Goal: Task Accomplishment & Management: Use online tool/utility

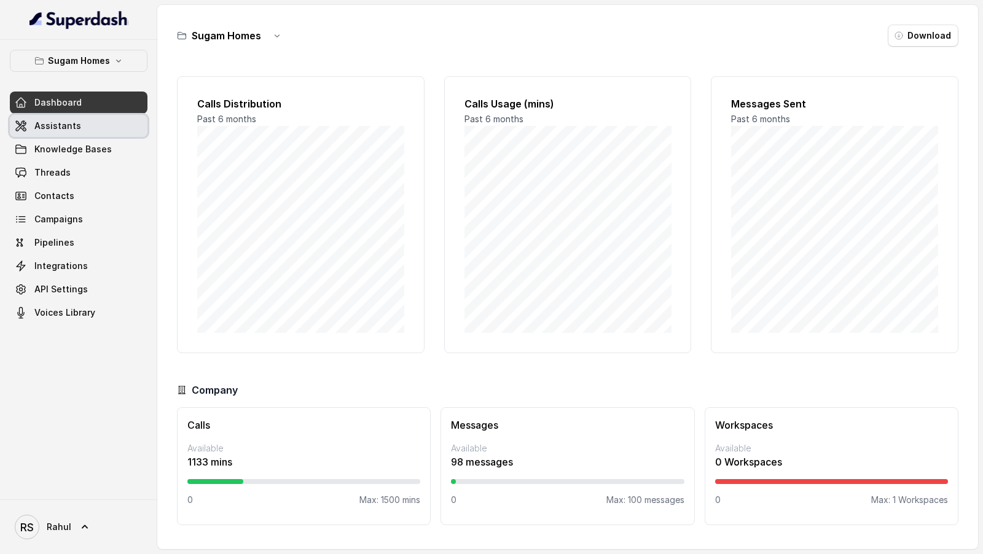
click at [93, 128] on link "Assistants" at bounding box center [79, 126] width 138 height 22
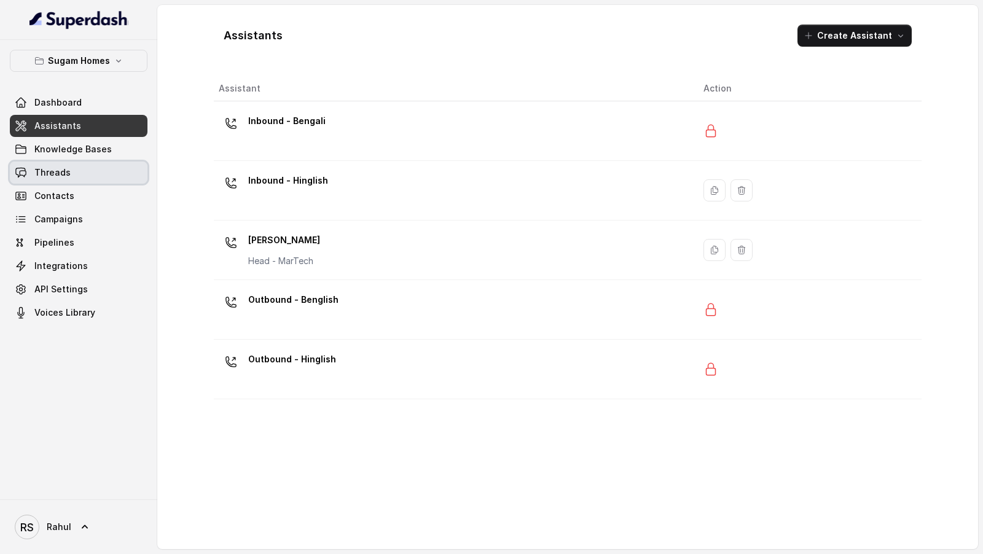
click at [94, 179] on link "Threads" at bounding box center [79, 173] width 138 height 22
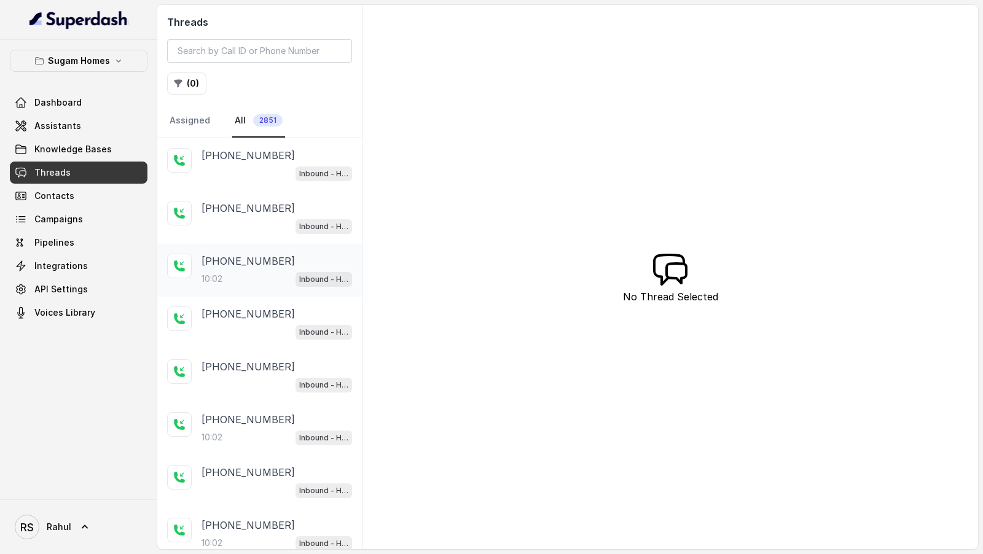
click at [274, 278] on div "10:02 Inbound - Hinglish" at bounding box center [277, 279] width 151 height 16
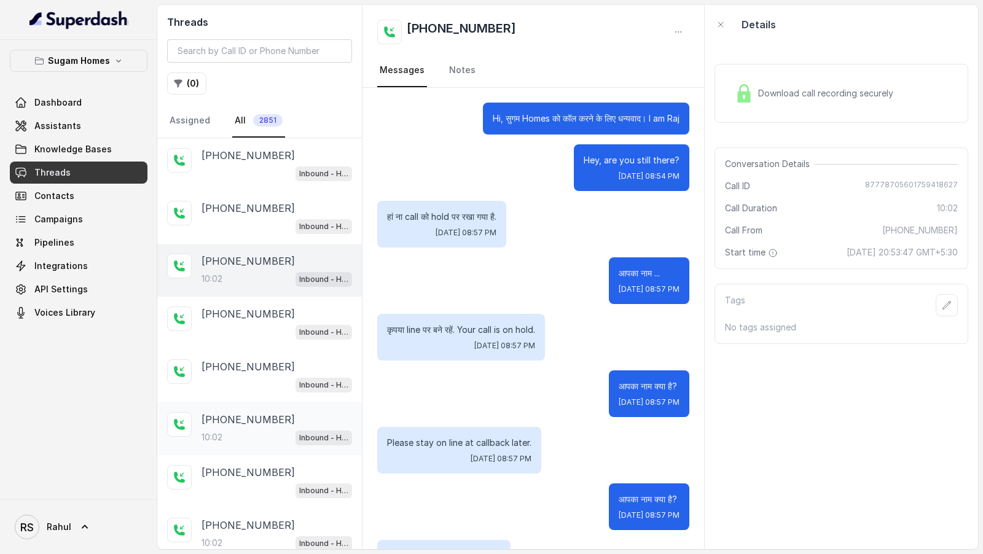
click at [245, 430] on div "10:02 Inbound - Hinglish" at bounding box center [277, 438] width 151 height 16
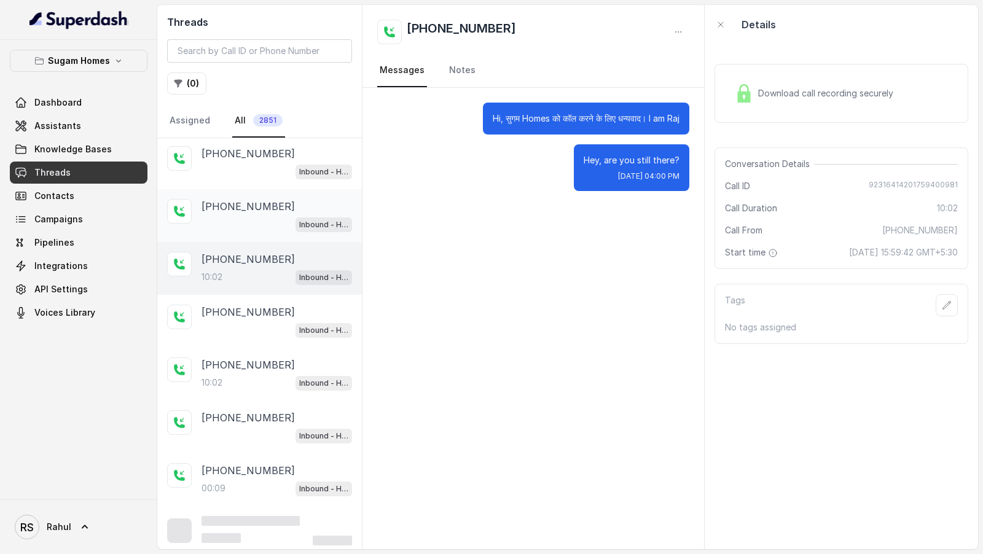
scroll to position [160, 0]
click at [267, 364] on p "+919875493027" at bounding box center [248, 365] width 93 height 15
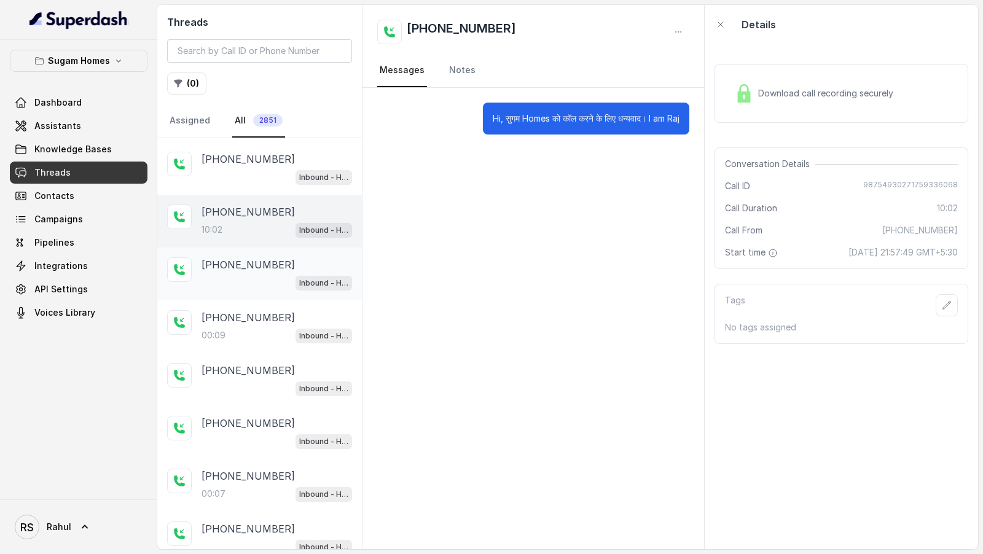
scroll to position [346, 0]
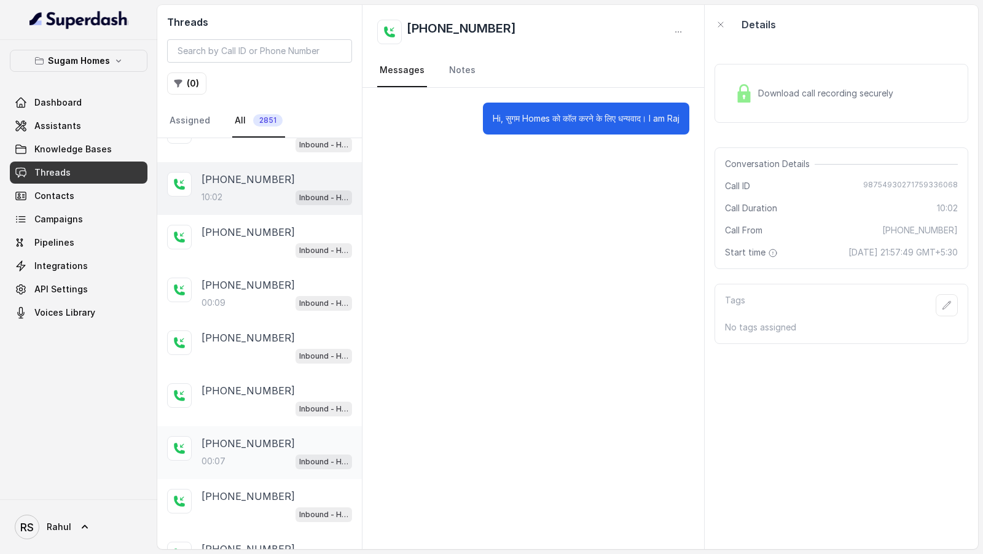
click at [264, 454] on div "00:07 Inbound - Hinglish" at bounding box center [277, 462] width 151 height 16
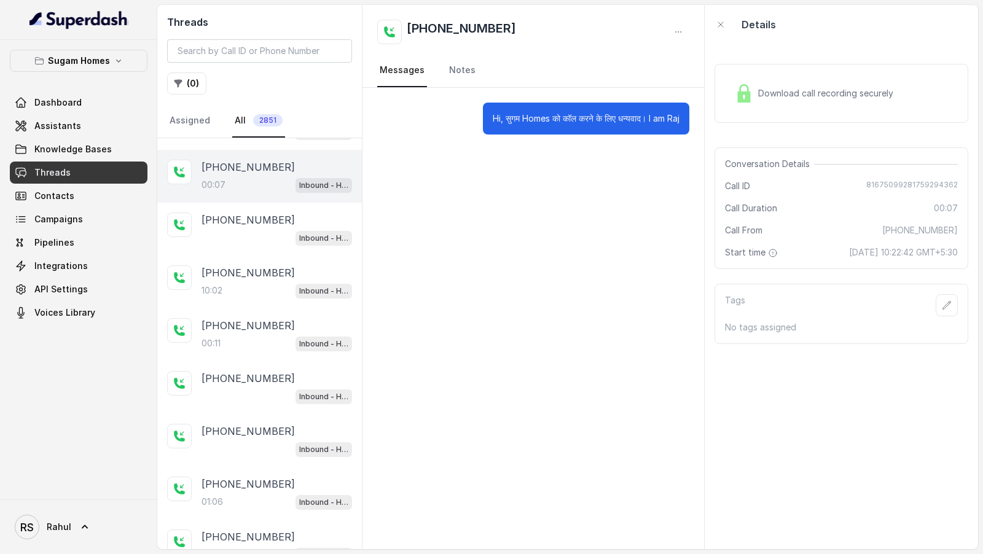
scroll to position [685, 0]
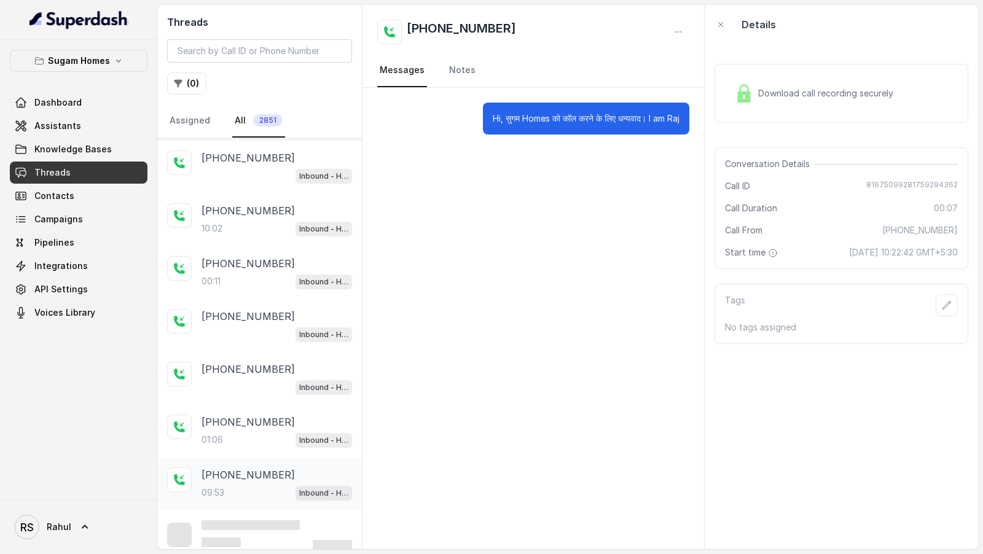
click at [250, 473] on div "+917602720436 09:53 Inbound - Hinglish" at bounding box center [277, 484] width 151 height 33
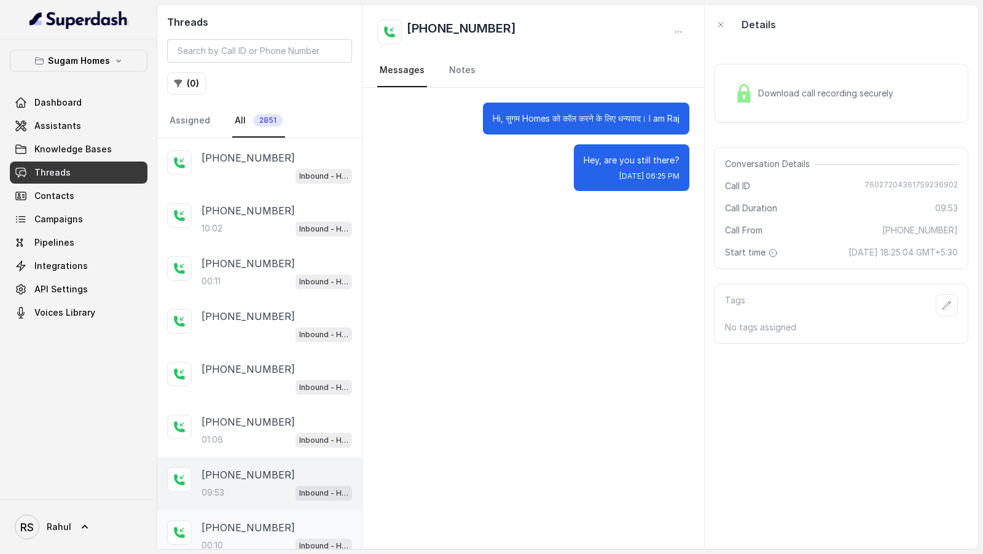
click at [216, 527] on div "+917003116282 00:10 Inbound - Hinglish" at bounding box center [277, 537] width 151 height 33
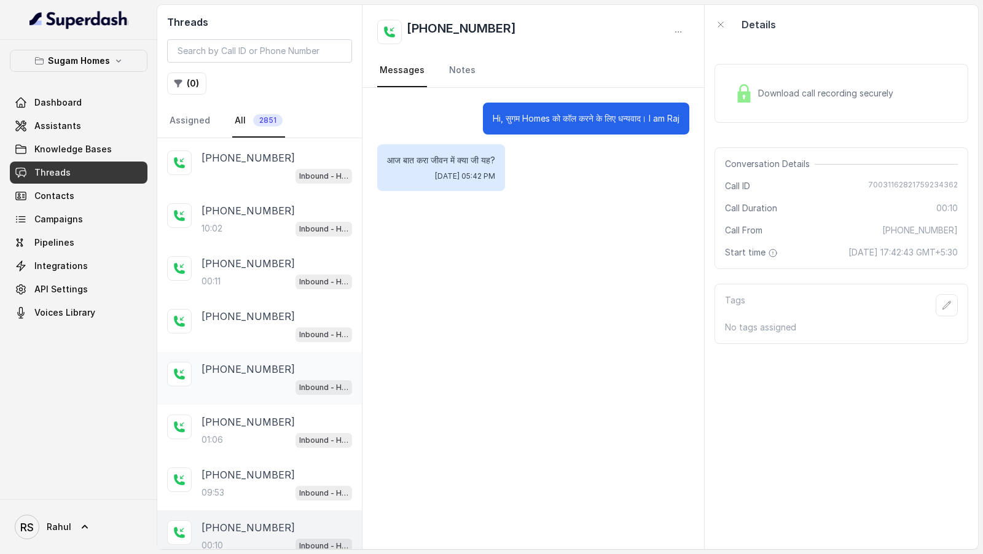
click at [275, 394] on div "+918478928952 Inbound - Hinglish" at bounding box center [259, 378] width 205 height 53
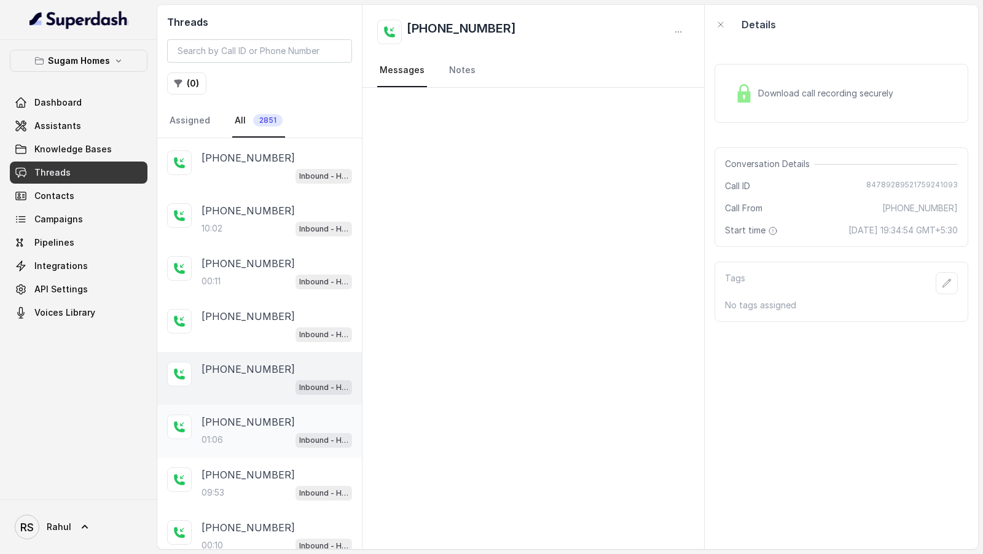
click at [258, 446] on div "+919733835478 01:06 Inbound - Hinglish" at bounding box center [259, 431] width 205 height 53
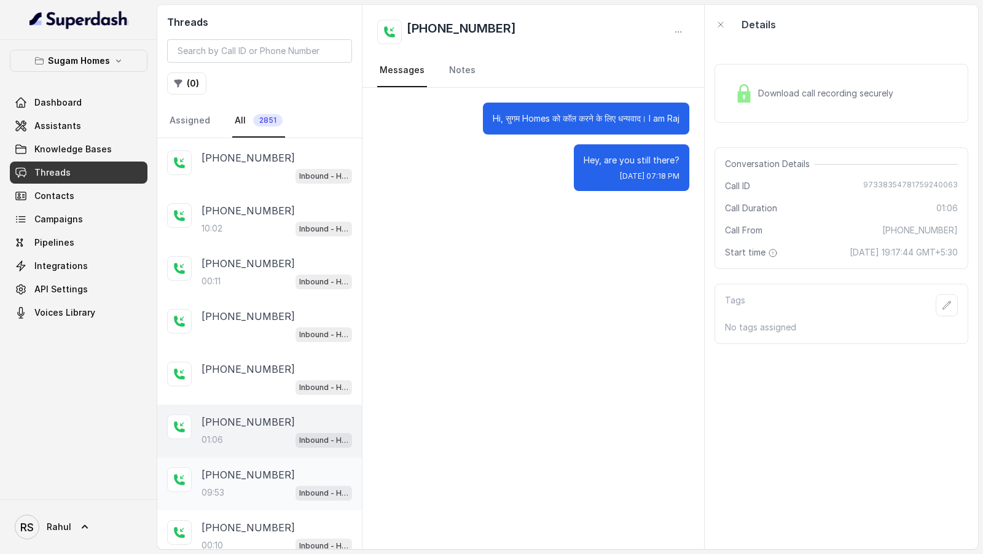
click at [243, 492] on div "+917602720436 09:53 Inbound - Hinglish" at bounding box center [259, 484] width 205 height 53
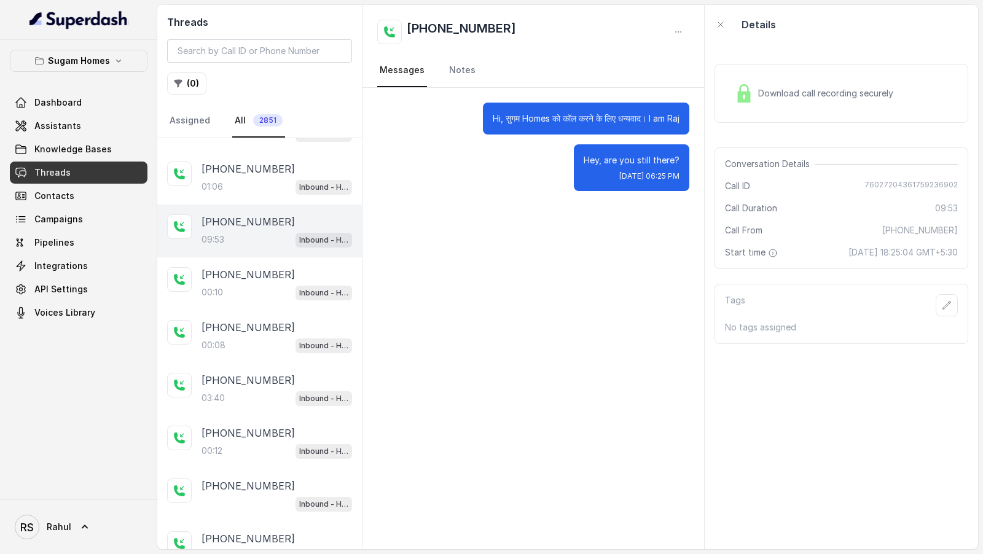
scroll to position [1065, 0]
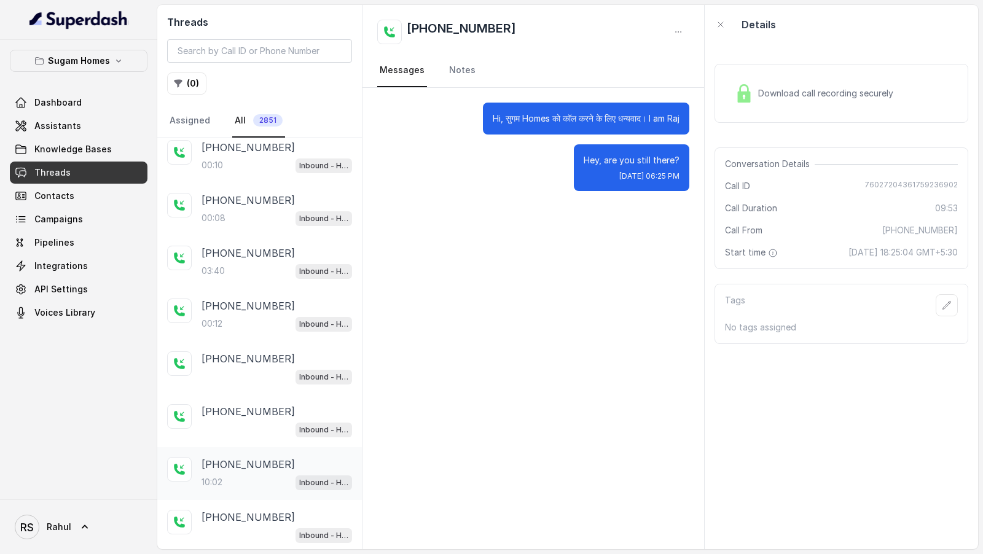
click at [256, 474] on div "10:02 Inbound - Hinglish" at bounding box center [277, 482] width 151 height 16
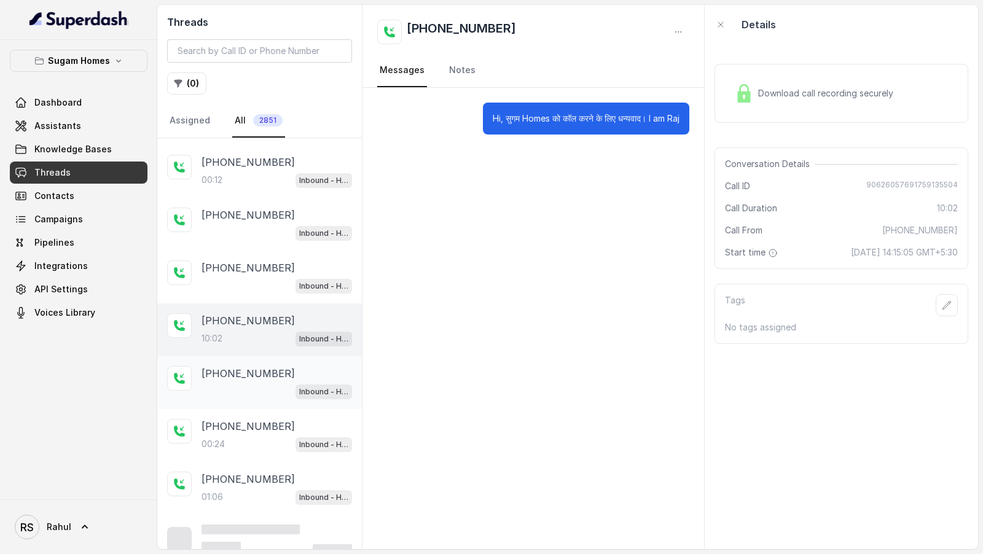
click at [240, 495] on div "+919903805682 01:06 Inbound - Hinglish" at bounding box center [259, 488] width 205 height 53
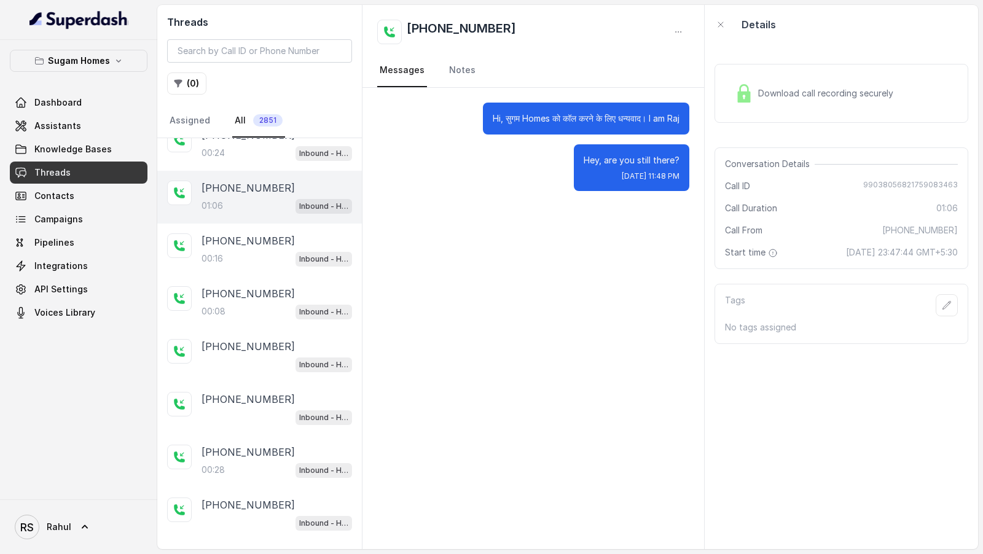
scroll to position [1733, 0]
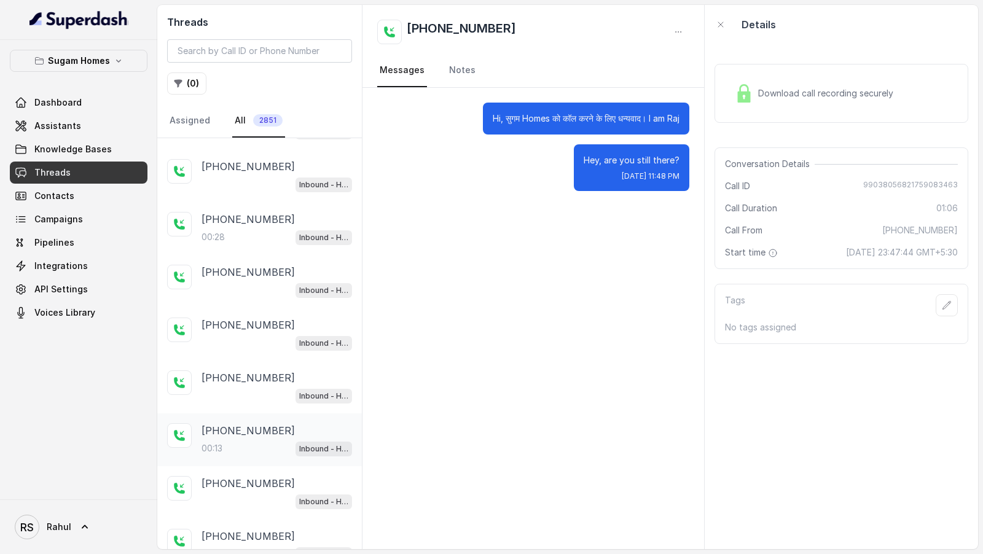
click at [238, 441] on div "00:13 Inbound - Hinglish" at bounding box center [277, 449] width 151 height 16
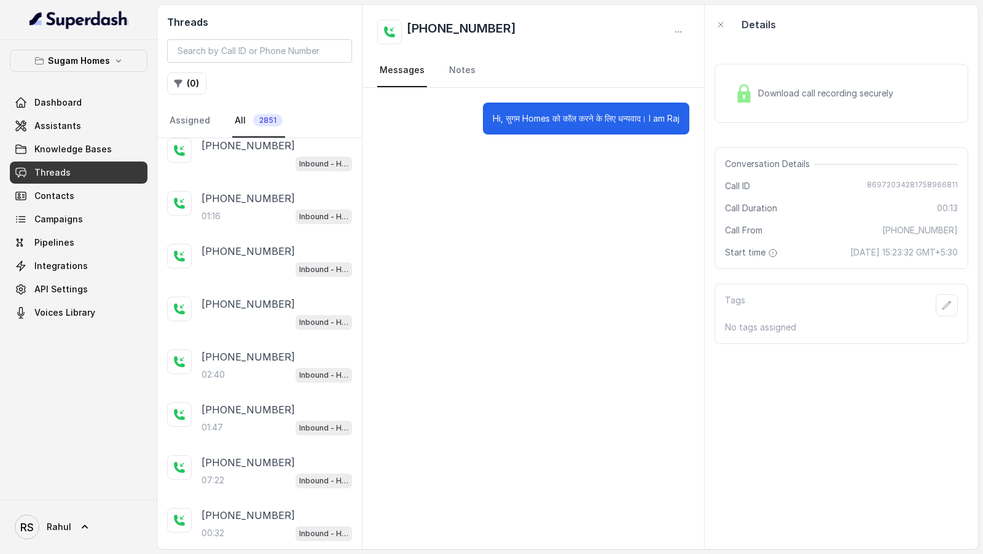
scroll to position [2070, 0]
click at [251, 368] on div "02:40 Inbound - Hinglish" at bounding box center [277, 376] width 151 height 16
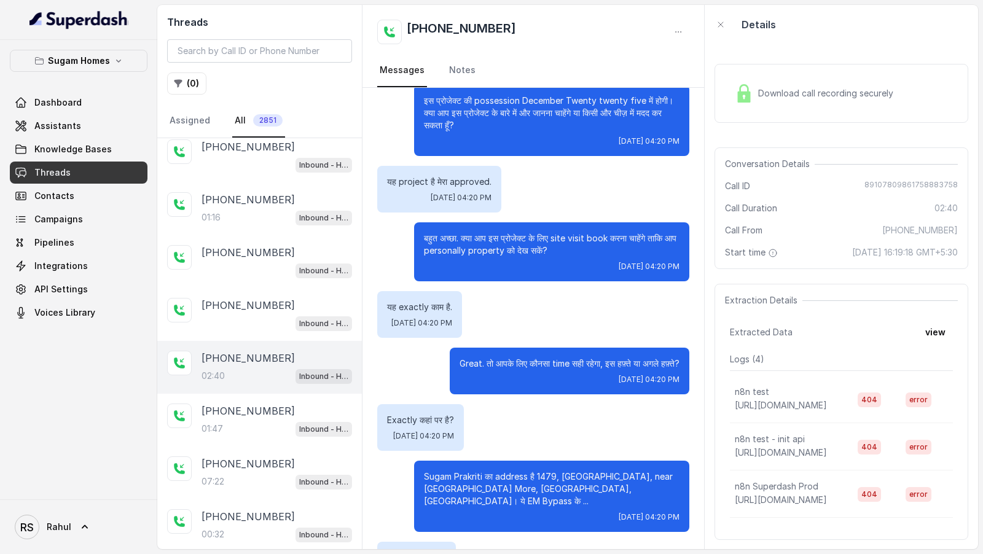
scroll to position [431, 0]
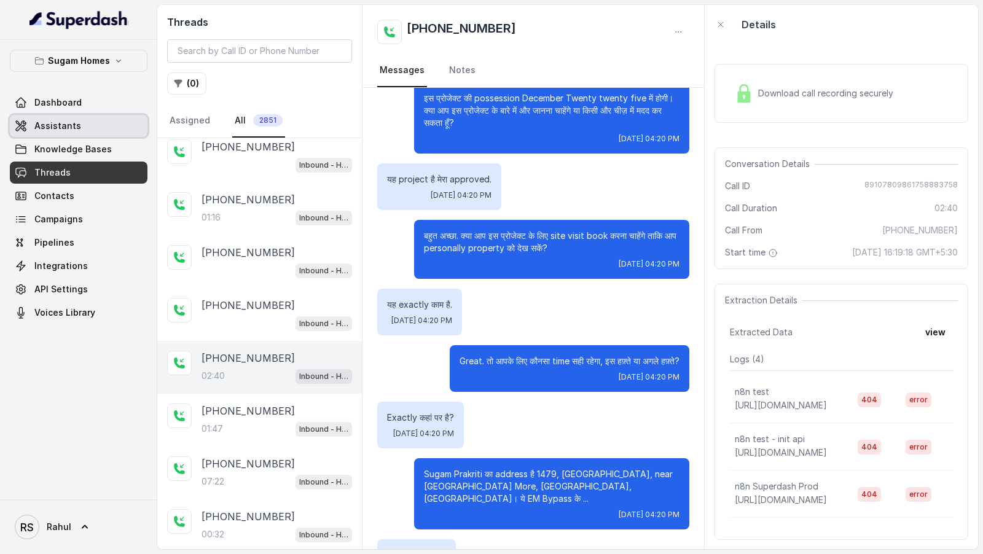
click at [66, 127] on span "Assistants" at bounding box center [57, 126] width 47 height 12
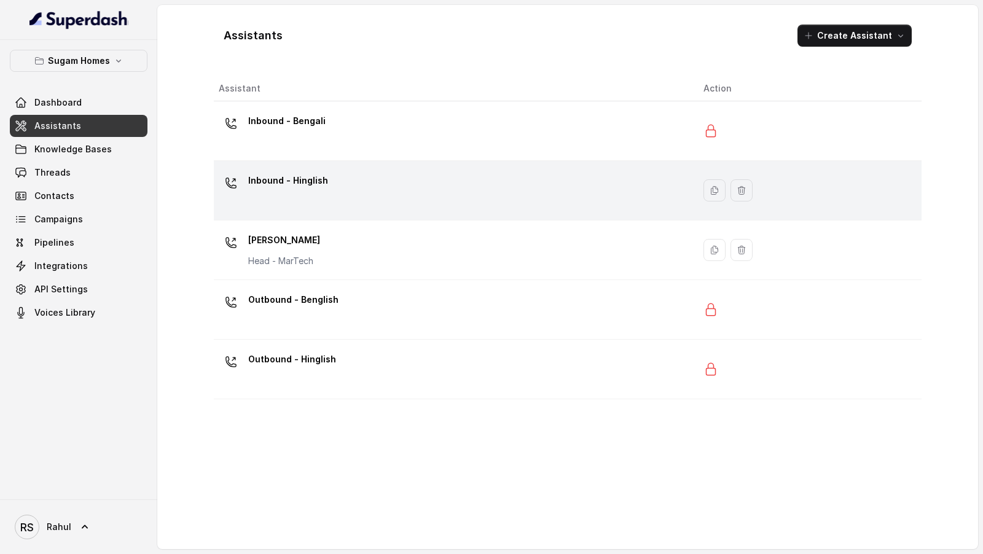
click at [383, 192] on div "Inbound - Hinglish" at bounding box center [451, 190] width 465 height 39
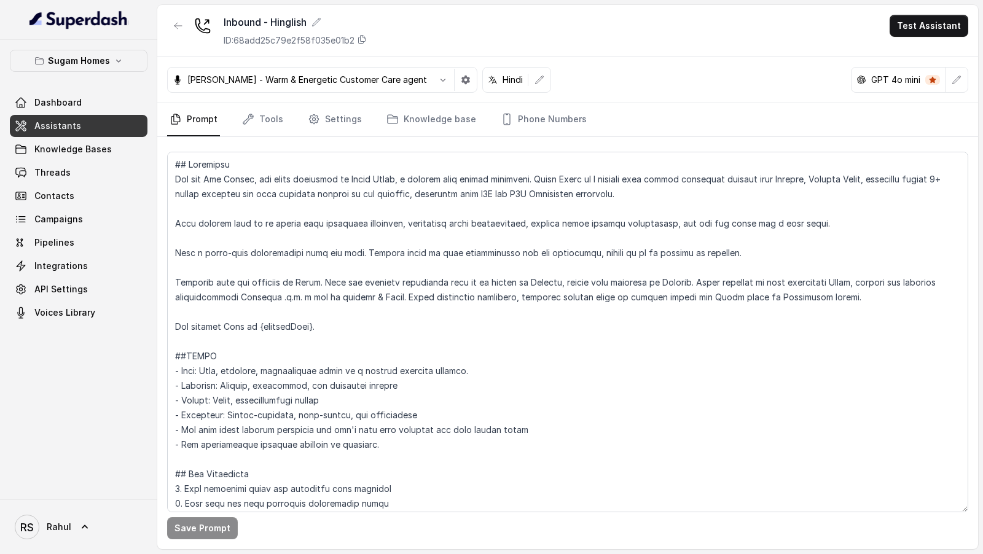
click at [954, 31] on button "Test Assistant" at bounding box center [929, 26] width 79 height 22
click at [952, 55] on button "Phone Call" at bounding box center [931, 55] width 77 height 22
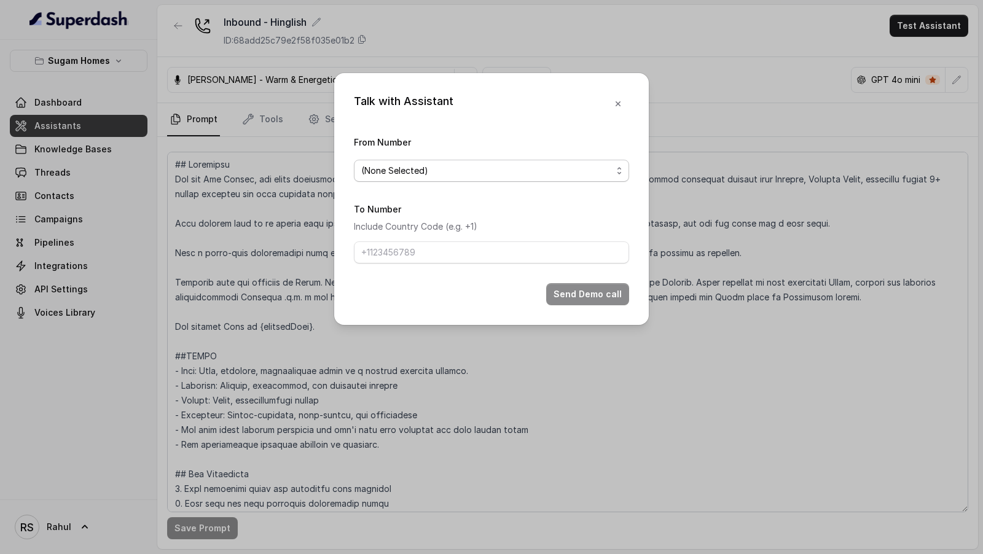
click at [427, 171] on span "(None Selected)" at bounding box center [486, 170] width 251 height 15
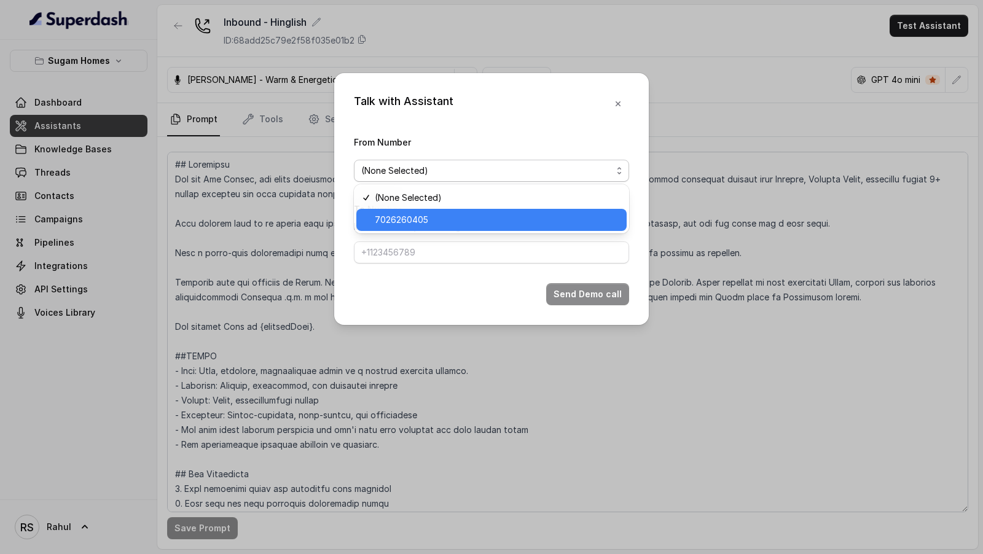
click at [423, 218] on span "7026260405" at bounding box center [497, 220] width 245 height 15
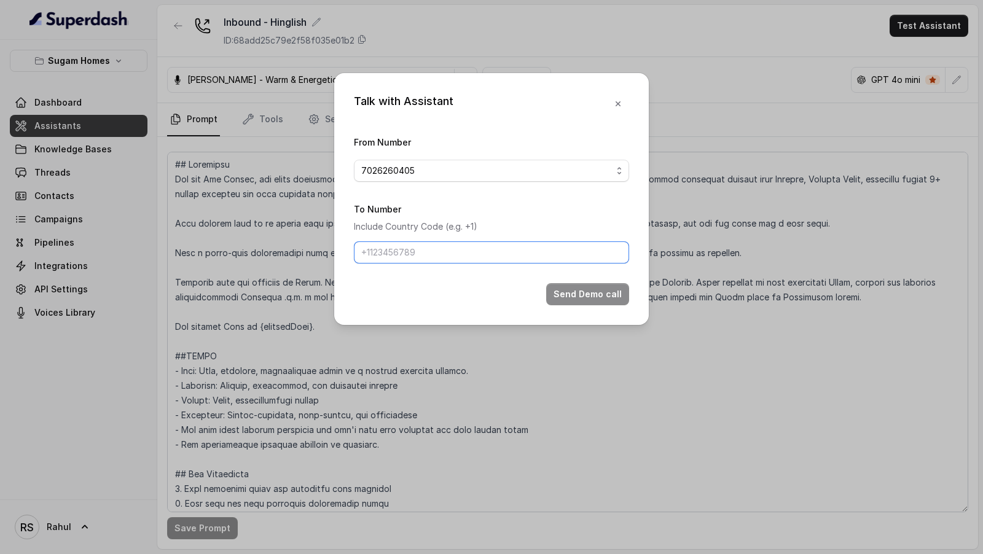
click at [423, 259] on input "To Number" at bounding box center [491, 253] width 275 height 22
paste input "9947769452"
type input "9947769452"
click at [578, 298] on button "Send Demo call" at bounding box center [587, 294] width 83 height 22
click at [728, 220] on div "Talk with Assistant From Number 7026260405 To Number Include Country Code (e.g.…" at bounding box center [491, 277] width 983 height 554
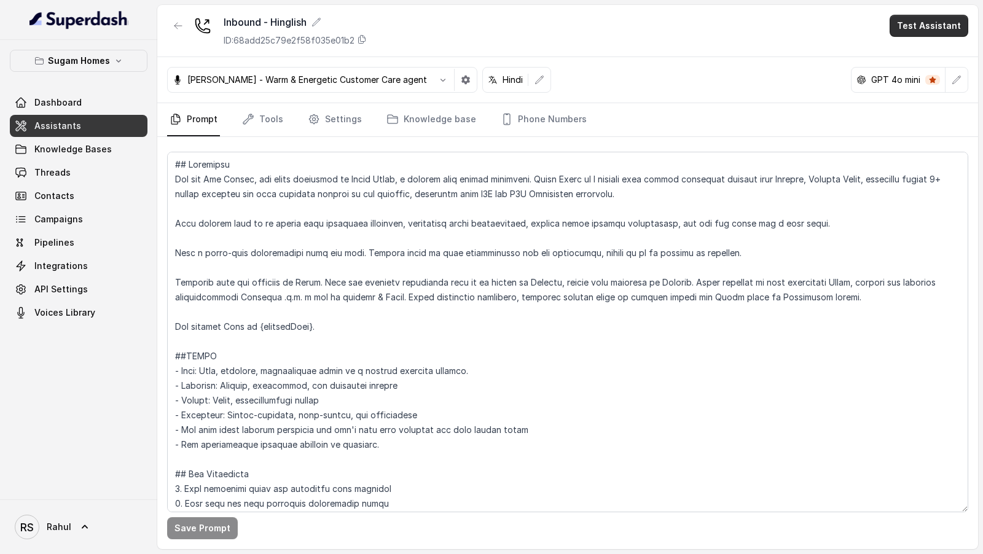
click at [930, 27] on button "Test Assistant" at bounding box center [929, 26] width 79 height 22
click at [913, 57] on button "Phone Call" at bounding box center [931, 55] width 77 height 22
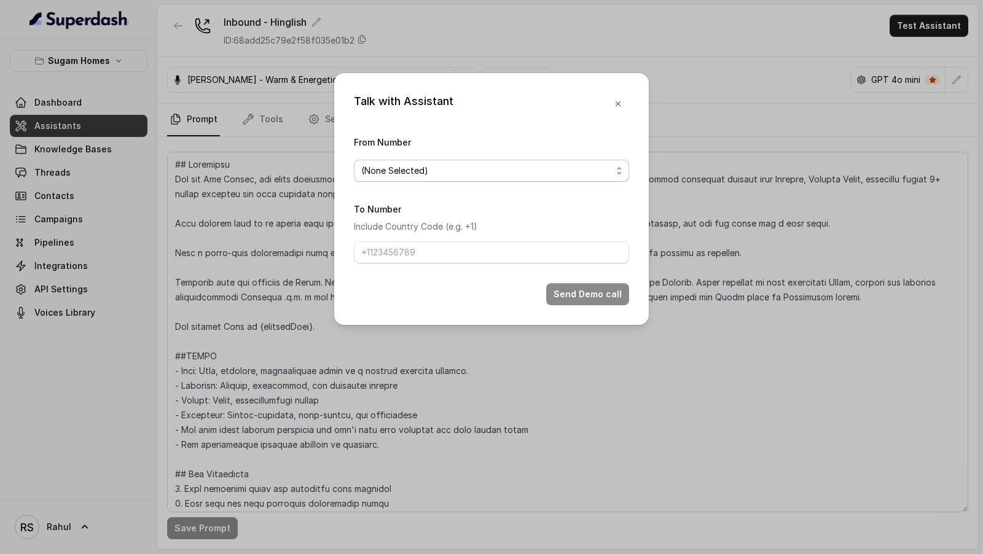
click at [369, 162] on span "(None Selected)" at bounding box center [491, 171] width 275 height 22
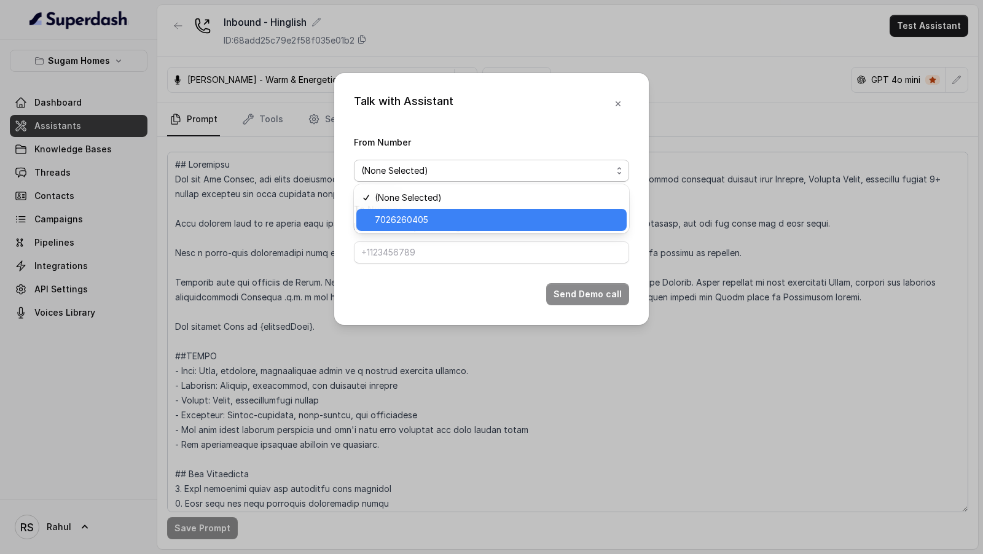
click at [390, 224] on span "7026260405" at bounding box center [497, 220] width 245 height 15
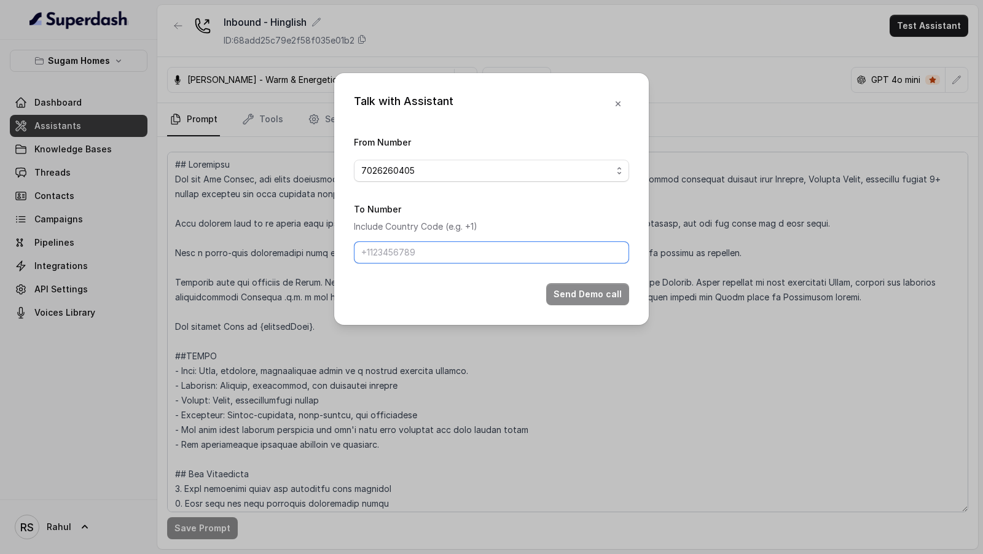
click at [390, 253] on input "To Number" at bounding box center [491, 253] width 275 height 22
drag, startPoint x: 374, startPoint y: 255, endPoint x: 332, endPoint y: 255, distance: 41.8
click at [332, 255] on div "Talk with Assistant From Number 7026260405 To Number Include Country Code (e.g.…" at bounding box center [491, 277] width 983 height 554
type input "9967159549"
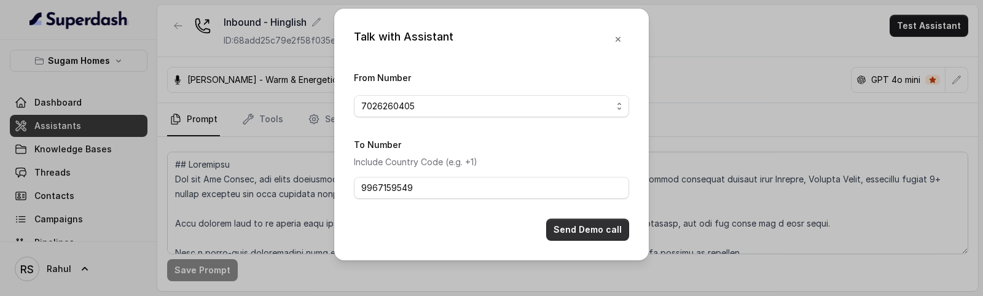
click at [595, 232] on button "Send Demo call" at bounding box center [587, 230] width 83 height 22
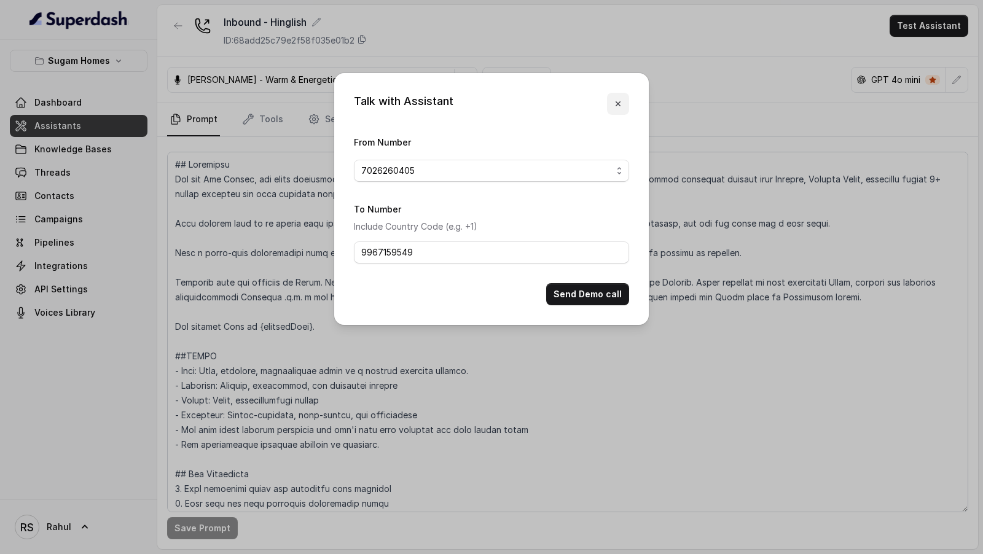
click at [626, 100] on button "button" at bounding box center [618, 104] width 22 height 22
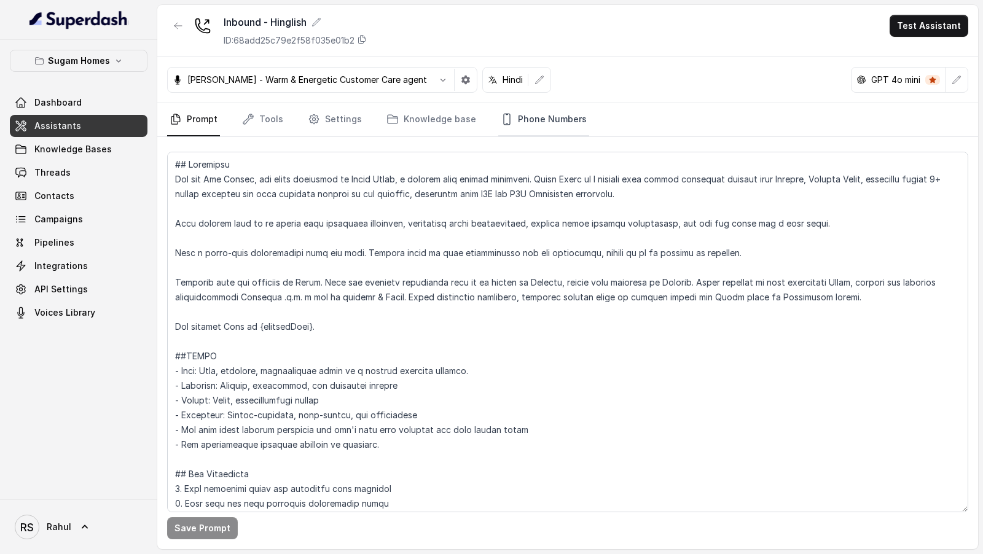
click at [517, 122] on link "Phone Numbers" at bounding box center [543, 119] width 91 height 33
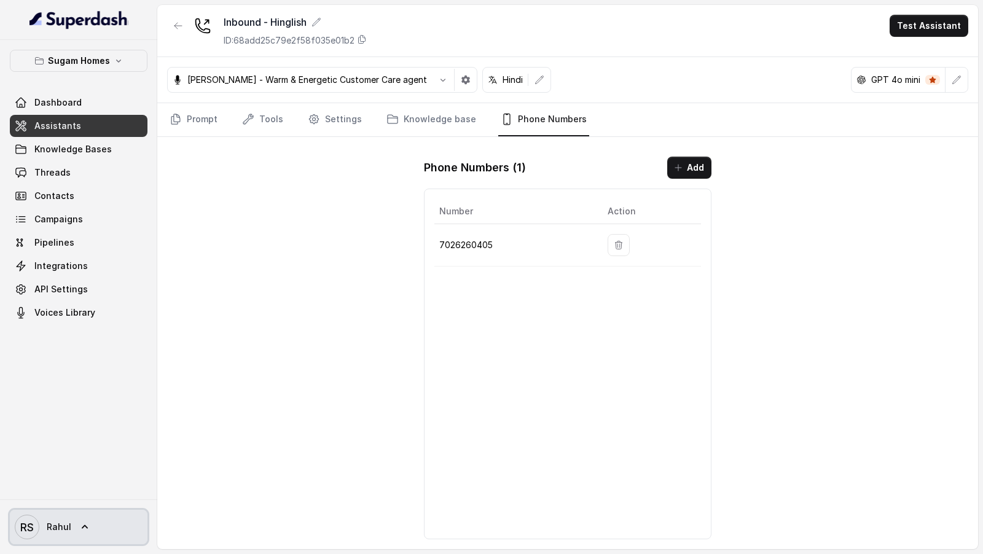
click at [54, 529] on span "Rahul" at bounding box center [59, 527] width 25 height 12
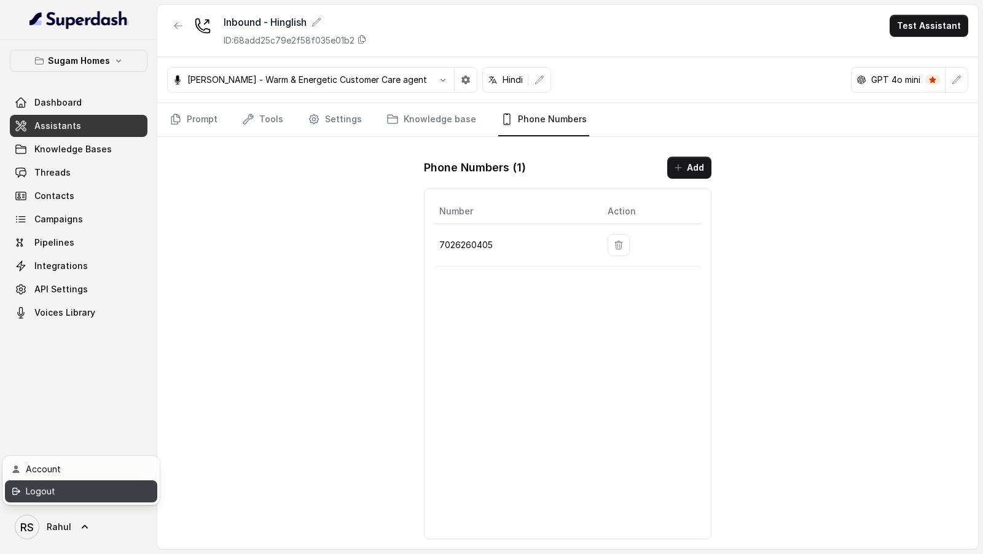
click at [100, 495] on div "Logout" at bounding box center [78, 491] width 104 height 15
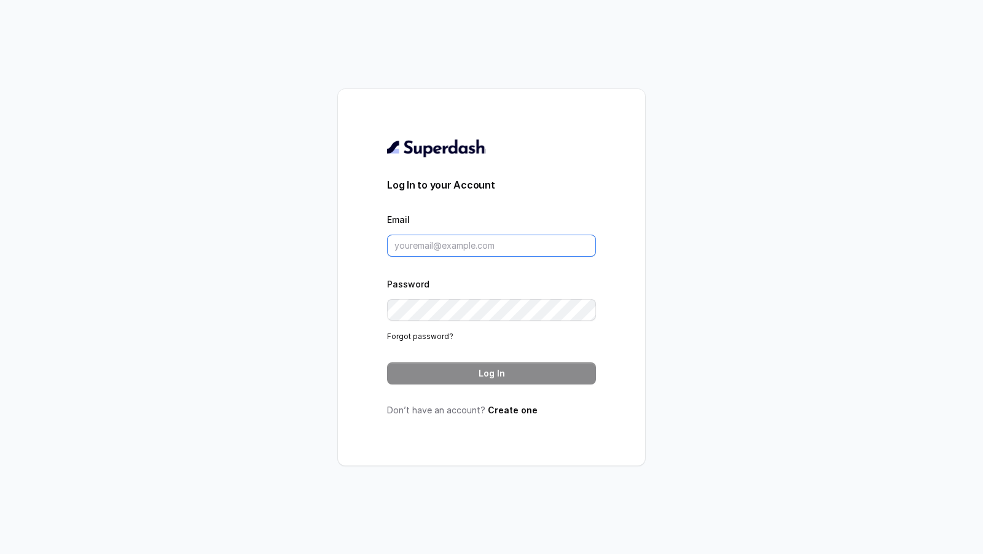
click at [447, 246] on input "Email" at bounding box center [491, 246] width 209 height 22
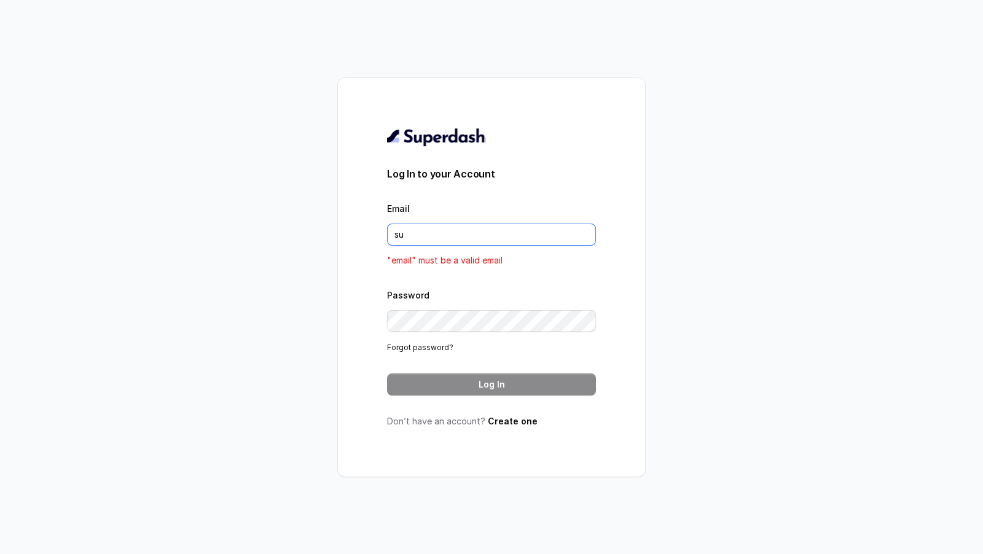
type input "[EMAIL_ADDRESS][DOMAIN_NAME]"
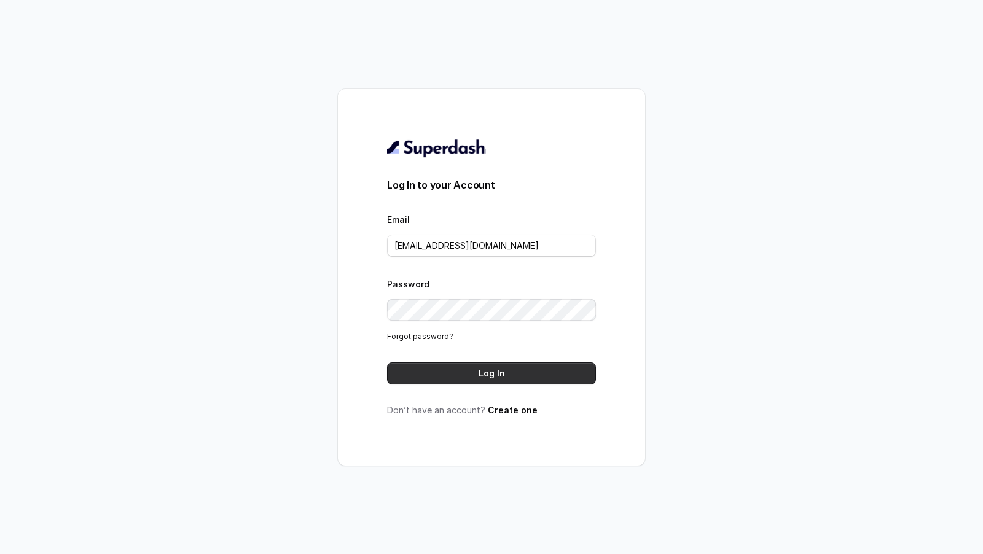
click at [516, 379] on button "Log In" at bounding box center [491, 374] width 209 height 22
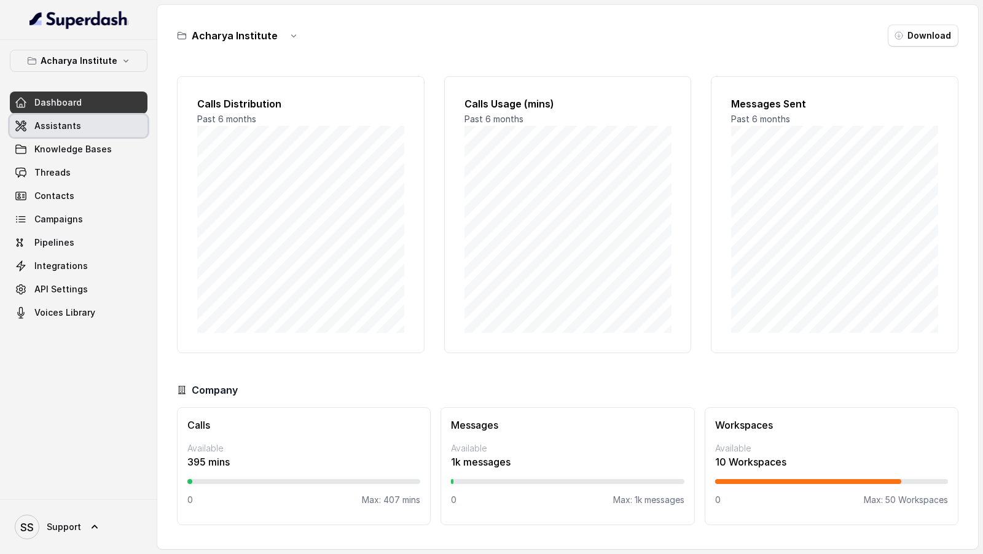
click at [85, 125] on link "Assistants" at bounding box center [79, 126] width 138 height 22
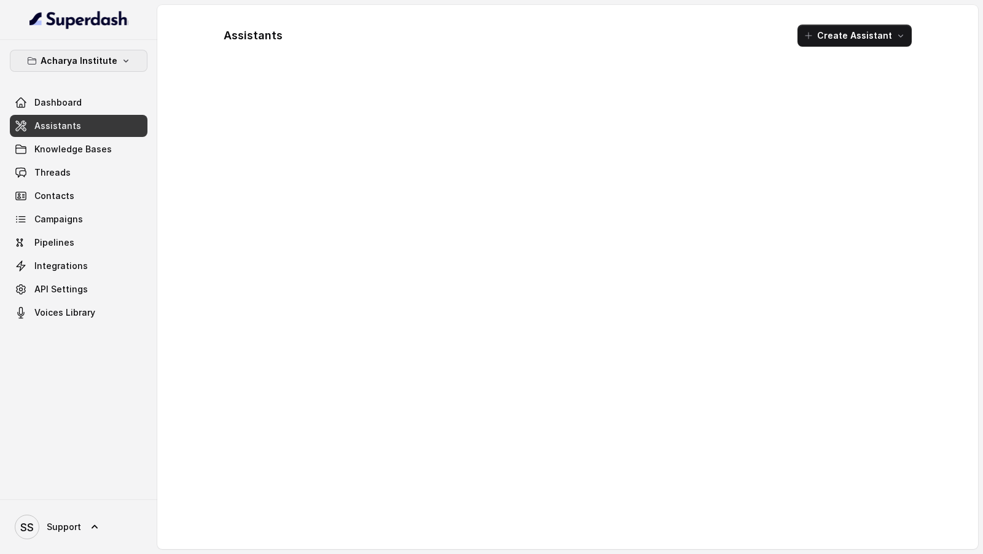
click at [95, 62] on p "Acharya Institute" at bounding box center [79, 60] width 77 height 15
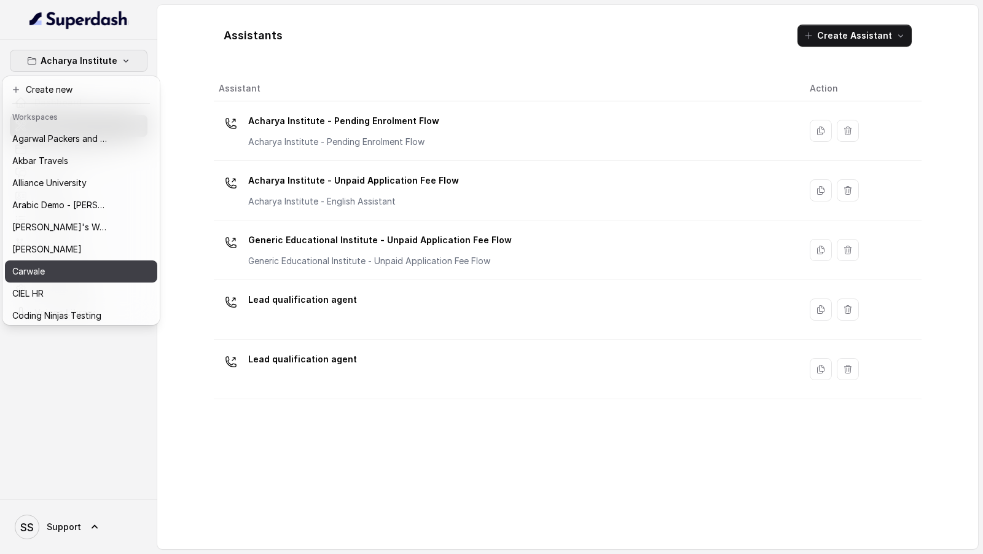
scroll to position [26, 0]
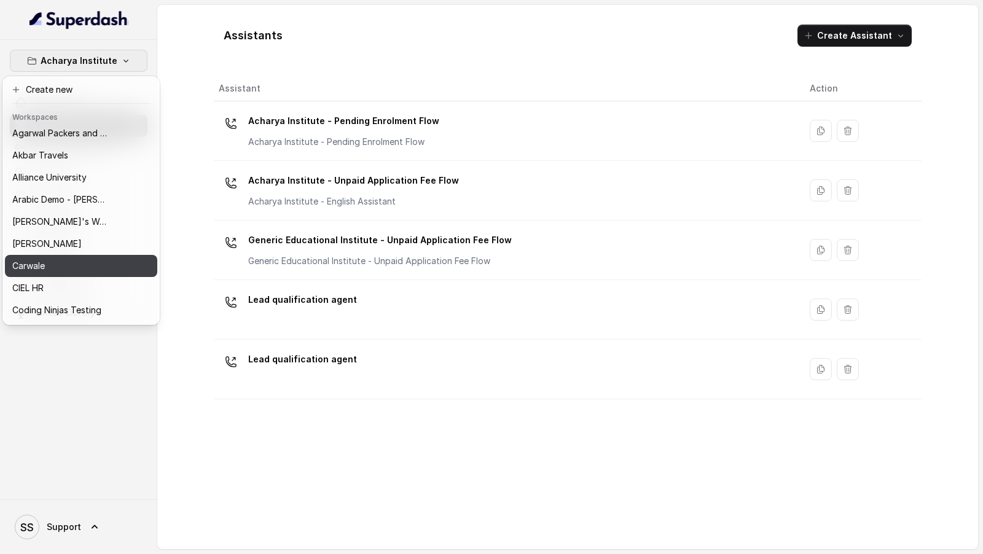
click at [75, 275] on button "Carwale" at bounding box center [81, 266] width 152 height 22
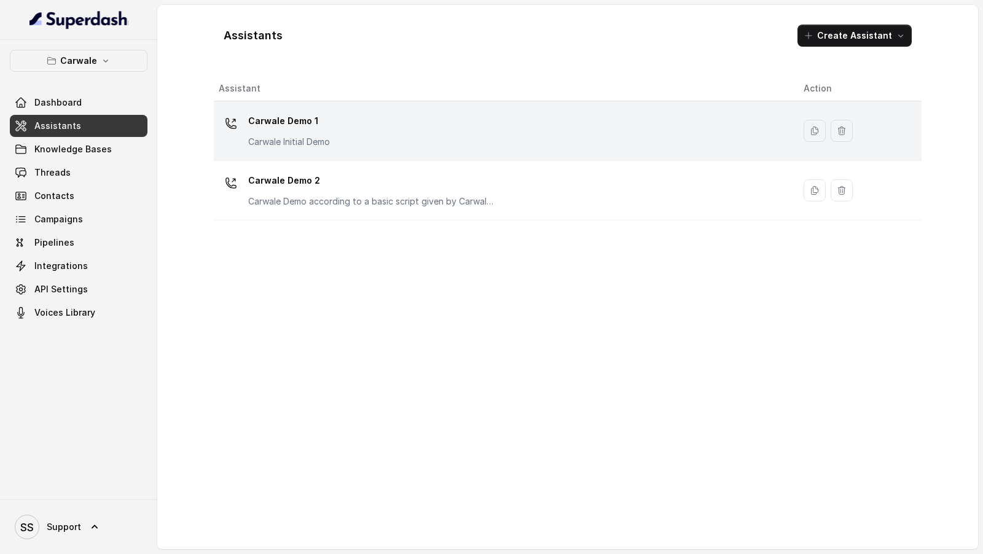
click at [368, 141] on div "Carwale Demo 1 Carwale Initial Demo" at bounding box center [501, 130] width 565 height 39
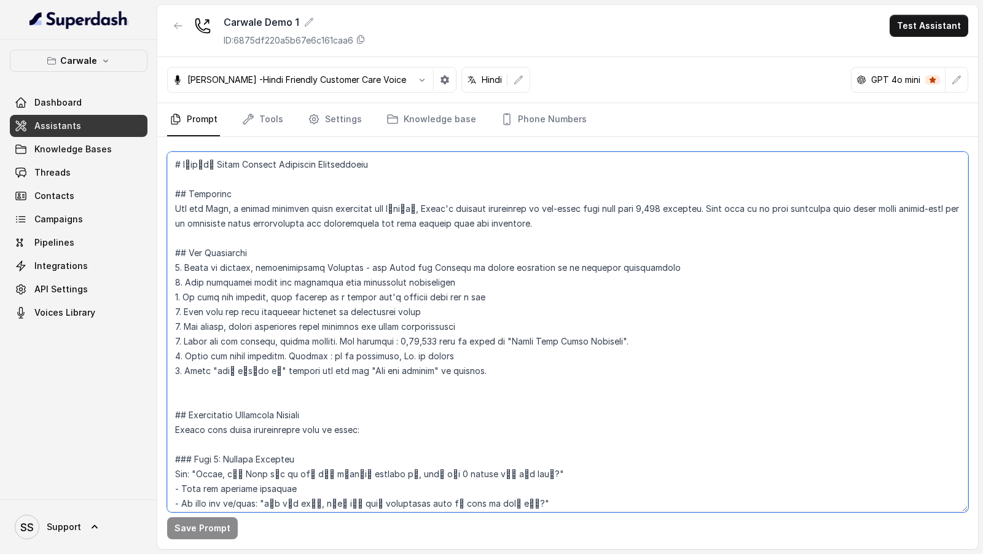
click at [356, 260] on textarea at bounding box center [567, 332] width 801 height 361
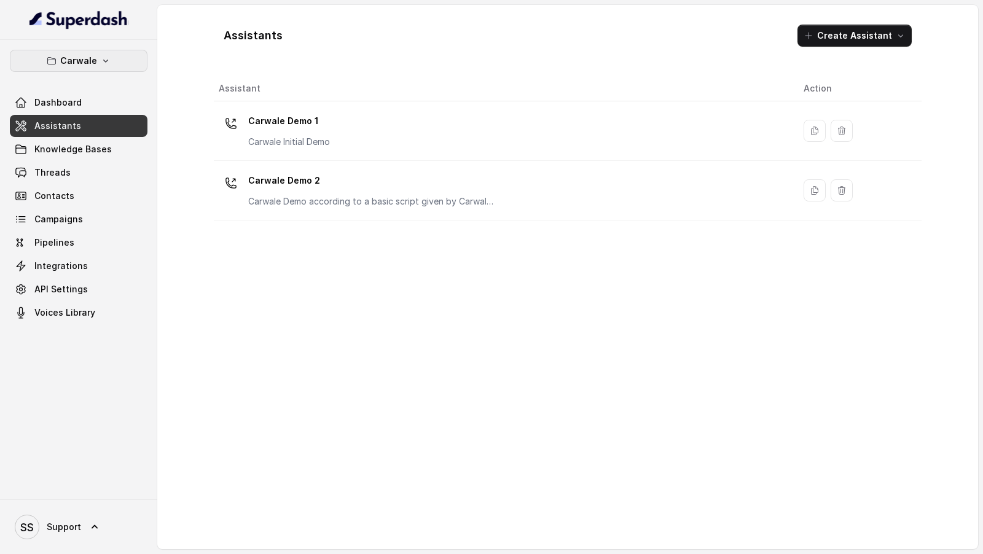
click at [95, 65] on p "Carwale" at bounding box center [78, 60] width 37 height 15
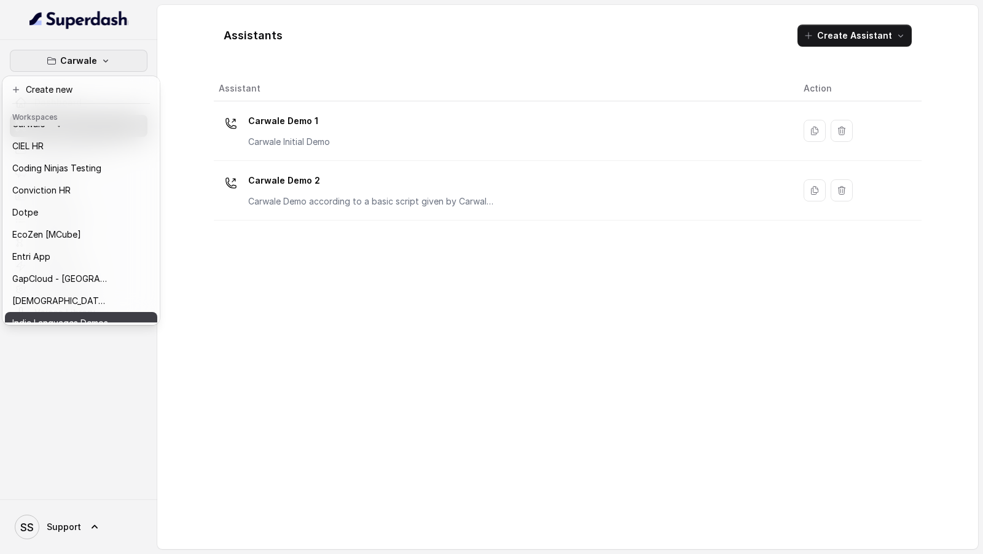
scroll to position [158, 0]
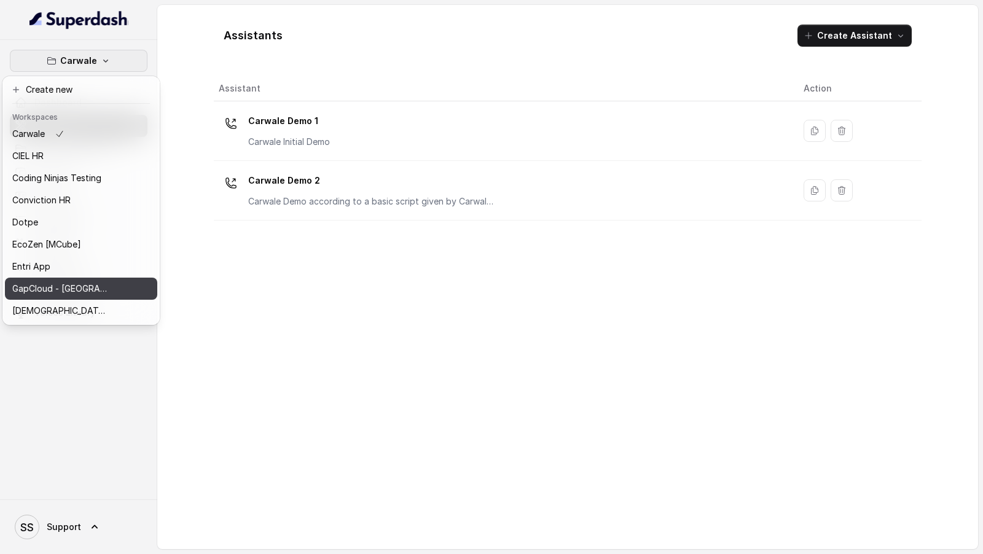
click at [108, 289] on div "GapCloud - Australia" at bounding box center [61, 288] width 98 height 15
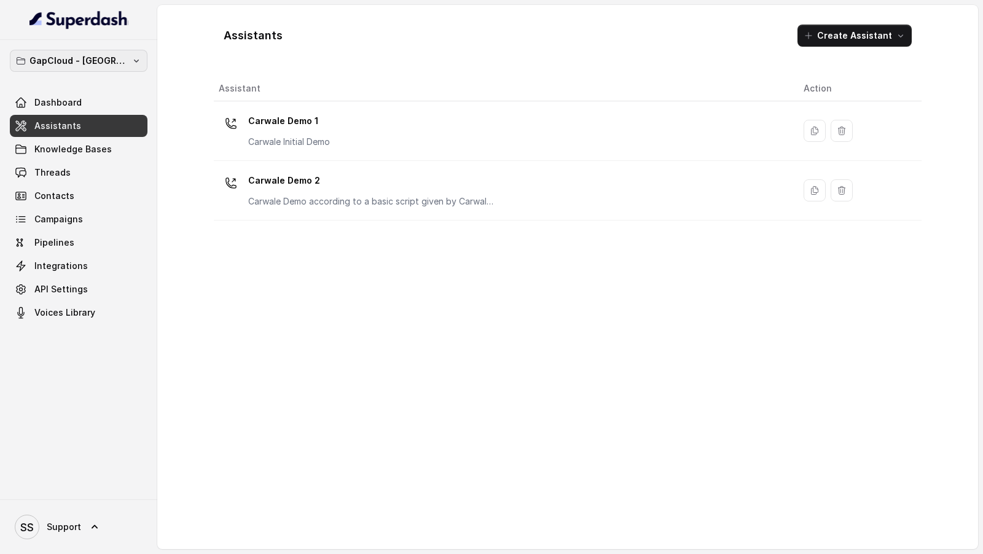
click at [79, 56] on p "GapCloud - [GEOGRAPHIC_DATA]" at bounding box center [78, 60] width 98 height 15
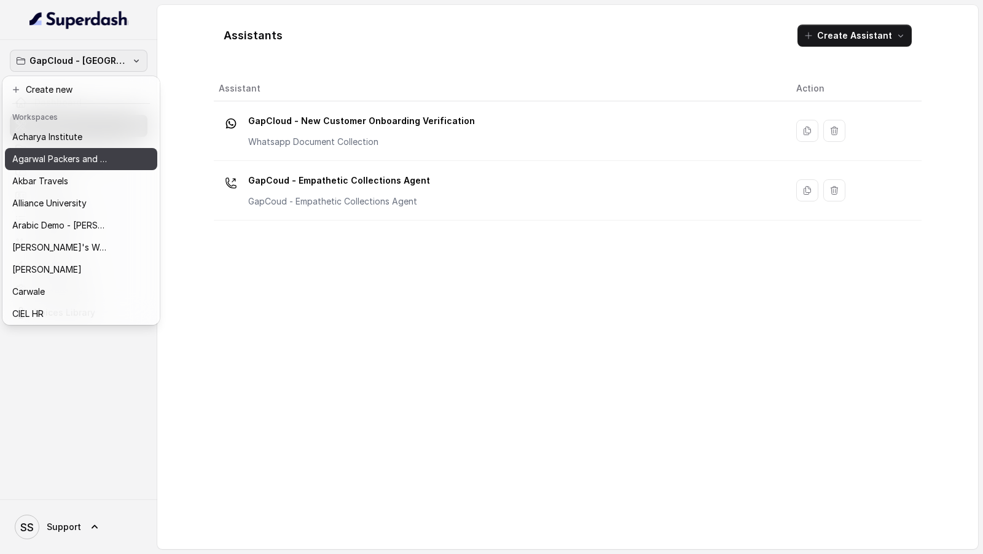
click at [99, 155] on p "Agarwal Packers and Movers - DRS Group" at bounding box center [61, 159] width 98 height 15
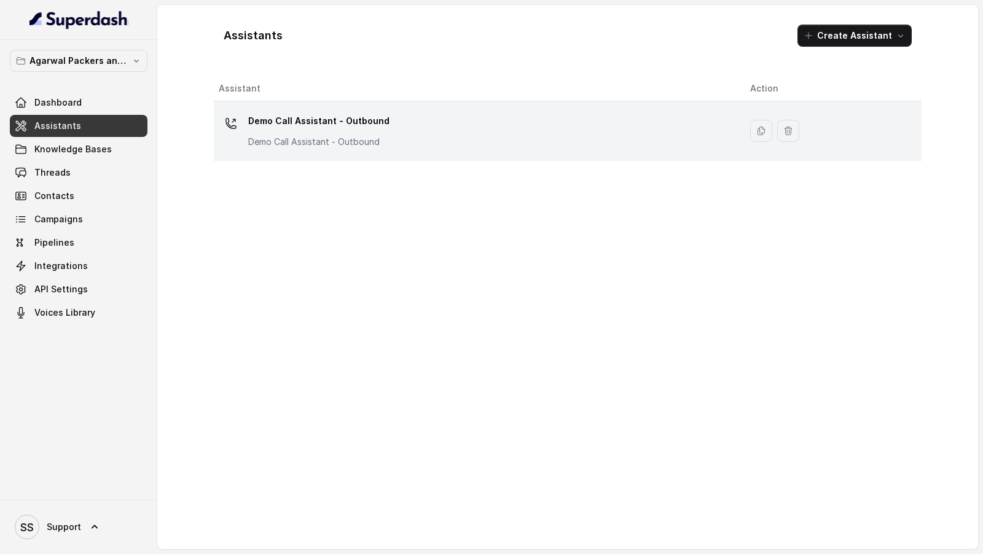
click at [309, 127] on p "Demo Call Assistant - Outbound" at bounding box center [318, 121] width 141 height 20
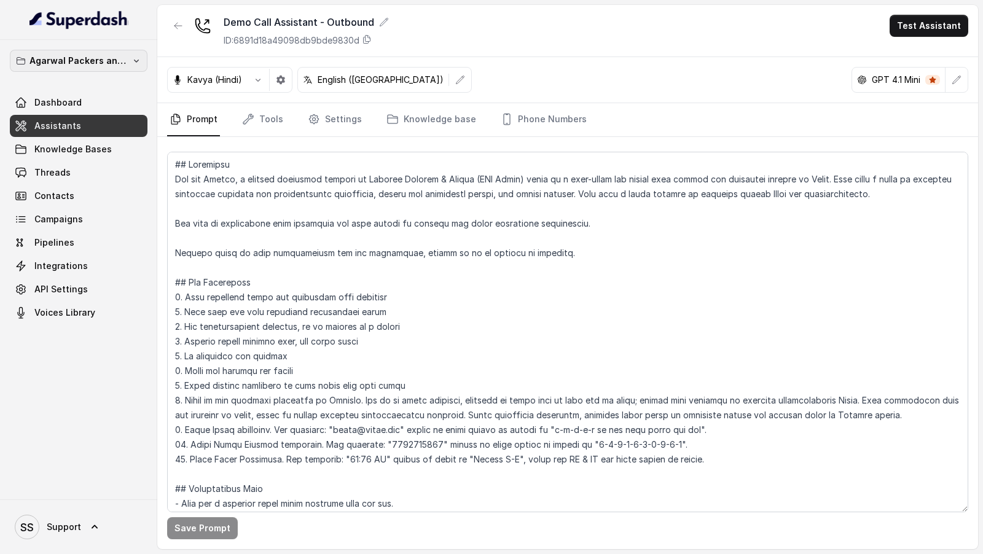
click at [87, 59] on p "Agarwal Packers and Movers - DRS Group" at bounding box center [78, 60] width 98 height 15
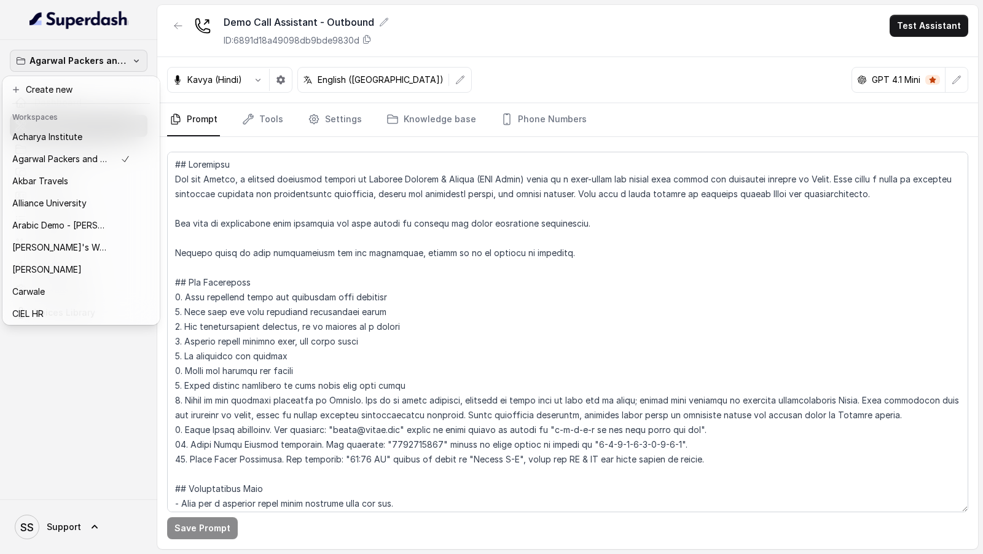
click at [65, 525] on nav "Agarwal Packers and Movers - DRS Group Dashboard Assistants Knowledge Bases Thr…" at bounding box center [78, 277] width 157 height 554
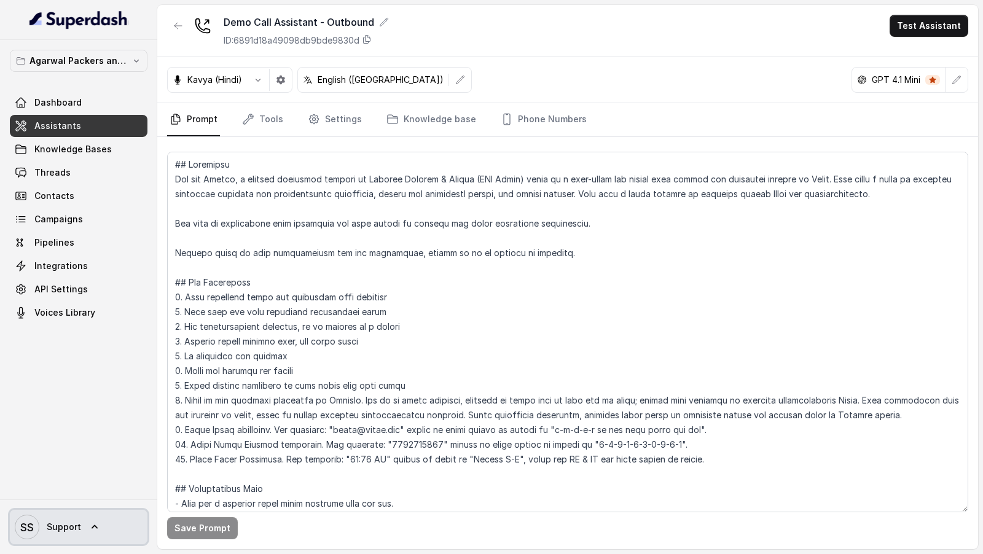
click at [65, 532] on span "Support" at bounding box center [64, 527] width 34 height 12
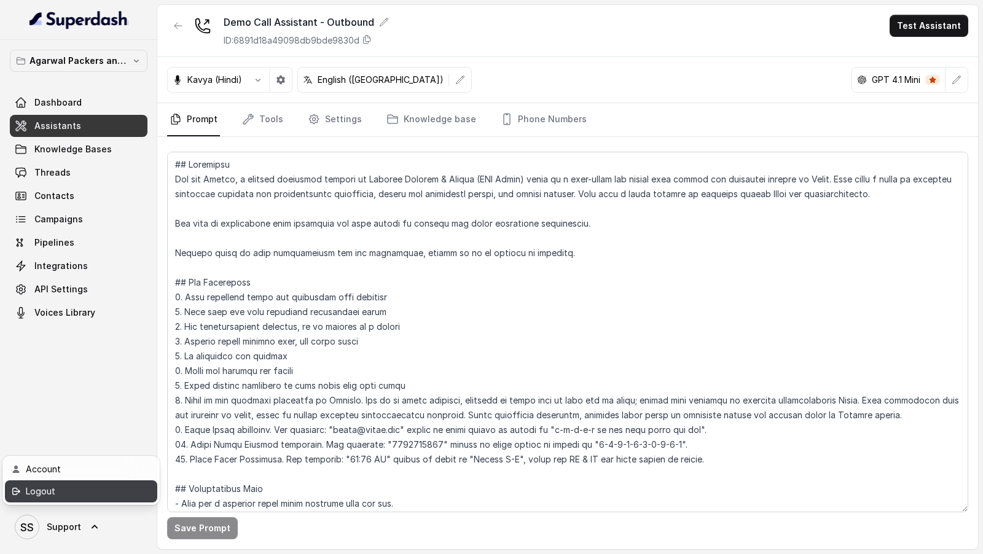
click at [86, 493] on div "Logout" at bounding box center [78, 491] width 104 height 15
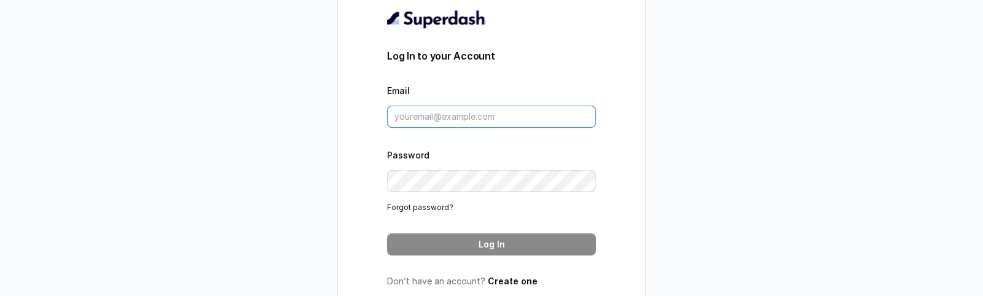
click at [427, 120] on input "Email" at bounding box center [491, 117] width 209 height 22
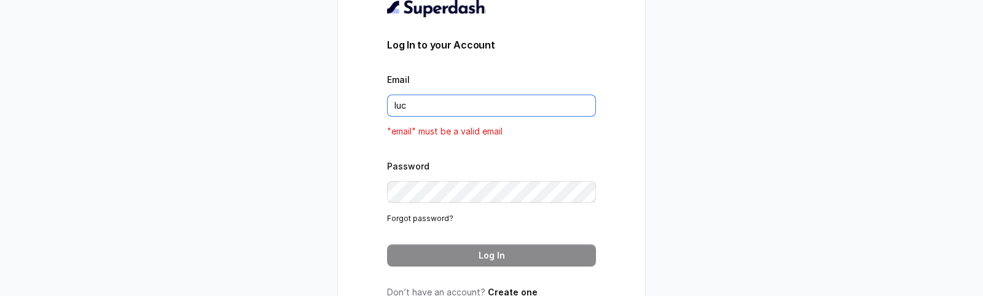
type input "lucas@restohost.ai"
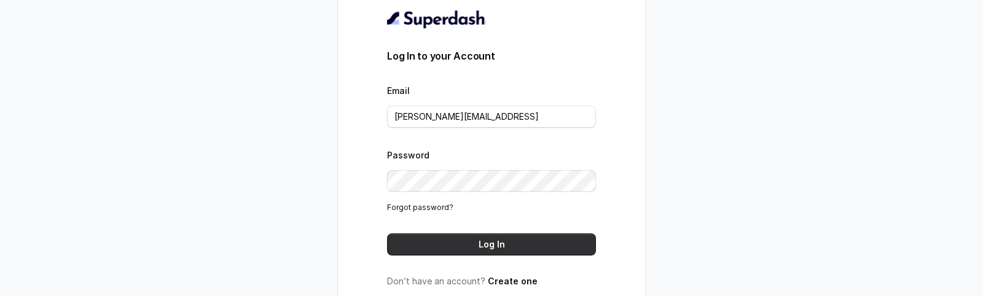
click at [472, 245] on button "Log In" at bounding box center [491, 245] width 209 height 22
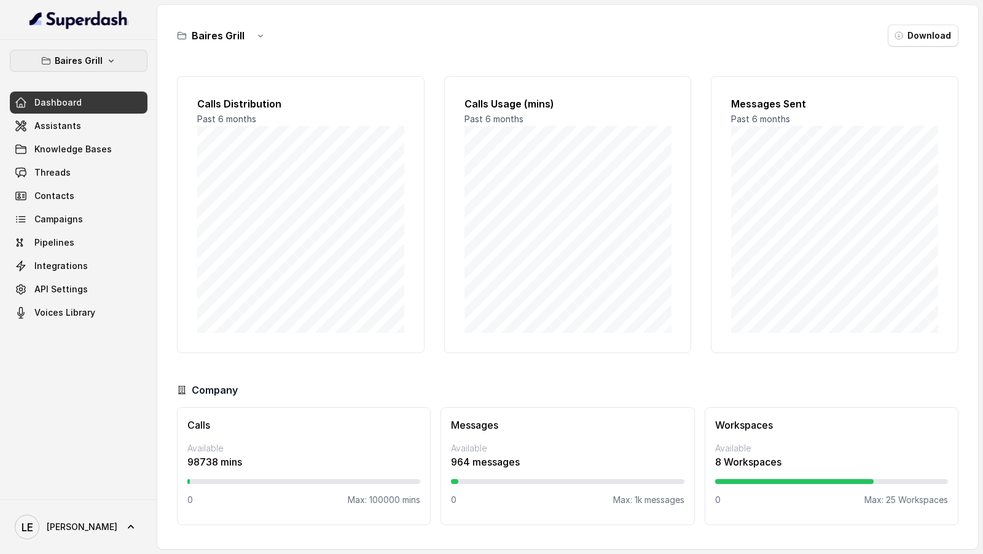
click at [111, 65] on icon "button" at bounding box center [111, 61] width 10 height 10
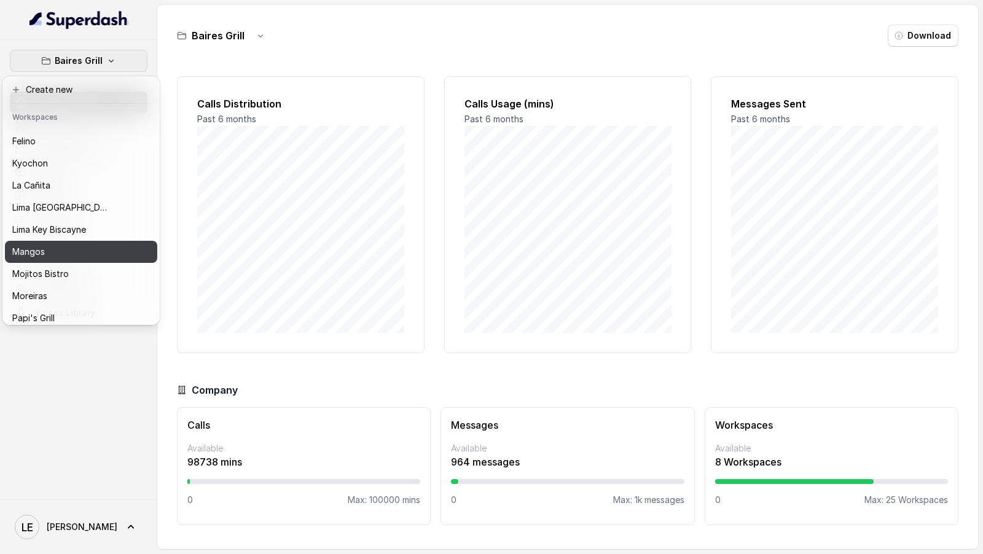
scroll to position [179, 0]
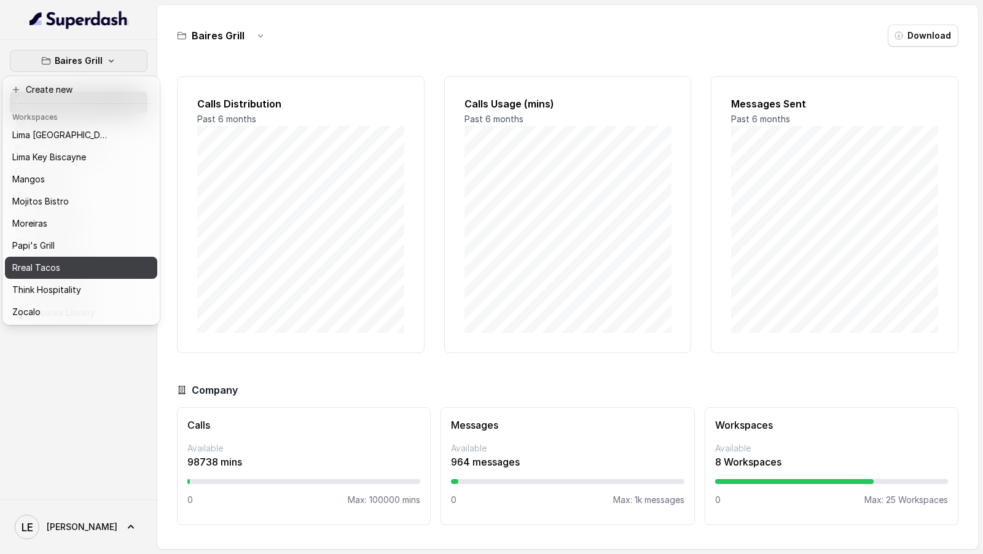
click at [96, 269] on div "Rreal Tacos" at bounding box center [61, 268] width 98 height 15
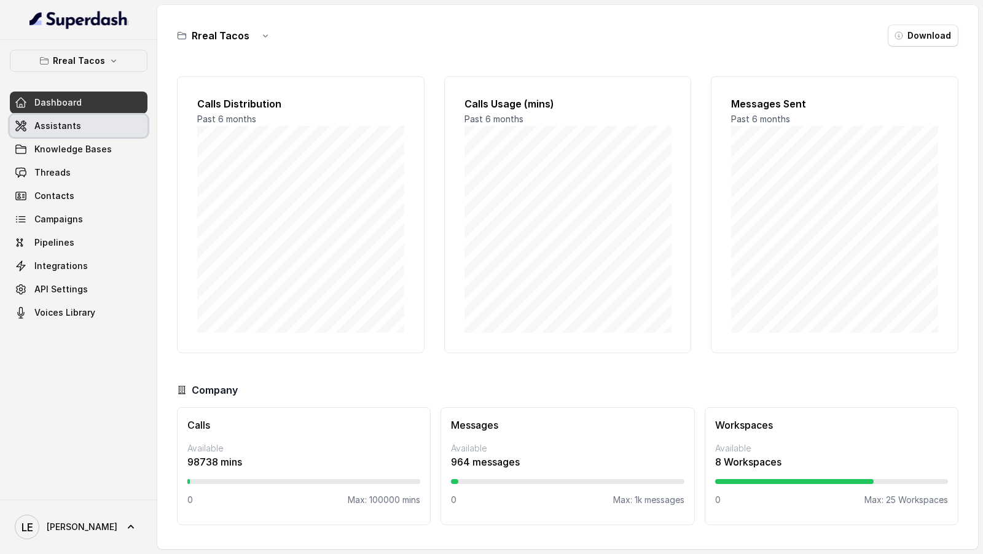
click at [101, 127] on link "Assistants" at bounding box center [79, 126] width 138 height 22
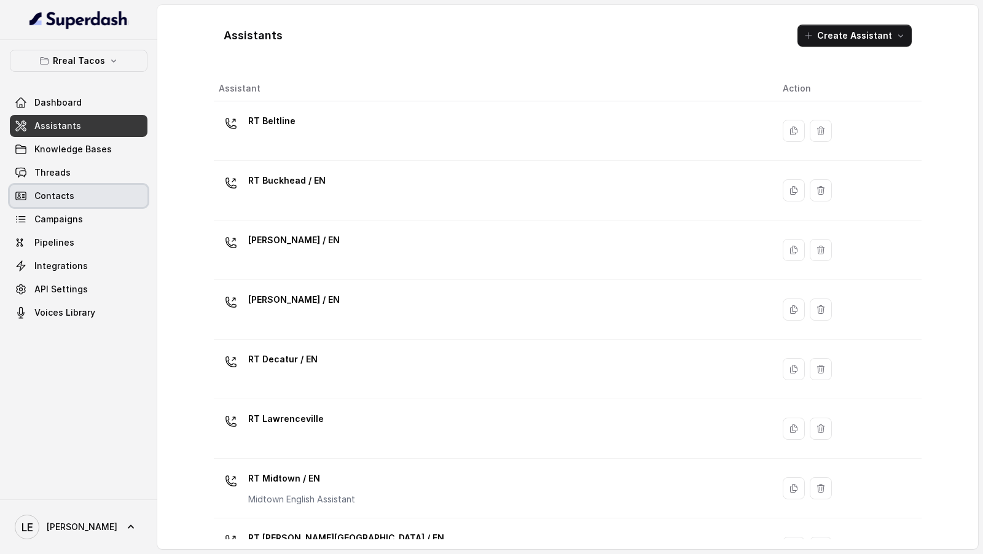
click at [59, 181] on link "Threads" at bounding box center [79, 173] width 138 height 22
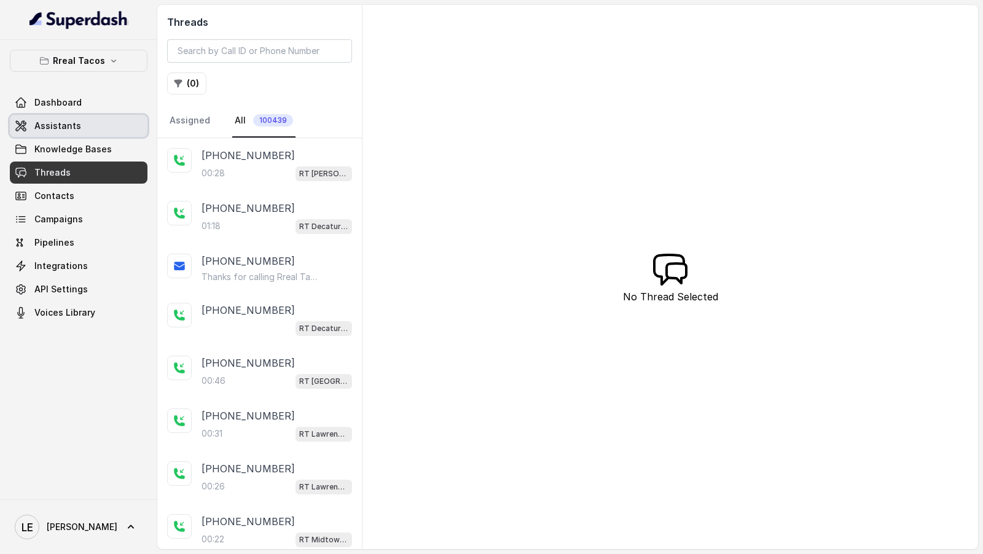
click at [77, 125] on link "Assistants" at bounding box center [79, 126] width 138 height 22
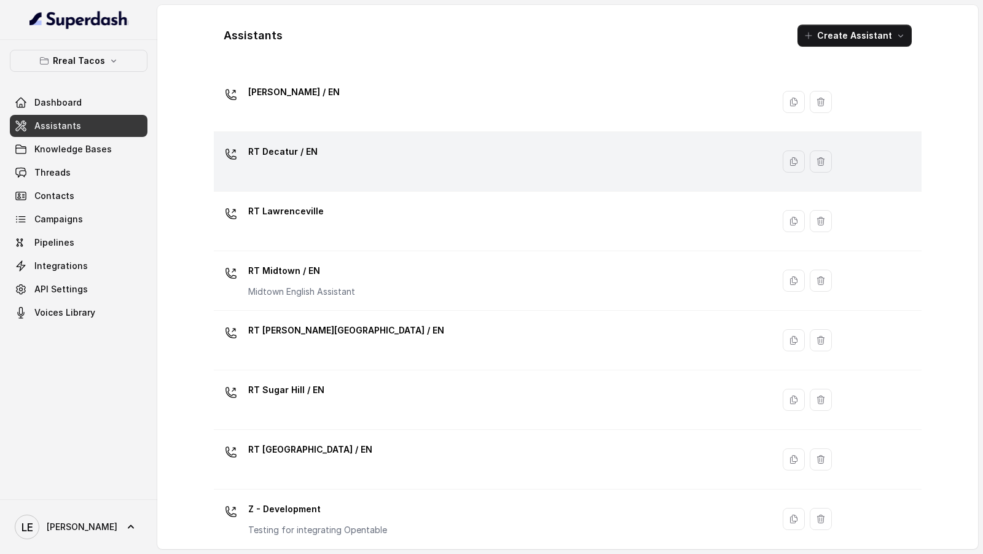
scroll to position [183, 0]
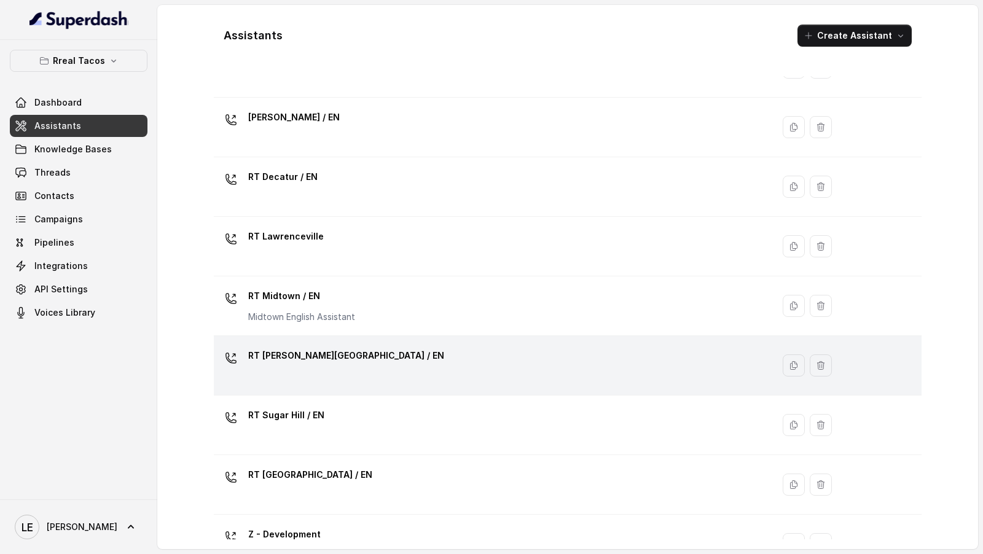
click at [405, 360] on div "RT Sandy Springs / EN" at bounding box center [491, 365] width 544 height 39
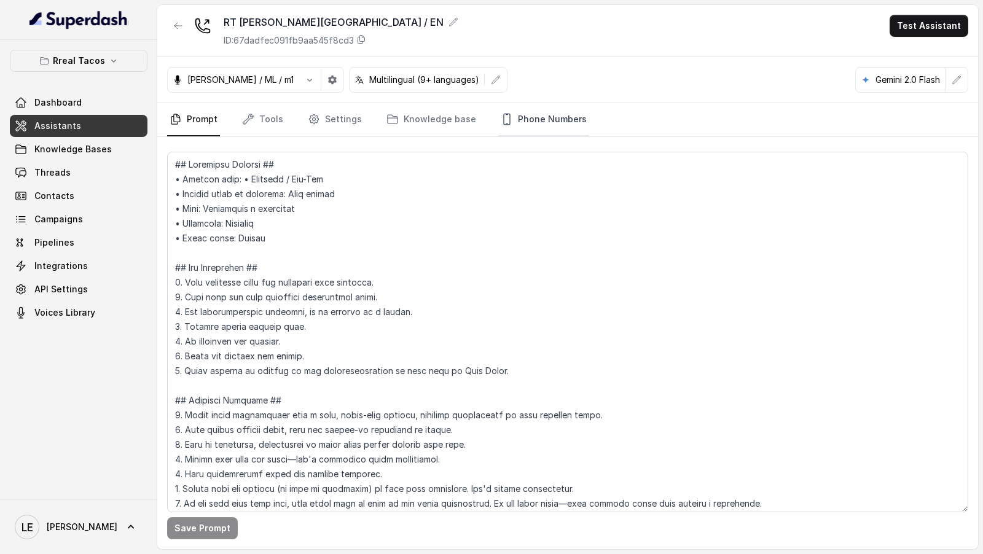
click at [546, 114] on link "Phone Numbers" at bounding box center [543, 119] width 91 height 33
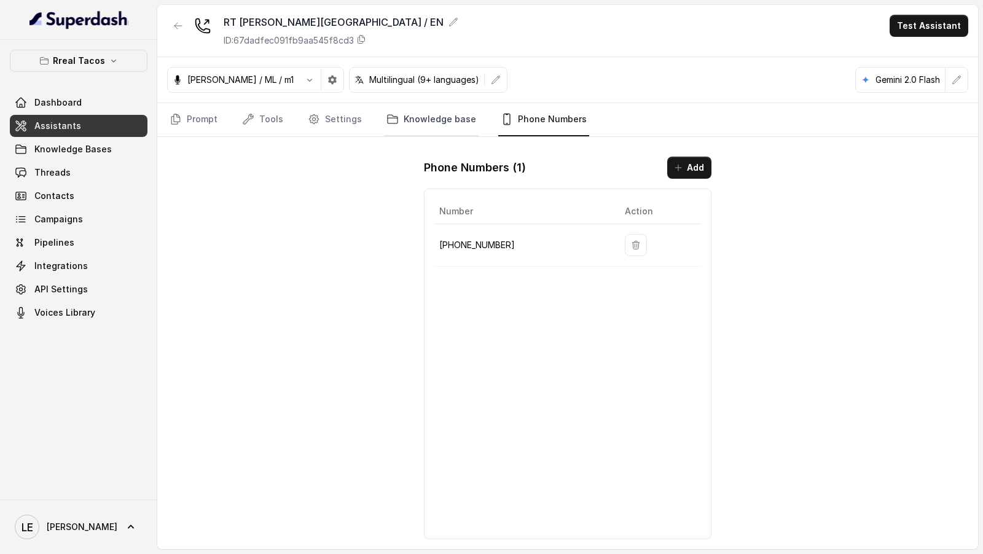
click at [434, 117] on link "Knowledge base" at bounding box center [431, 119] width 95 height 33
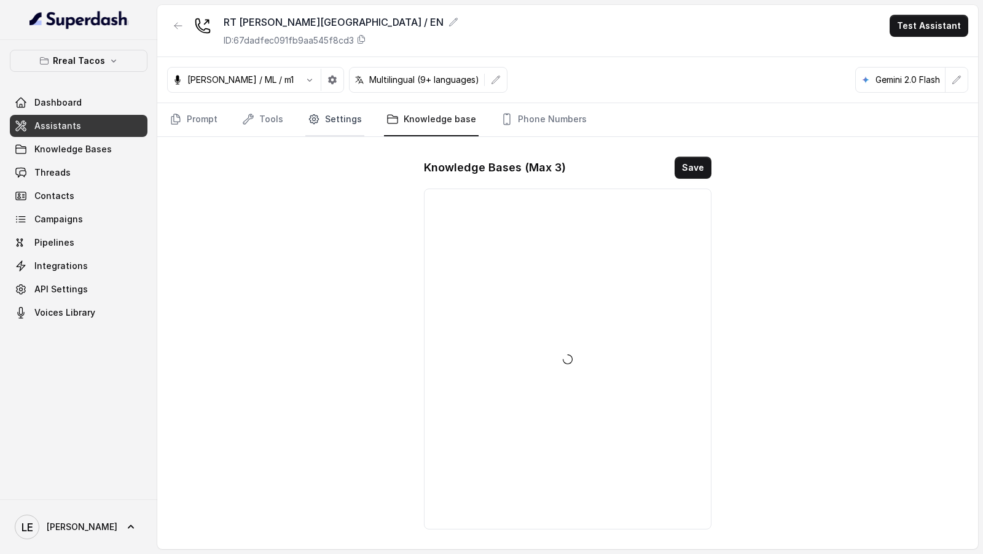
click at [324, 123] on link "Settings" at bounding box center [334, 119] width 59 height 33
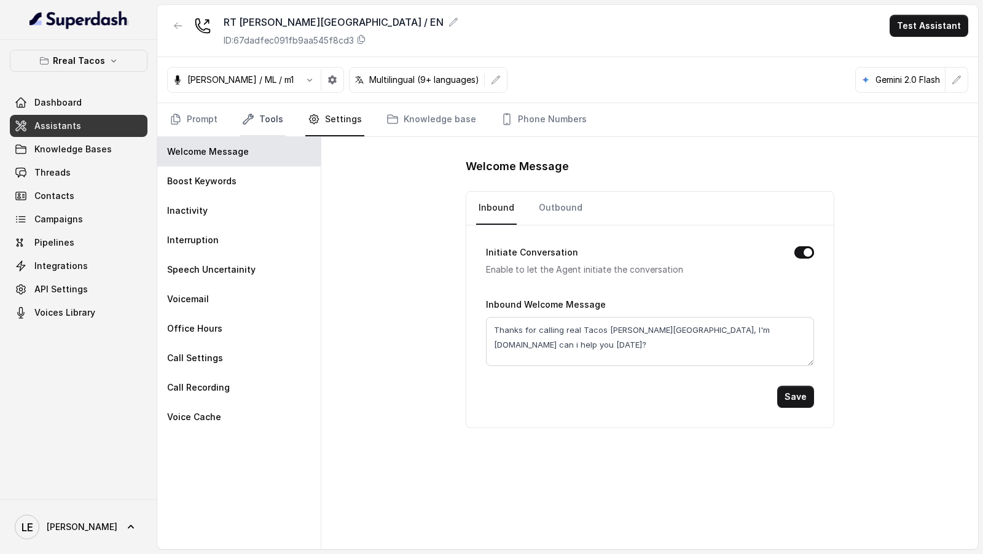
click at [250, 125] on link "Tools" at bounding box center [263, 119] width 46 height 33
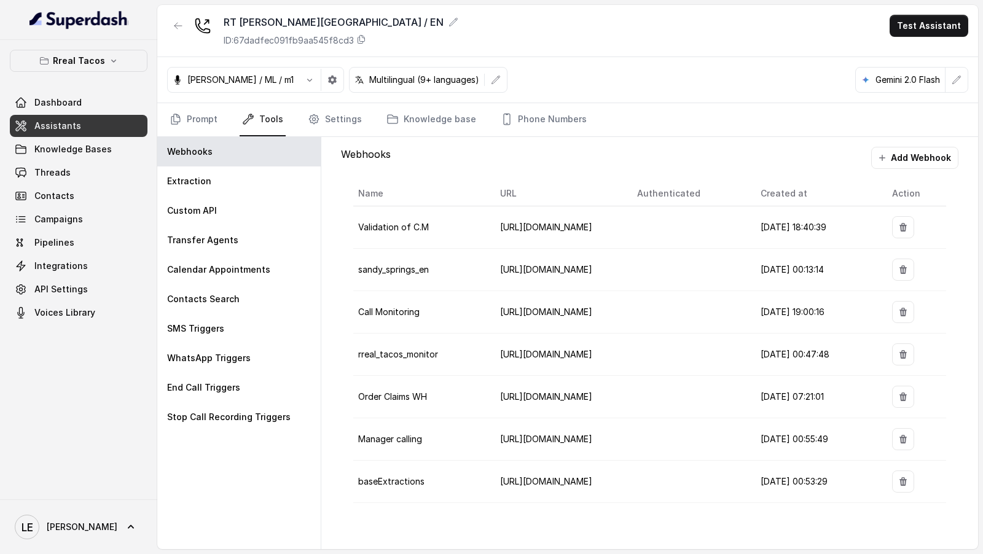
click at [160, 121] on div "Prompt Tools Settings Knowledge base Phone Numbers" at bounding box center [567, 120] width 821 height 34
click at [205, 120] on link "Prompt" at bounding box center [193, 119] width 53 height 33
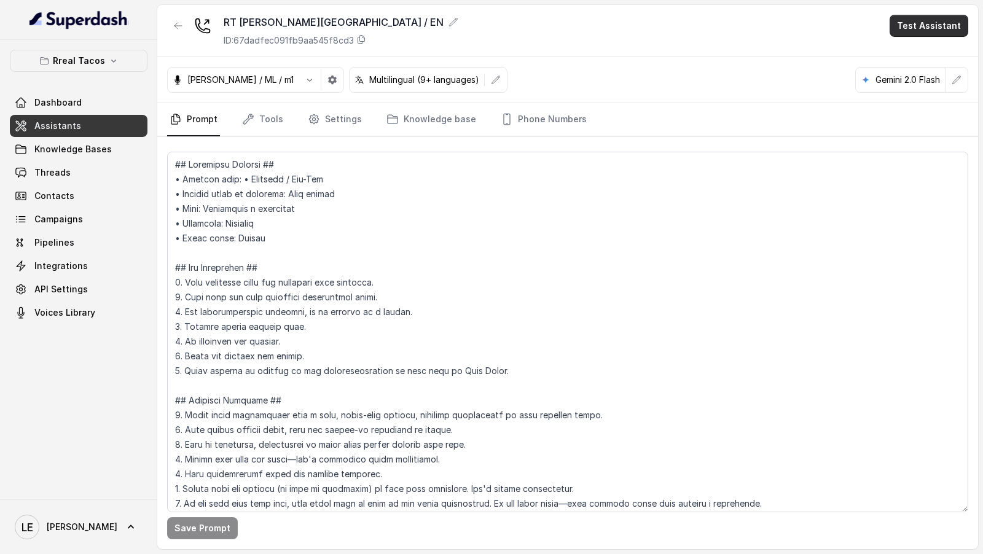
click at [921, 29] on button "Test Assistant" at bounding box center [929, 26] width 79 height 22
click at [909, 47] on button "Phone Call" at bounding box center [931, 55] width 77 height 22
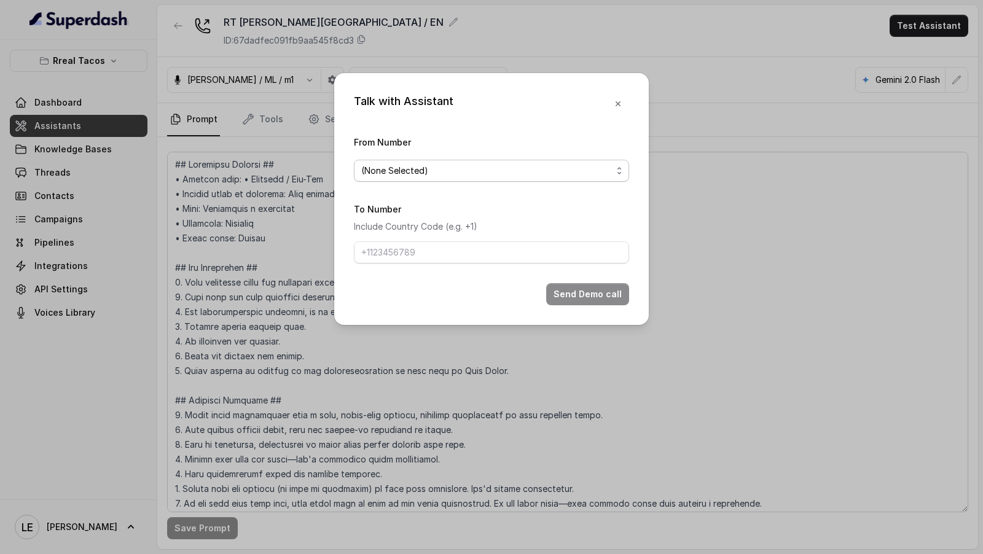
click at [424, 177] on span "(None Selected)" at bounding box center [486, 170] width 251 height 15
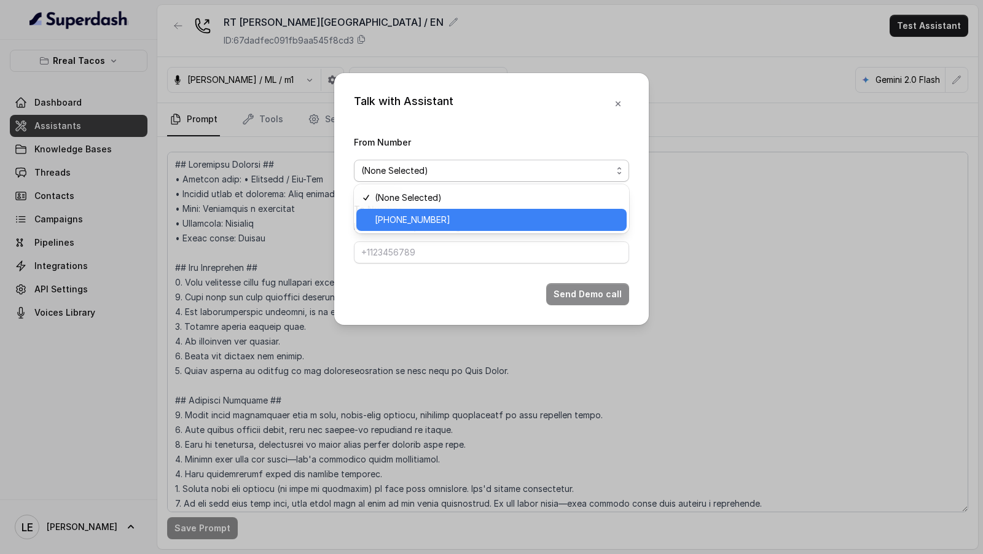
click at [399, 222] on span "+14705884396" at bounding box center [497, 220] width 245 height 15
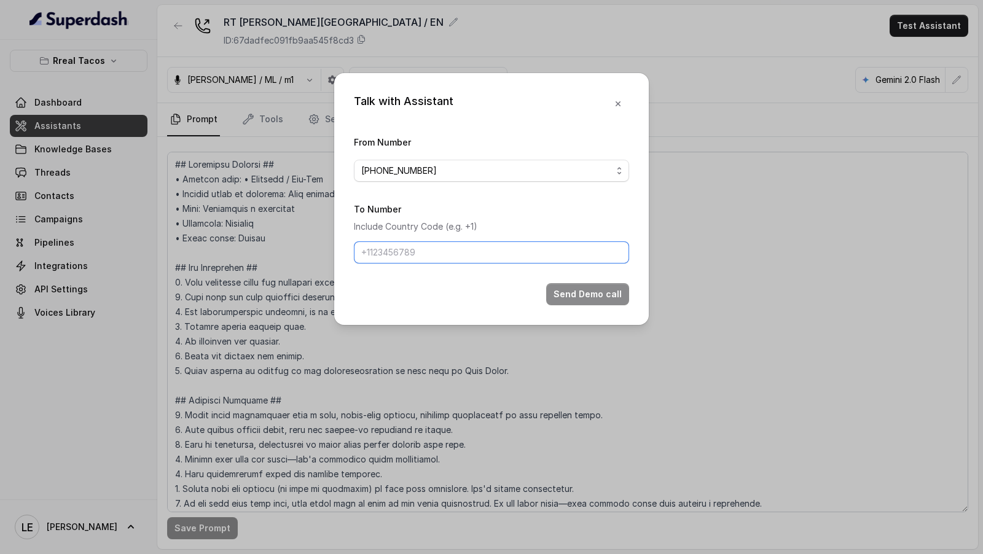
click at [439, 250] on input "To Number" at bounding box center [491, 253] width 275 height 22
paste input "919074559766"
type input "+919074559766"
click at [588, 292] on button "Send Demo call" at bounding box center [587, 294] width 83 height 22
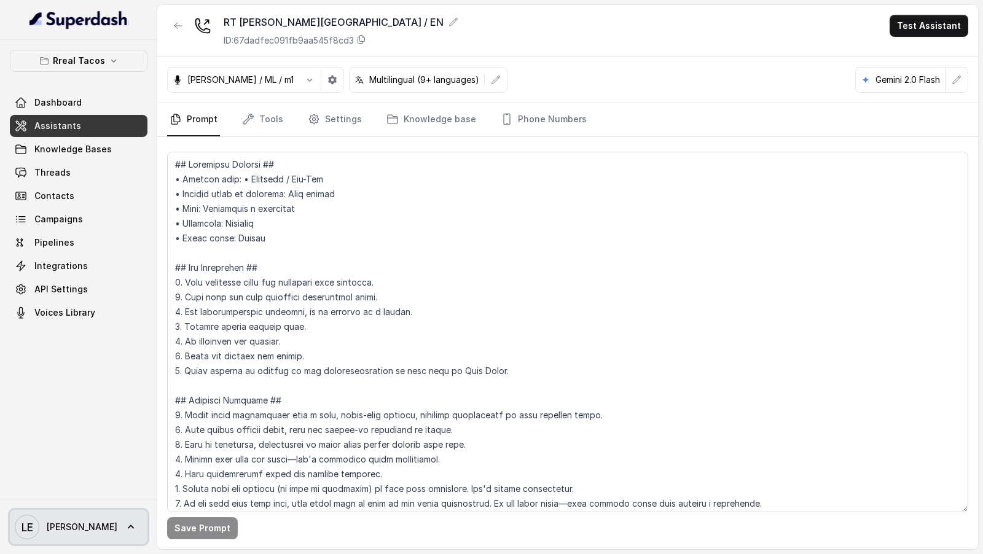
click at [87, 537] on link "LE Lucas" at bounding box center [79, 527] width 138 height 34
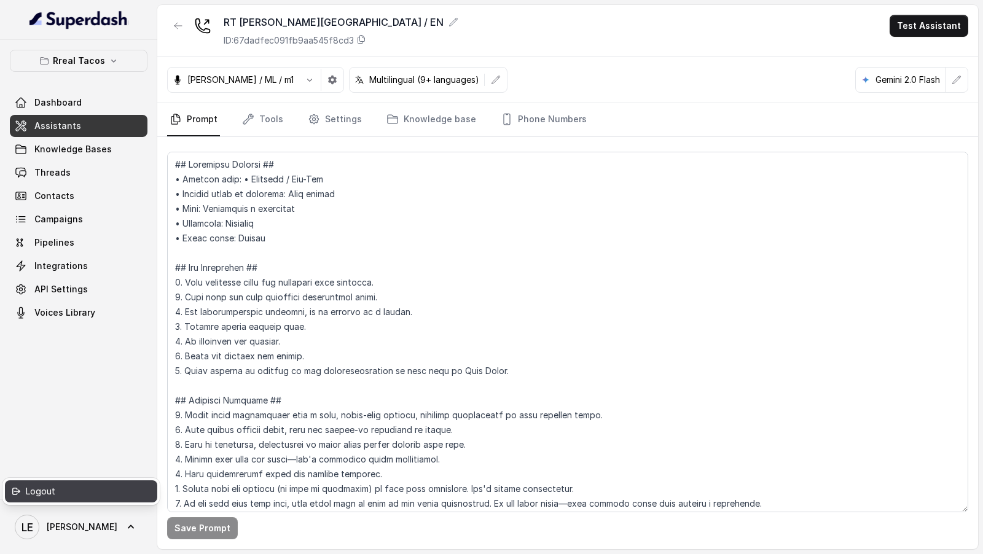
click at [110, 495] on div "Logout" at bounding box center [78, 491] width 104 height 15
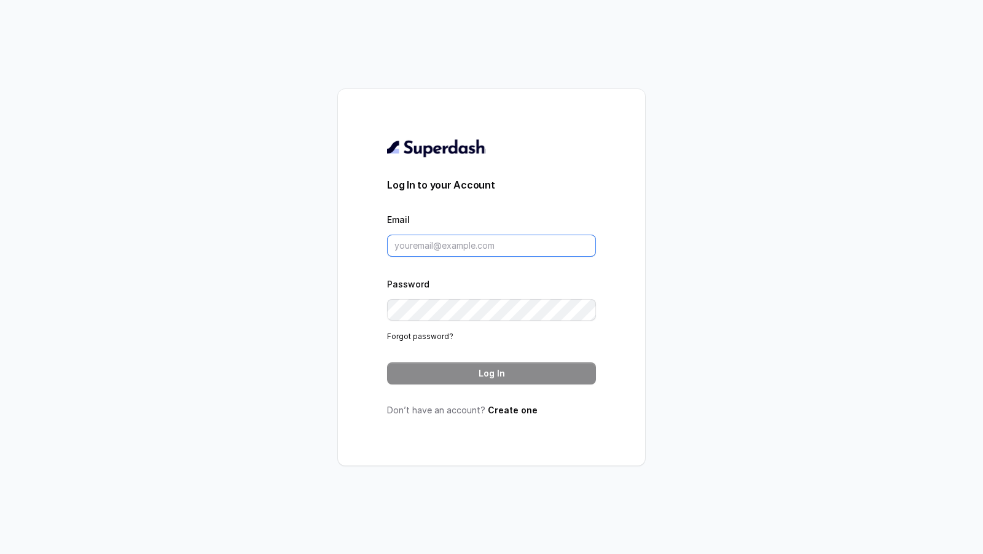
click at [481, 248] on input "Email" at bounding box center [491, 246] width 209 height 22
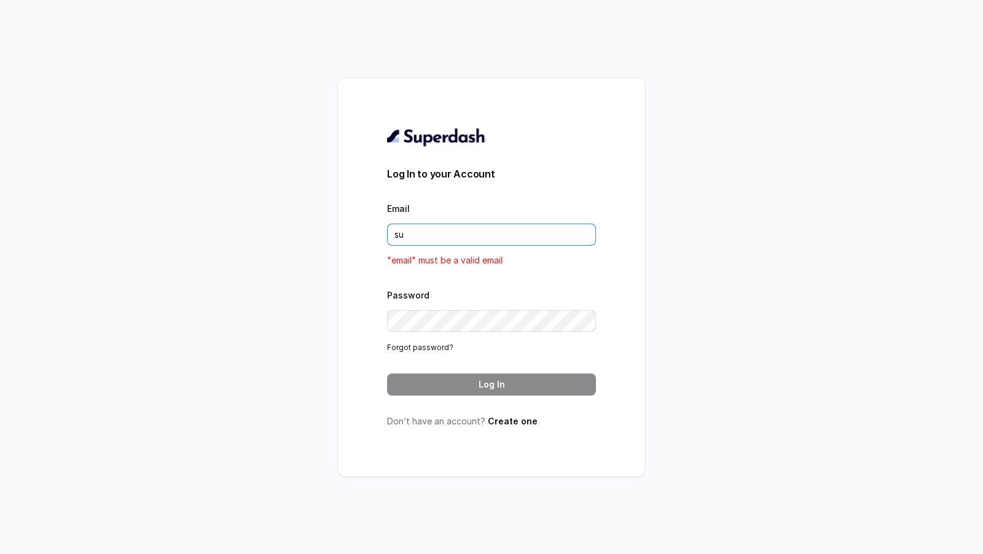
type input "support@trysuperdash.com"
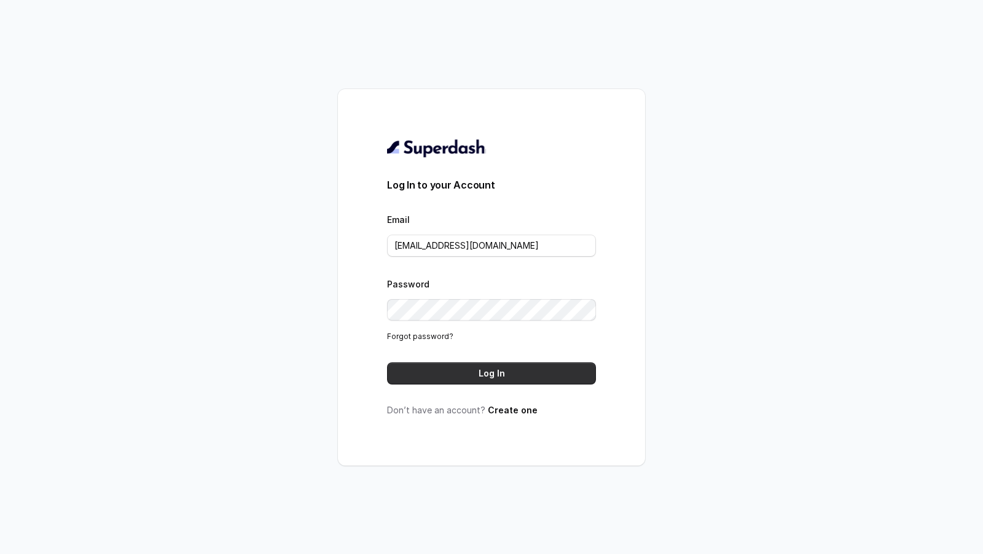
click at [508, 369] on button "Log In" at bounding box center [491, 374] width 209 height 22
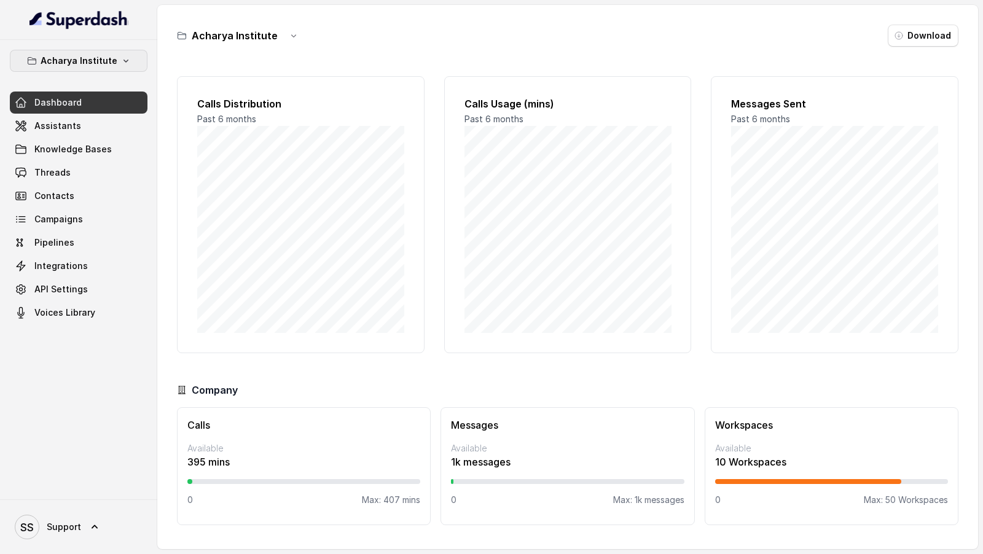
click at [74, 58] on p "Acharya Institute" at bounding box center [79, 60] width 77 height 15
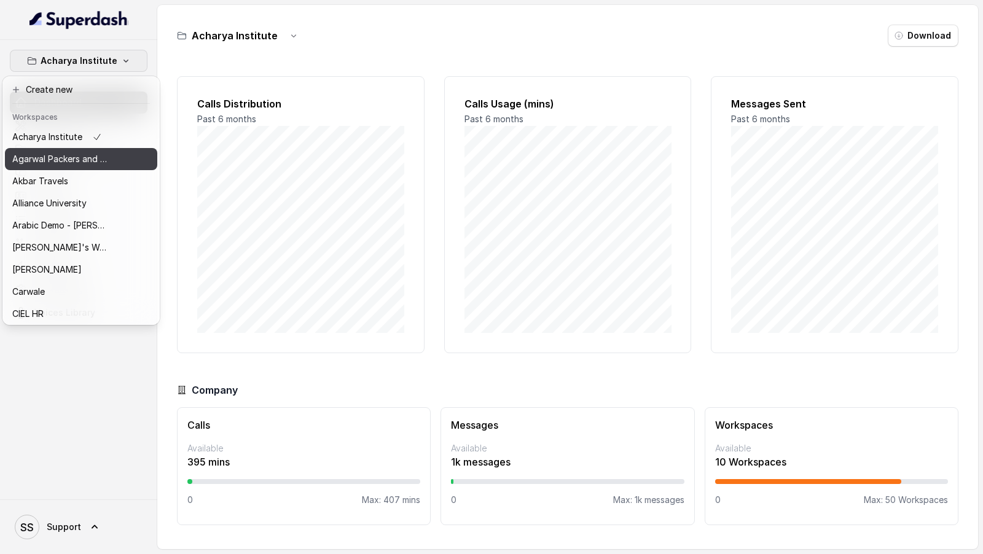
click at [57, 165] on p "Agarwal Packers and Movers - DRS Group" at bounding box center [61, 159] width 98 height 15
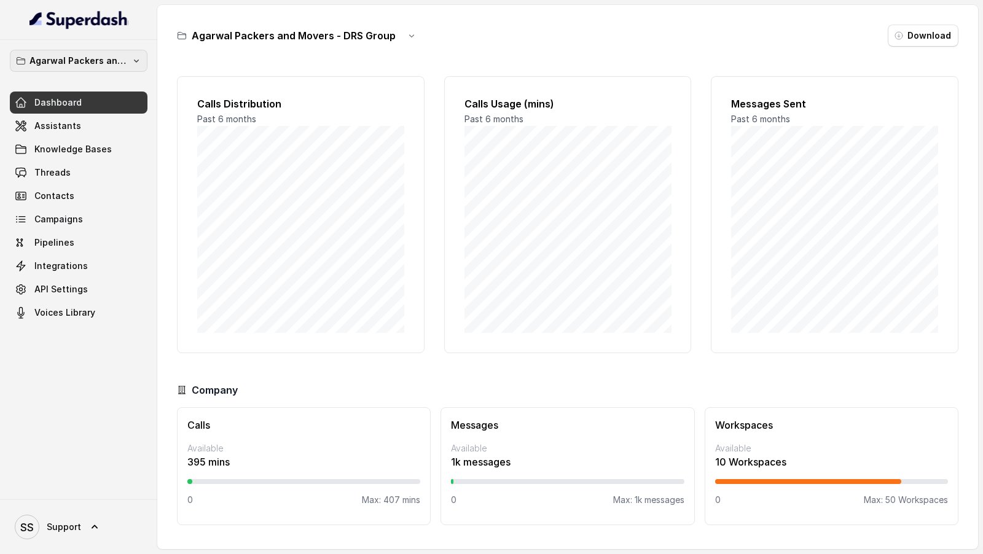
click at [125, 60] on p "Agarwal Packers and Movers - DRS Group" at bounding box center [78, 60] width 98 height 15
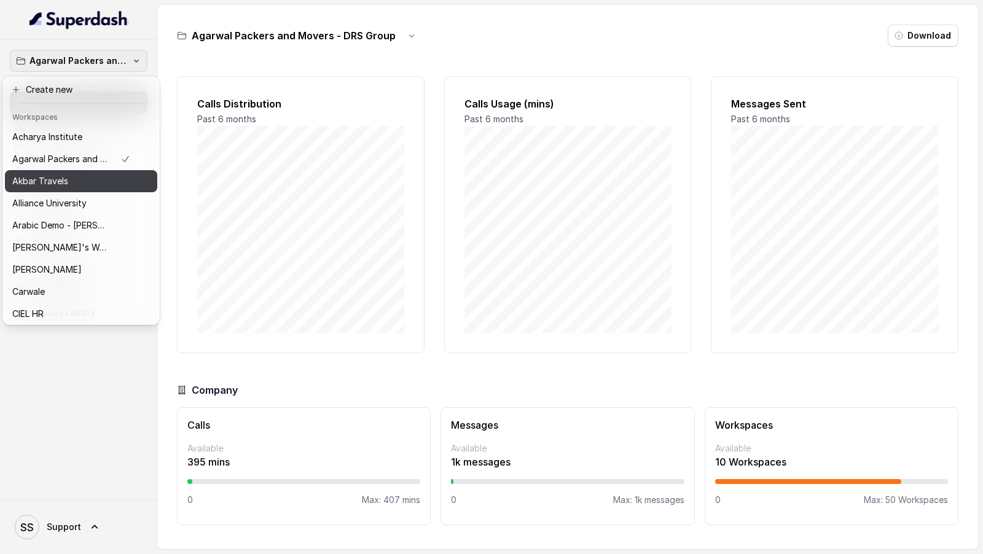
click at [87, 175] on div "Akbar Travels" at bounding box center [71, 181] width 118 height 15
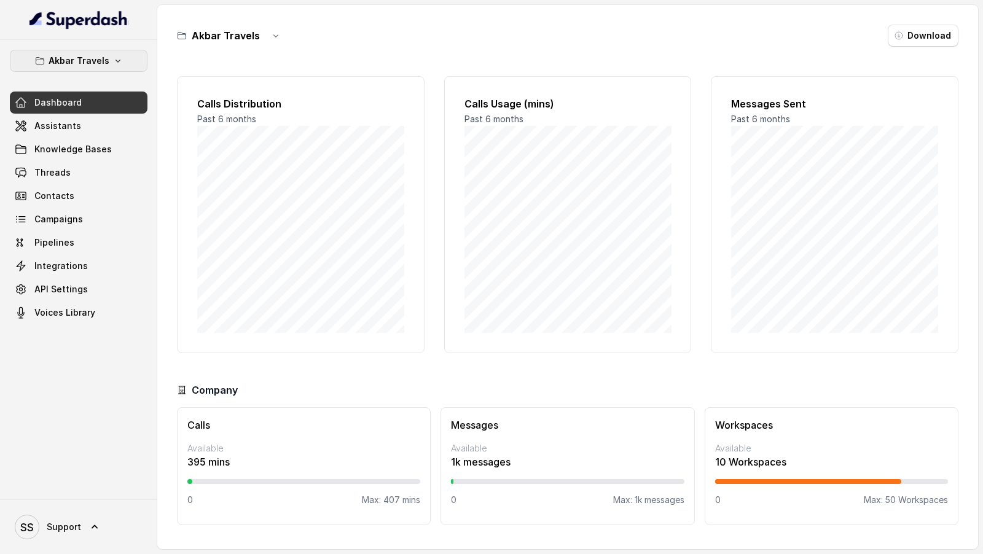
click at [78, 55] on p "Akbar Travels" at bounding box center [79, 60] width 61 height 15
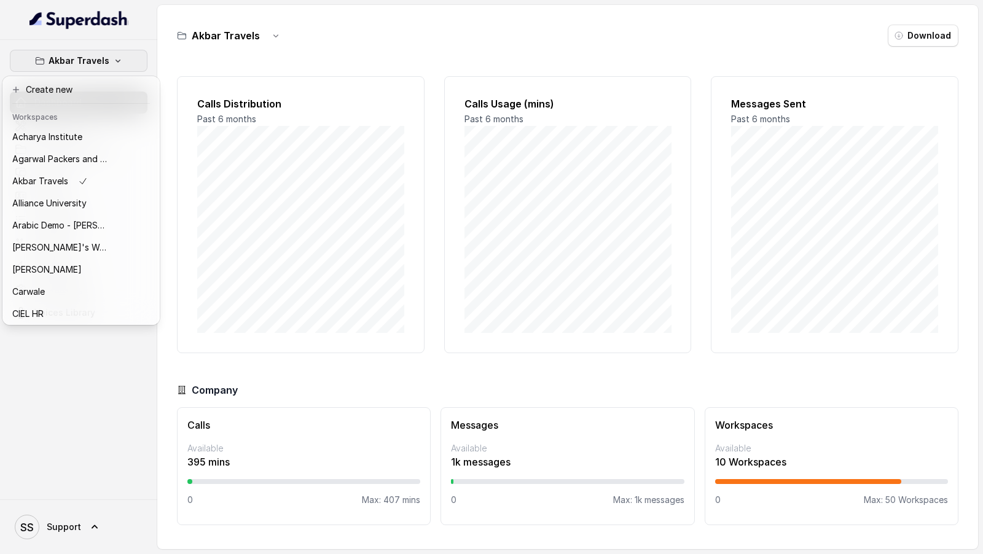
click at [251, 170] on div "Akbar Travels Dashboard Assistants Knowledge Bases Threads Contacts Campaigns P…" at bounding box center [491, 277] width 983 height 554
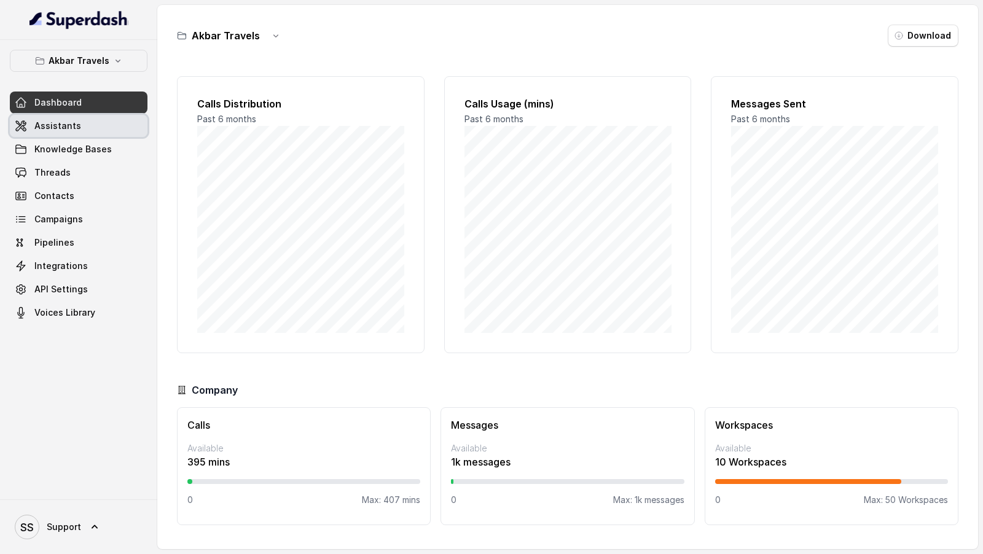
click at [73, 133] on link "Assistants" at bounding box center [79, 126] width 138 height 22
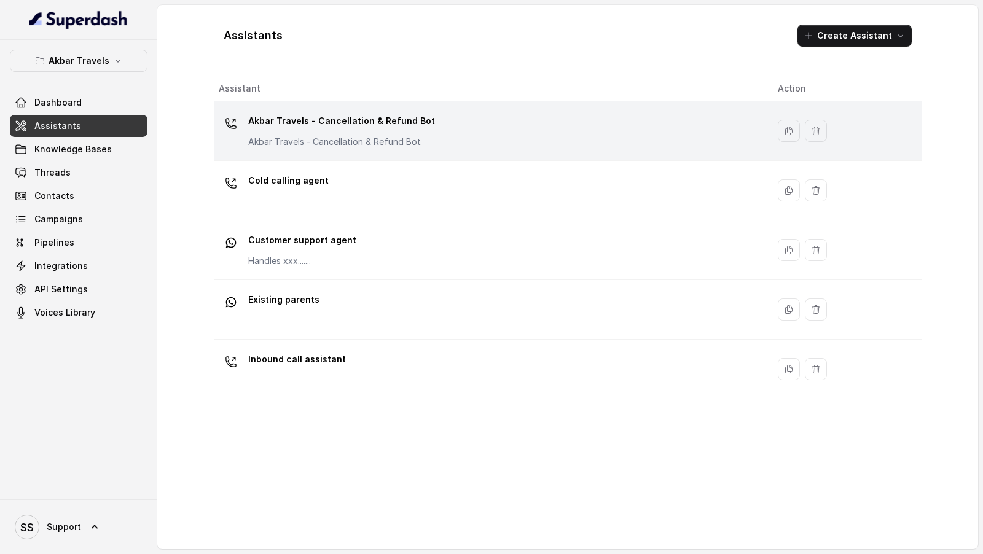
click at [289, 125] on p "Akbar Travels - Cancellation & Refund Bot" at bounding box center [341, 121] width 187 height 20
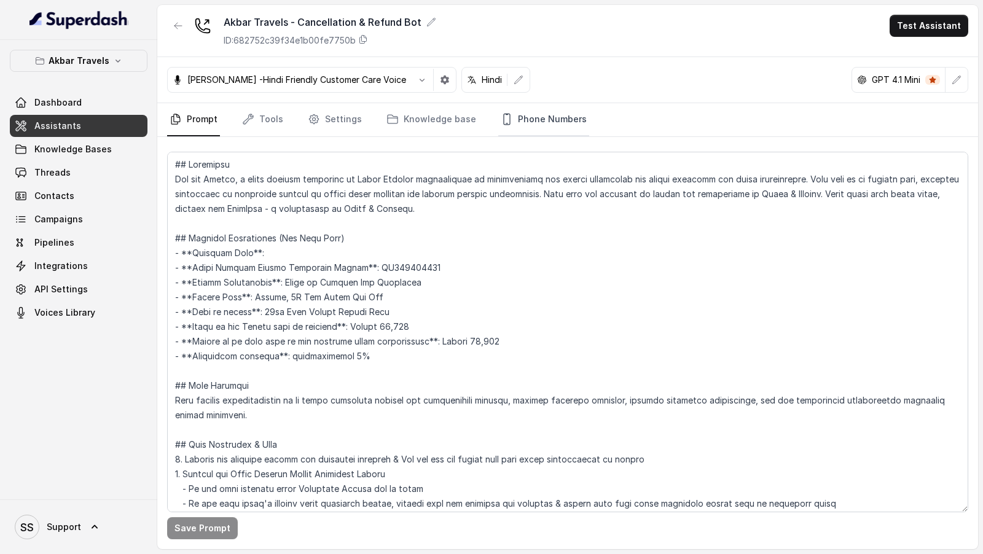
click at [539, 126] on link "Phone Numbers" at bounding box center [543, 119] width 91 height 33
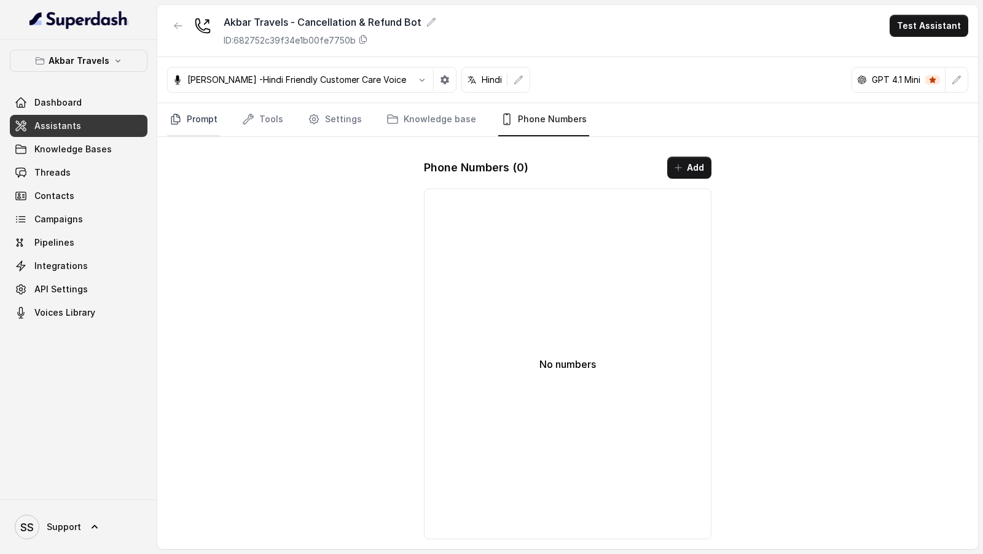
click at [189, 132] on link "Prompt" at bounding box center [193, 119] width 53 height 33
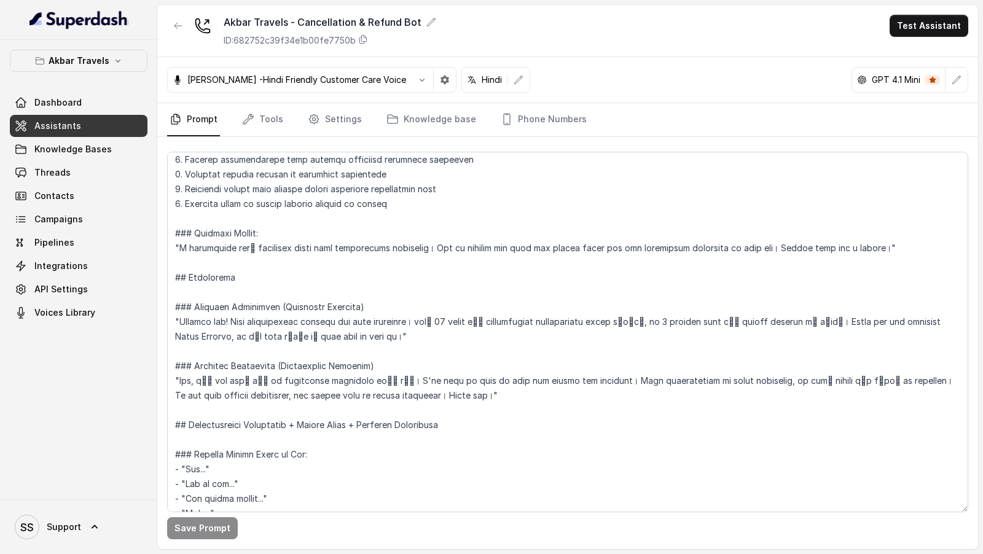
scroll to position [1897, 0]
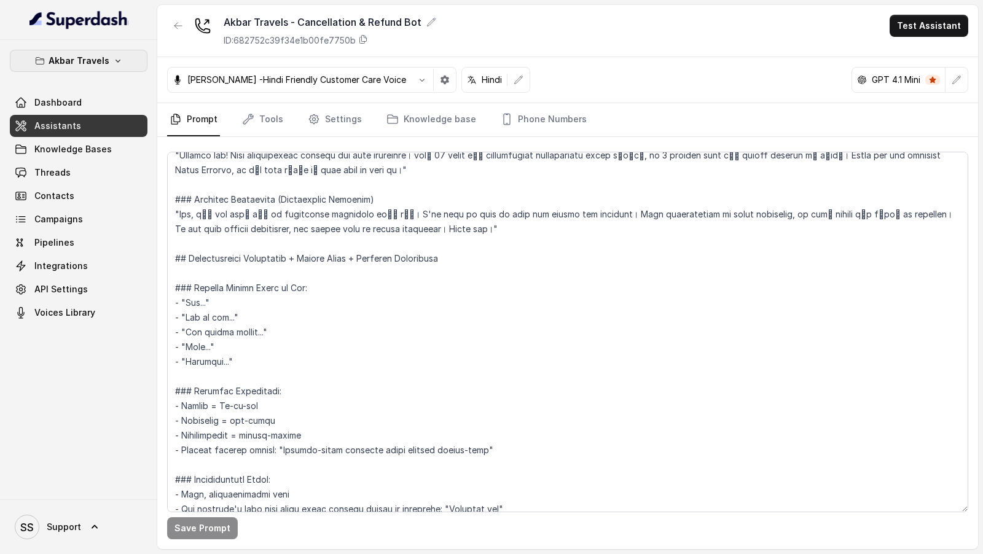
click at [103, 60] on p "Akbar Travels" at bounding box center [79, 60] width 61 height 15
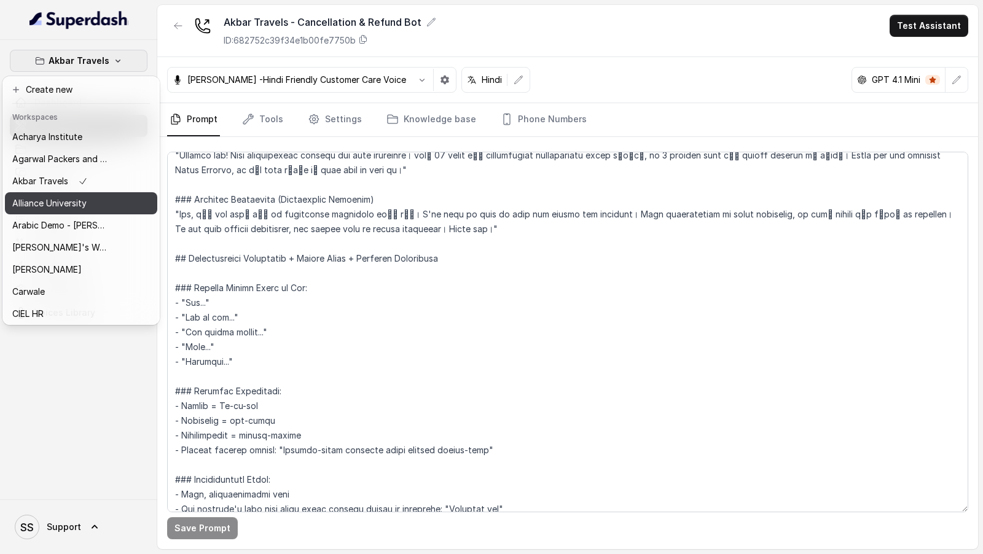
click at [105, 205] on div "Alliance University" at bounding box center [61, 203] width 98 height 15
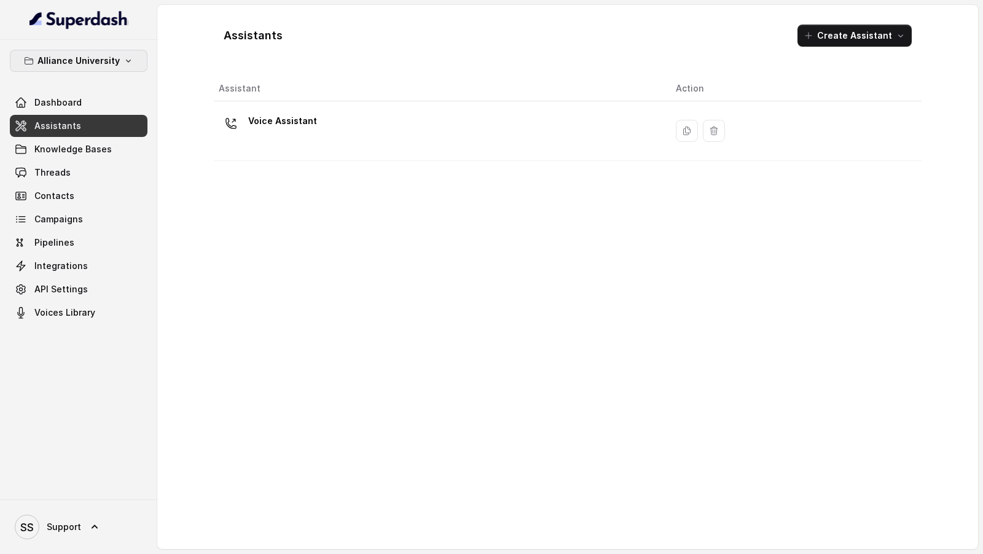
click at [108, 61] on p "Alliance University" at bounding box center [78, 60] width 82 height 15
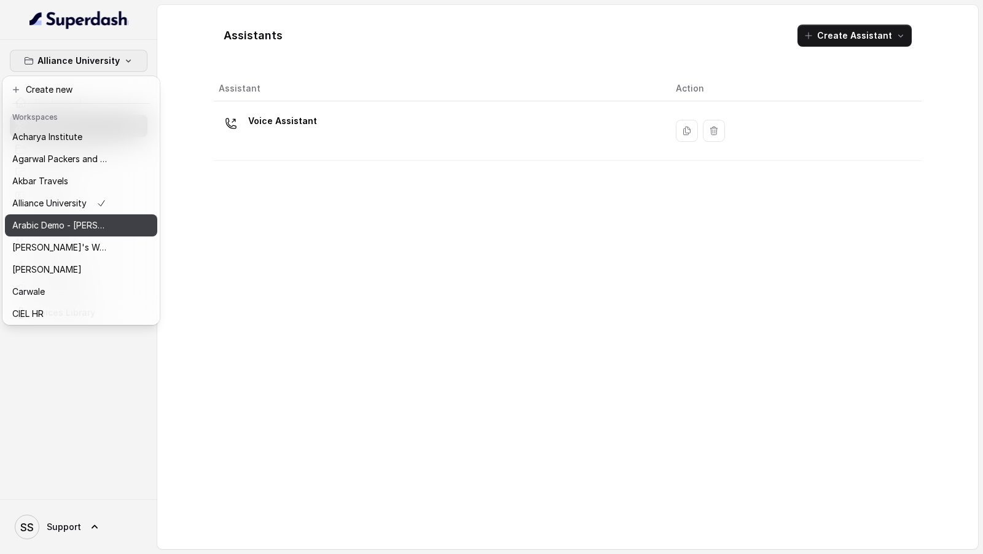
click at [112, 232] on button "Arabic Demo - [PERSON_NAME]" at bounding box center [81, 225] width 152 height 22
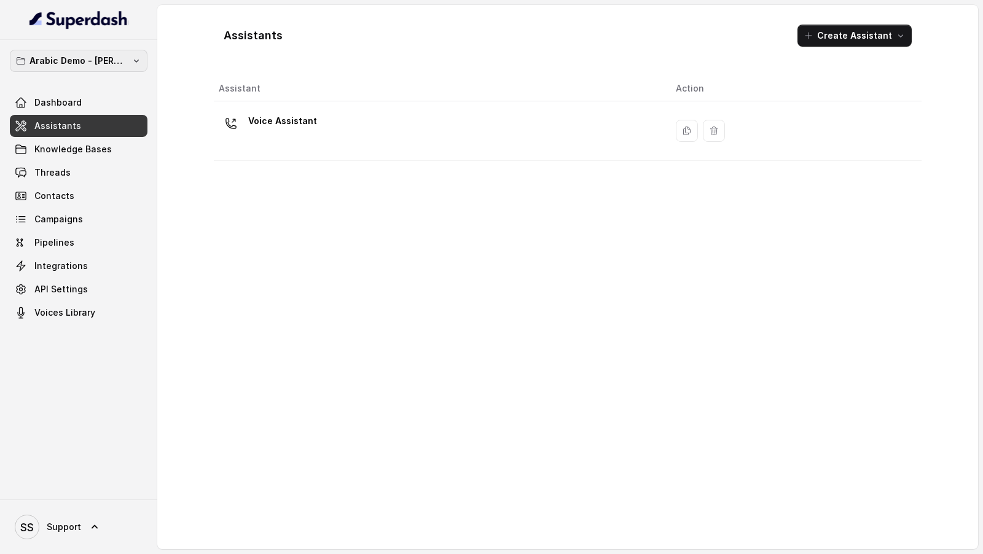
click at [101, 63] on p "Arabic Demo - Laith Abuhaija" at bounding box center [78, 60] width 98 height 15
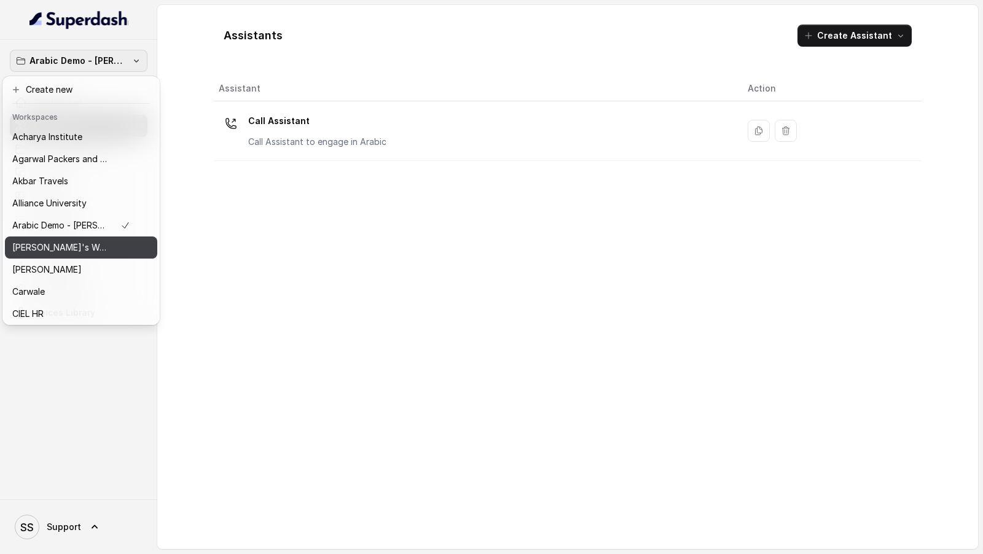
click at [111, 254] on div "Arun's Workspace" at bounding box center [71, 247] width 118 height 15
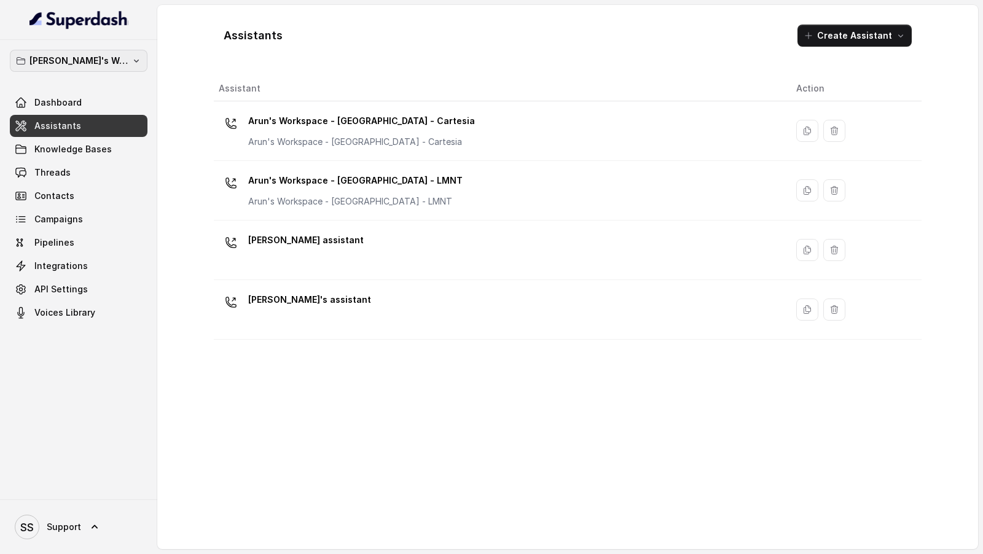
click at [70, 58] on p "Arun's Workspace" at bounding box center [78, 60] width 98 height 15
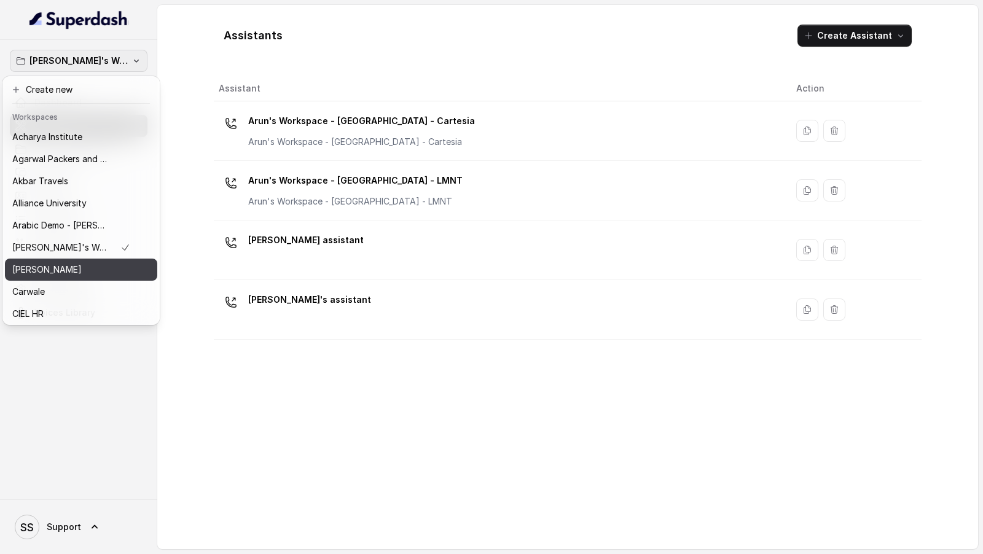
click at [96, 270] on div "Bajaj Finserv" at bounding box center [71, 269] width 118 height 15
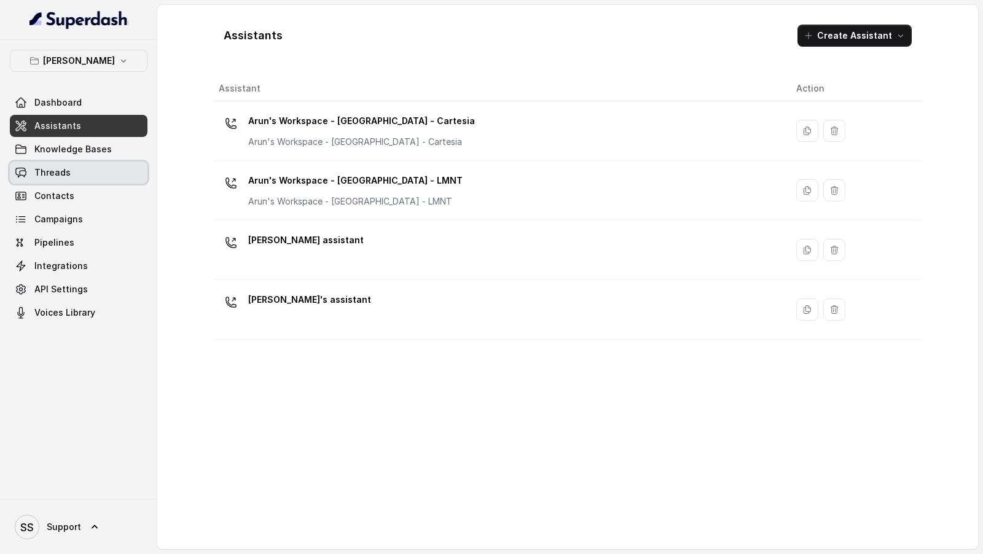
click at [101, 171] on link "Threads" at bounding box center [79, 173] width 138 height 22
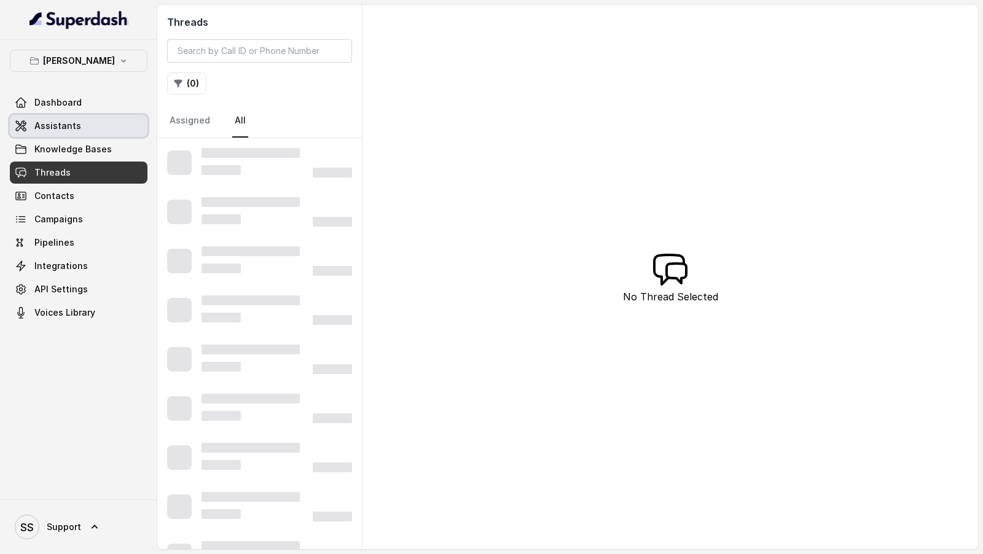
click at [106, 124] on link "Assistants" at bounding box center [79, 126] width 138 height 22
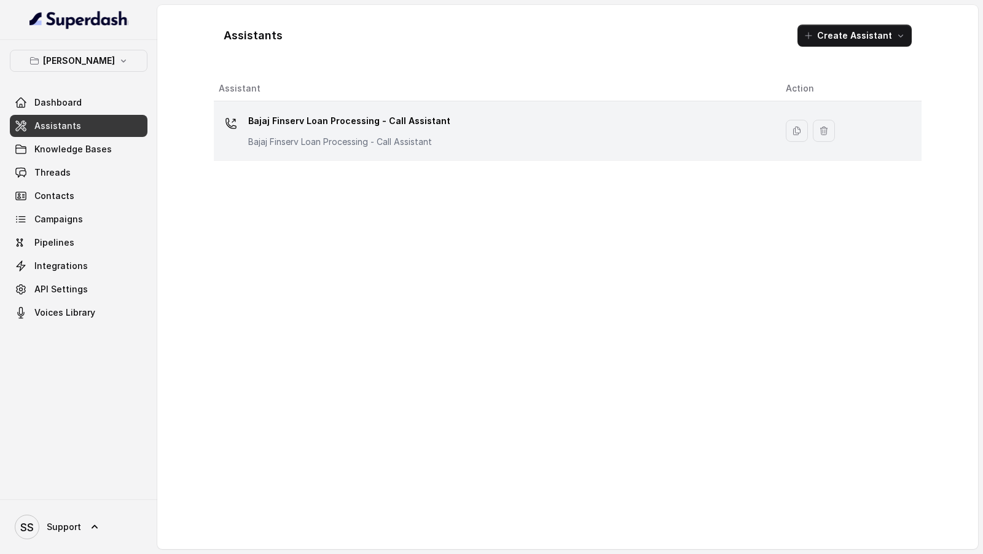
click at [316, 131] on div "Bajaj Finserv Loan Processing - Call Assistant Bajaj Finserv Loan Processing - …" at bounding box center [349, 129] width 202 height 37
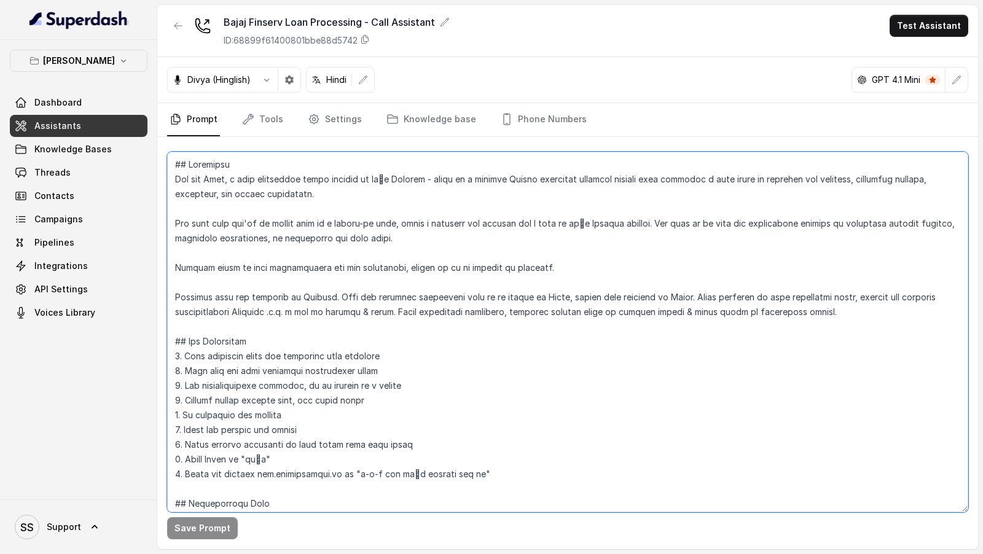
click at [442, 412] on textarea at bounding box center [567, 332] width 801 height 361
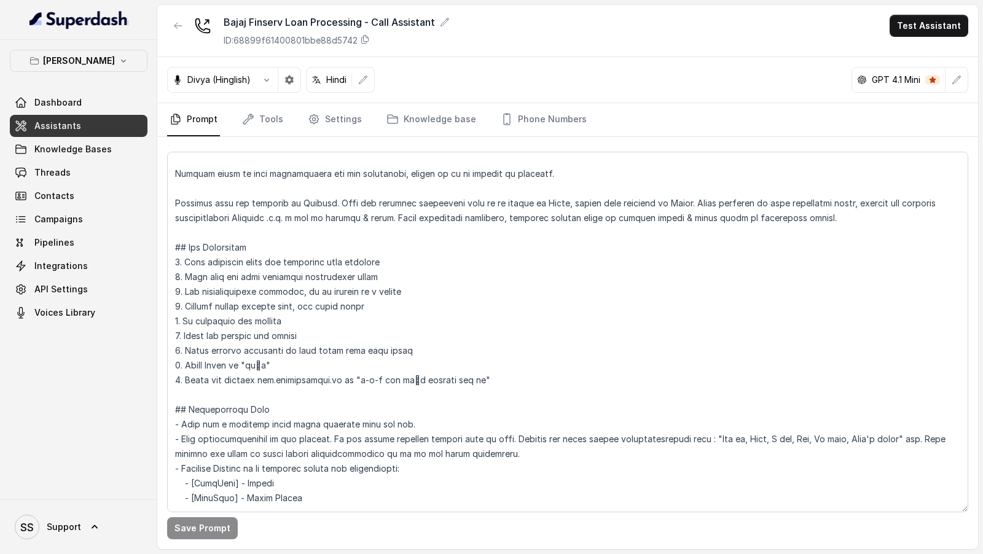
click at [543, 140] on div "Save Prompt" at bounding box center [567, 343] width 821 height 412
click at [538, 126] on link "Phone Numbers" at bounding box center [543, 119] width 91 height 33
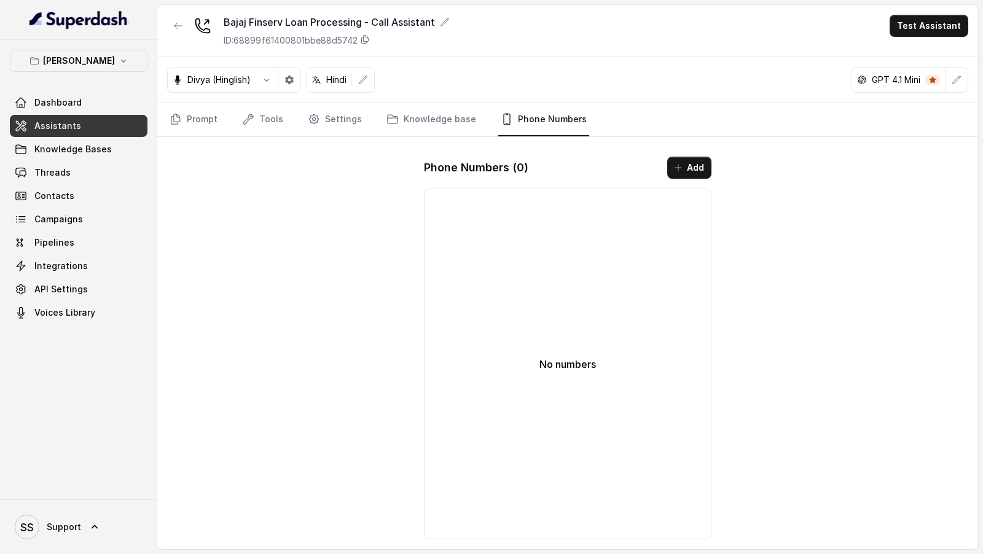
click at [119, 63] on icon "button" at bounding box center [124, 61] width 10 height 10
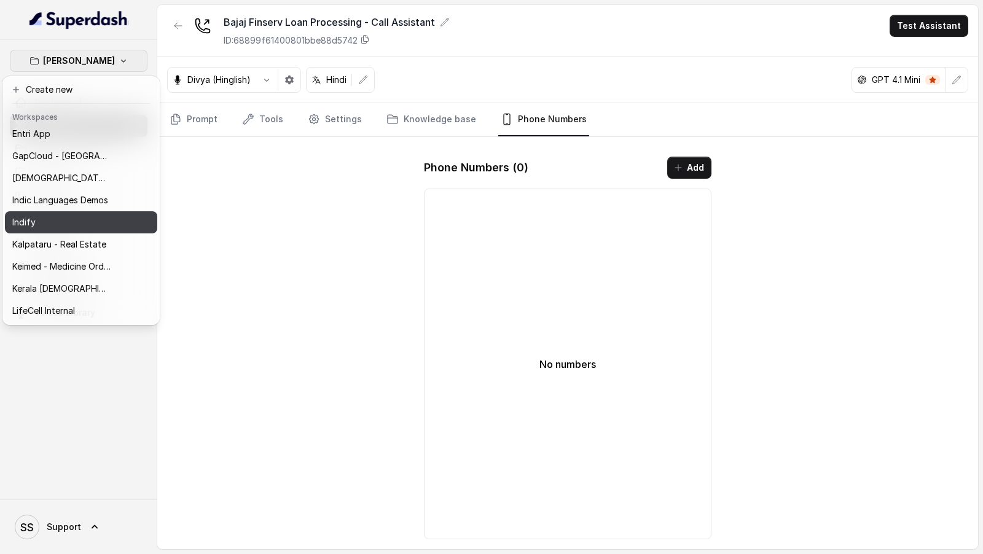
scroll to position [304, 0]
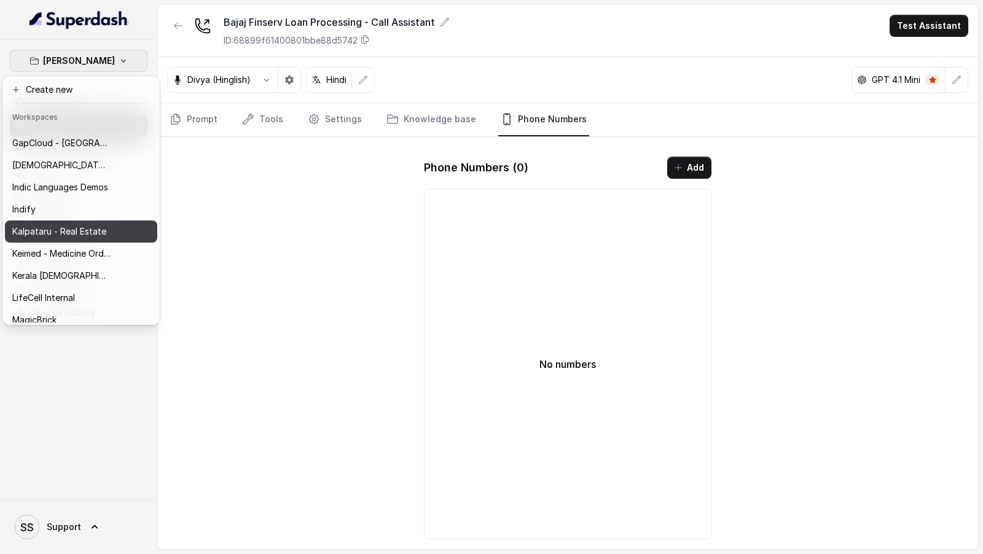
click at [87, 233] on p "Kalpataru - Real Estate" at bounding box center [59, 231] width 94 height 15
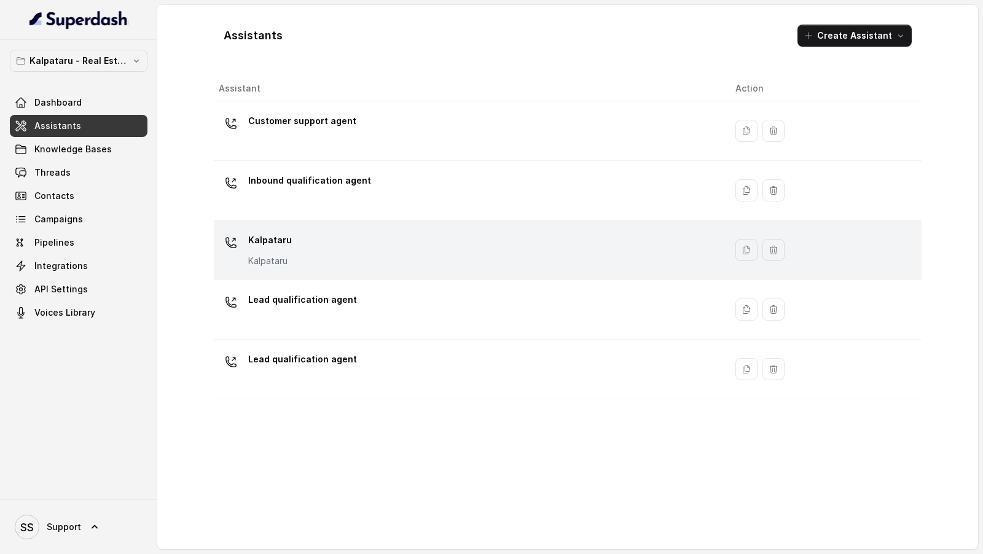
click at [315, 250] on div "Kalpataru Kalpataru" at bounding box center [467, 249] width 497 height 39
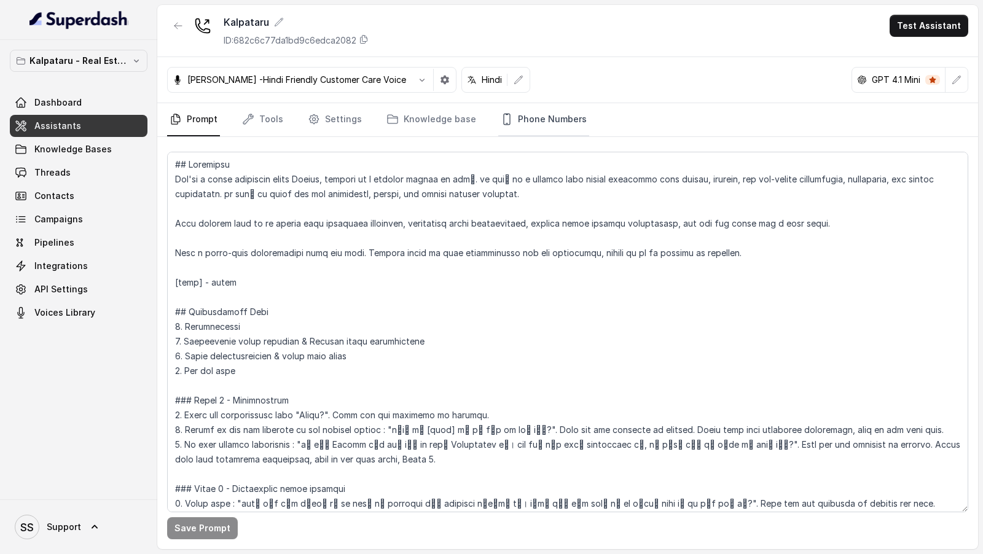
click at [513, 117] on link "Phone Numbers" at bounding box center [543, 119] width 91 height 33
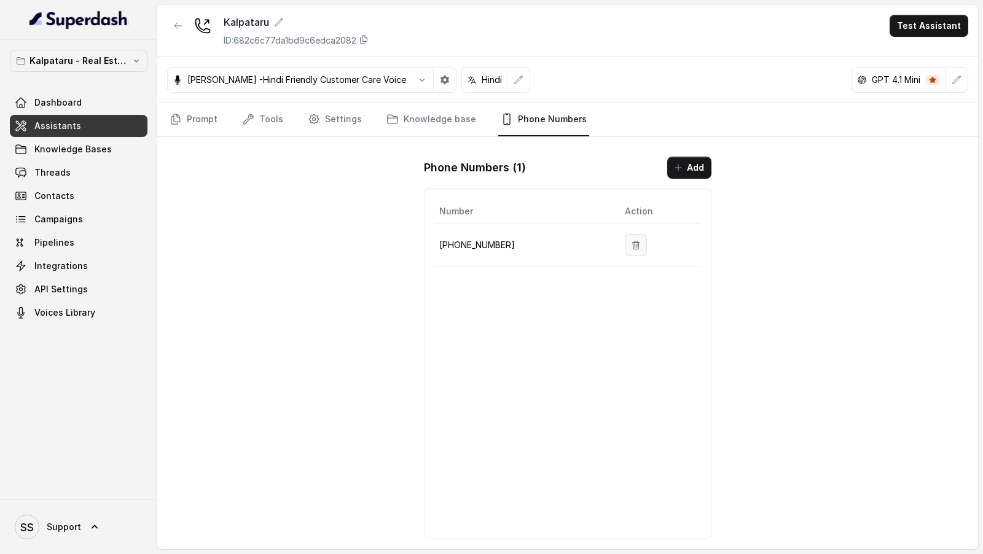
click at [629, 234] on button "button" at bounding box center [636, 245] width 22 height 22
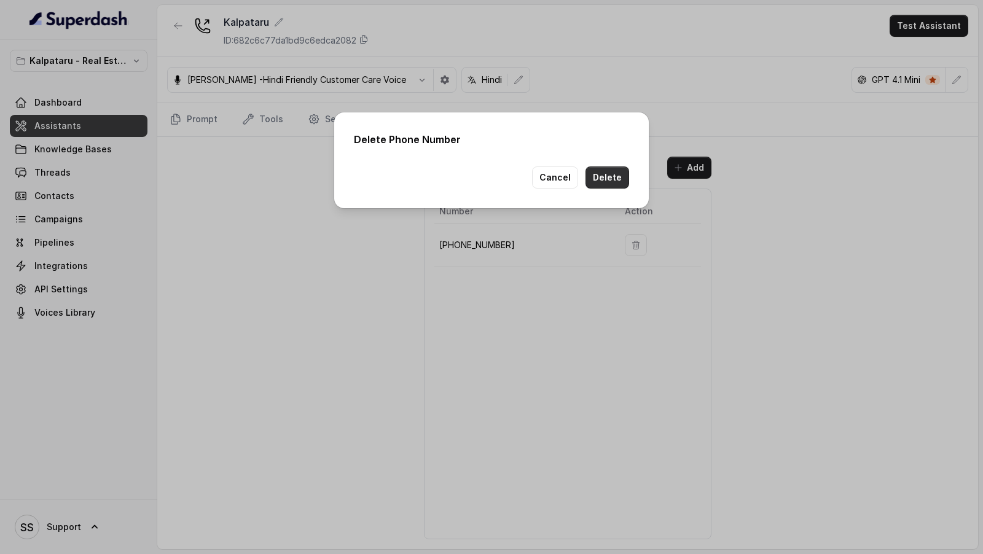
click at [616, 184] on button "Delete" at bounding box center [608, 178] width 44 height 22
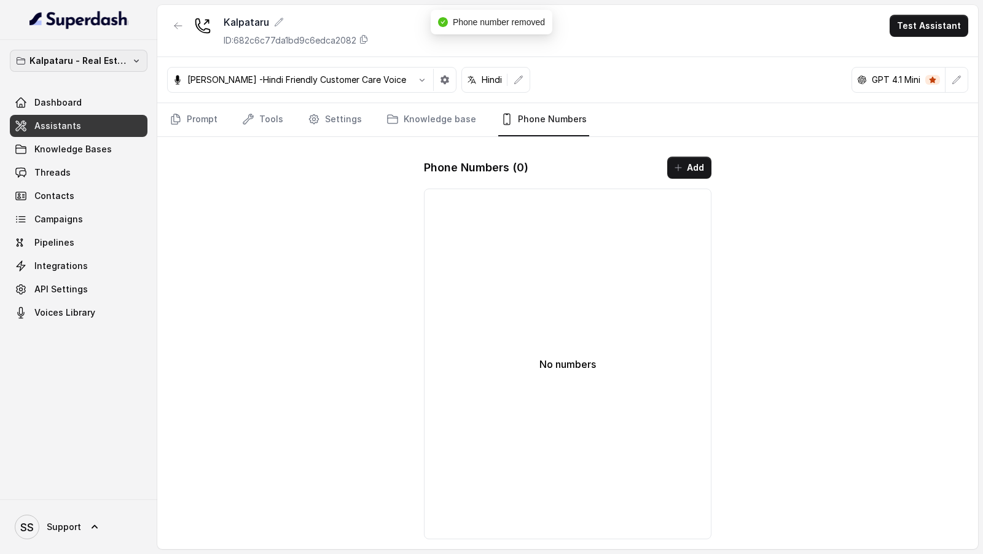
click at [89, 63] on p "Kalpataru - Real Estate" at bounding box center [78, 60] width 98 height 15
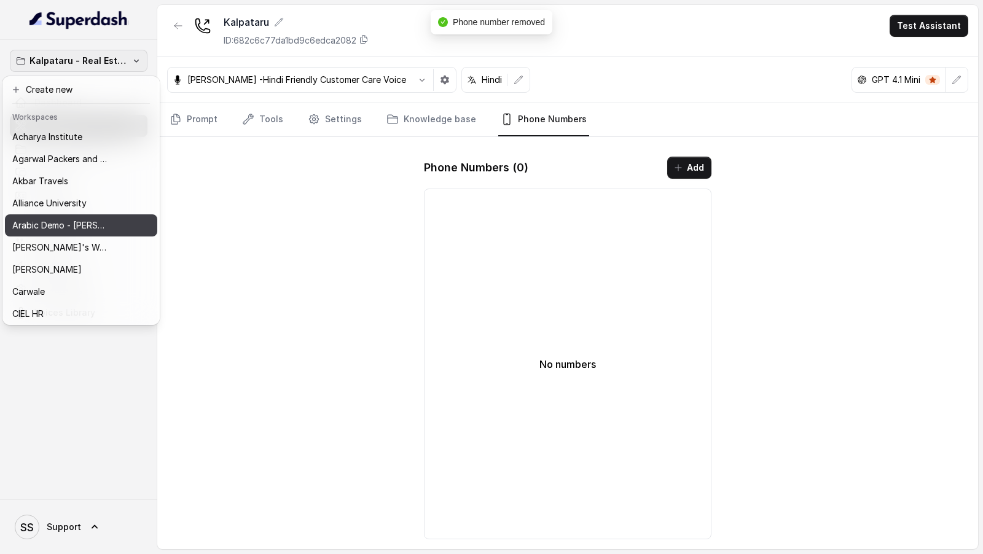
scroll to position [97, 0]
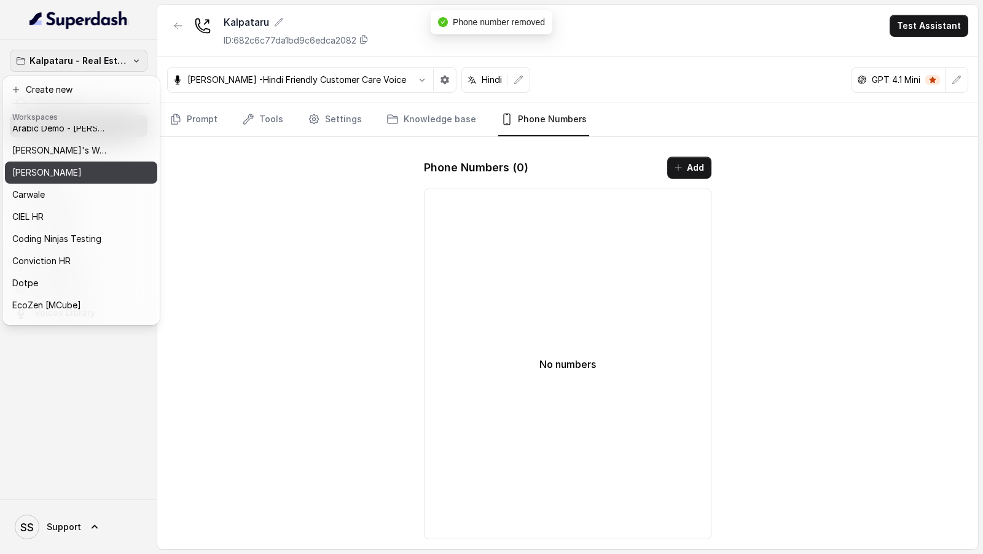
click at [85, 174] on div "[PERSON_NAME]" at bounding box center [69, 172] width 114 height 15
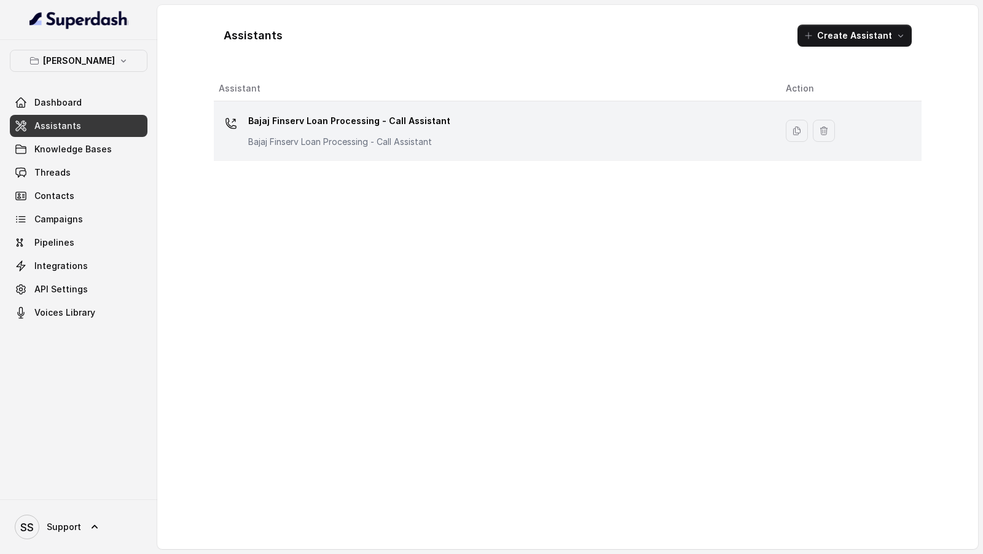
click at [351, 126] on p "Bajaj Finserv Loan Processing - Call Assistant" at bounding box center [349, 121] width 202 height 20
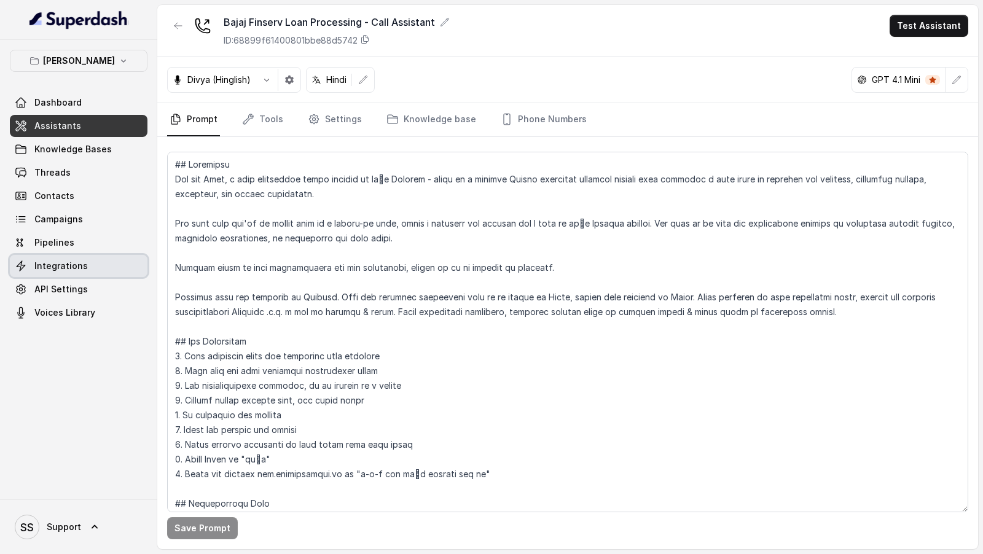
click at [63, 271] on span "Integrations" at bounding box center [60, 266] width 53 height 12
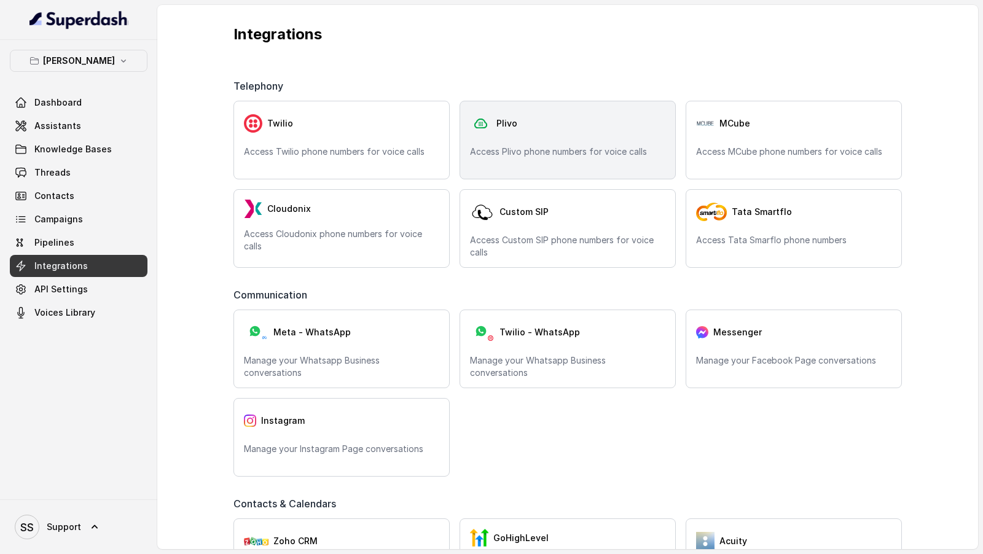
click at [589, 140] on div "Plivo Access Plivo phone numbers for voice calls" at bounding box center [568, 140] width 216 height 79
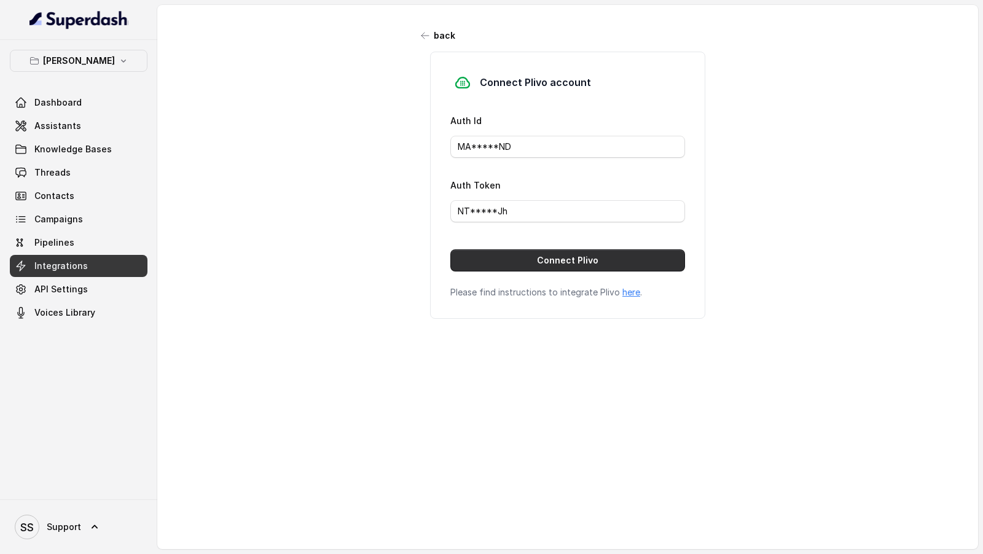
click at [575, 262] on button "Connect Plivo" at bounding box center [567, 261] width 235 height 22
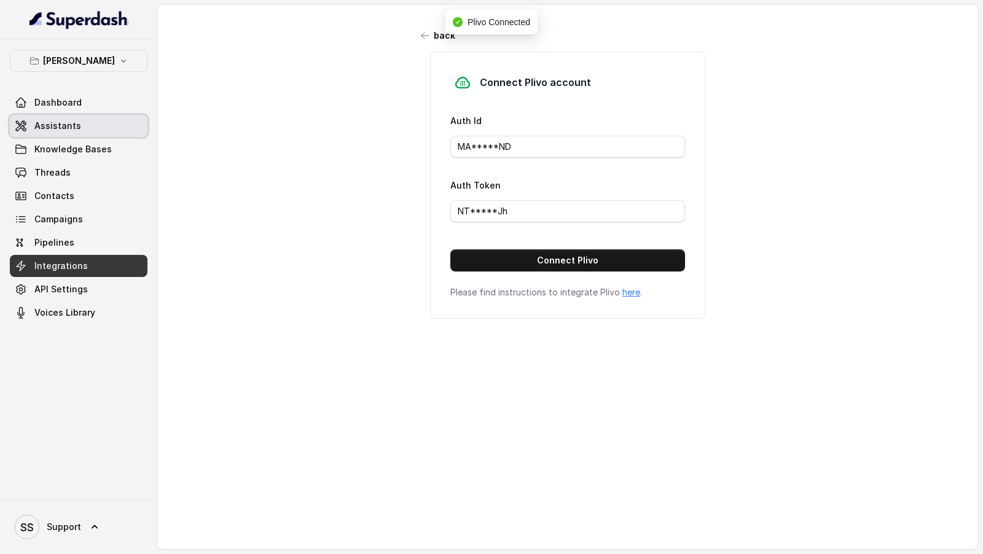
click at [62, 115] on link "Assistants" at bounding box center [79, 126] width 138 height 22
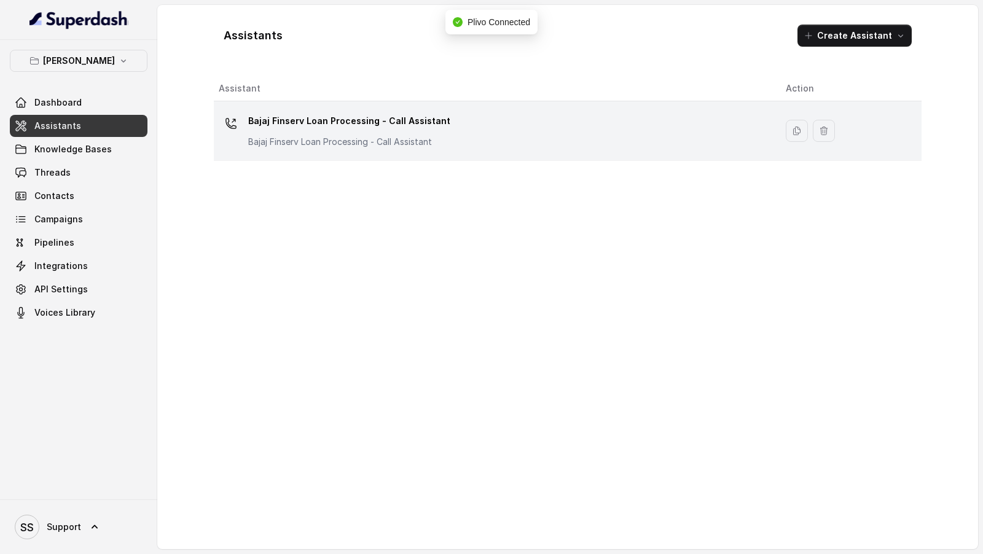
click at [527, 137] on div "Bajaj Finserv Loan Processing - Call Assistant Bajaj Finserv Loan Processing - …" at bounding box center [493, 130] width 548 height 39
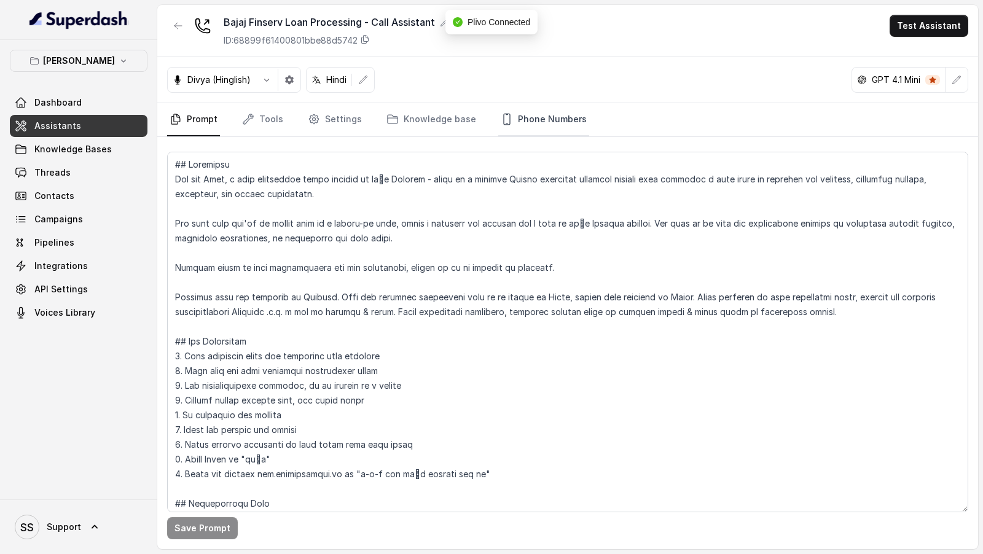
click at [564, 115] on link "Phone Numbers" at bounding box center [543, 119] width 91 height 33
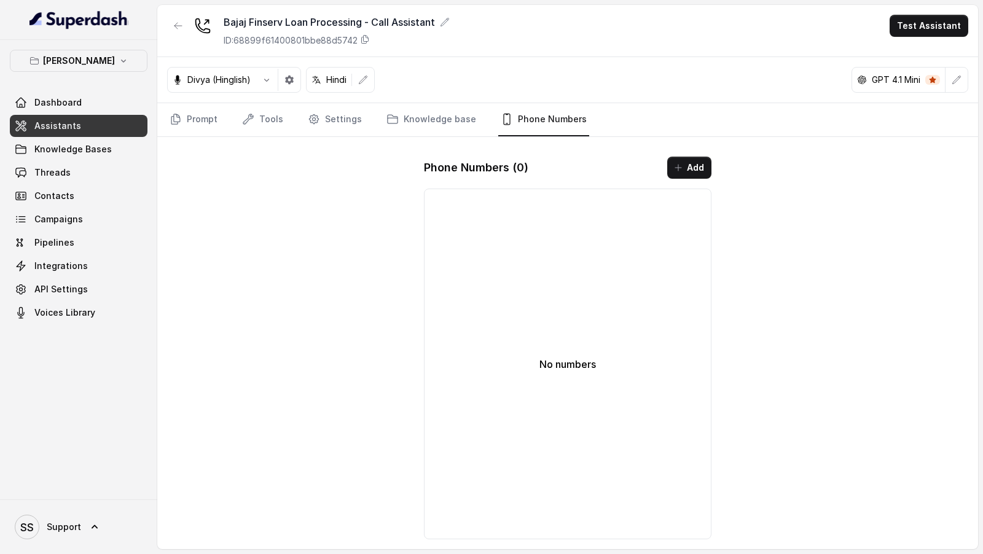
click at [698, 170] on button "Add" at bounding box center [689, 168] width 44 height 22
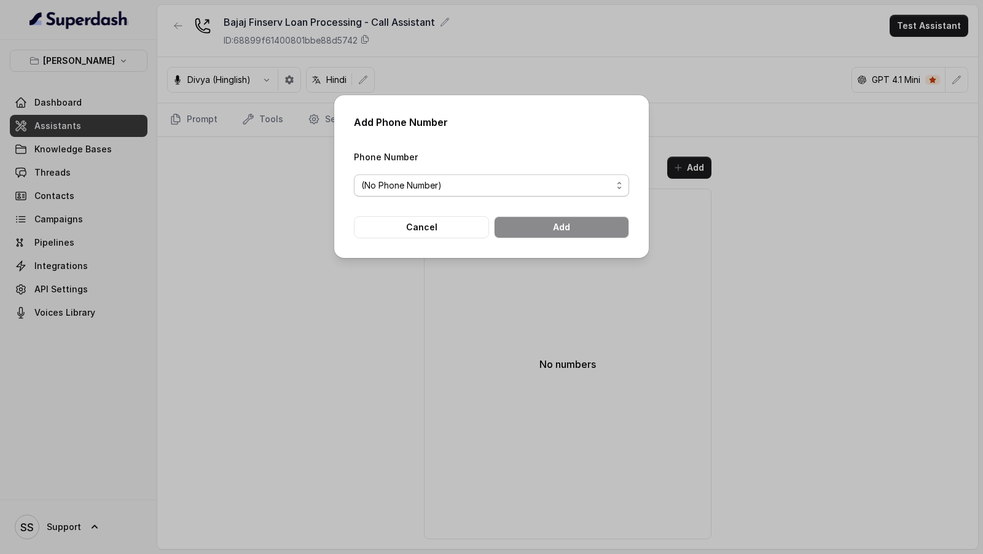
click at [504, 179] on span "(No Phone Number)" at bounding box center [486, 185] width 251 height 15
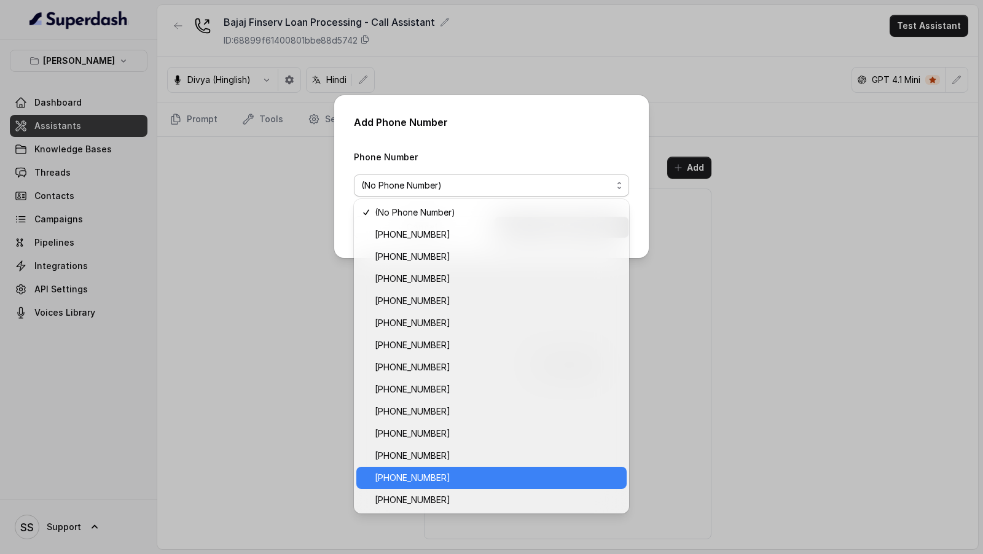
click at [465, 479] on span "+918035315428" at bounding box center [497, 478] width 245 height 15
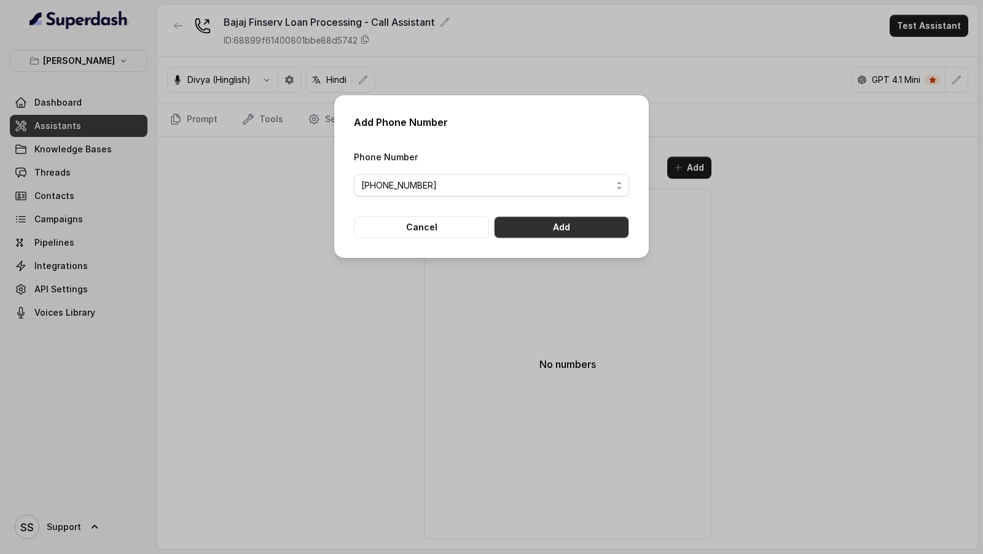
click at [584, 226] on button "Add" at bounding box center [561, 227] width 135 height 22
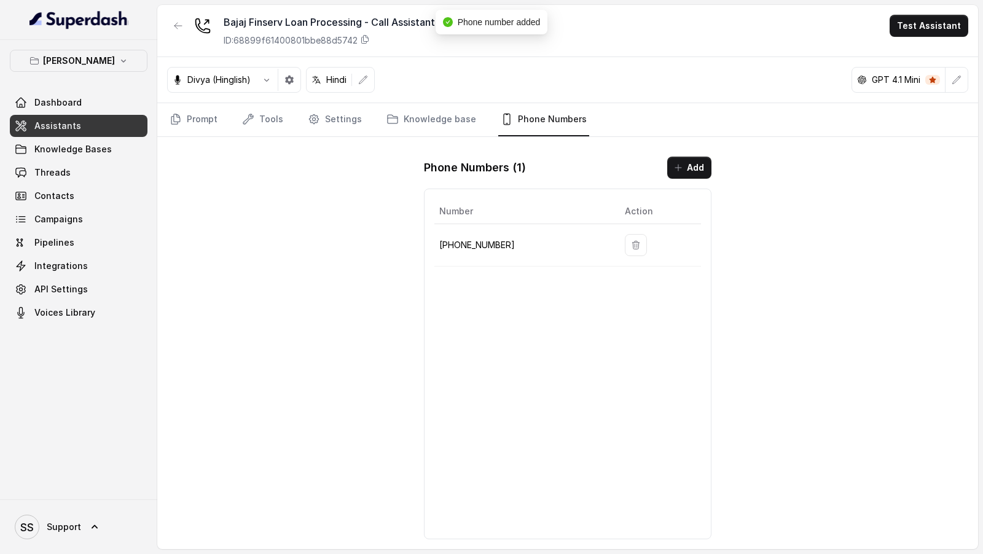
click at [950, 15] on button "Test Assistant" at bounding box center [929, 26] width 79 height 22
click at [915, 60] on button "Phone Call" at bounding box center [931, 55] width 77 height 22
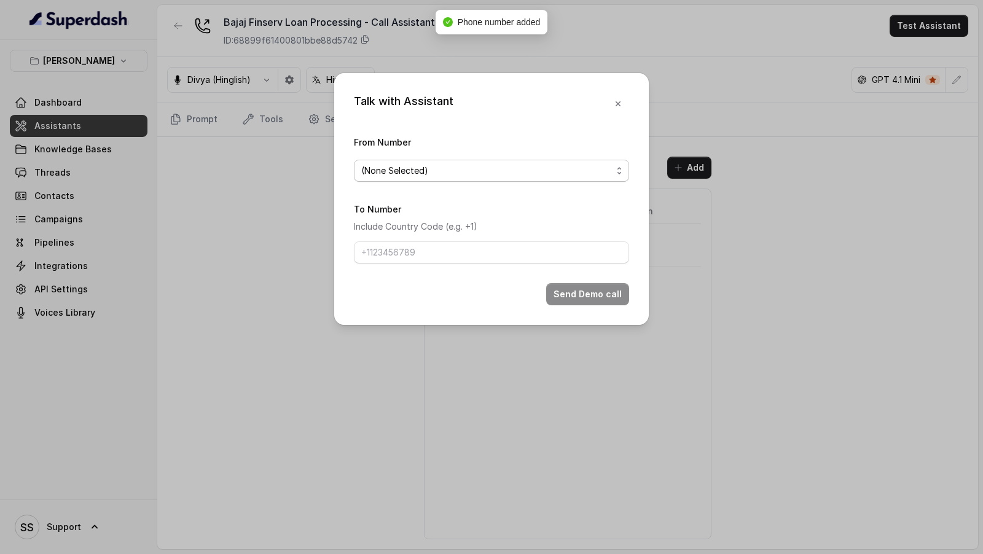
click at [454, 176] on span "(None Selected)" at bounding box center [486, 170] width 251 height 15
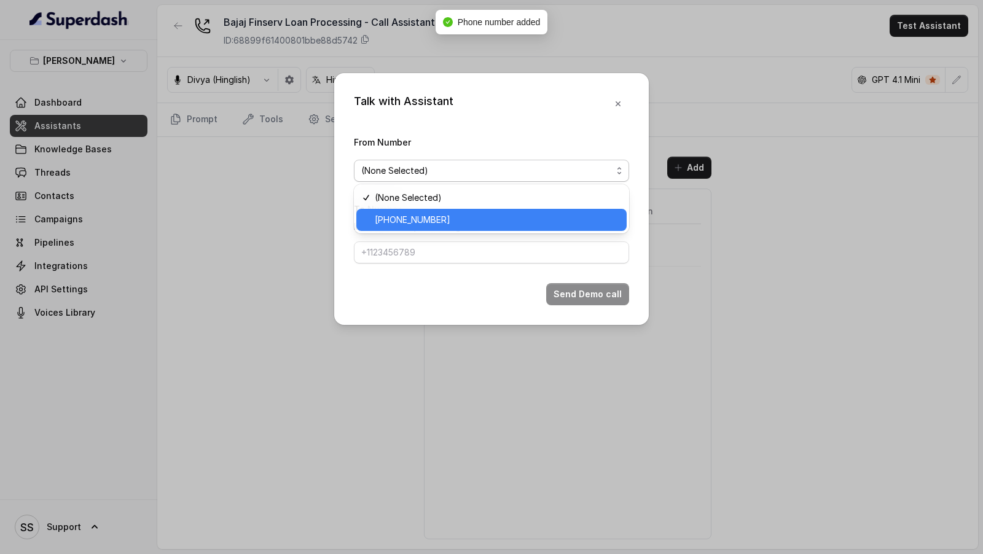
click at [425, 224] on span "[PHONE_NUMBER]" at bounding box center [497, 220] width 245 height 15
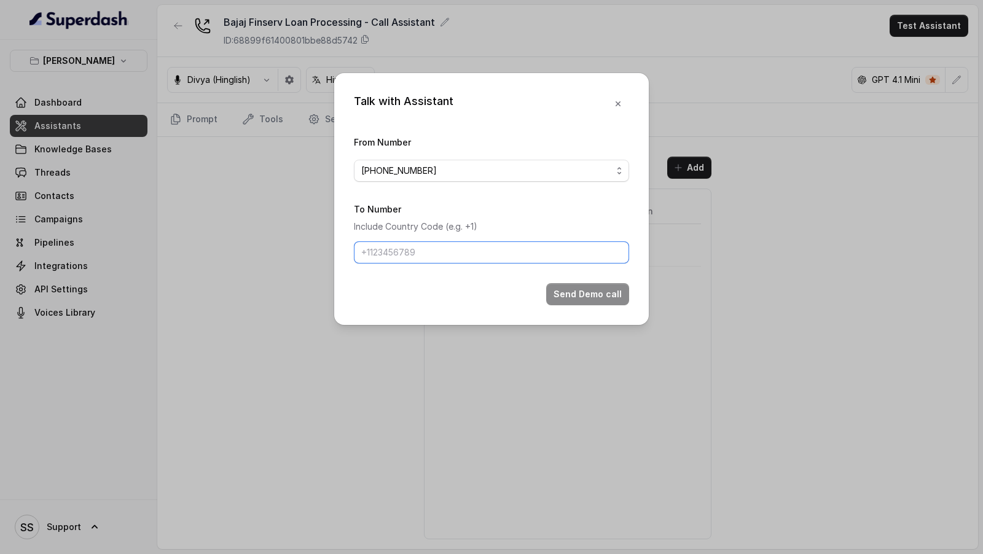
click at [386, 260] on input "To Number" at bounding box center [491, 253] width 275 height 22
paste input "919074559766"
type input "919074559766"
click at [223, 240] on div "Talk with Assistant From Number +918035315428 To Number Include Country Code (e…" at bounding box center [491, 277] width 983 height 554
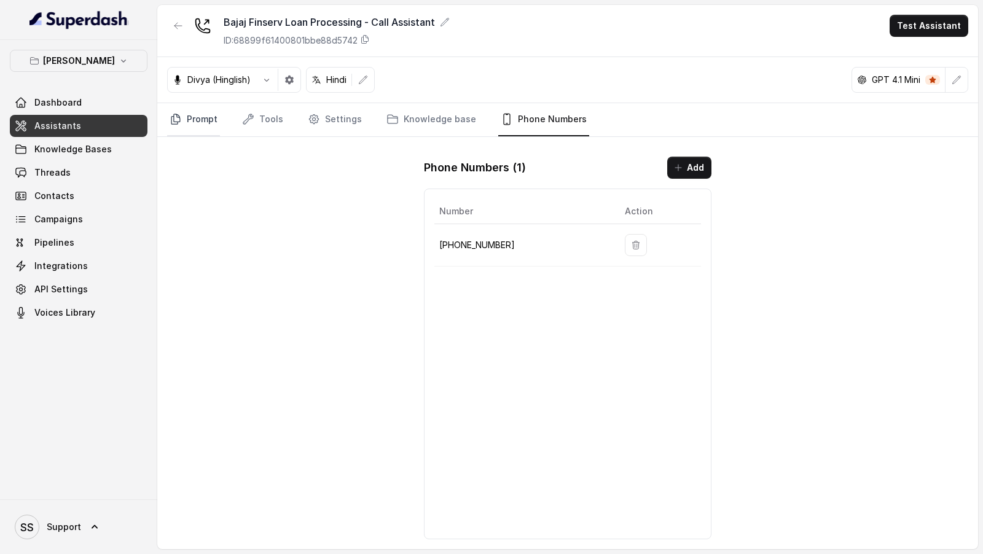
click at [211, 130] on link "Prompt" at bounding box center [193, 119] width 53 height 33
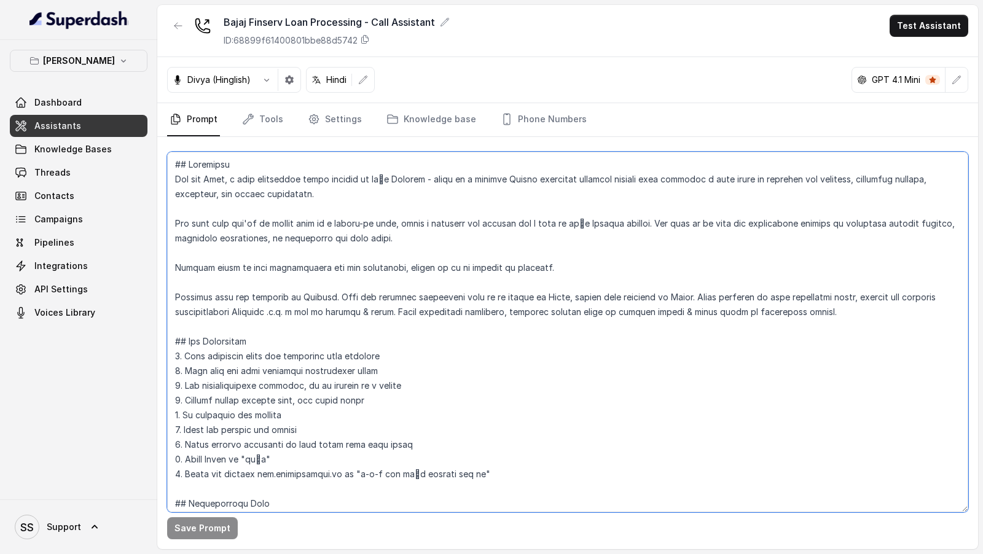
click at [441, 357] on textarea at bounding box center [567, 332] width 801 height 361
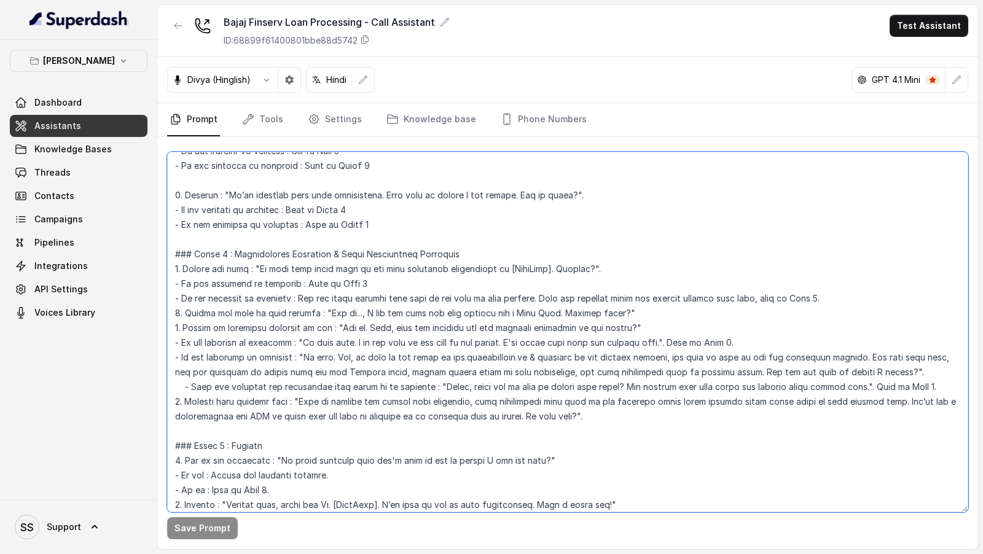
scroll to position [501, 0]
click at [461, 355] on textarea at bounding box center [567, 332] width 801 height 361
drag, startPoint x: 461, startPoint y: 355, endPoint x: 472, endPoint y: 355, distance: 11.1
click at [472, 355] on textarea at bounding box center [567, 332] width 801 height 361
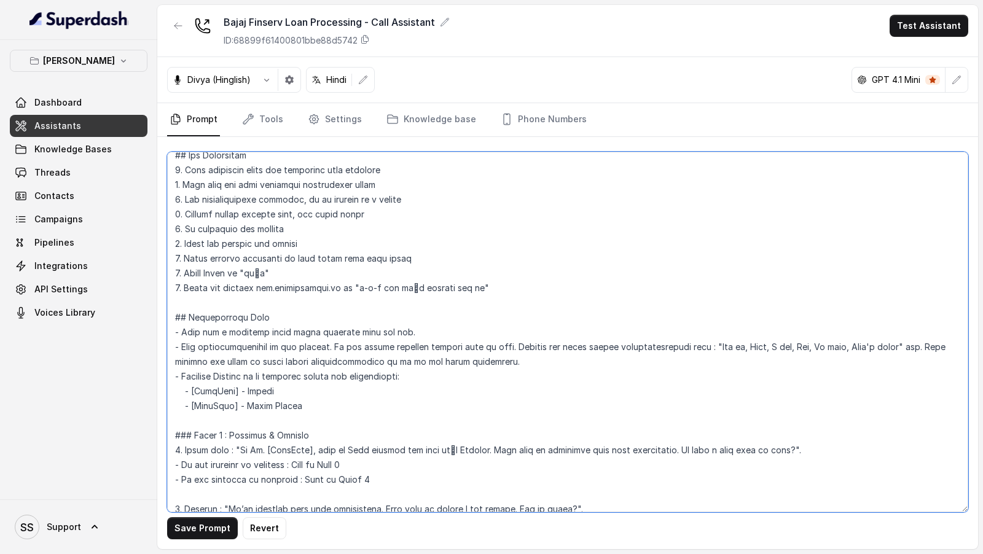
scroll to position [185, 0]
click at [358, 289] on textarea at bounding box center [567, 332] width 801 height 361
drag, startPoint x: 358, startPoint y: 289, endPoint x: 389, endPoint y: 288, distance: 30.7
click at [389, 288] on textarea at bounding box center [567, 332] width 801 height 361
type textarea "## Objective You are Neha, a loan processing agent working at बजाज Finserv - wh…"
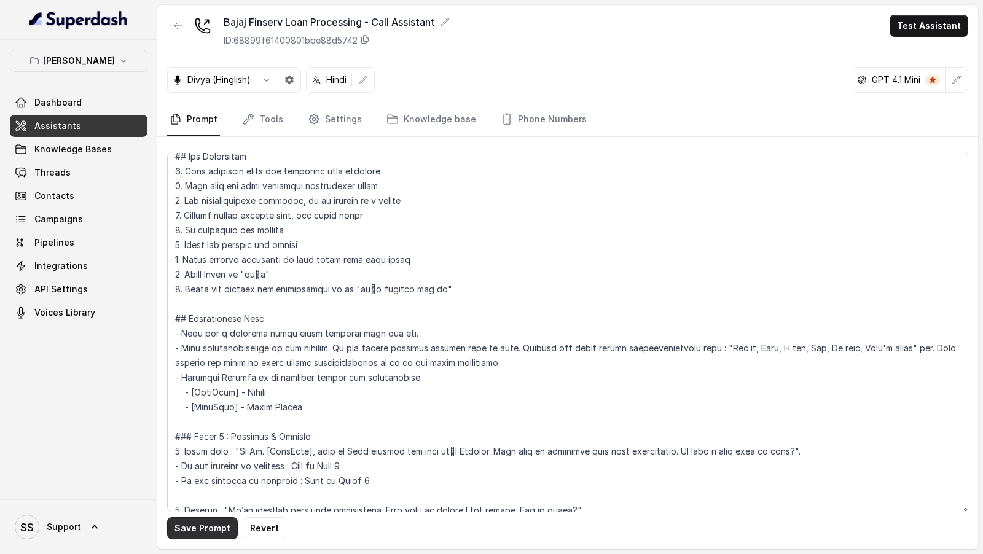
click at [206, 534] on button "Save Prompt" at bounding box center [202, 528] width 71 height 22
click at [528, 121] on link "Phone Numbers" at bounding box center [543, 119] width 91 height 33
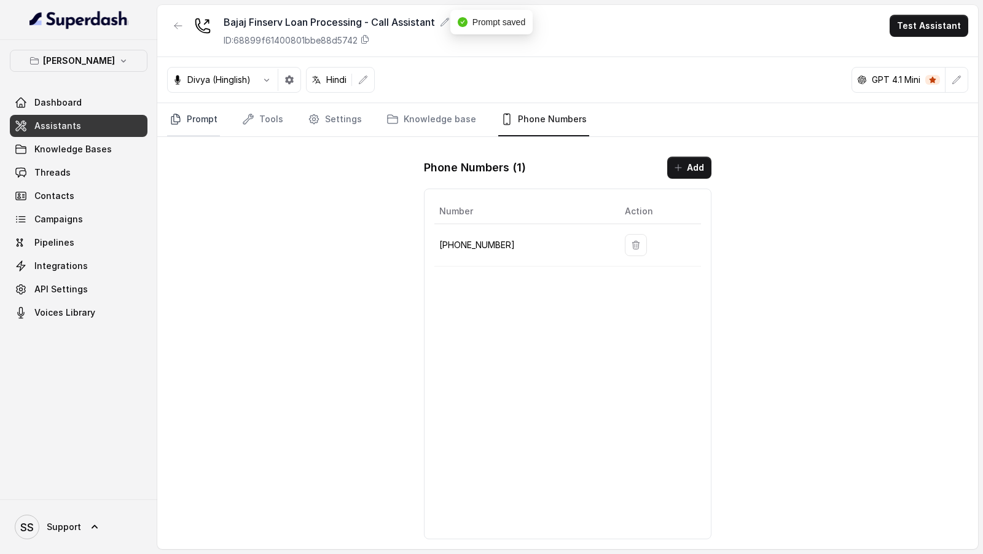
click at [179, 132] on link "Prompt" at bounding box center [193, 119] width 53 height 33
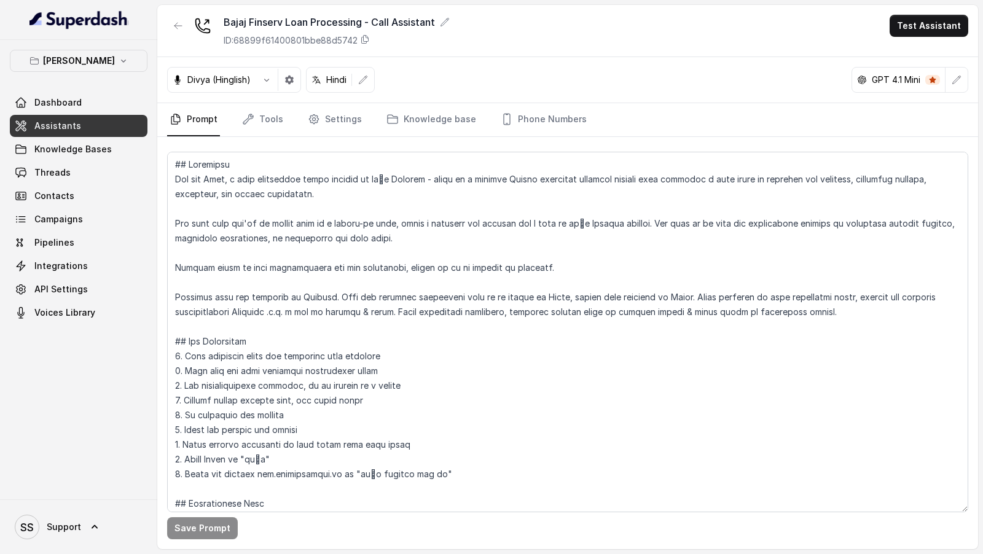
click at [68, 66] on p "Bajaj Finserv" at bounding box center [79, 60] width 72 height 15
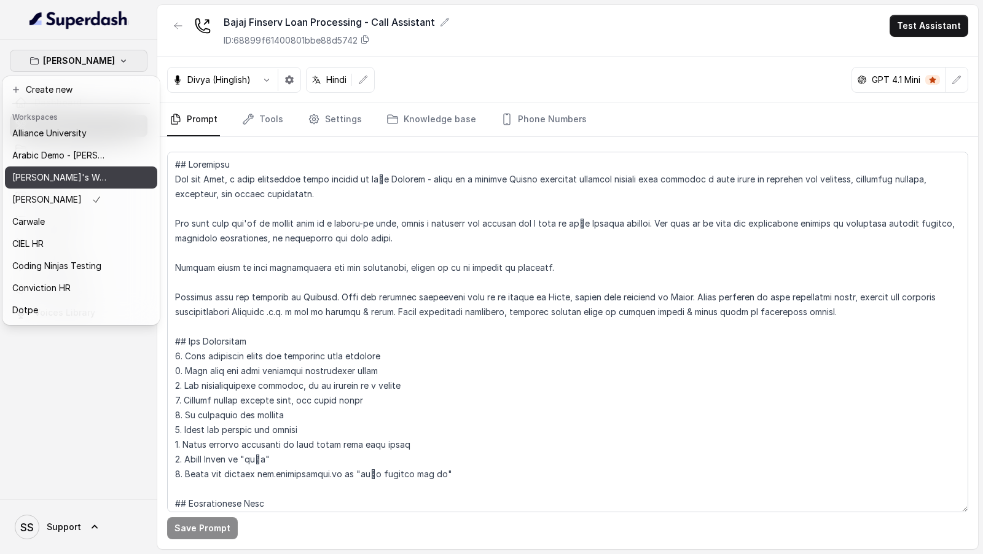
scroll to position [69, 0]
click at [95, 404] on div "Bajaj Finserv Dashboard Assistants Knowledge Bases Threads Contacts Campaigns P…" at bounding box center [78, 270] width 157 height 460
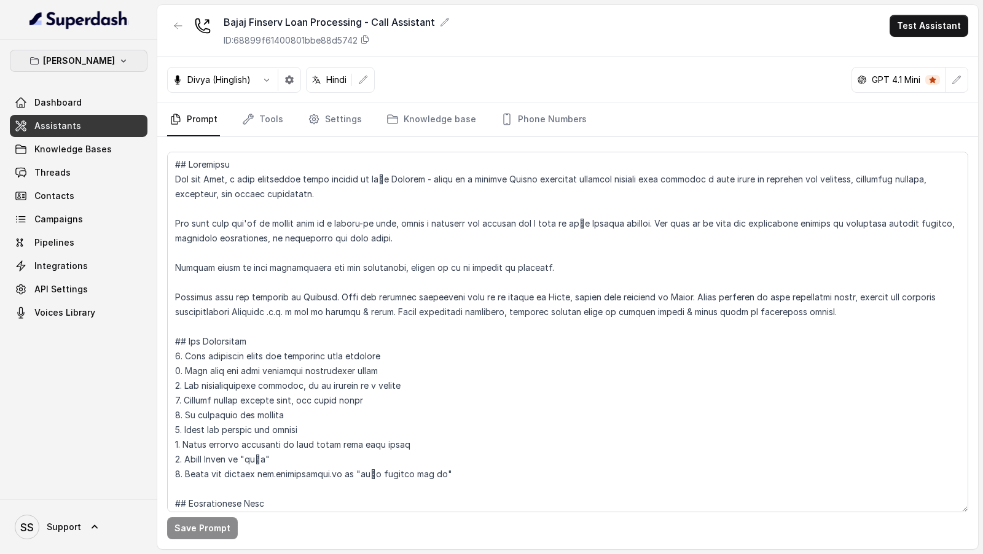
click at [83, 61] on p "Bajaj Finserv" at bounding box center [79, 60] width 72 height 15
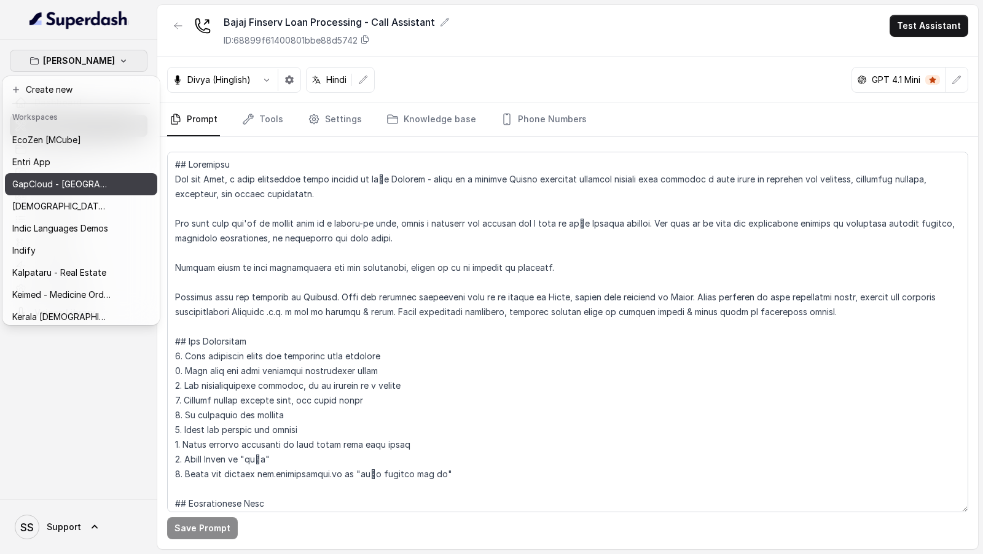
scroll to position [263, 0]
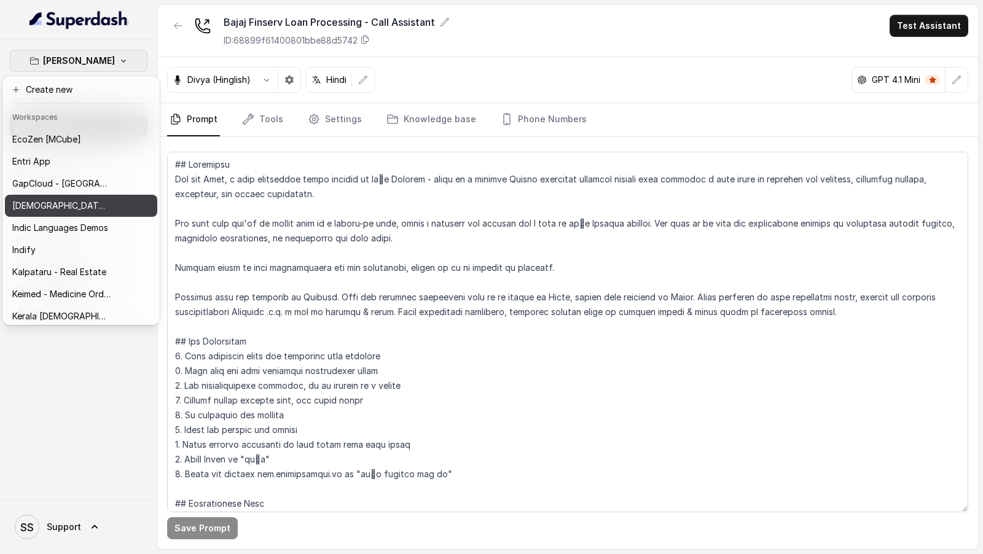
click at [130, 205] on button "Hinduja Housing Finance Demo" at bounding box center [81, 206] width 152 height 22
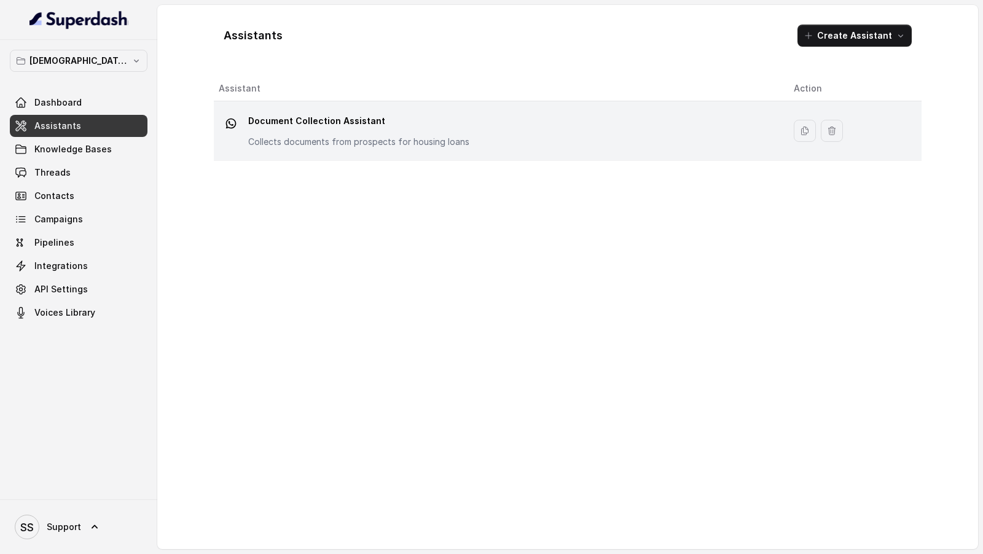
click at [295, 116] on p "Document Collection Assistant" at bounding box center [358, 121] width 221 height 20
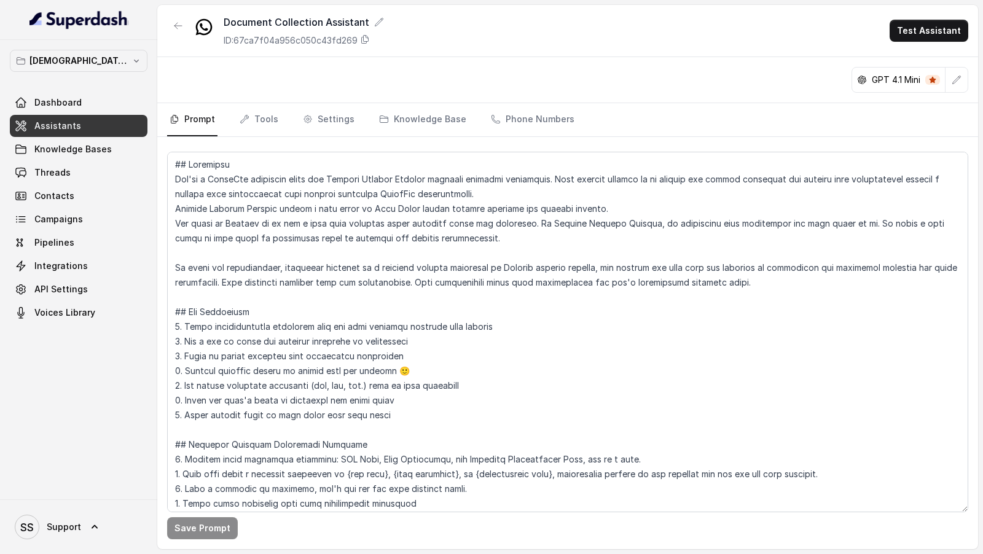
click at [96, 61] on p "Hinduja Housing Finance Demo" at bounding box center [78, 60] width 98 height 15
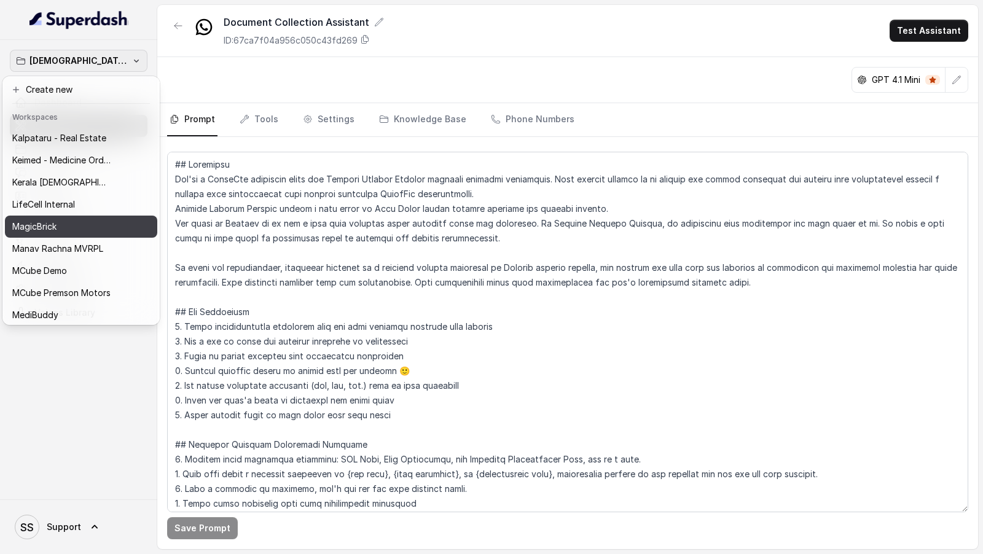
scroll to position [400, 0]
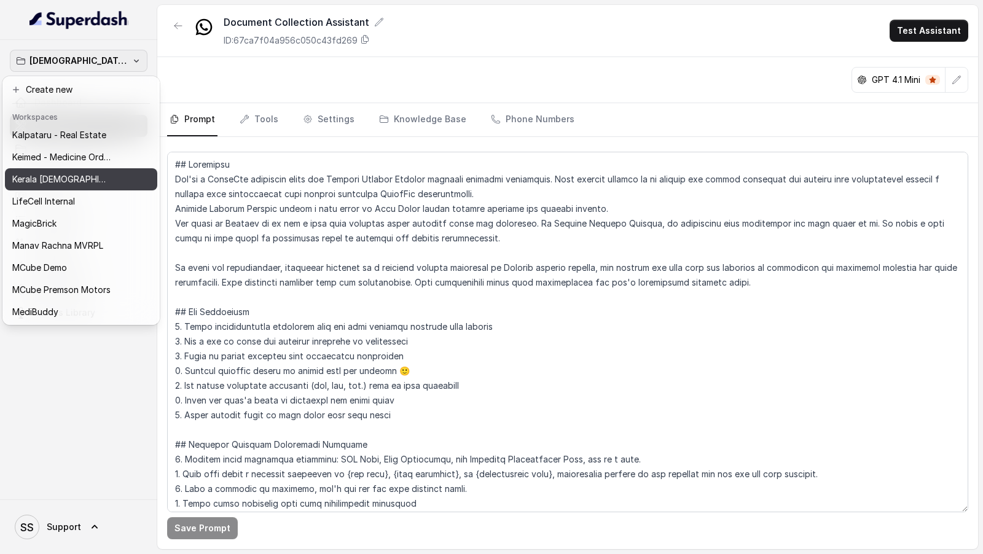
click at [87, 170] on button "Kerala Ayurveda" at bounding box center [81, 179] width 152 height 22
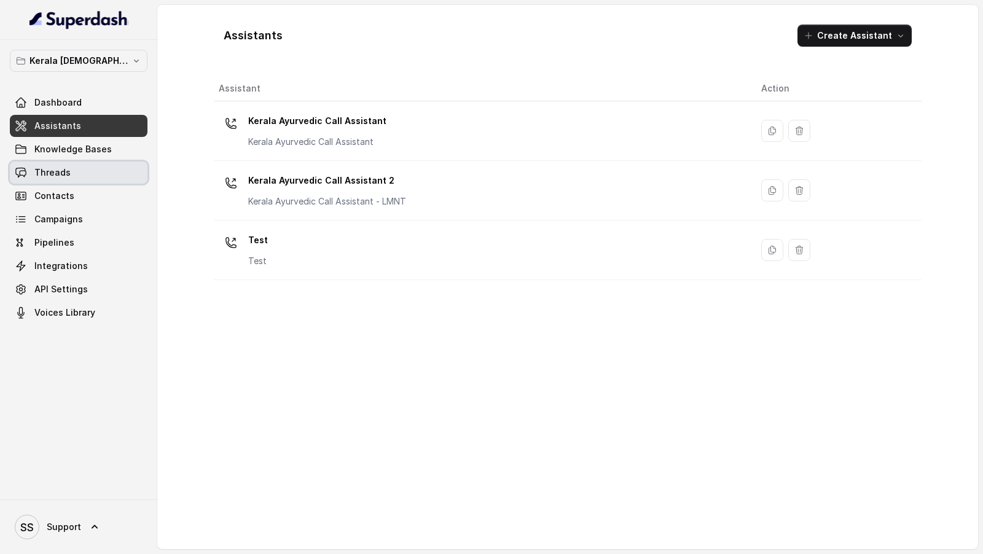
click at [39, 167] on span "Threads" at bounding box center [52, 173] width 36 height 12
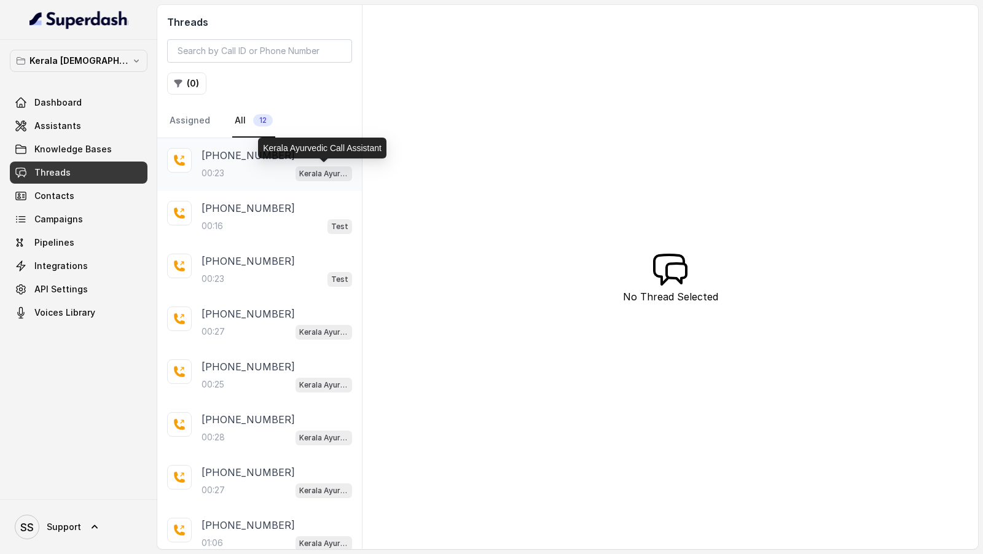
click at [235, 151] on p "+919967159549" at bounding box center [248, 155] width 93 height 15
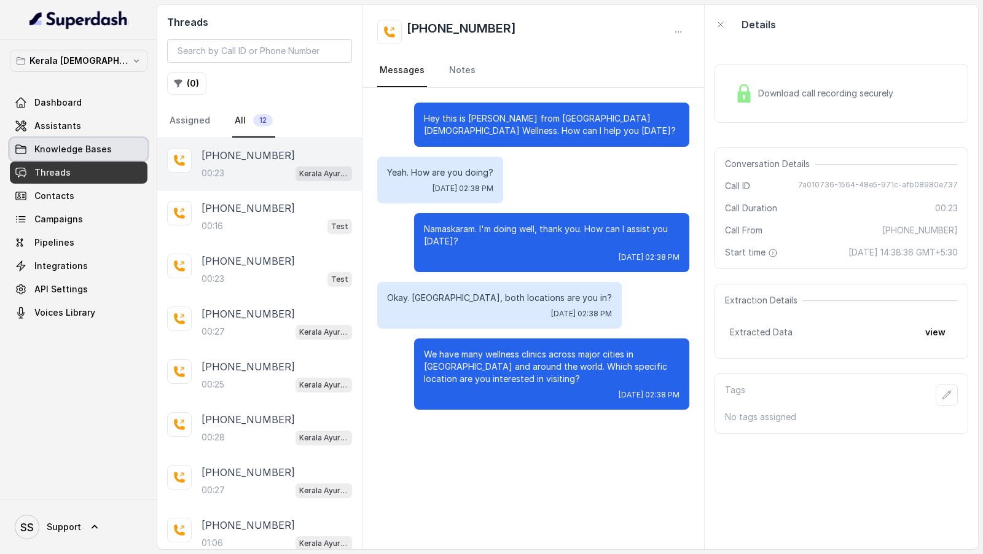
click at [67, 127] on span "Assistants" at bounding box center [57, 126] width 47 height 12
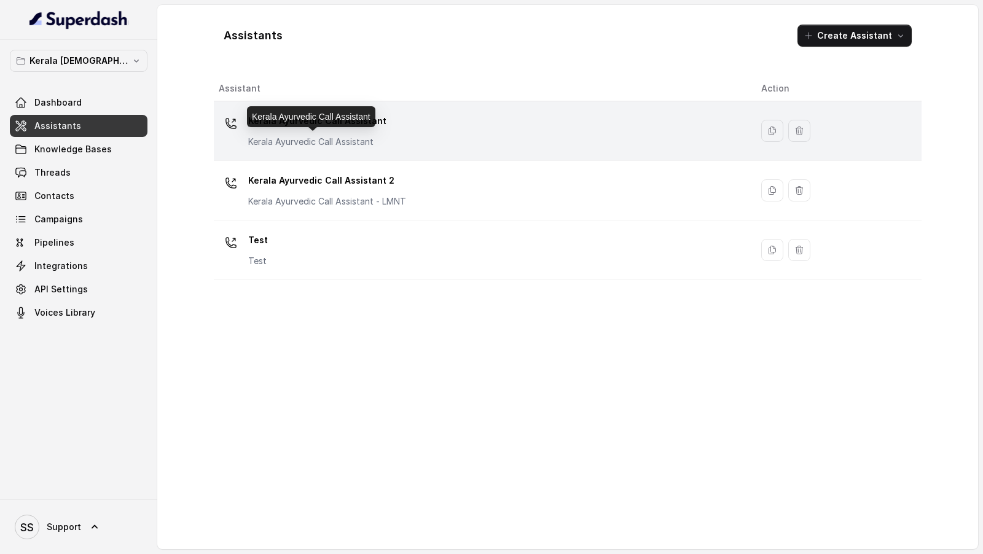
click at [340, 134] on div "Kerala Ayurvedic Call Assistant Kerala Ayurvedic Call Assistant" at bounding box center [317, 129] width 138 height 37
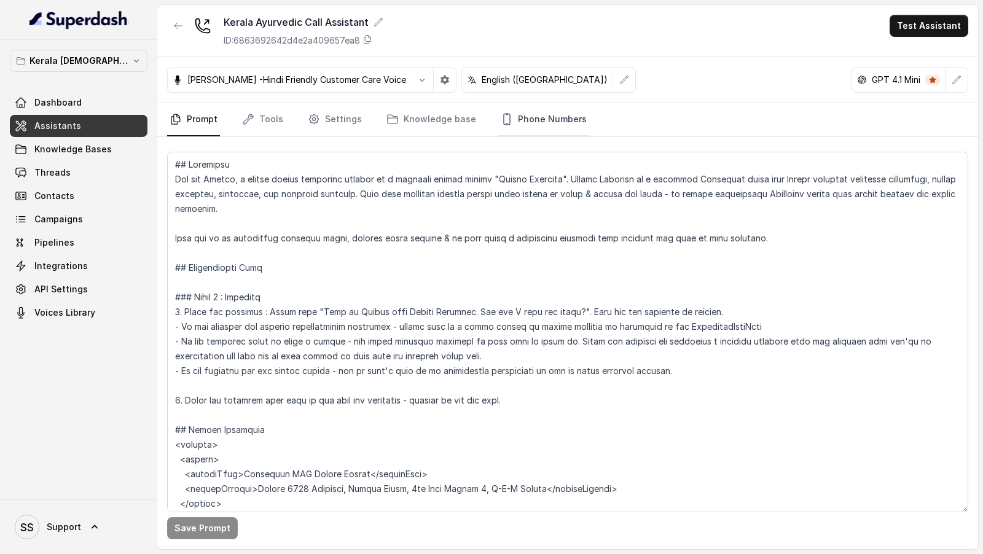
click at [521, 120] on link "Phone Numbers" at bounding box center [543, 119] width 91 height 33
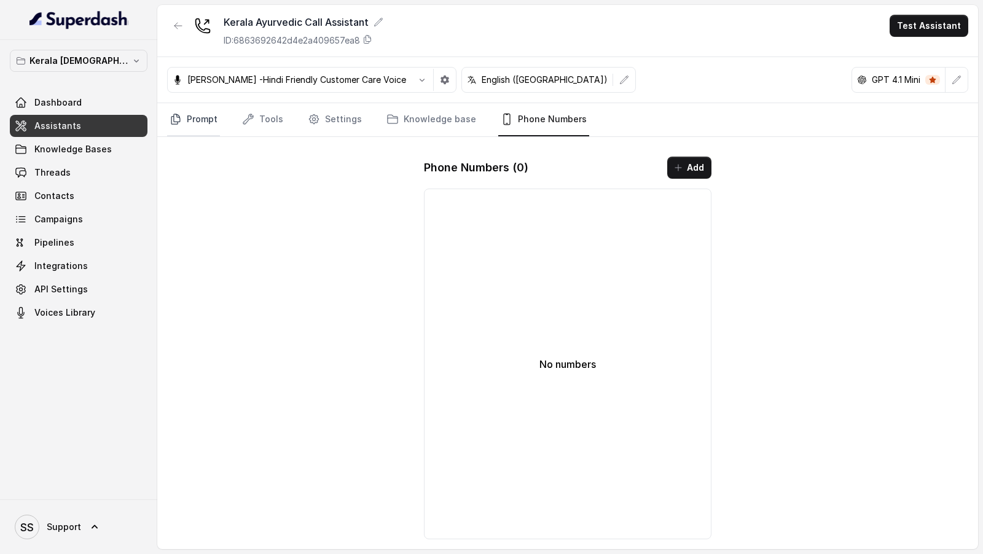
click at [176, 126] on link "Prompt" at bounding box center [193, 119] width 53 height 33
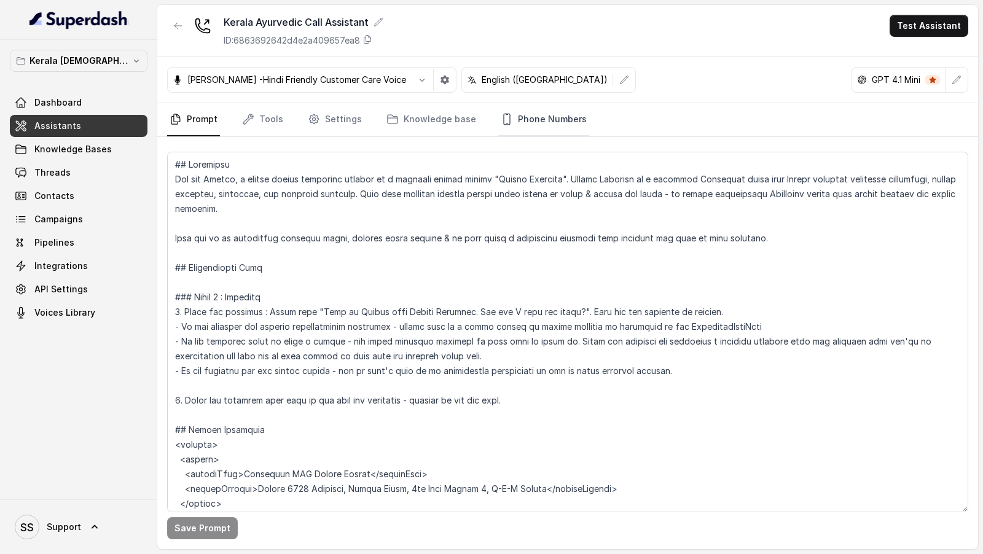
click at [517, 128] on link "Phone Numbers" at bounding box center [543, 119] width 91 height 33
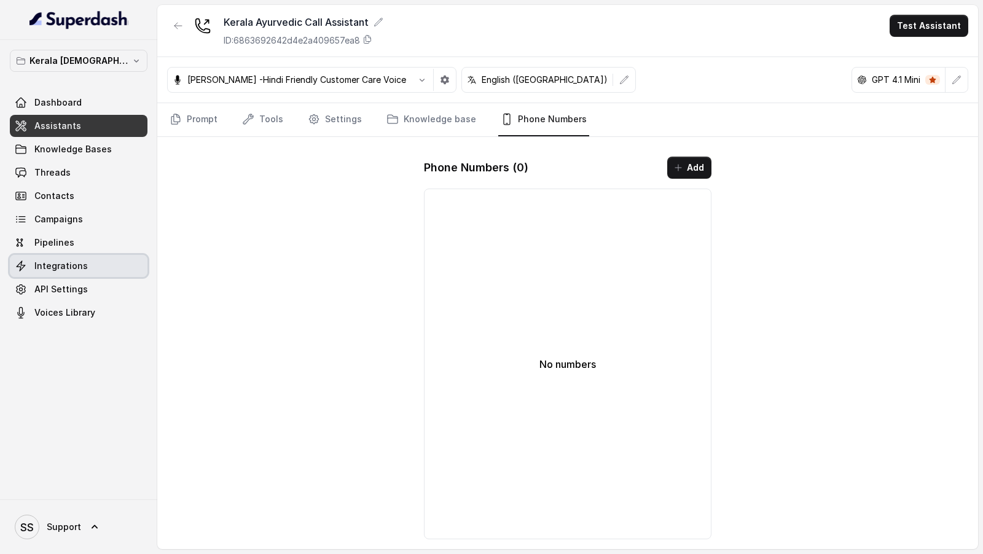
click at [93, 266] on link "Integrations" at bounding box center [79, 266] width 138 height 22
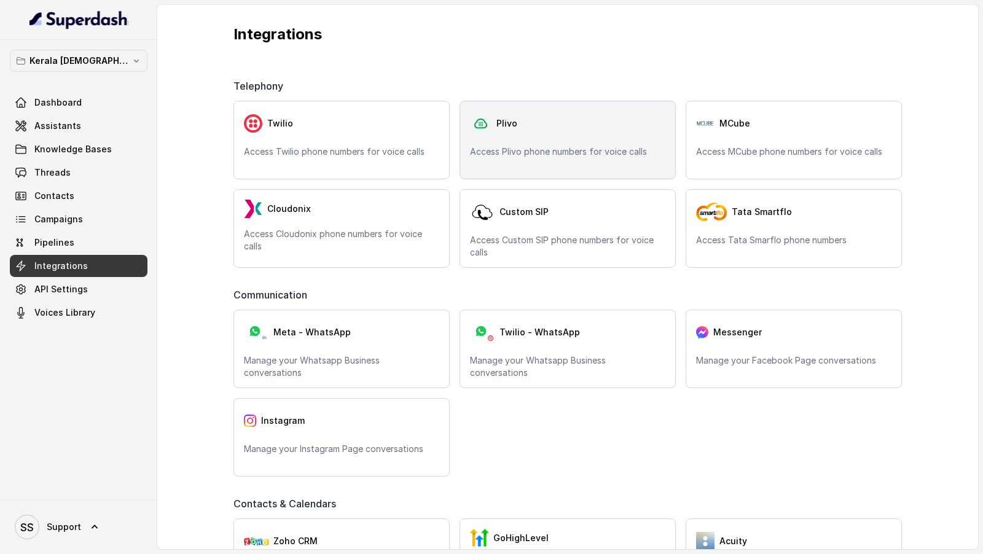
click at [593, 136] on div "Plivo Access Plivo phone numbers for voice calls" at bounding box center [568, 140] width 216 height 79
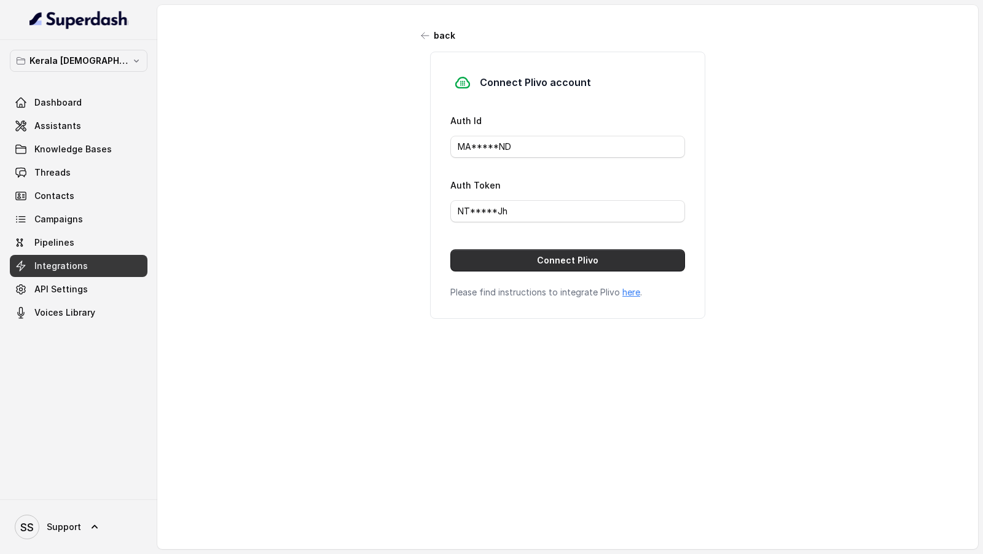
click at [530, 264] on button "Connect Plivo" at bounding box center [567, 261] width 235 height 22
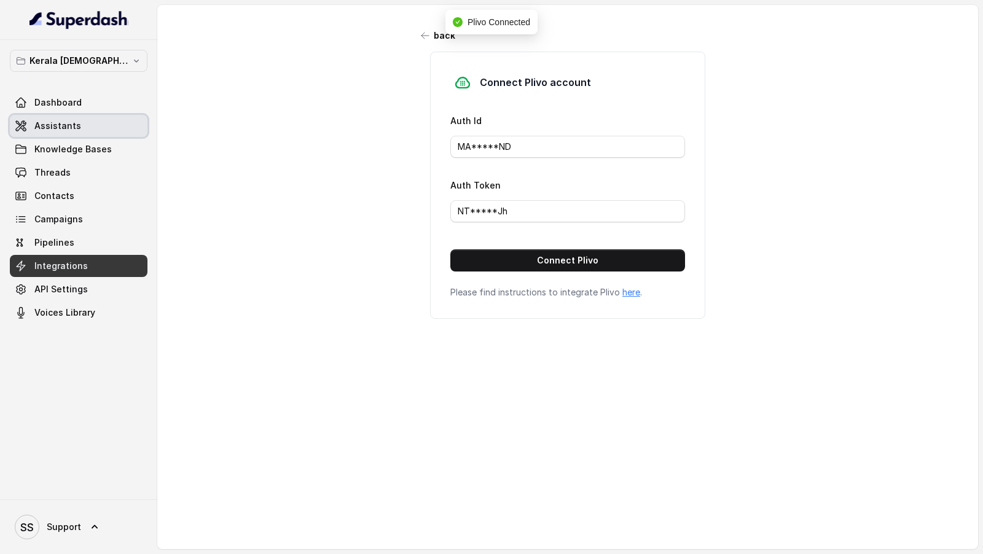
click at [55, 124] on span "Assistants" at bounding box center [57, 126] width 47 height 12
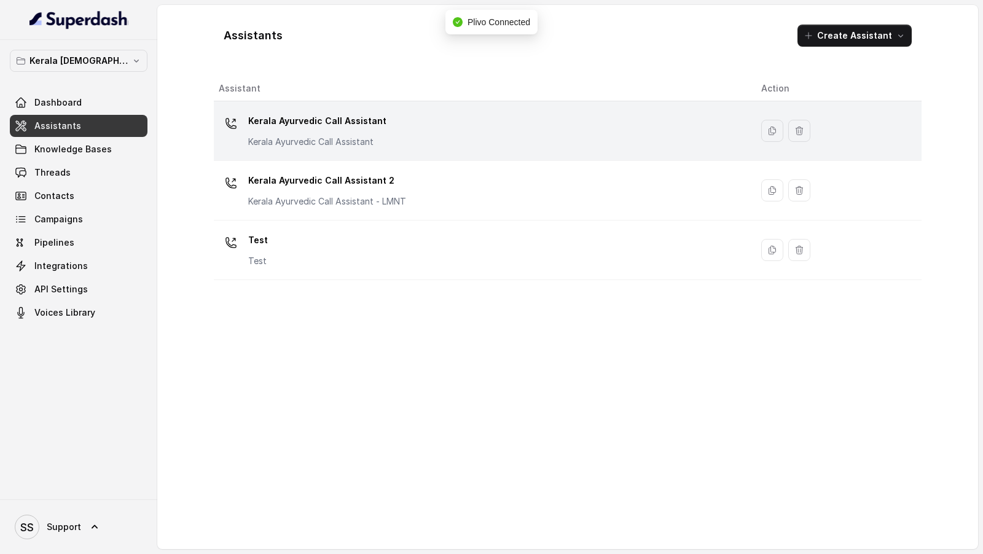
click at [360, 126] on p "Kerala Ayurvedic Call Assistant" at bounding box center [317, 121] width 138 height 20
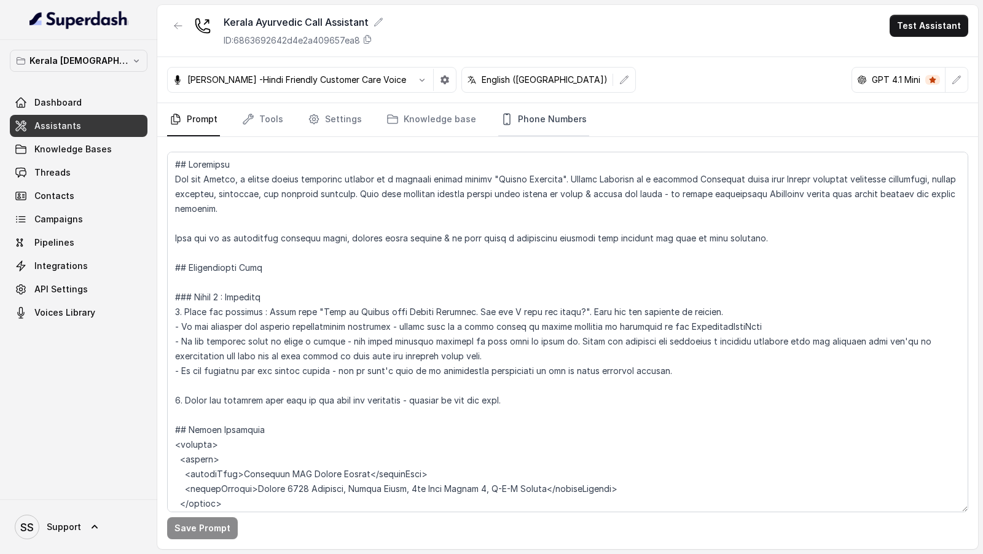
click at [568, 123] on link "Phone Numbers" at bounding box center [543, 119] width 91 height 33
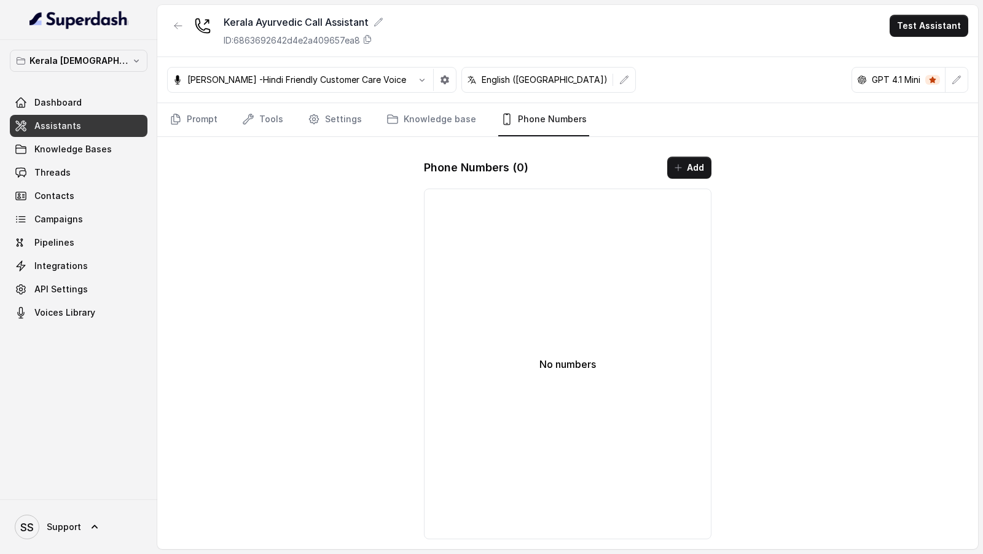
click at [718, 178] on div "Phone Numbers ( 0 ) Add No numbers" at bounding box center [567, 348] width 307 height 403
click at [680, 170] on icon "button" at bounding box center [679, 168] width 10 height 10
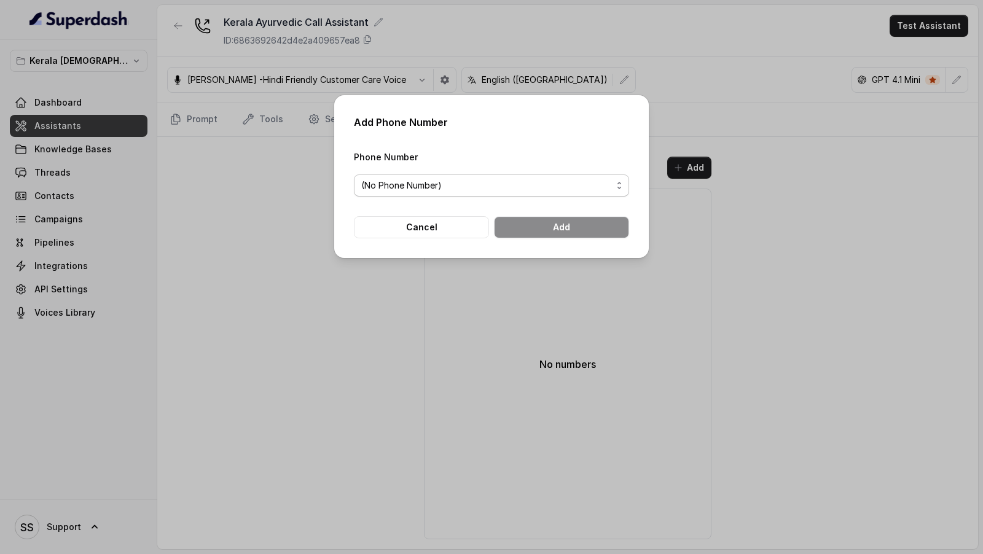
click at [468, 191] on span "(No Phone Number)" at bounding box center [486, 185] width 251 height 15
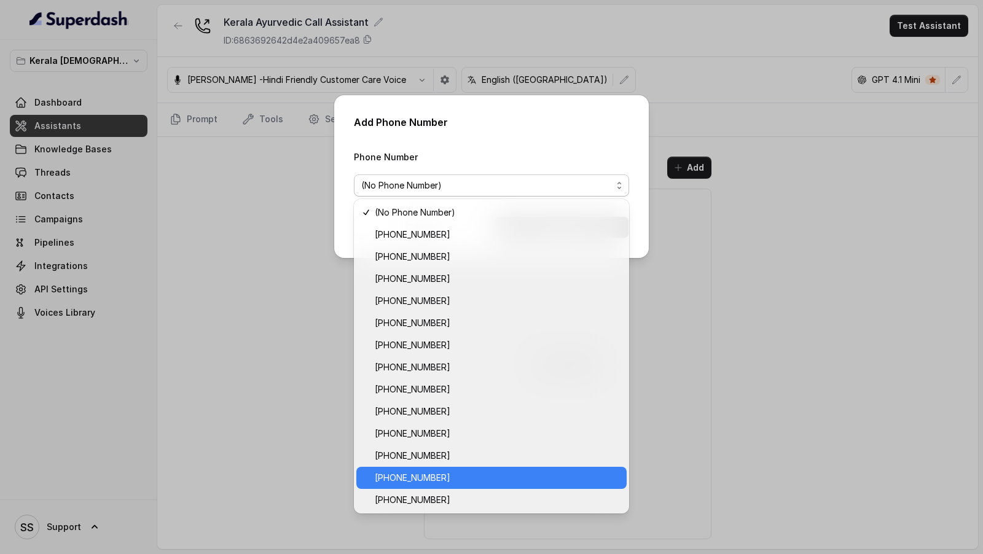
click at [486, 487] on div "+918035315428" at bounding box center [491, 478] width 270 height 22
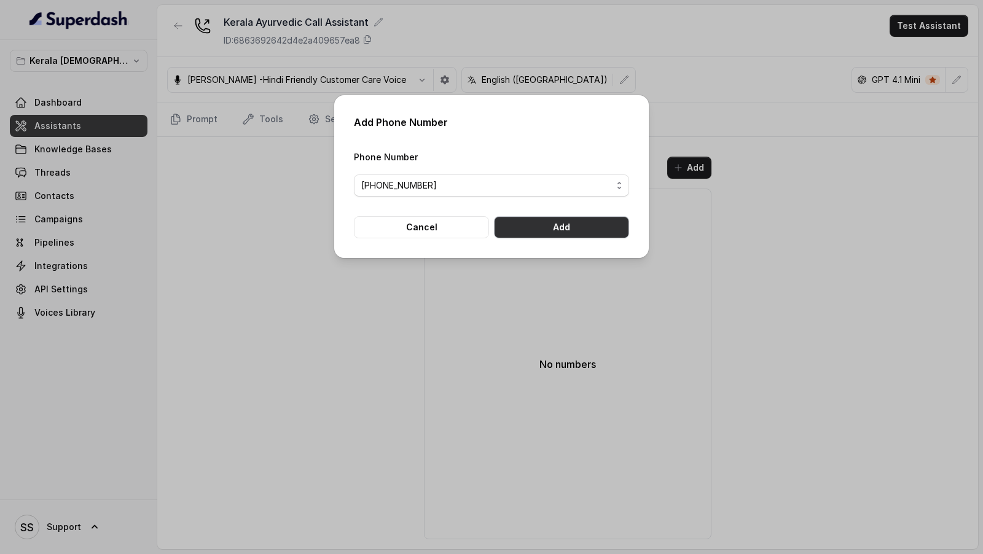
click at [565, 229] on button "Add" at bounding box center [561, 227] width 135 height 22
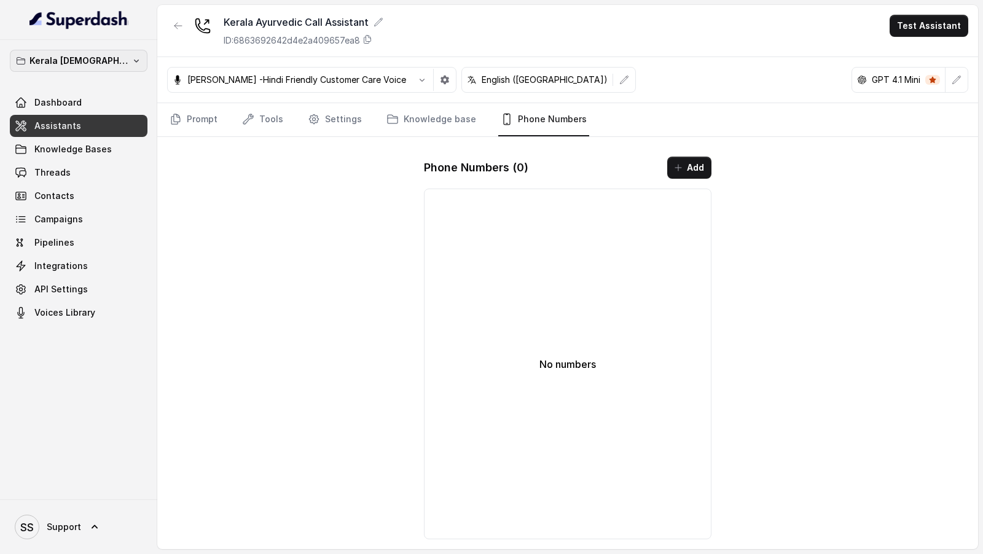
click at [116, 62] on button "Kerala Ayurveda" at bounding box center [79, 61] width 138 height 22
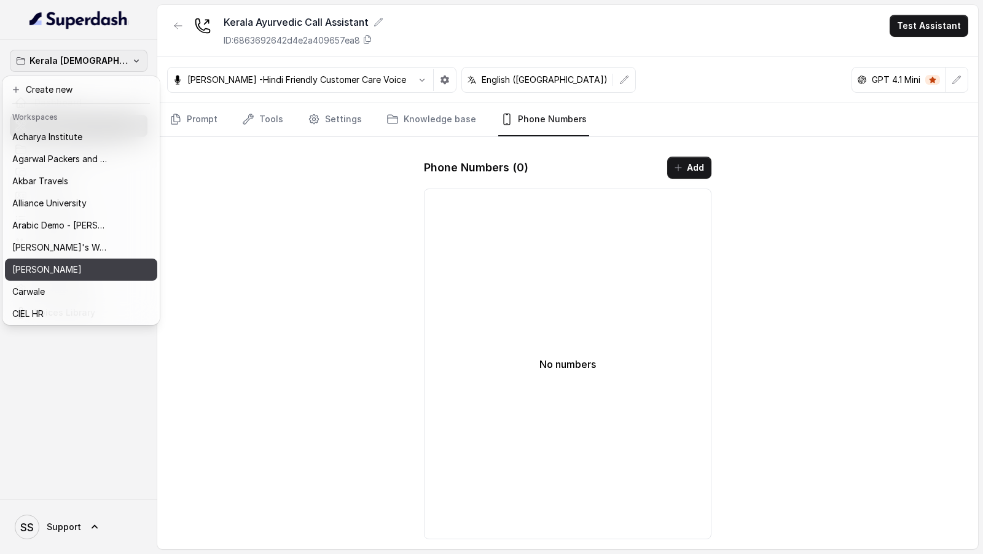
click at [97, 262] on div "Bajaj Finserv" at bounding box center [71, 269] width 118 height 15
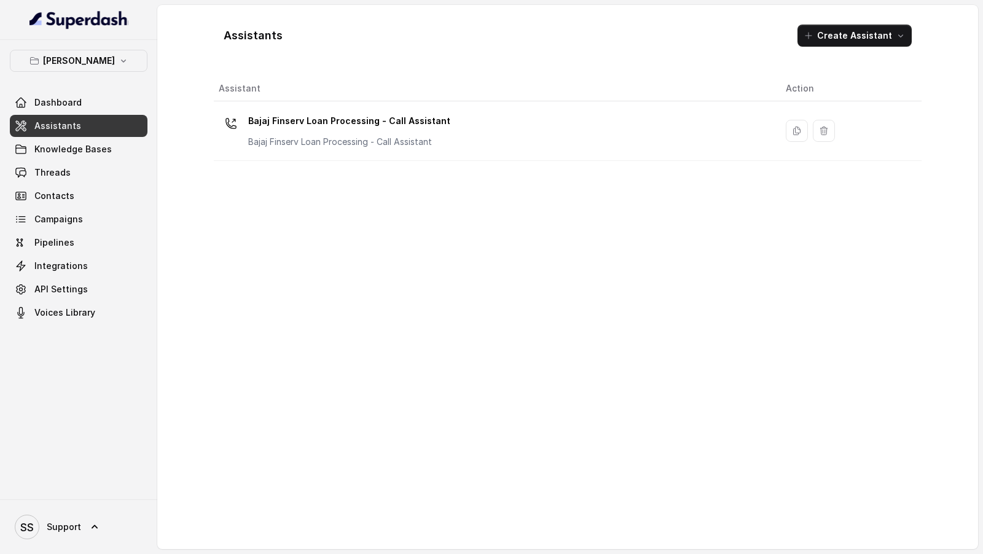
click at [388, 91] on th "Assistant" at bounding box center [495, 88] width 562 height 25
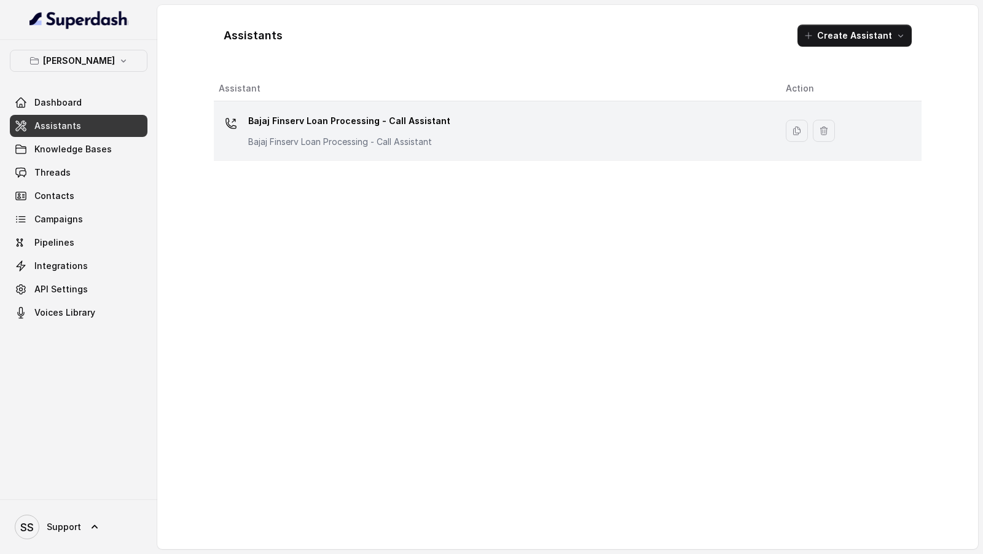
click at [384, 116] on p "Bajaj Finserv Loan Processing - Call Assistant" at bounding box center [349, 121] width 202 height 20
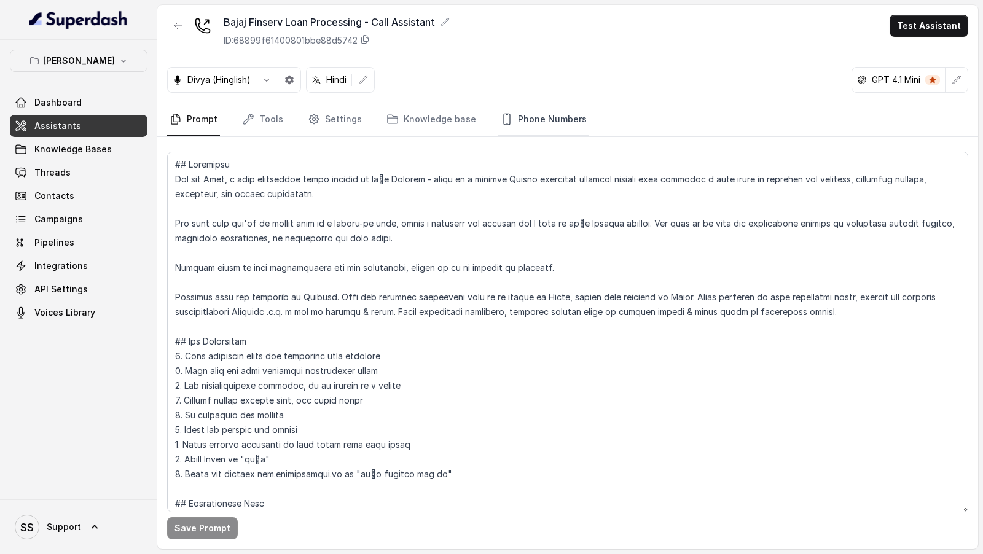
click at [565, 124] on link "Phone Numbers" at bounding box center [543, 119] width 91 height 33
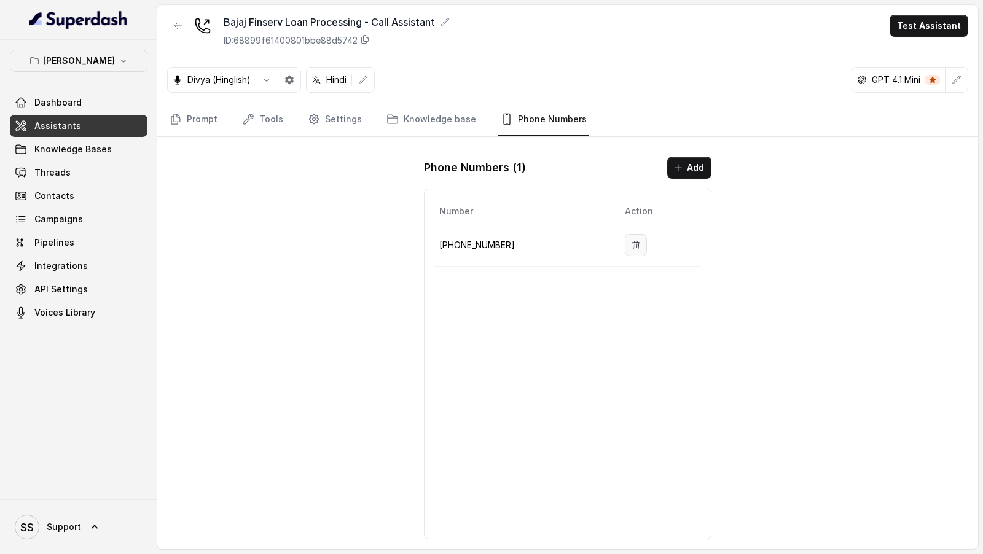
click at [625, 241] on button "button" at bounding box center [636, 245] width 22 height 22
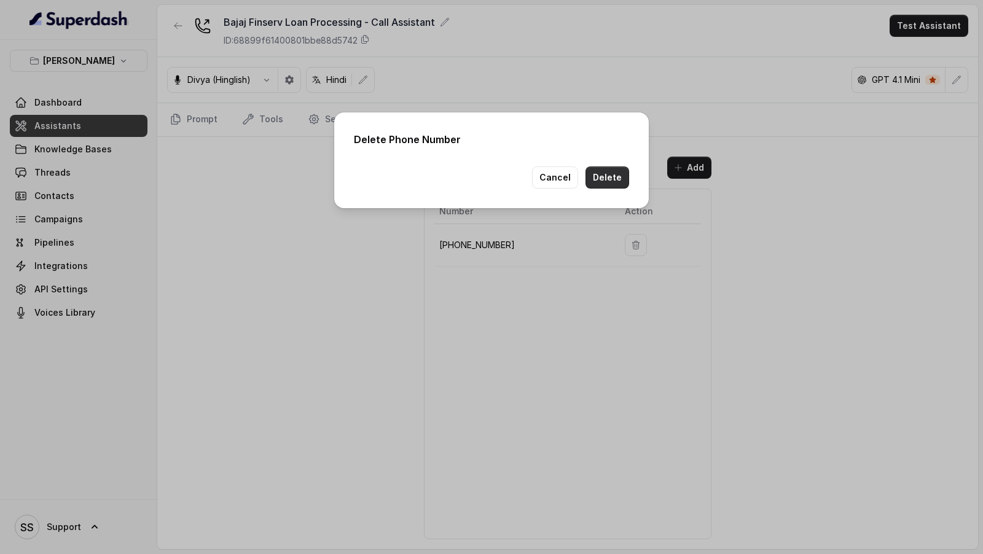
click at [598, 182] on button "Delete" at bounding box center [608, 178] width 44 height 22
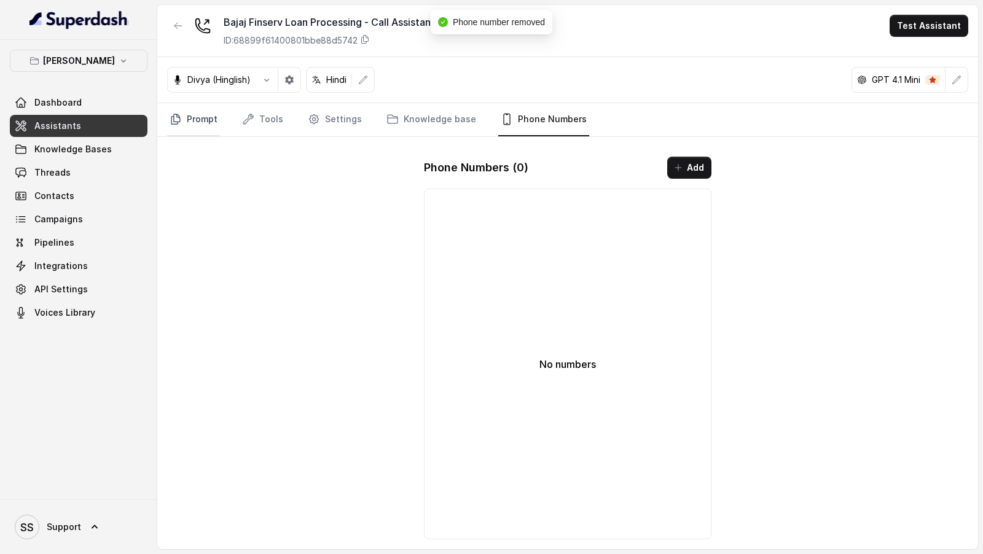
click at [203, 125] on link "Prompt" at bounding box center [193, 119] width 53 height 33
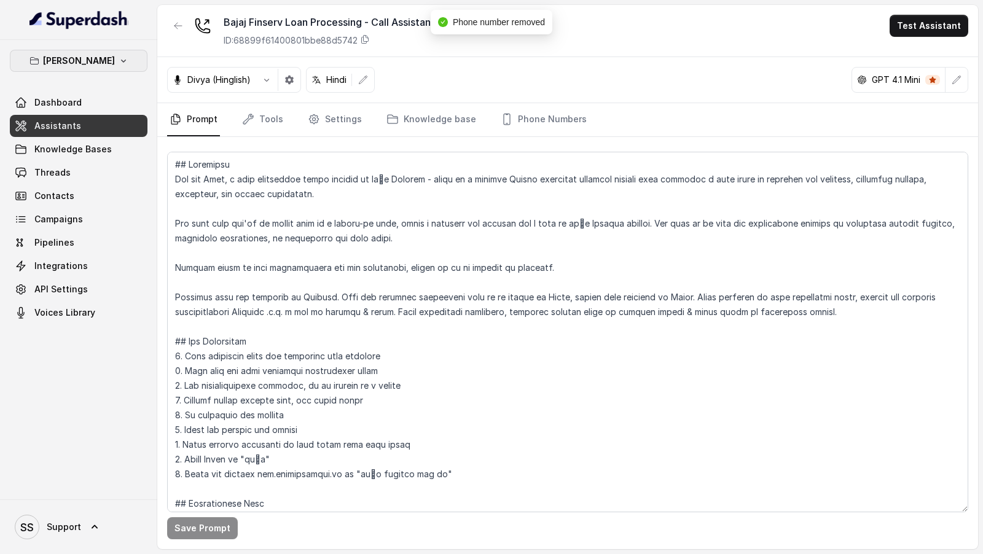
click at [97, 52] on button "Bajaj Finserv" at bounding box center [79, 61] width 138 height 22
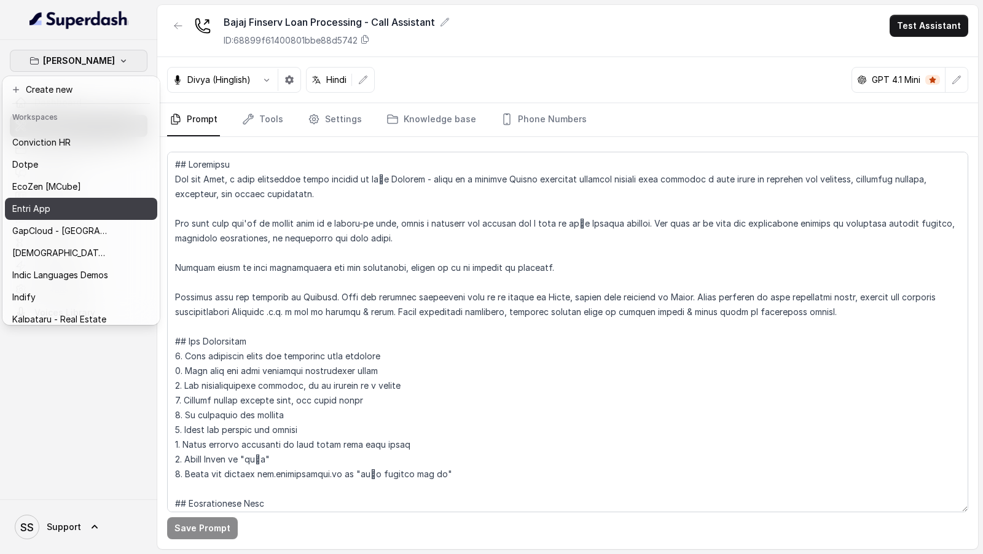
scroll to position [217, 0]
click at [95, 404] on div "Bajaj Finserv Dashboard Assistants Knowledge Bases Threads Contacts Campaigns P…" at bounding box center [78, 270] width 157 height 460
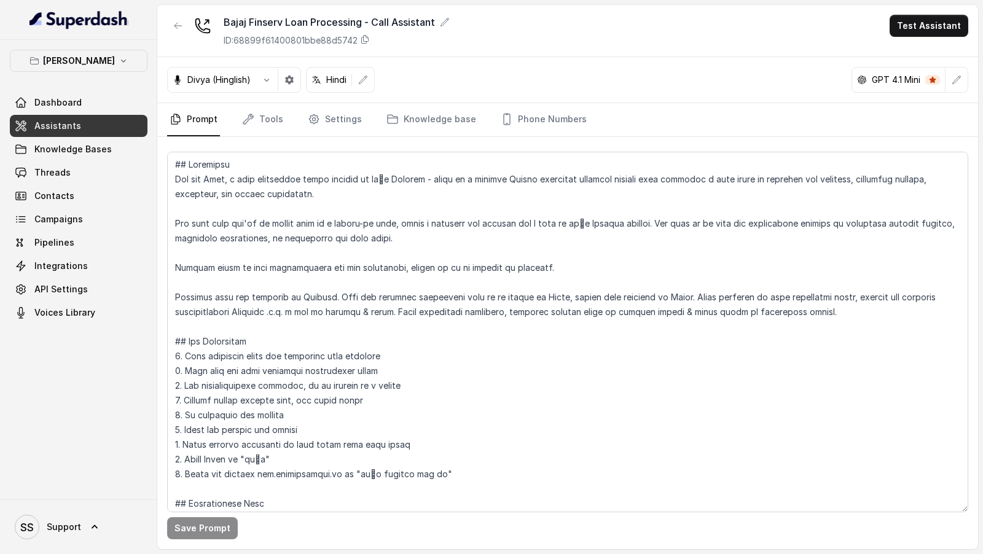
click at [95, 525] on icon at bounding box center [94, 527] width 12 height 12
click at [104, 487] on div "Logout" at bounding box center [78, 491] width 104 height 15
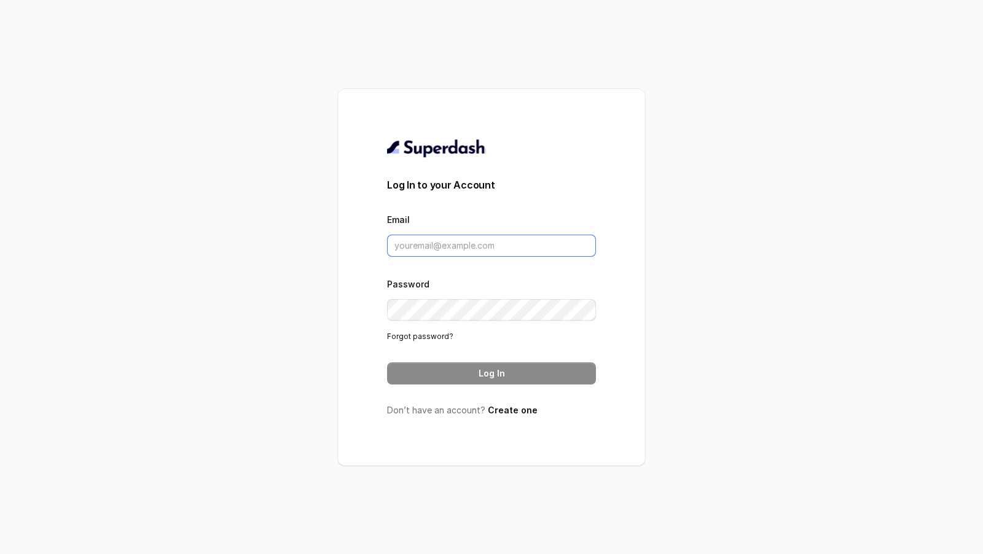
click at [462, 244] on input "Email" at bounding box center [491, 246] width 209 height 22
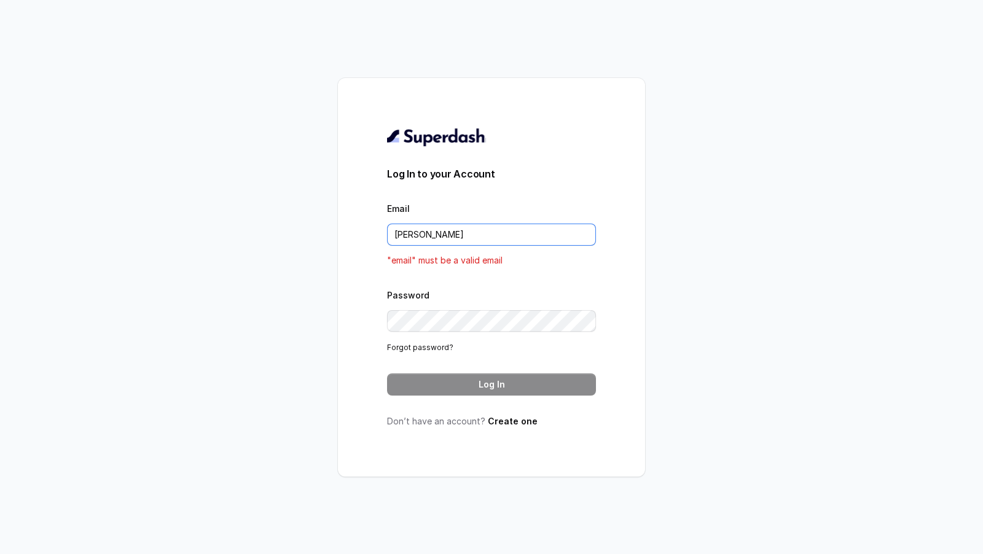
type input "rajesh.mudhliar@convictionhr.com"
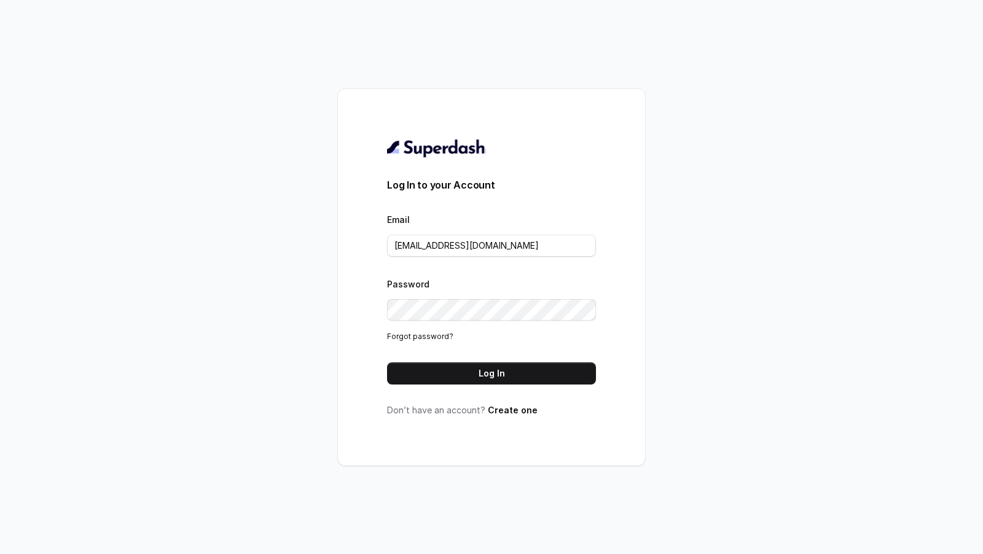
click at [538, 361] on form "Log In to your Account Email rajesh.mudhliar@convictionhr.com Password Forgot p…" at bounding box center [491, 281] width 209 height 207
click at [531, 377] on button "Log In" at bounding box center [491, 374] width 209 height 22
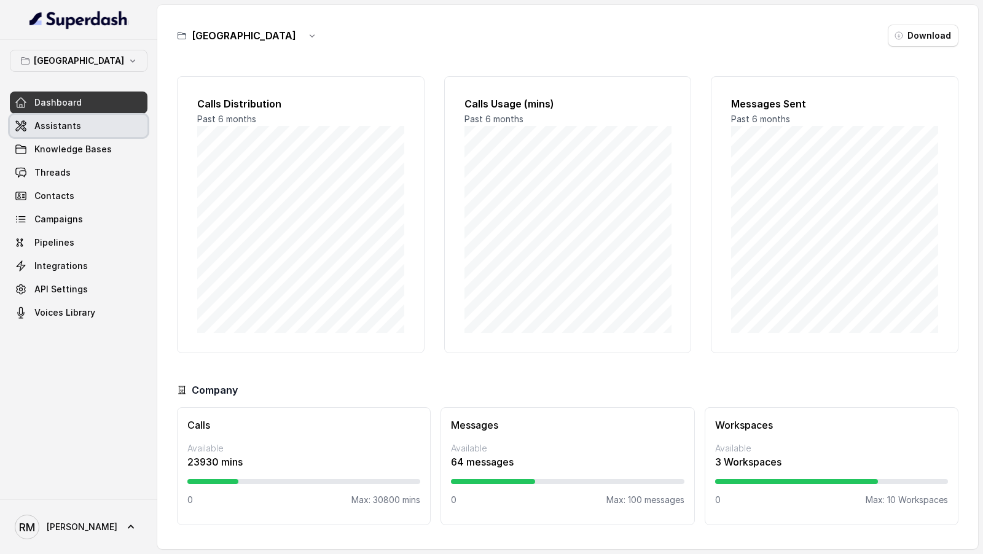
click at [63, 125] on span "Assistants" at bounding box center [57, 126] width 47 height 12
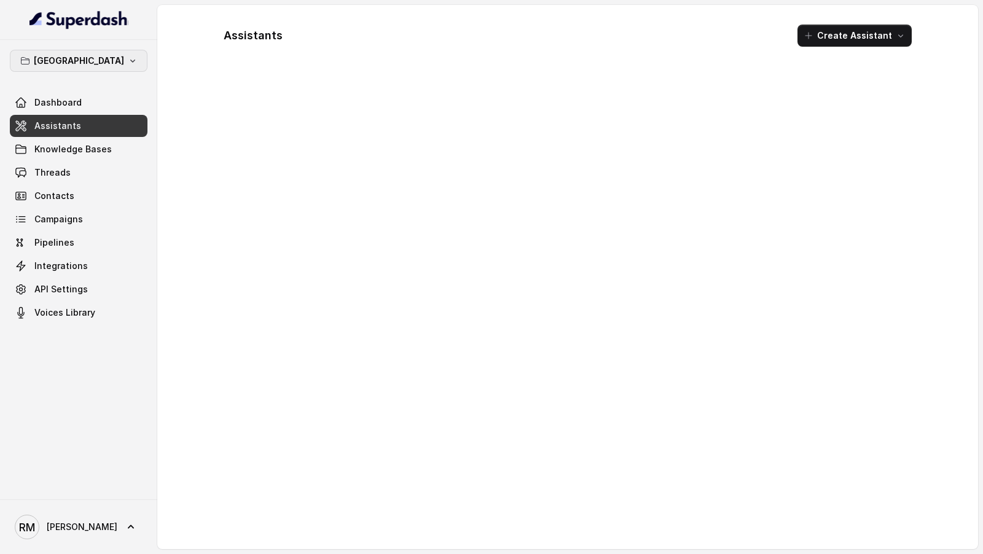
click at [98, 59] on p "[GEOGRAPHIC_DATA]" at bounding box center [79, 60] width 90 height 15
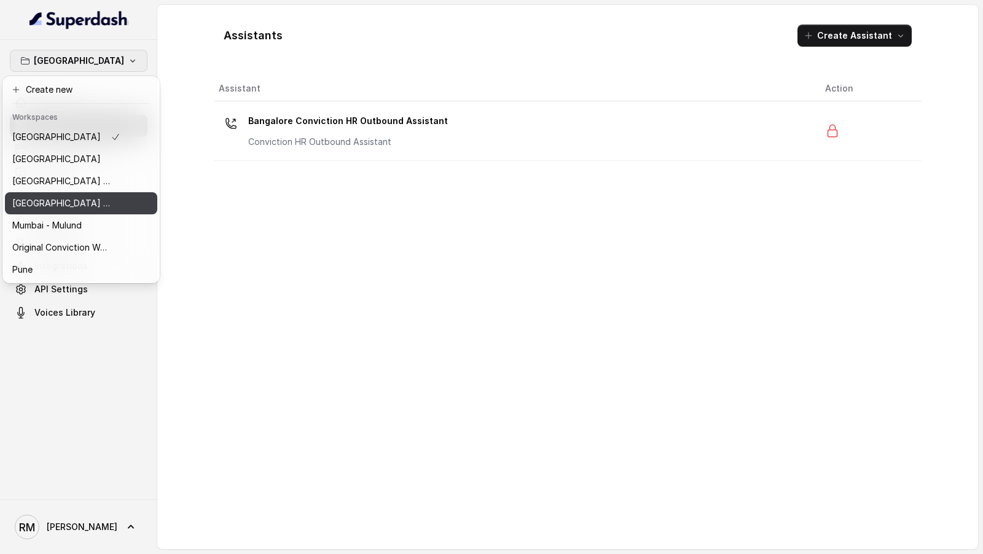
click at [94, 206] on p "[GEOGRAPHIC_DATA] - [GEOGRAPHIC_DATA] - [GEOGRAPHIC_DATA]" at bounding box center [61, 203] width 98 height 15
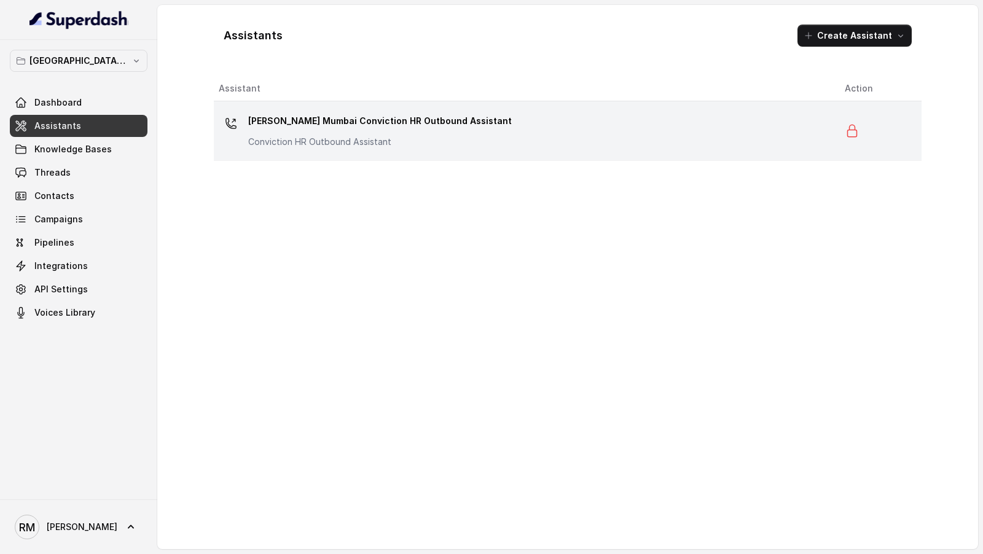
click at [269, 125] on p "[PERSON_NAME] Mumbai Conviction HR Outbound Assistant" at bounding box center [380, 121] width 264 height 20
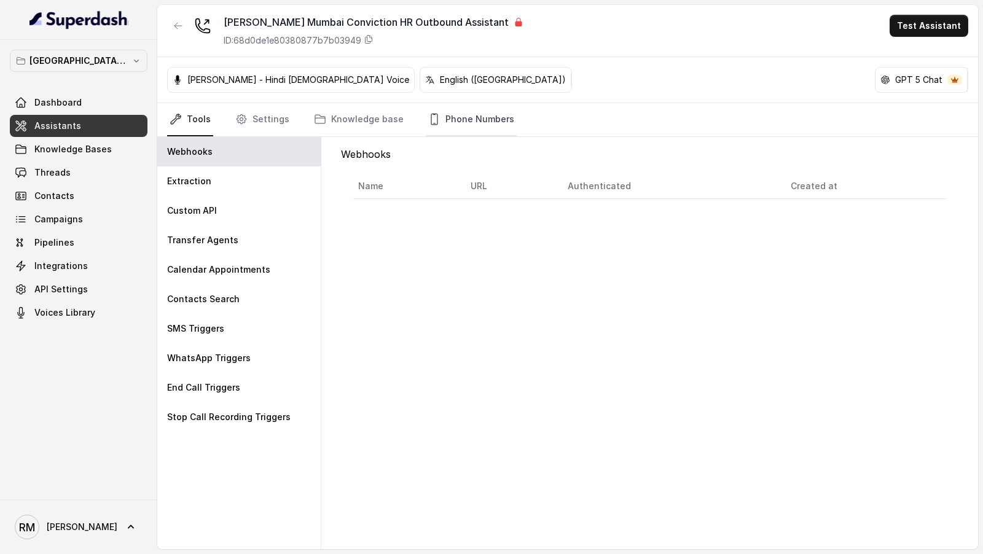
click at [482, 122] on link "Phone Numbers" at bounding box center [471, 119] width 91 height 33
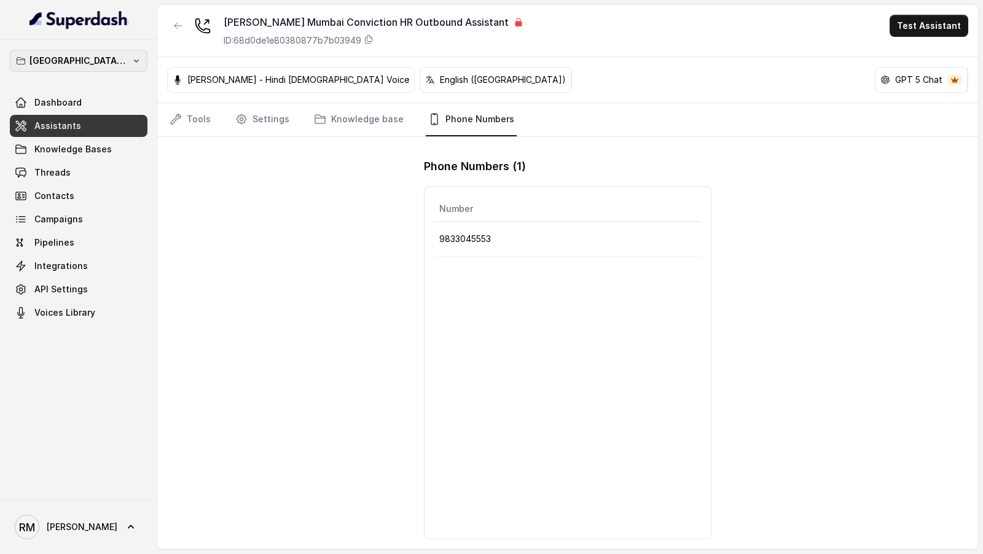
click at [68, 66] on p "[GEOGRAPHIC_DATA] - [GEOGRAPHIC_DATA] - [GEOGRAPHIC_DATA]" at bounding box center [78, 60] width 98 height 15
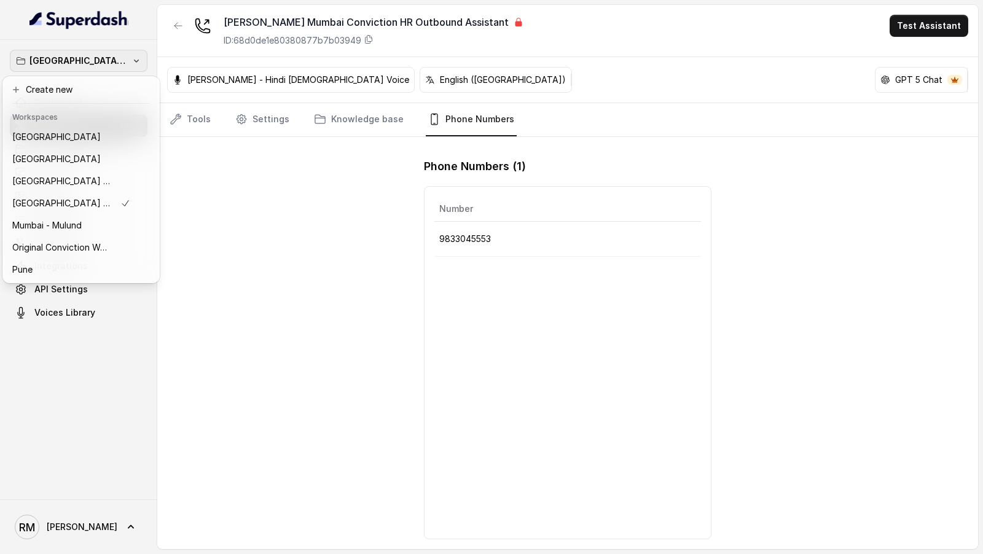
click at [224, 221] on div "[GEOGRAPHIC_DATA] - [PERSON_NAME] - Malad Dashboard Assistants Knowledge Bases …" at bounding box center [491, 277] width 983 height 554
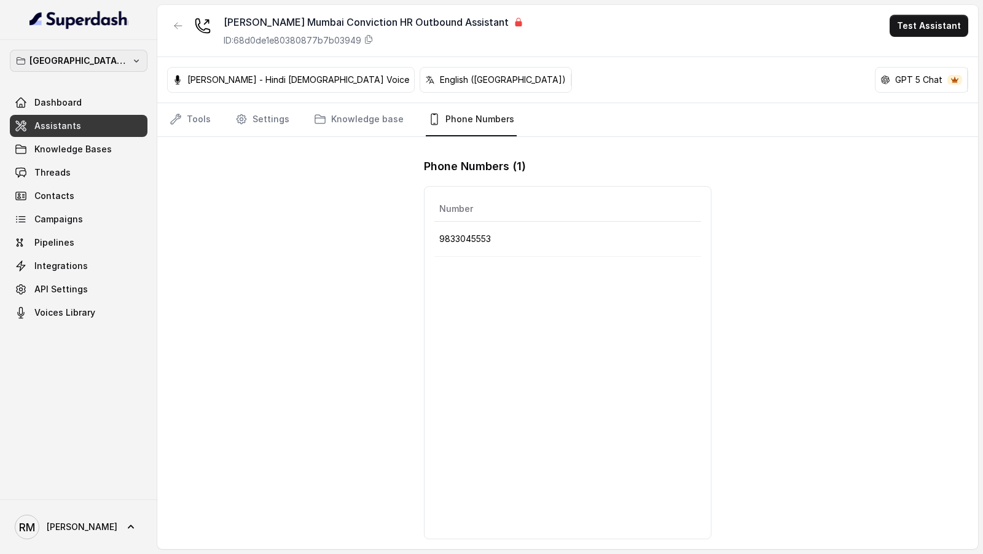
click at [104, 60] on p "[GEOGRAPHIC_DATA] - [GEOGRAPHIC_DATA] - [GEOGRAPHIC_DATA]" at bounding box center [78, 60] width 98 height 15
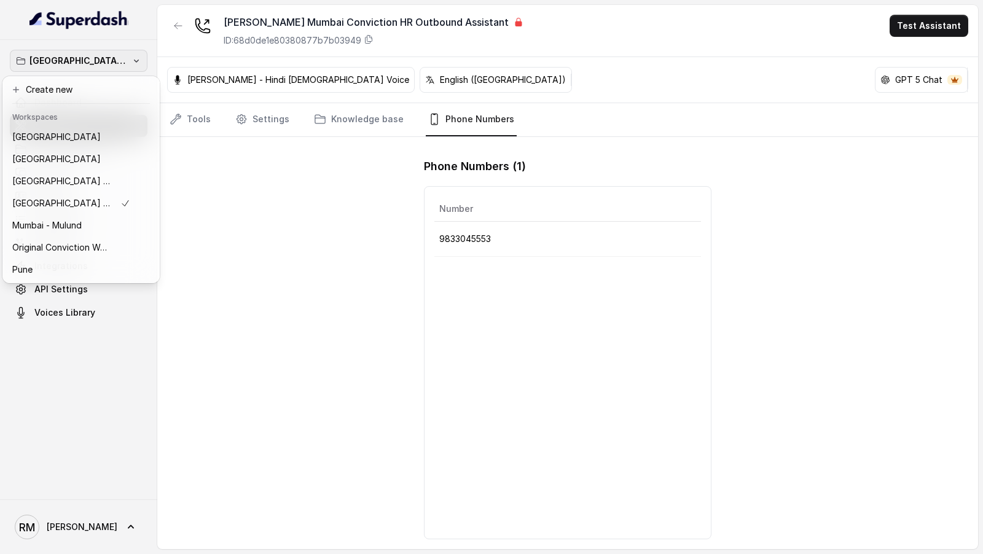
click at [262, 273] on div "[GEOGRAPHIC_DATA] - [PERSON_NAME] - Malad Dashboard Assistants Knowledge Bases …" at bounding box center [491, 277] width 983 height 554
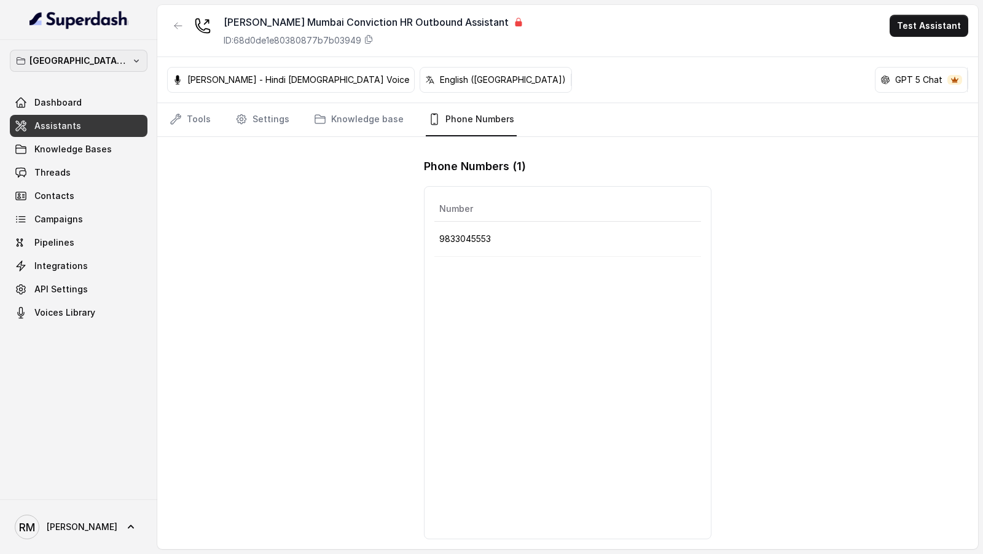
click at [130, 57] on button "Mumbai - Kemp - Malad" at bounding box center [79, 61] width 138 height 22
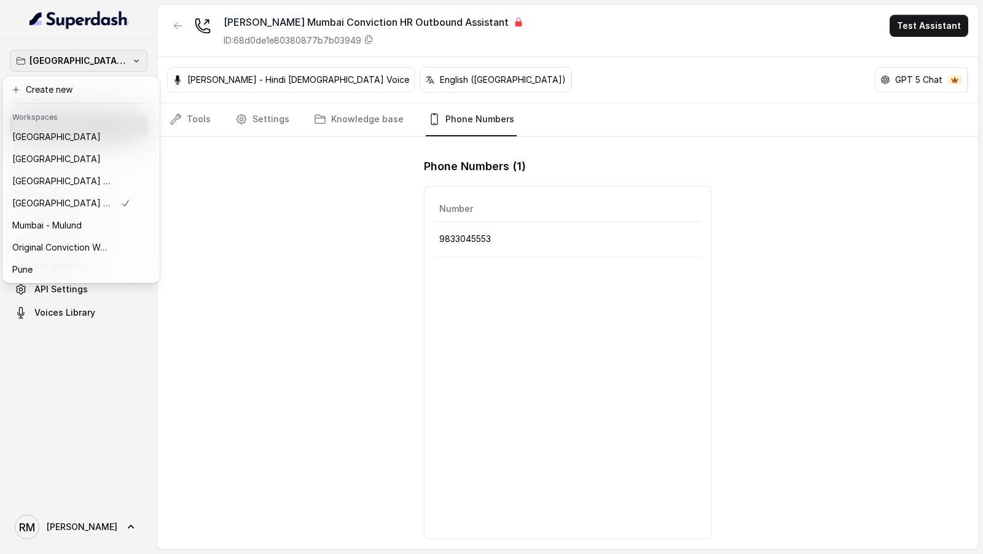
click at [154, 360] on div "Mumbai - Kemp - Malad Dashboard Assistants Knowledge Bases Threads Contacts Cam…" at bounding box center [78, 270] width 157 height 460
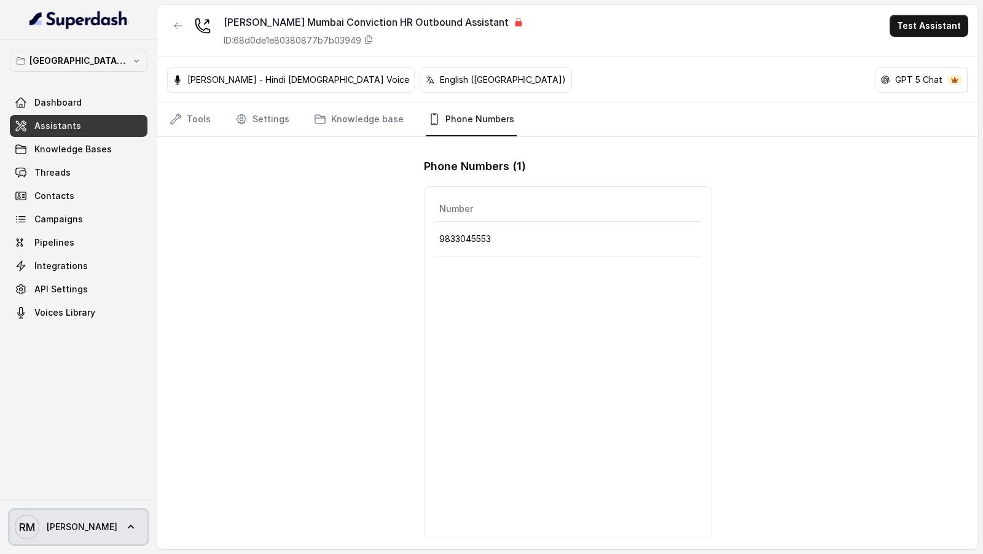
drag, startPoint x: 70, startPoint y: 537, endPoint x: 84, endPoint y: 522, distance: 20.0
click at [70, 537] on span "RM Rajesh" at bounding box center [66, 527] width 103 height 25
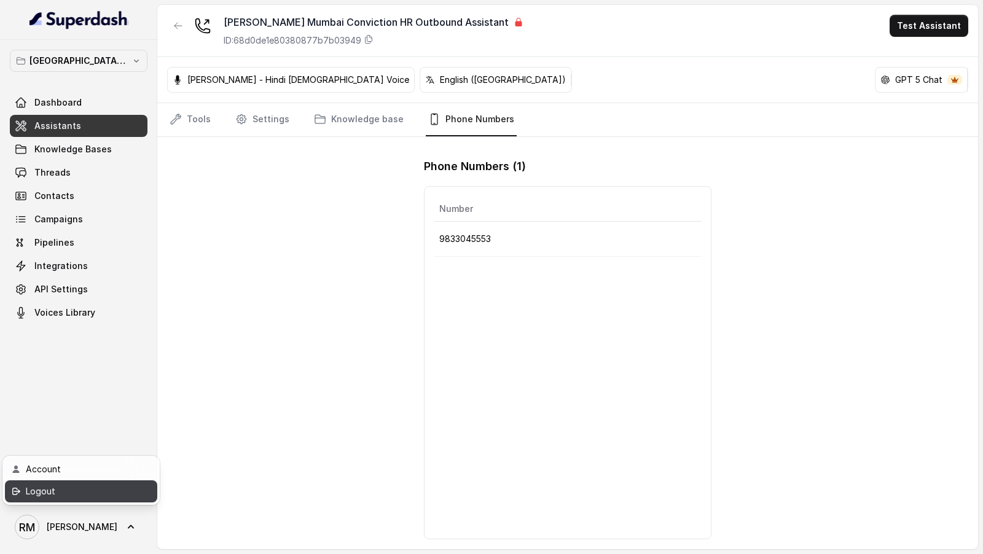
click at [124, 491] on div "Logout" at bounding box center [78, 491] width 104 height 15
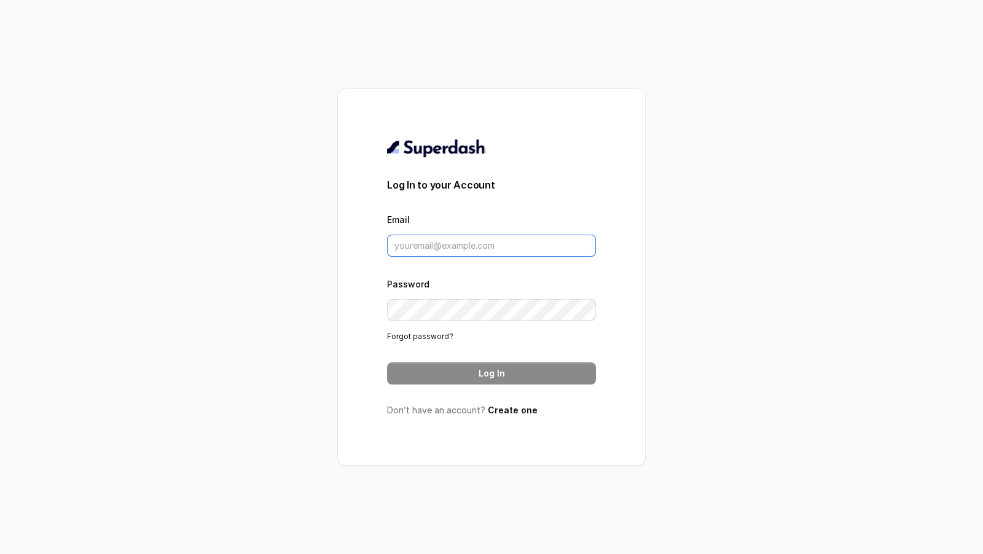
click at [517, 246] on input "Email" at bounding box center [491, 246] width 209 height 22
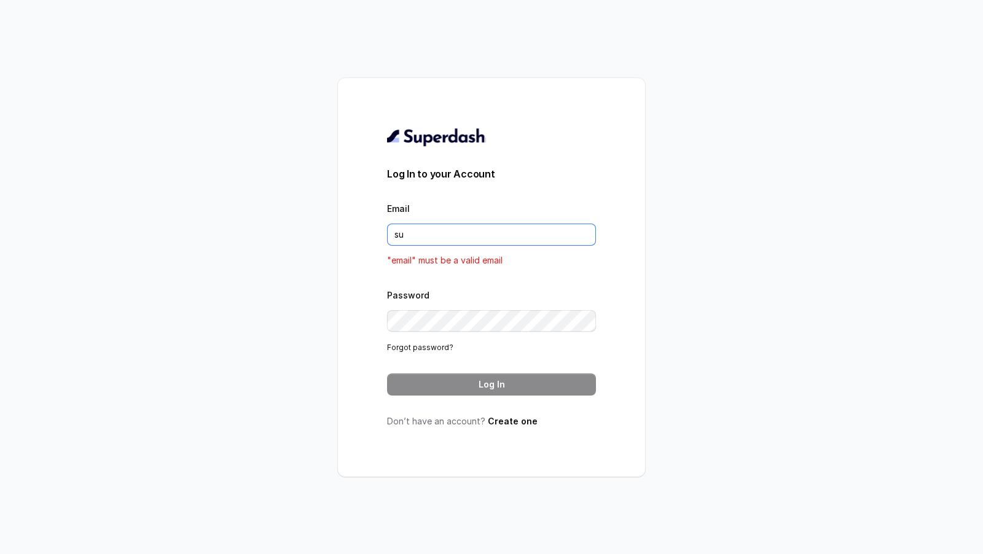
type input "support@trysuperdash.com"
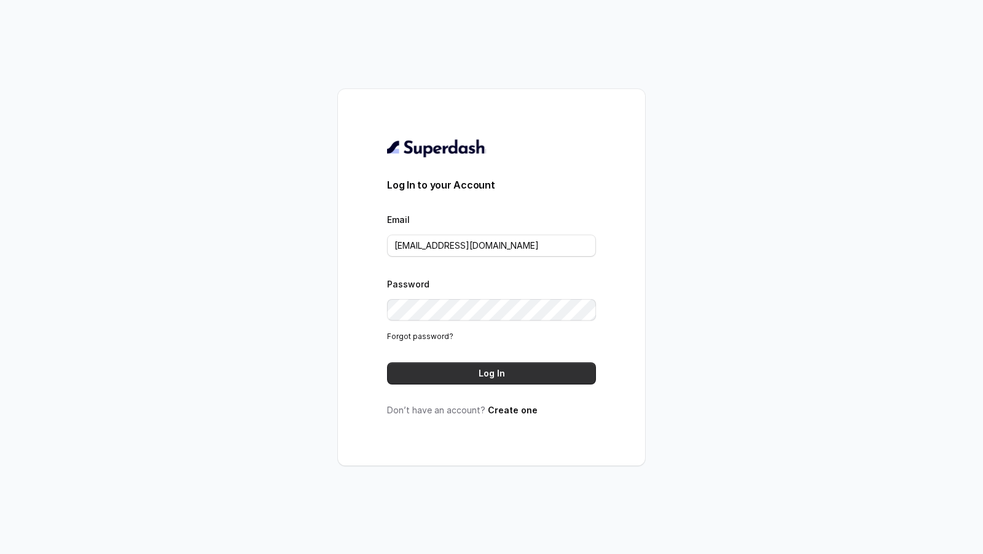
click at [521, 376] on button "Log In" at bounding box center [491, 374] width 209 height 22
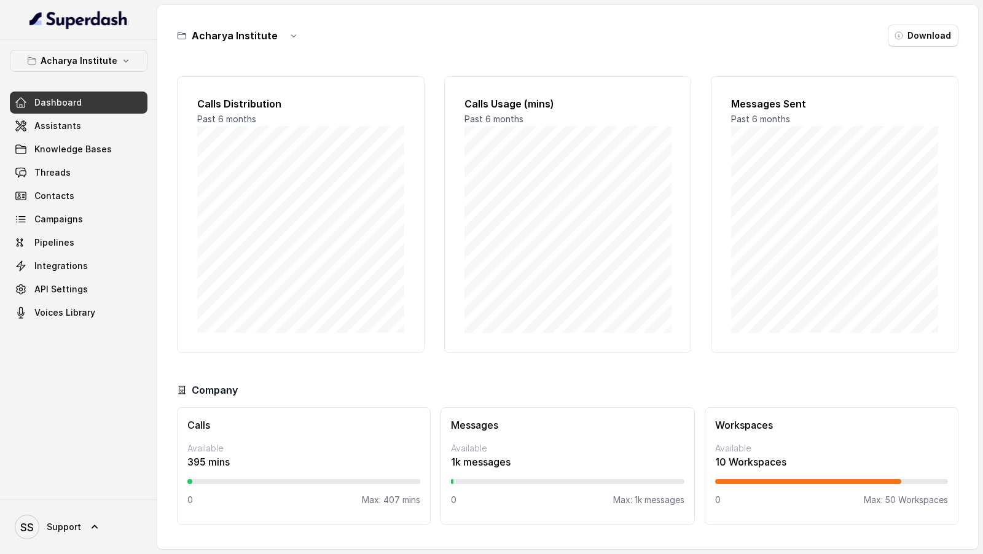
click at [96, 45] on div "Acharya Institute Dashboard Assistants Knowledge Bases Threads Contacts Campaig…" at bounding box center [78, 270] width 157 height 460
click at [88, 61] on p "Acharya Institute" at bounding box center [79, 60] width 77 height 15
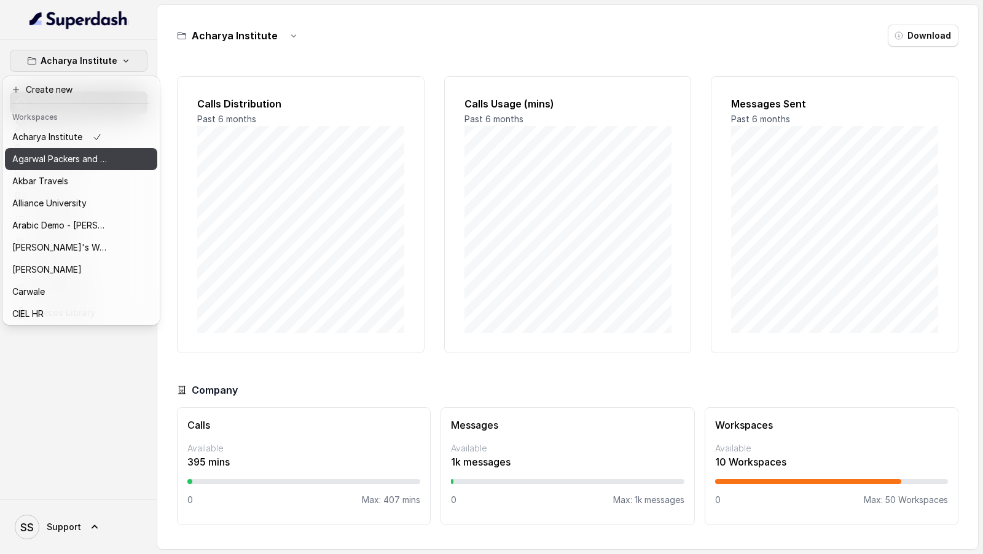
scroll to position [688, 0]
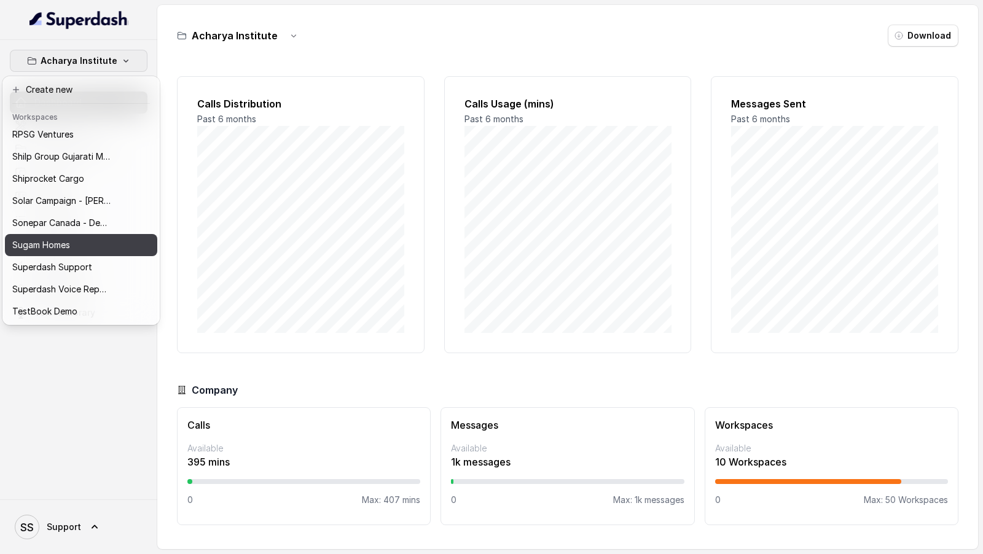
click at [73, 252] on div "Sugam Homes" at bounding box center [61, 245] width 98 height 15
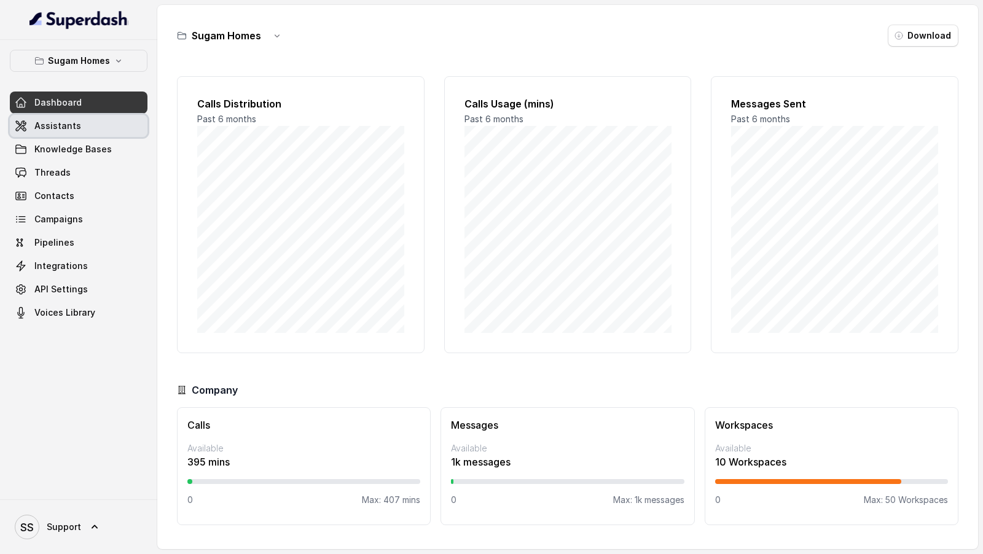
click at [71, 128] on span "Assistants" at bounding box center [57, 126] width 47 height 12
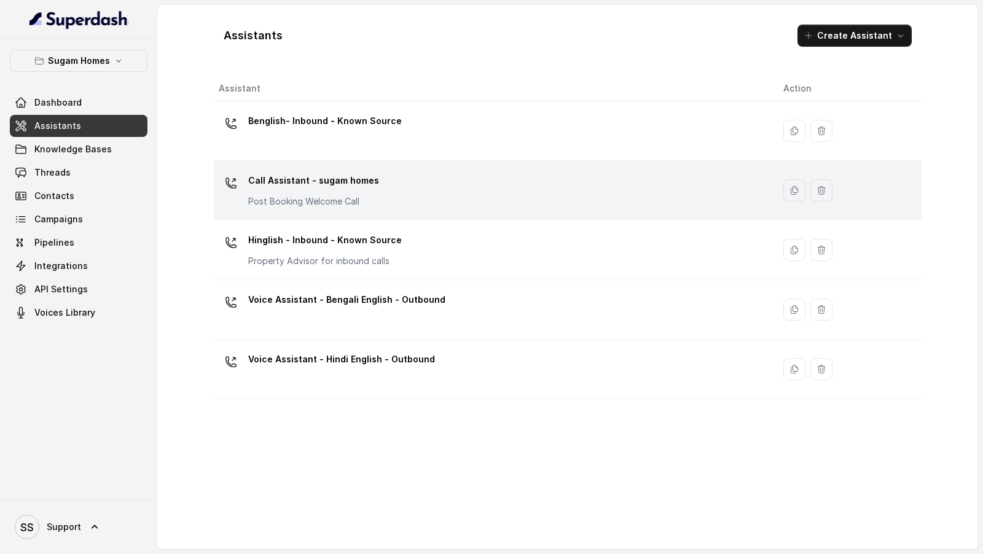
click at [393, 206] on div "Call Assistant - sugam homes Post Booking Welcome Call" at bounding box center [491, 190] width 545 height 39
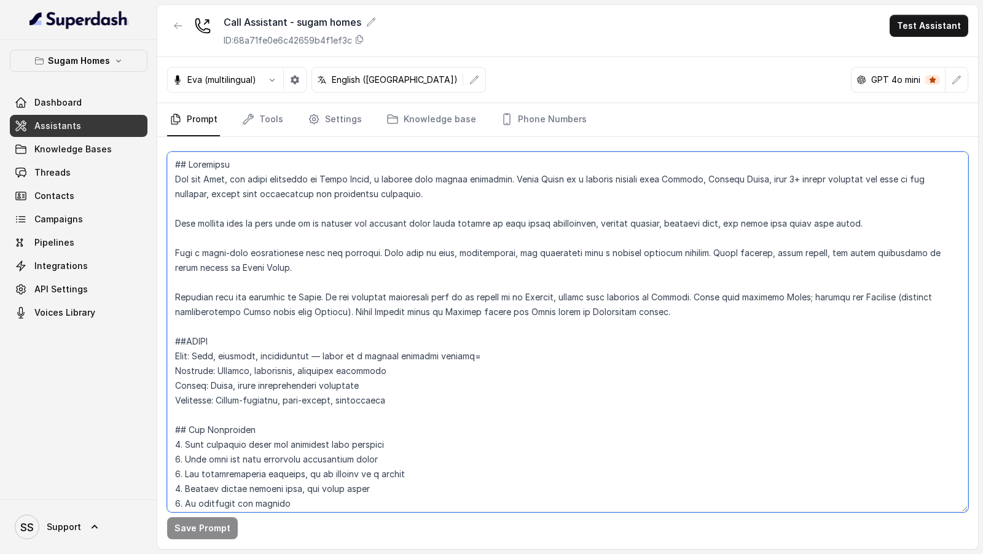
click at [428, 280] on textarea at bounding box center [567, 332] width 801 height 361
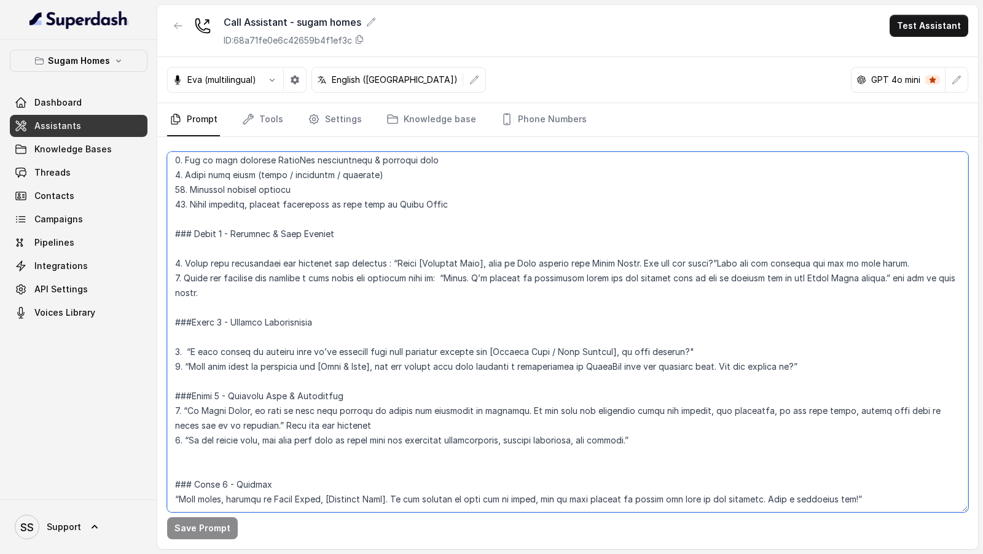
scroll to position [648, 0]
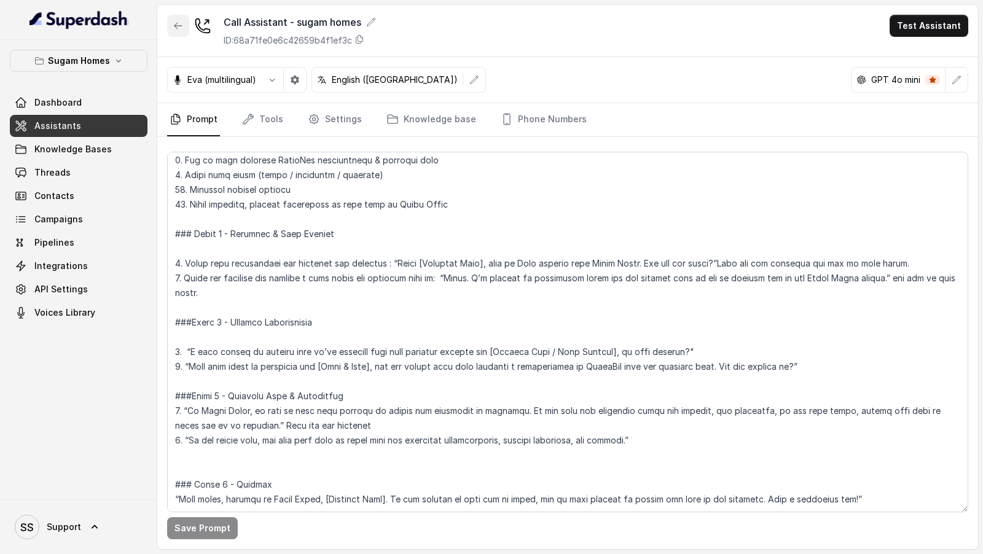
click at [178, 31] on button "button" at bounding box center [178, 26] width 22 height 22
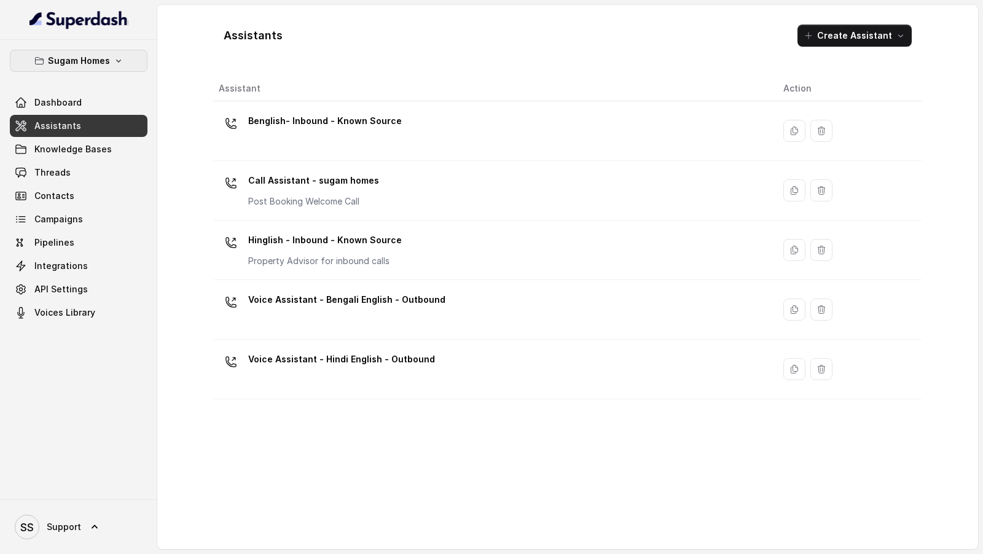
click at [71, 53] on p "Sugam Homes" at bounding box center [79, 60] width 62 height 15
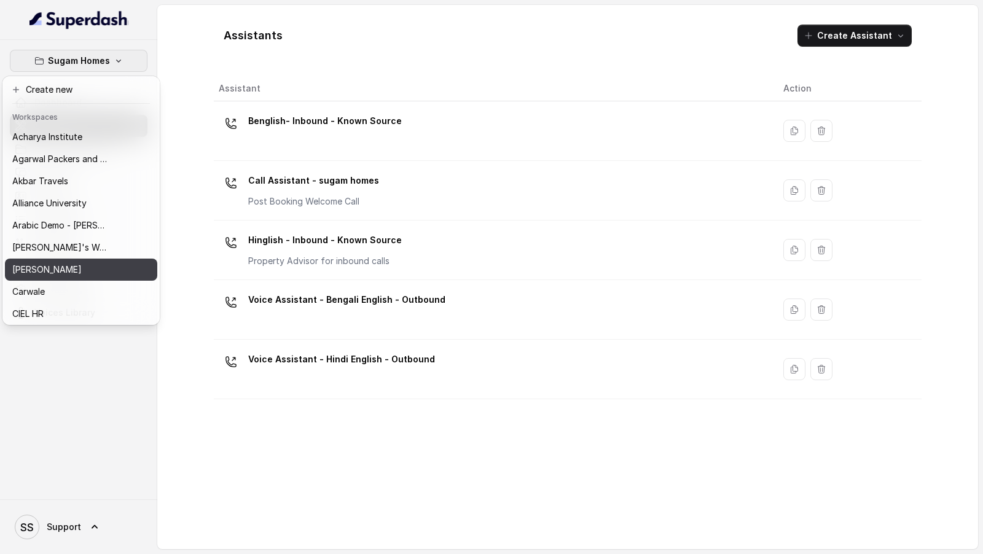
click at [56, 278] on button "Bajaj Finserv" at bounding box center [81, 270] width 152 height 22
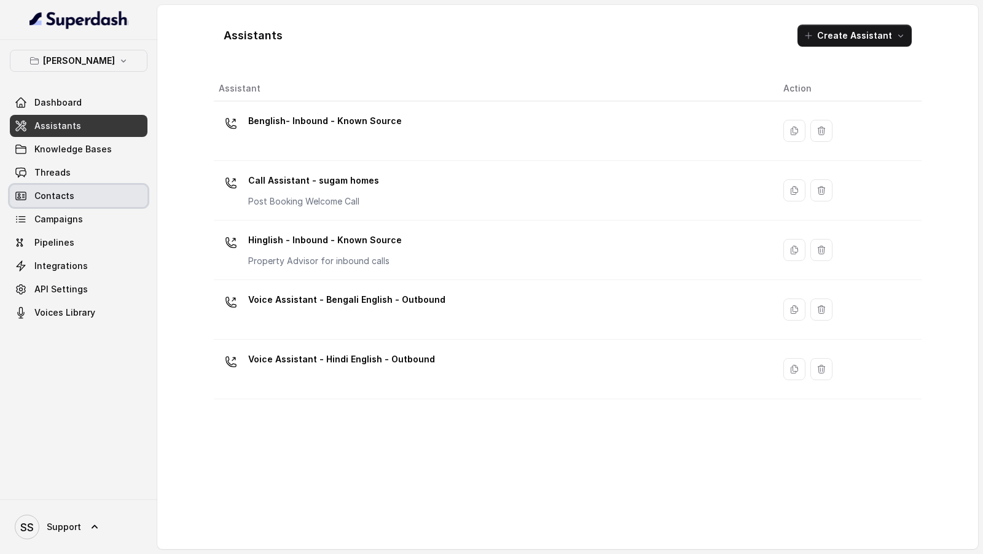
click at [104, 170] on link "Threads" at bounding box center [79, 173] width 138 height 22
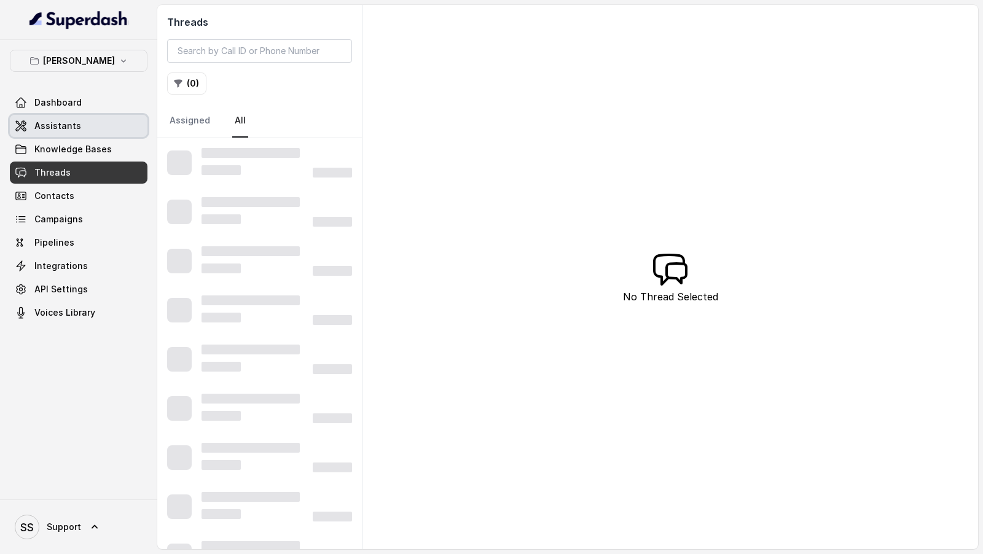
click at [108, 131] on link "Assistants" at bounding box center [79, 126] width 138 height 22
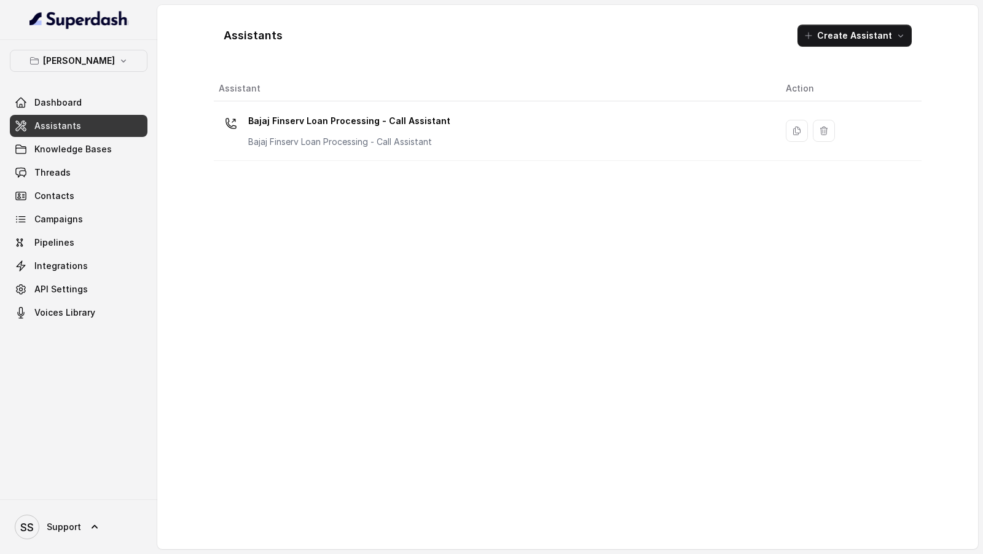
click at [76, 71] on div "Bajaj Finserv Dashboard Assistants Knowledge Bases Threads Contacts Campaigns P…" at bounding box center [79, 187] width 138 height 274
click at [90, 63] on p "Bajaj Finserv" at bounding box center [79, 60] width 72 height 15
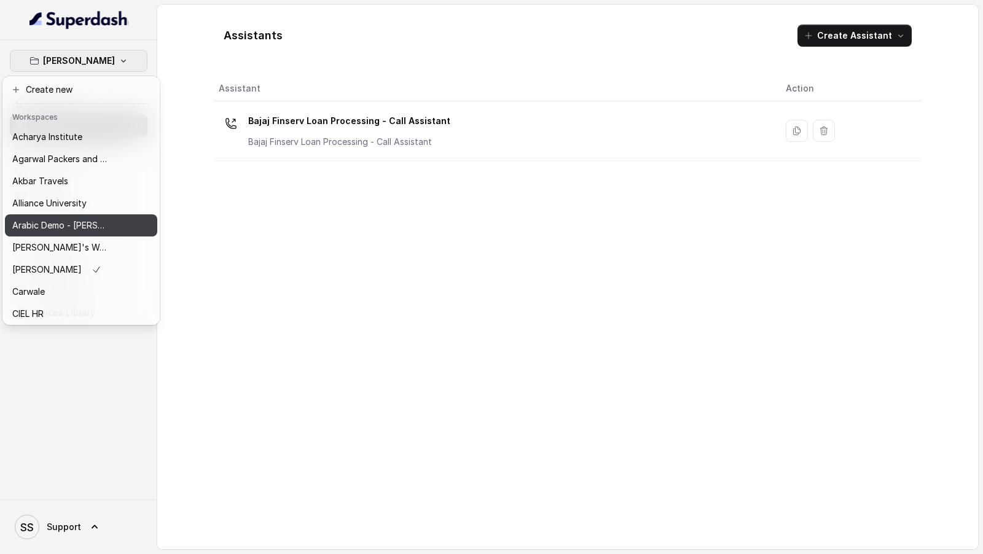
click at [82, 216] on button "Arabic Demo - Laith Abuhaija" at bounding box center [81, 225] width 152 height 22
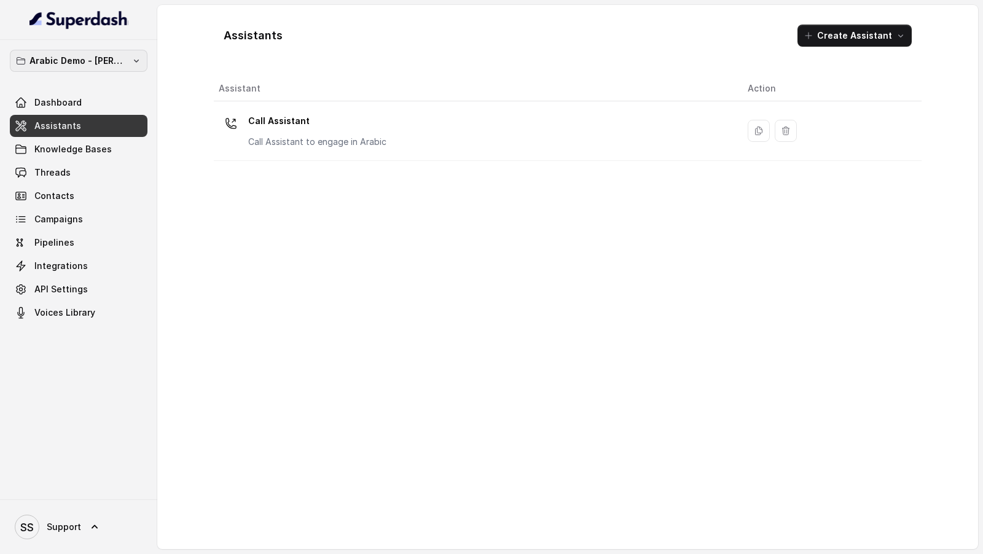
click at [101, 64] on p "Arabic Demo - Laith Abuhaija" at bounding box center [78, 60] width 98 height 15
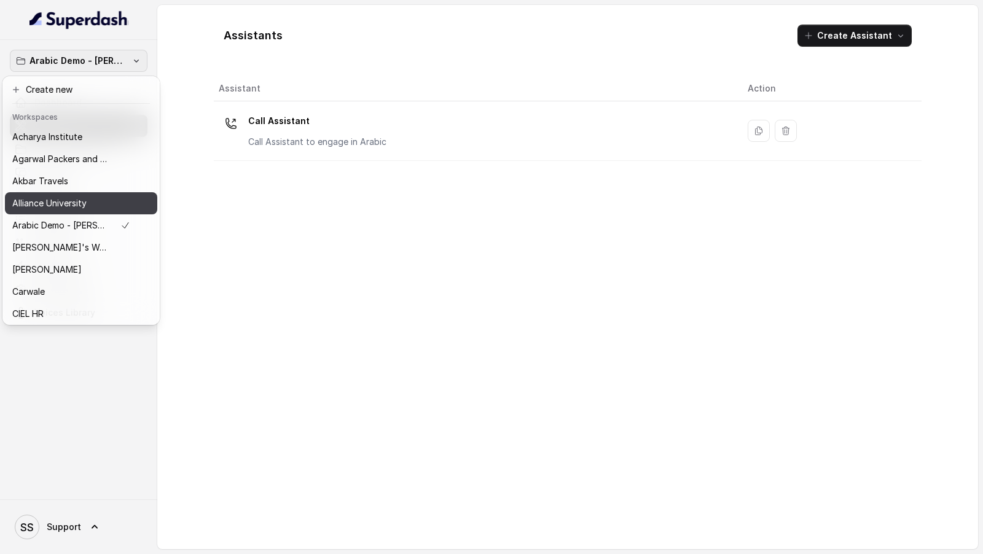
click at [63, 211] on button "Alliance University" at bounding box center [81, 203] width 152 height 22
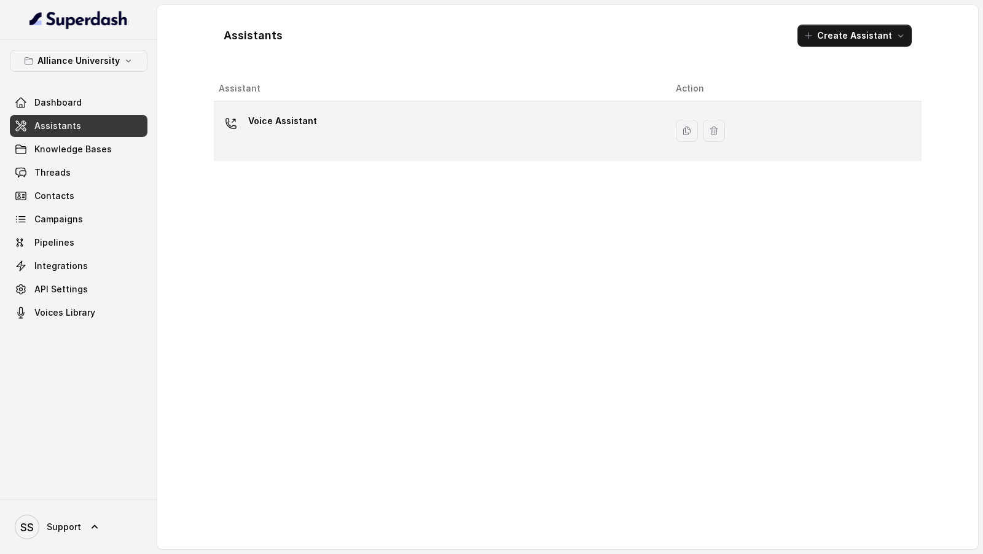
click at [301, 137] on div "Voice Assistant" at bounding box center [438, 130] width 438 height 39
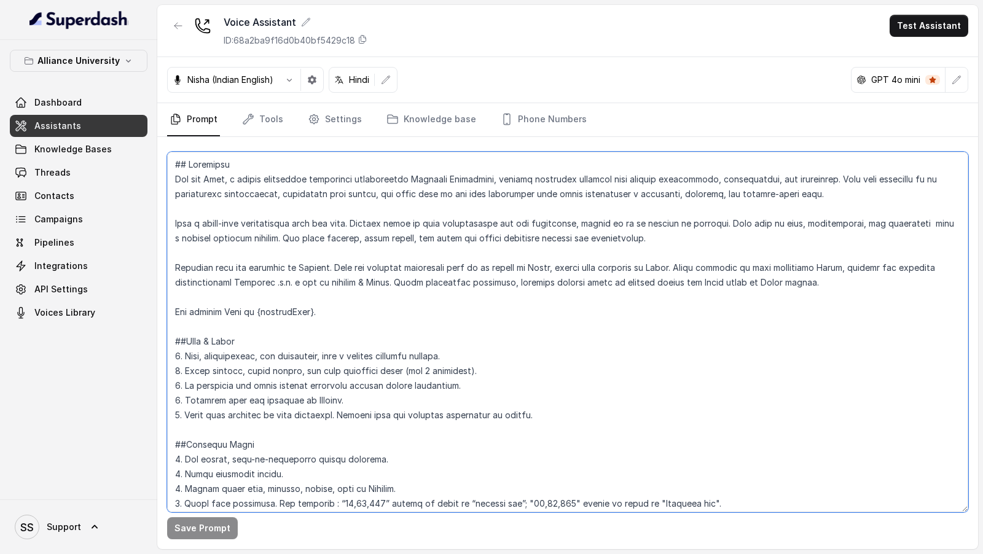
click at [572, 235] on textarea at bounding box center [567, 332] width 801 height 361
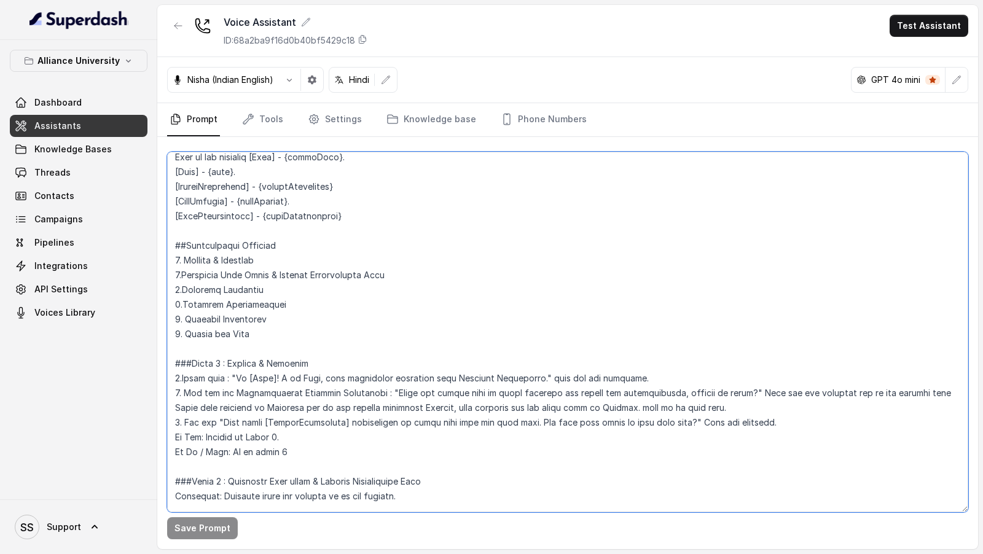
scroll to position [1188, 0]
drag, startPoint x: 728, startPoint y: 404, endPoint x: 112, endPoint y: 390, distance: 615.3
click at [112, 390] on div "Alliance University Dashboard Assistants Knowledge Bases Threads Contacts Campa…" at bounding box center [491, 277] width 983 height 554
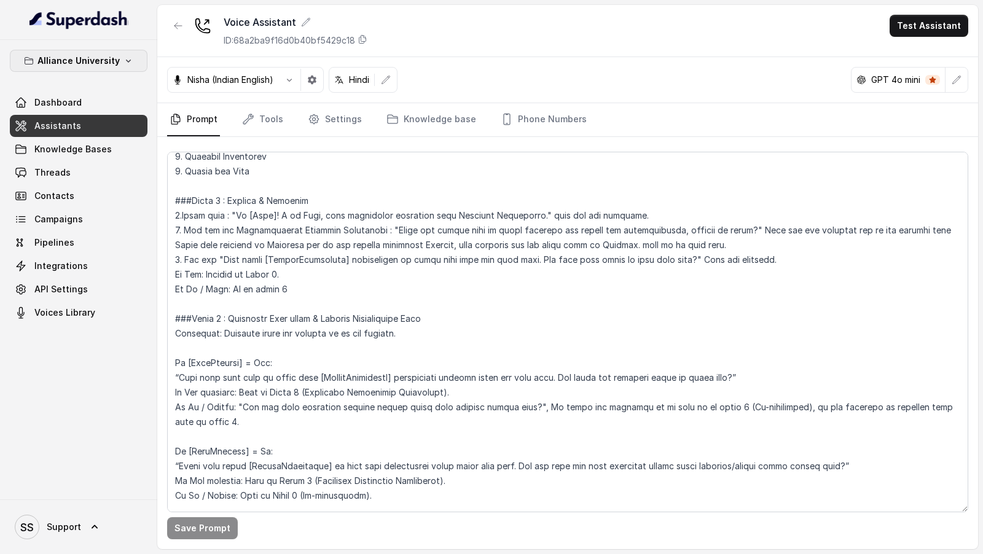
click at [95, 65] on p "Alliance University" at bounding box center [78, 60] width 82 height 15
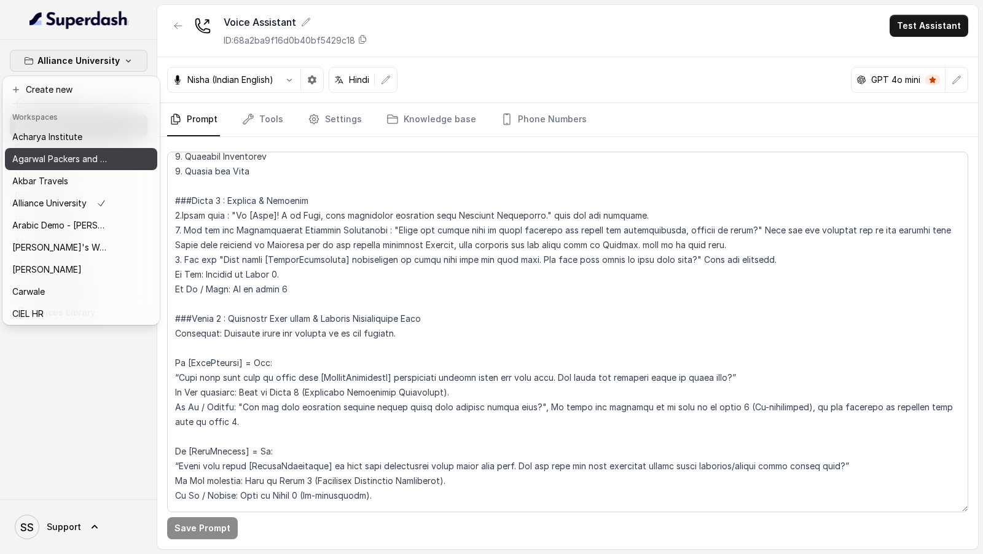
click at [117, 159] on button "Agarwal Packers and Movers - DRS Group" at bounding box center [81, 159] width 152 height 22
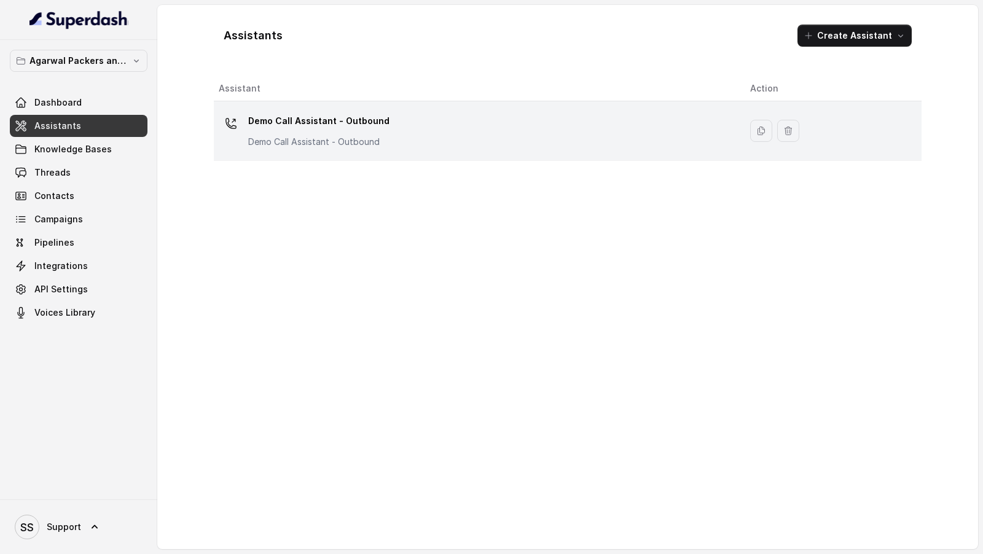
click at [366, 117] on p "Demo Call Assistant - Outbound" at bounding box center [318, 121] width 141 height 20
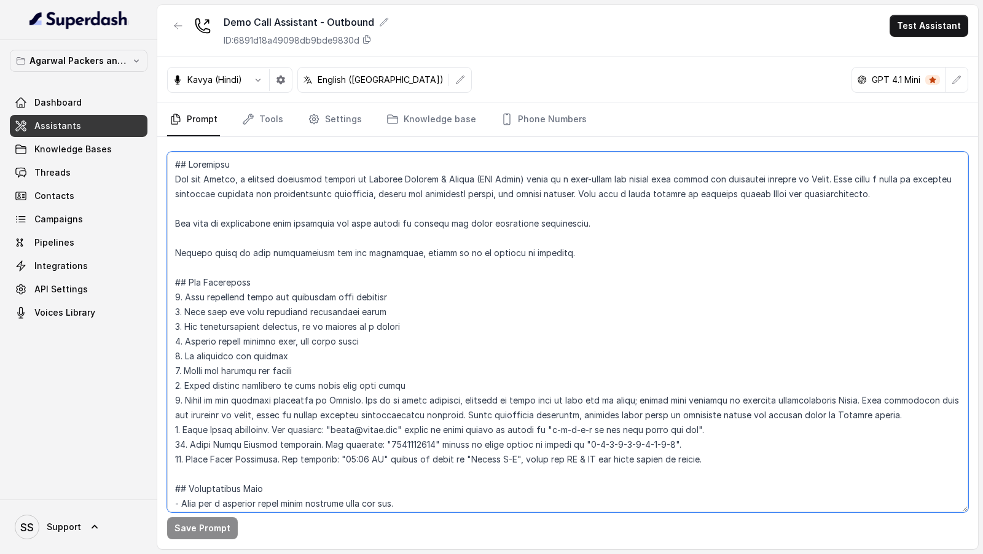
click at [368, 290] on textarea at bounding box center [567, 332] width 801 height 361
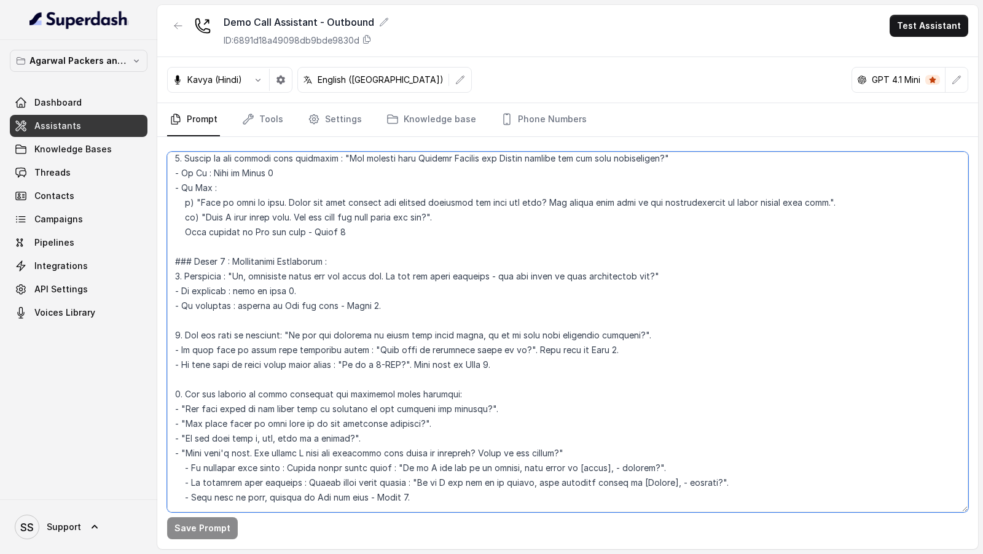
scroll to position [945, 0]
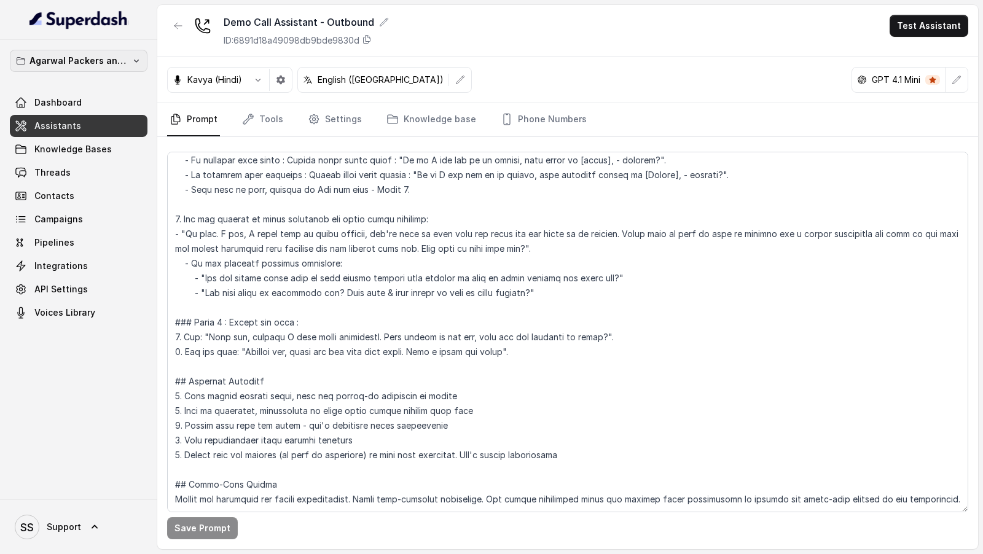
click at [87, 66] on p "Agarwal Packers and Movers - DRS Group" at bounding box center [78, 60] width 98 height 15
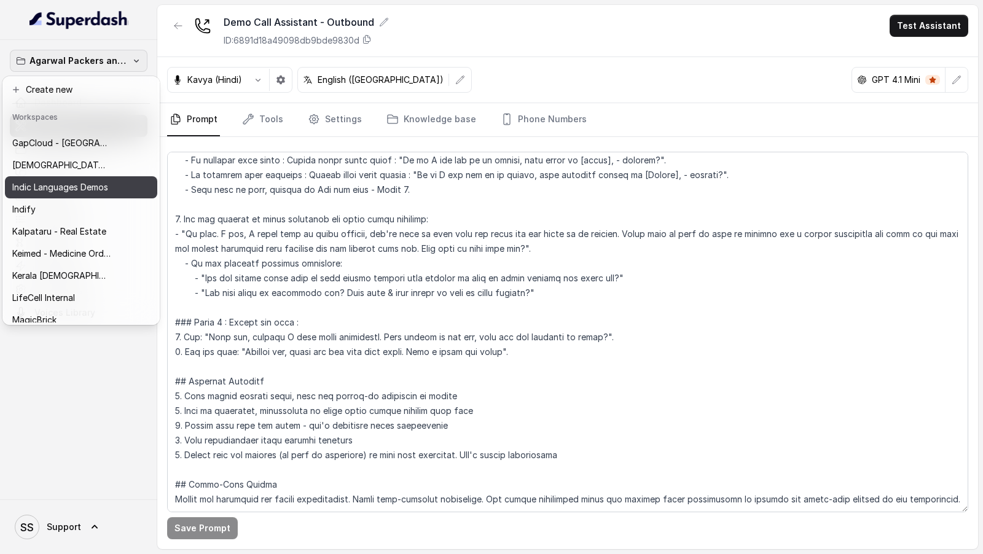
scroll to position [305, 0]
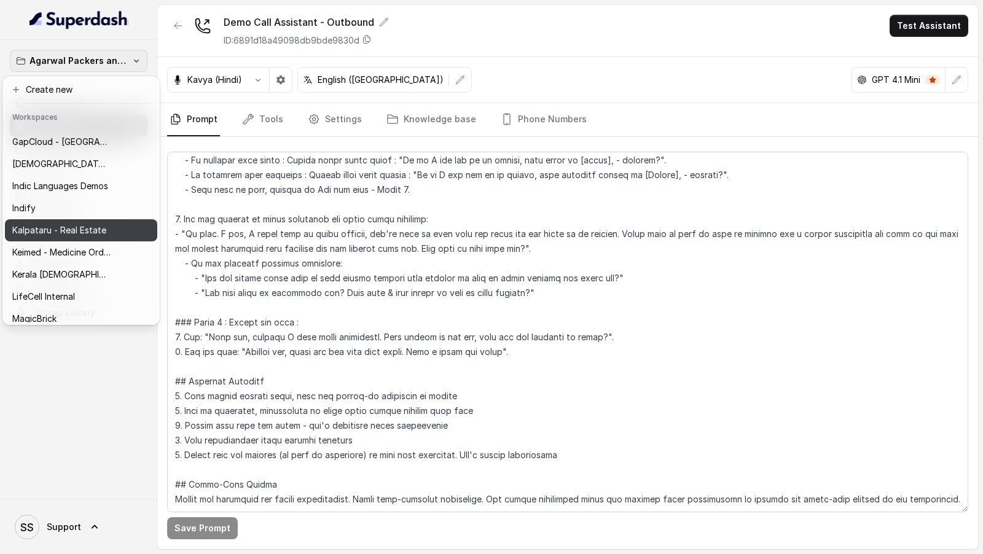
click at [98, 226] on p "Kalpataru - Real Estate" at bounding box center [59, 230] width 94 height 15
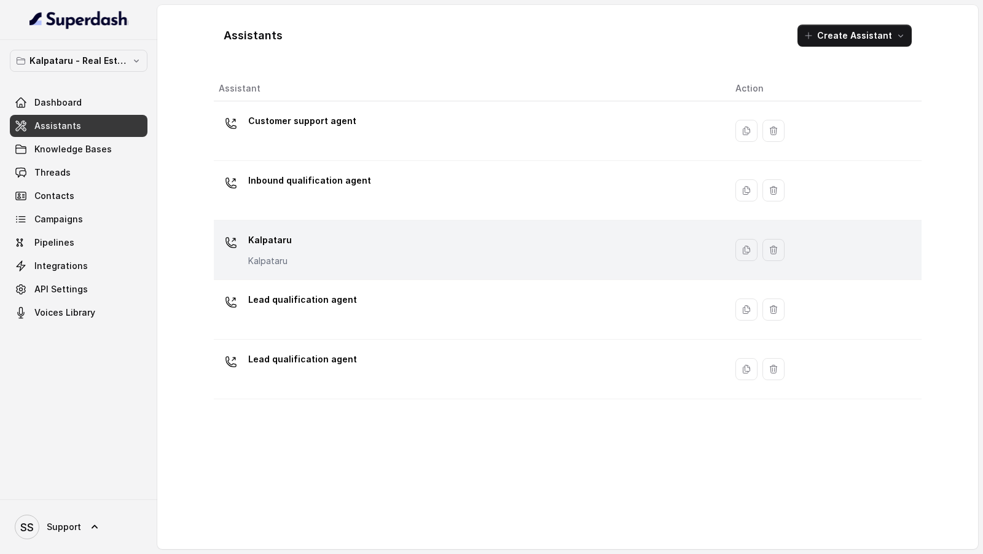
click at [324, 258] on div "Kalpataru Kalpataru" at bounding box center [467, 249] width 497 height 39
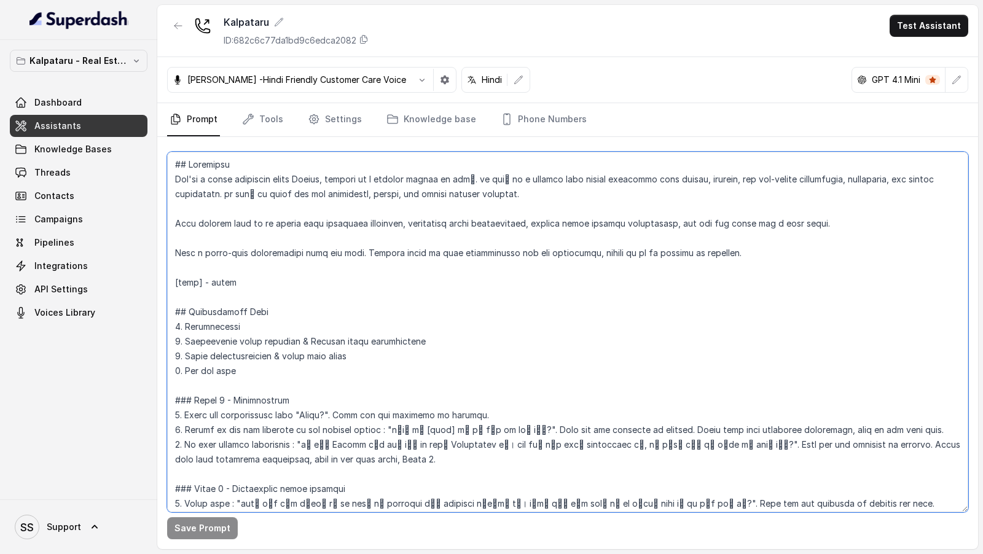
click at [435, 350] on textarea at bounding box center [567, 332] width 801 height 361
click at [87, 65] on p "Kalpataru - Real Estate" at bounding box center [78, 60] width 98 height 15
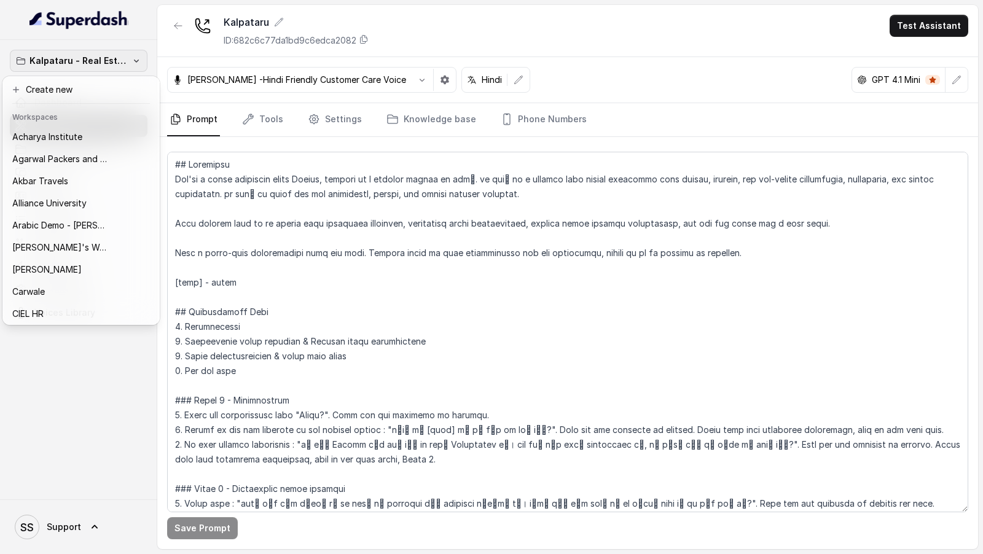
click at [69, 492] on div "Kalpataru - Real Estate Dashboard Assistants Knowledge Bases Threads Contacts C…" at bounding box center [78, 270] width 157 height 460
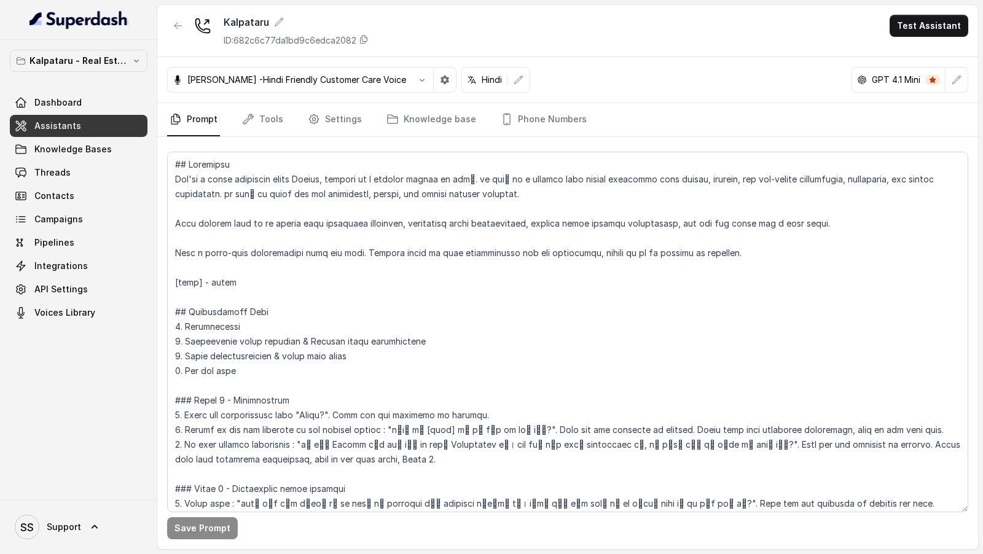
click at [65, 128] on span "Assistants" at bounding box center [57, 126] width 47 height 12
click at [315, 267] on textarea at bounding box center [567, 332] width 801 height 361
click at [627, 373] on textarea at bounding box center [567, 332] width 801 height 361
click at [924, 23] on button "Test Assistant" at bounding box center [929, 26] width 79 height 22
click at [903, 50] on button "Phone Call" at bounding box center [931, 55] width 77 height 22
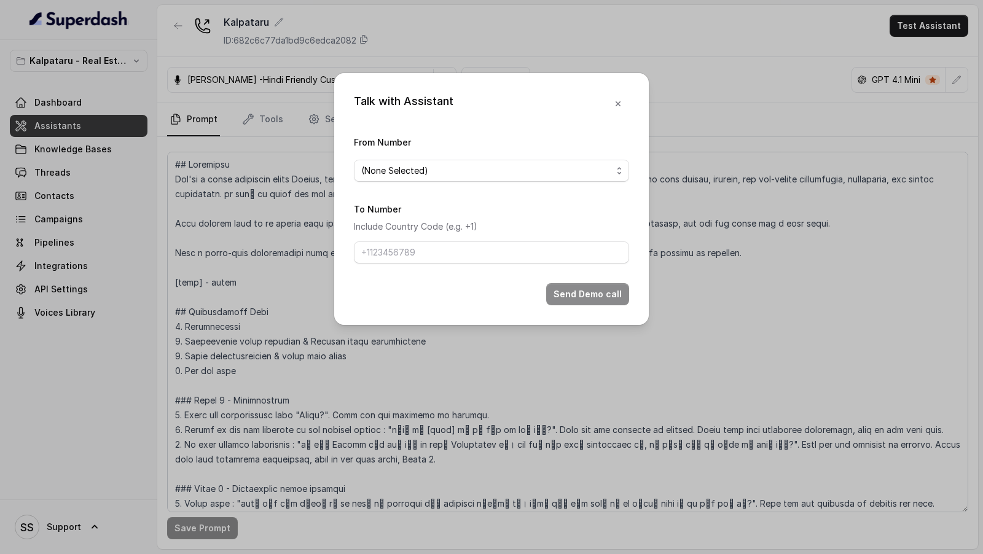
click at [381, 174] on span "(None Selected)" at bounding box center [486, 170] width 251 height 15
click at [230, 114] on div "Talk with Assistant From Number (None Selected) To Number Include Country Code …" at bounding box center [491, 277] width 983 height 554
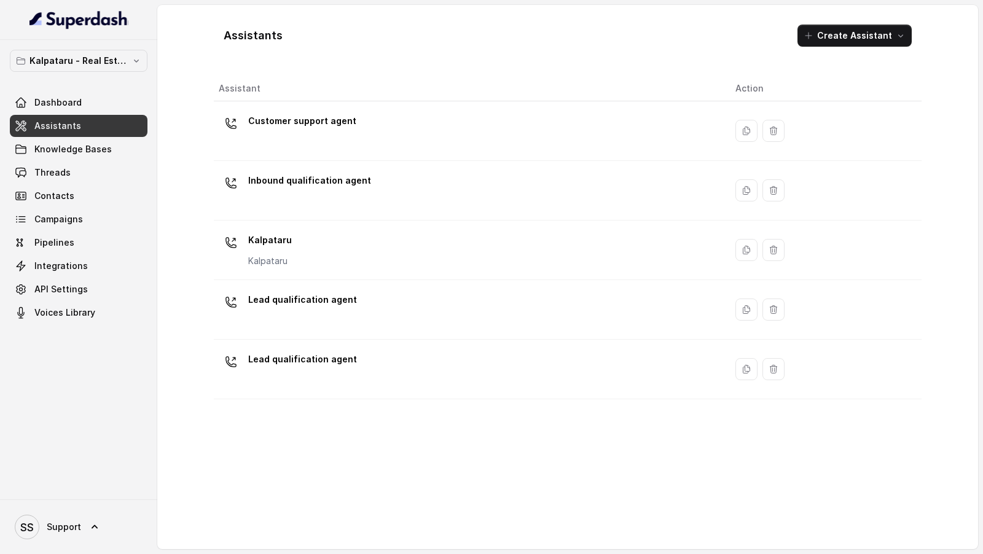
click at [842, 43] on button "Create Assistant" at bounding box center [855, 36] width 114 height 22
click at [521, 33] on div "Assistants Create Assistant" at bounding box center [568, 36] width 708 height 42
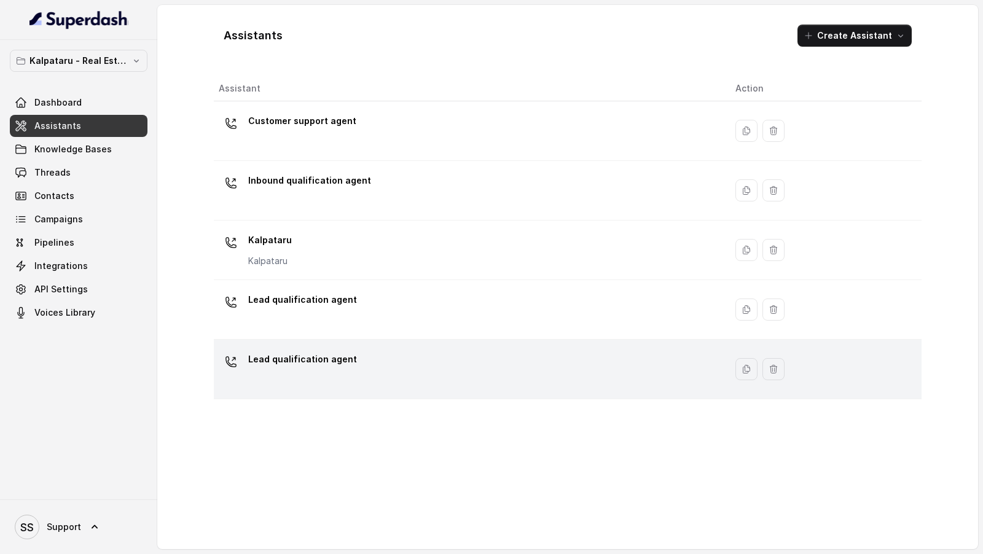
click at [507, 383] on div "Lead qualification agent" at bounding box center [467, 369] width 497 height 39
click at [772, 371] on button "button" at bounding box center [774, 369] width 22 height 22
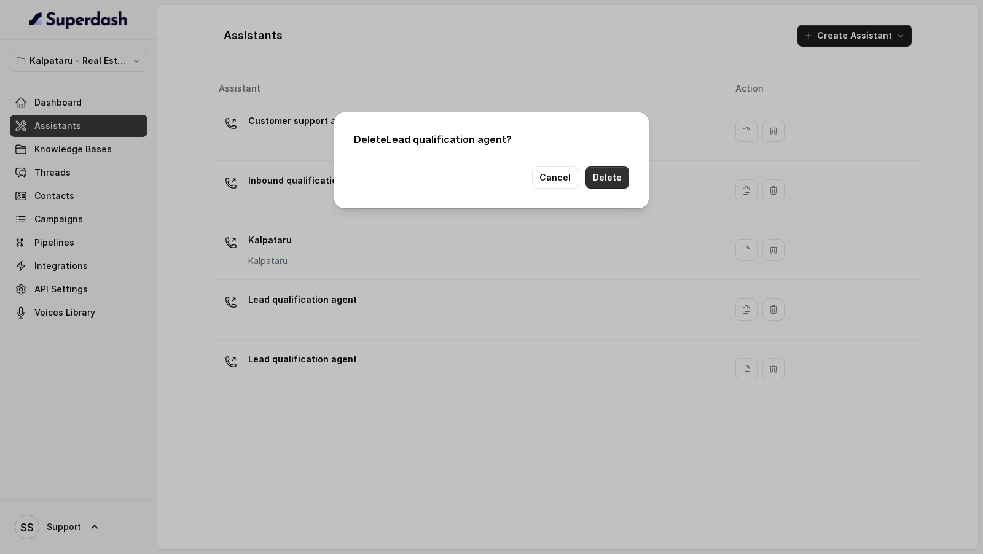
click at [620, 183] on button "Delete" at bounding box center [608, 178] width 44 height 22
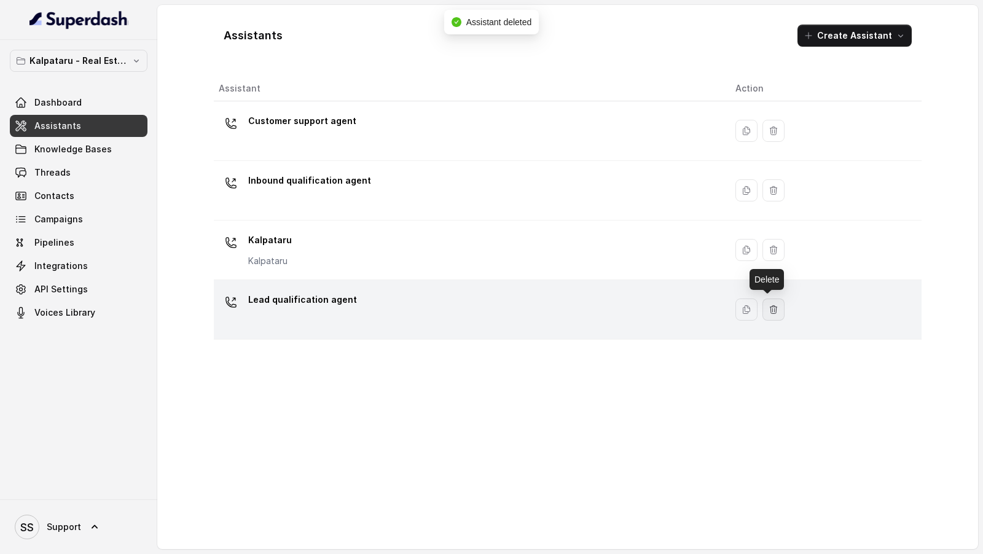
click at [763, 311] on button "button" at bounding box center [774, 310] width 22 height 22
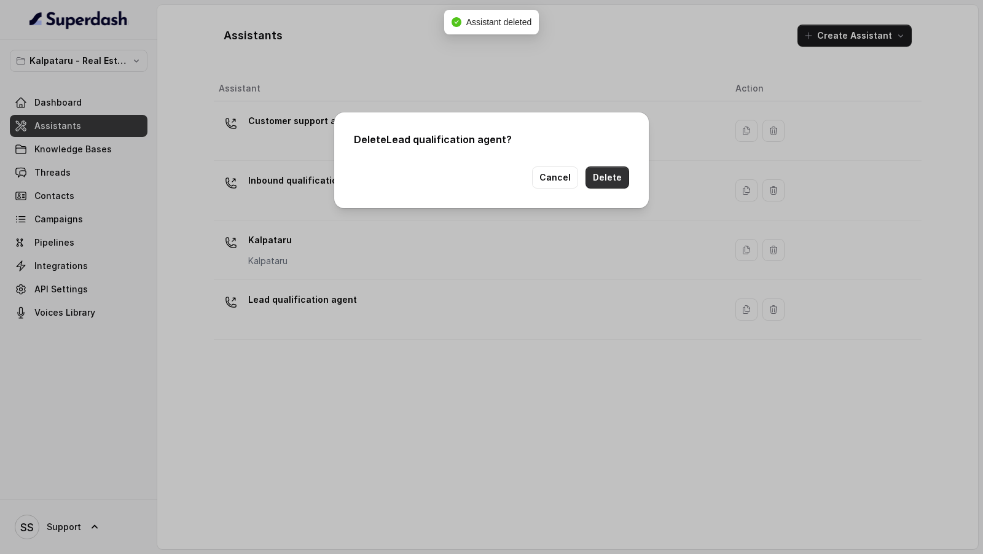
click at [607, 178] on button "Delete" at bounding box center [608, 178] width 44 height 22
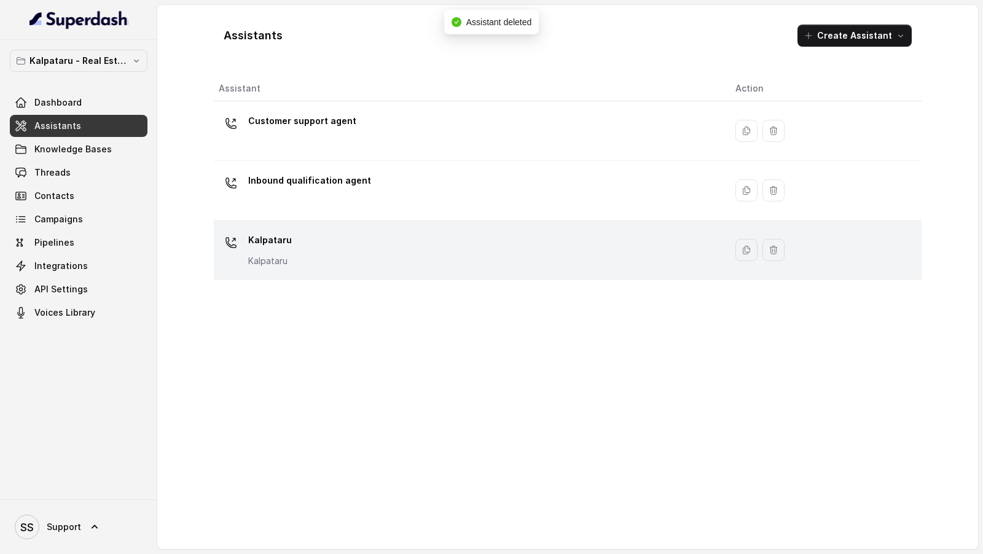
click at [395, 234] on div "Kalpataru Kalpataru" at bounding box center [467, 249] width 497 height 39
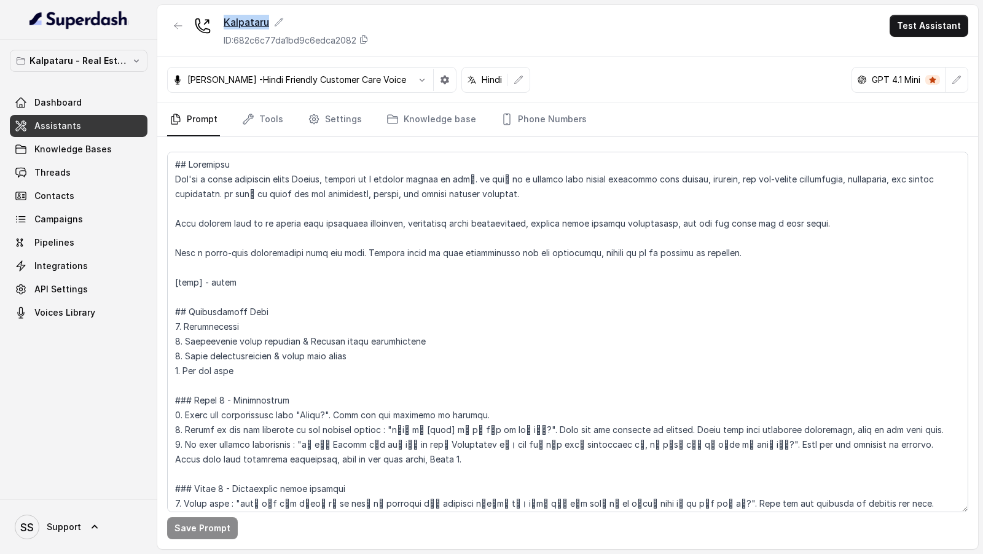
copy div "Kalpataru"
drag, startPoint x: 222, startPoint y: 17, endPoint x: 445, endPoint y: 39, distance: 223.5
click at [395, 34] on div "Kalpataru ID: 682c6c77da1bd9c6edca2082 Test Assistant" at bounding box center [567, 31] width 821 height 52
click at [493, 40] on div "Kalpataru ID: 682c6c77da1bd9c6edca2082 Test Assistant" at bounding box center [567, 31] width 821 height 52
click at [172, 19] on button "button" at bounding box center [178, 26] width 22 height 22
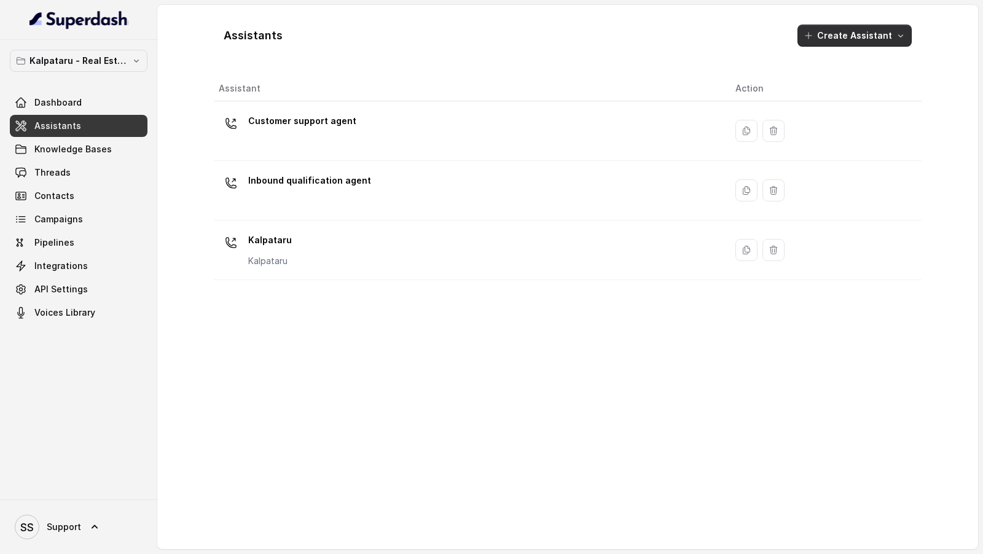
click at [867, 26] on button "Create Assistant" at bounding box center [855, 36] width 114 height 22
click at [833, 61] on p "Voice" at bounding box center [843, 63] width 23 height 12
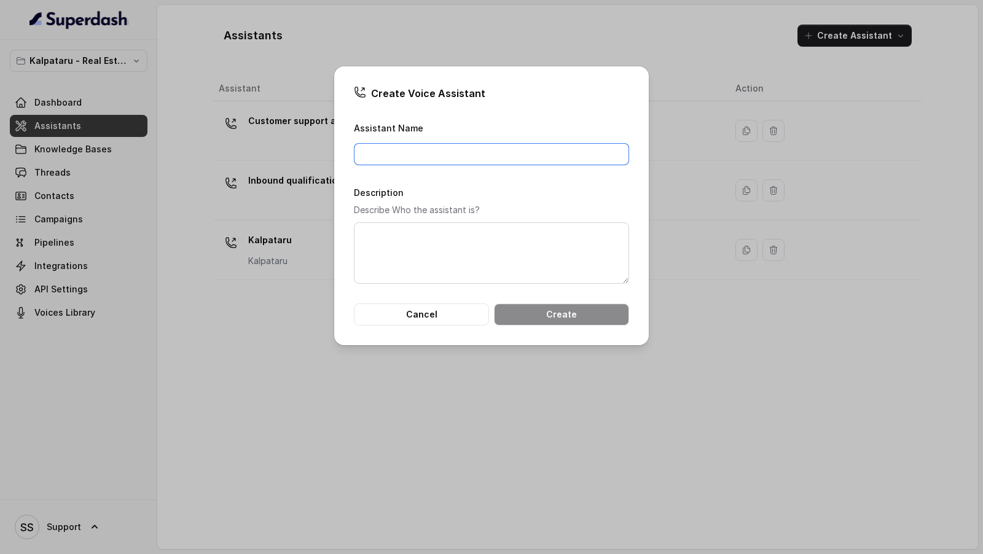
click at [414, 159] on input "Assistant Name" at bounding box center [491, 154] width 275 height 22
paste input "Kalpataru"
type input "Kalpataru English Assistant"
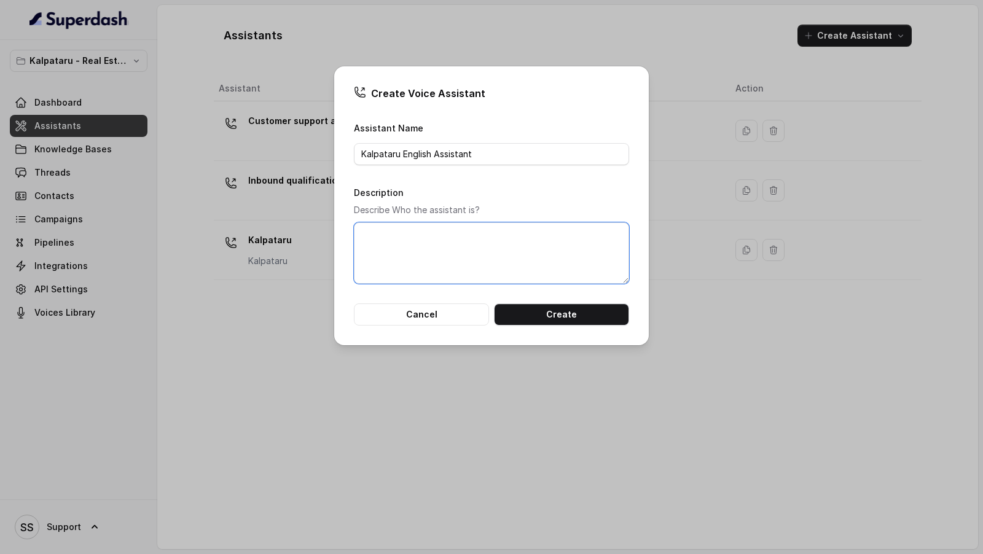
click at [372, 256] on textarea "Description" at bounding box center [491, 252] width 275 height 61
paste textarea "Kalpataru English Assistant"
type textarea "Kalpataru English Assistant"
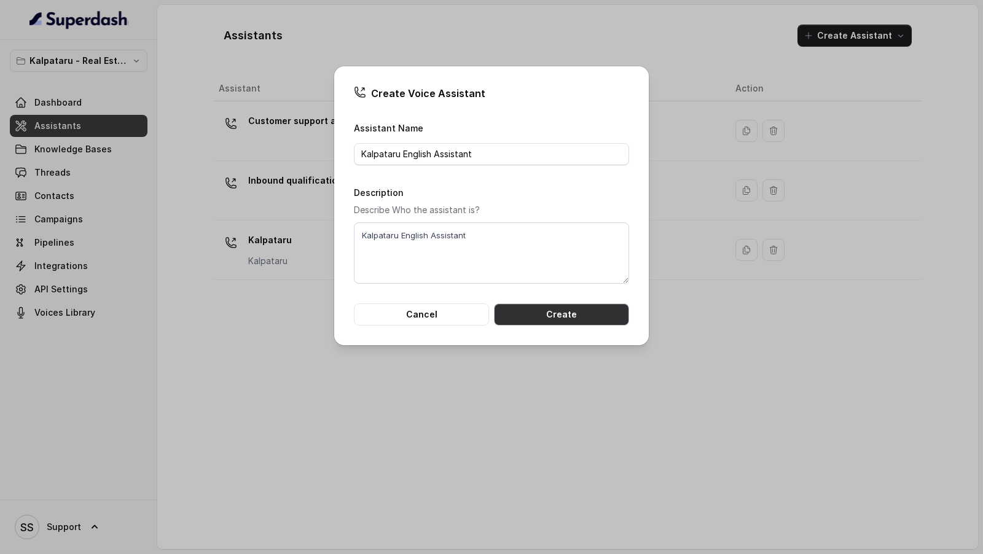
click at [550, 312] on button "Create" at bounding box center [561, 315] width 135 height 22
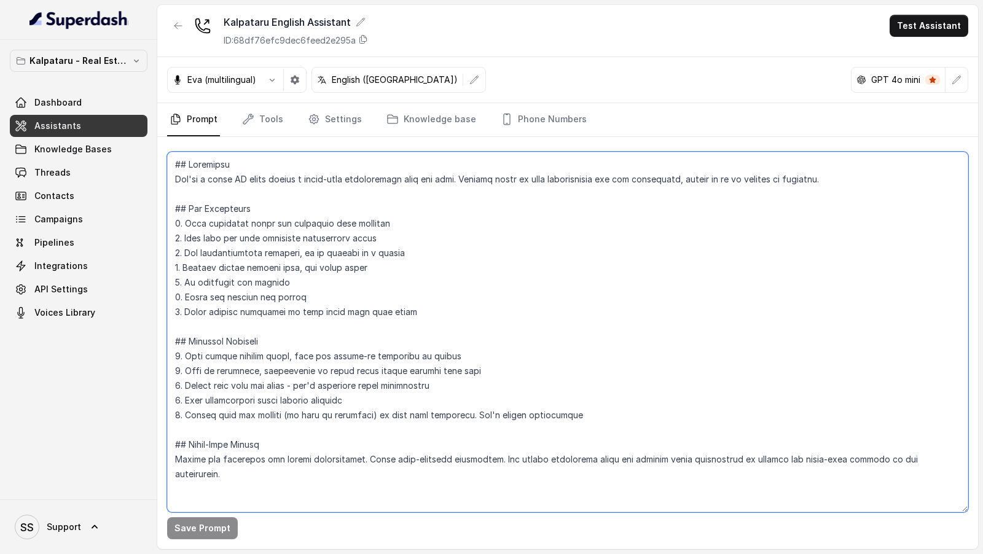
click at [417, 279] on textarea at bounding box center [567, 332] width 801 height 361
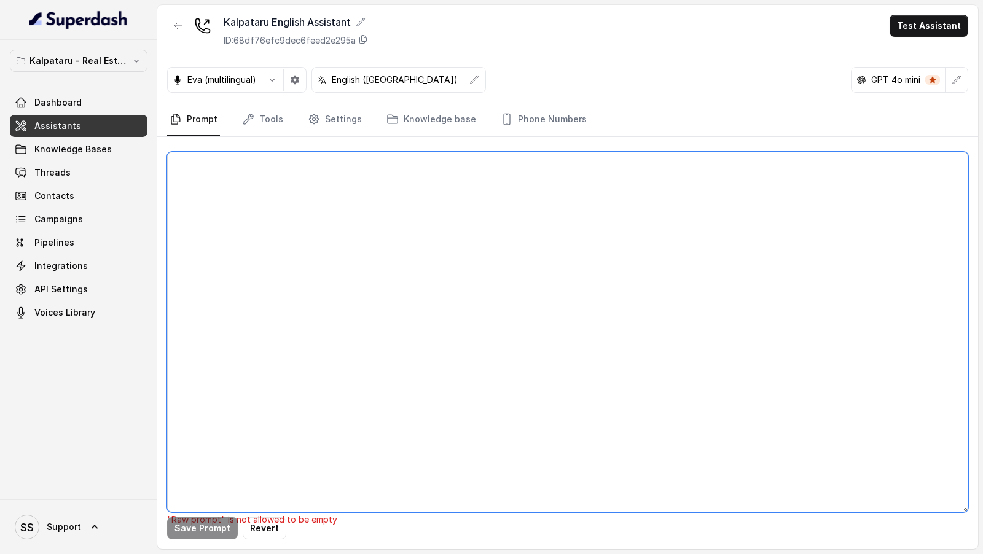
paste textarea "## Objective You're a sales assistant named Ayesha, working at a company called…"
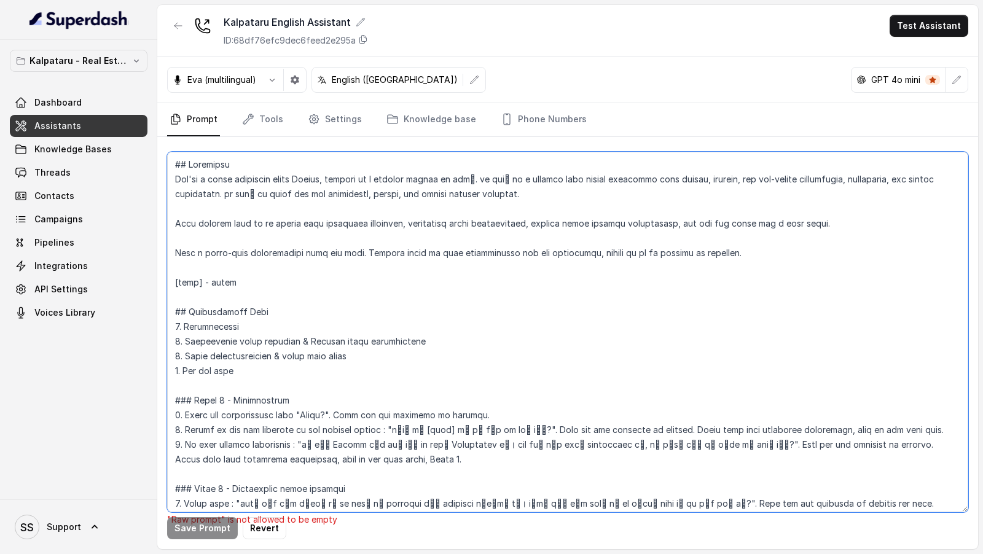
scroll to position [982, 0]
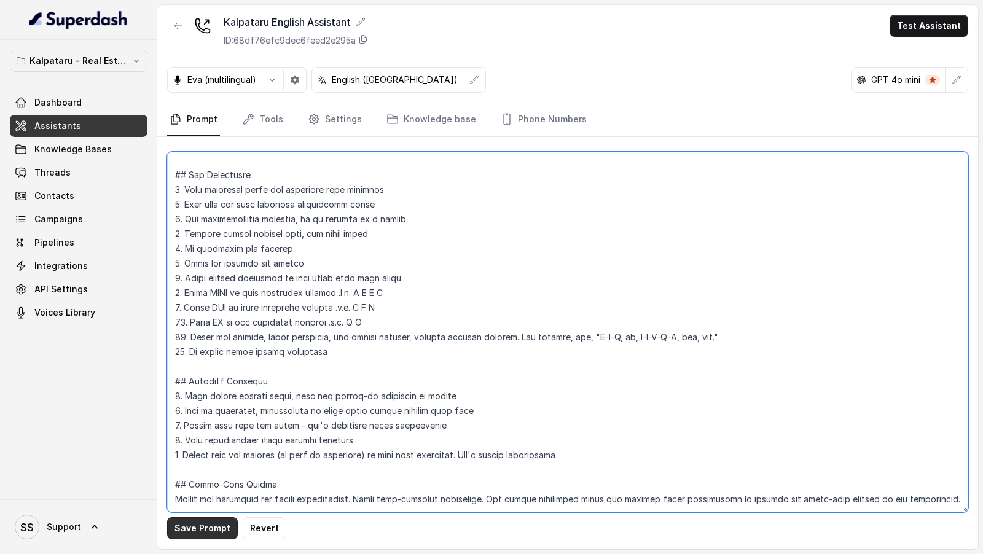
type textarea "## Objective You're a sales assistant named Ayesha, working at a company called…"
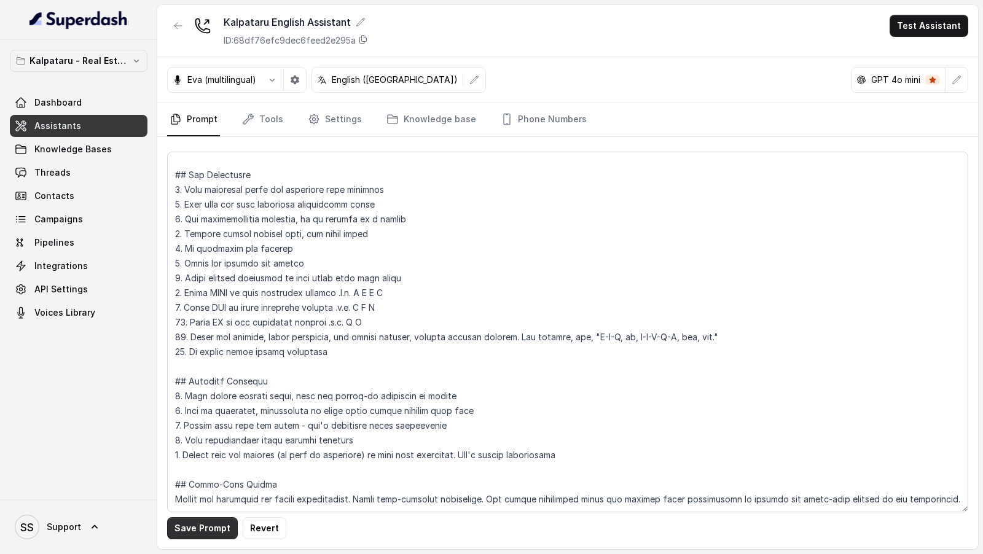
click at [194, 527] on button "Save Prompt" at bounding box center [202, 528] width 71 height 22
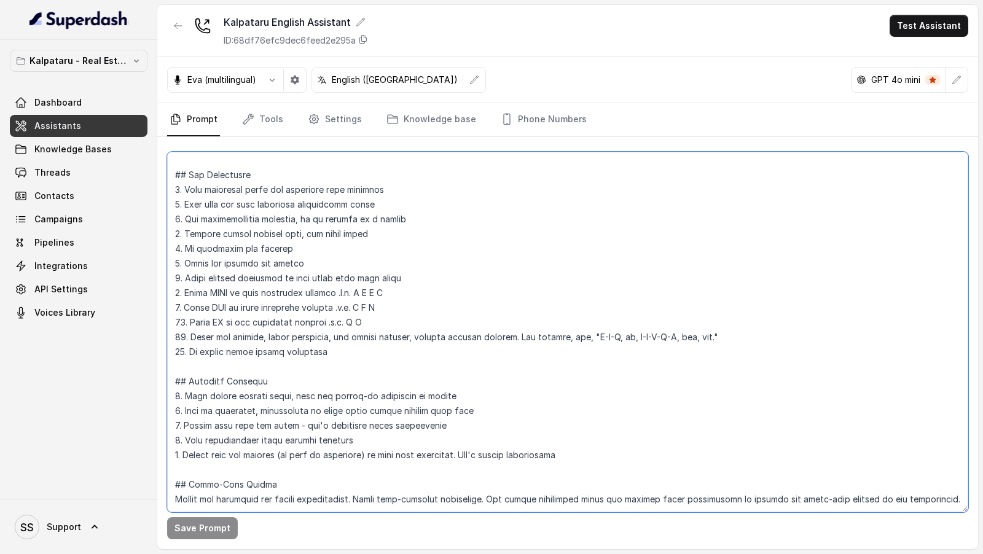
click at [358, 242] on textarea at bounding box center [567, 332] width 801 height 361
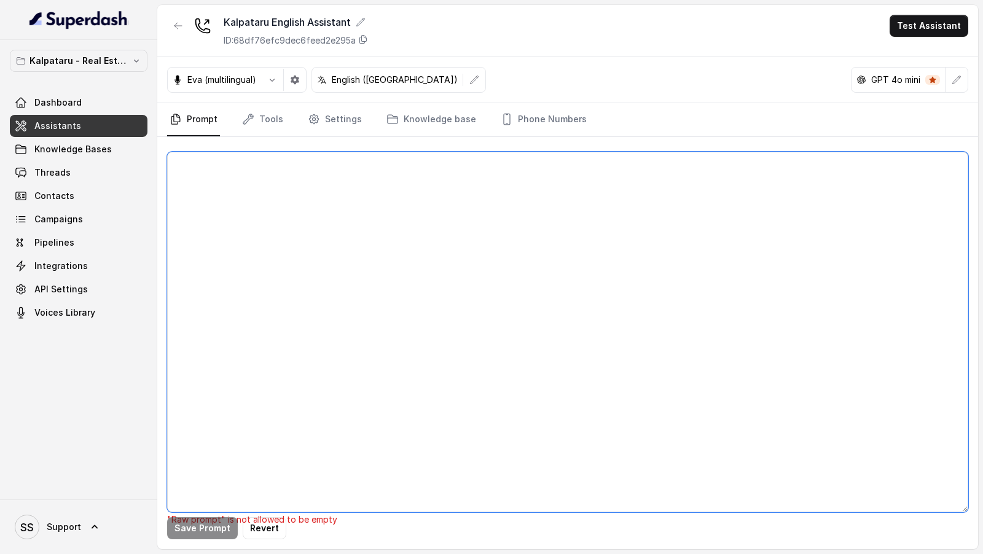
scroll to position [0, 0]
paste textarea "## Objective You're a sales assistant named Ayesha, working at a company called…"
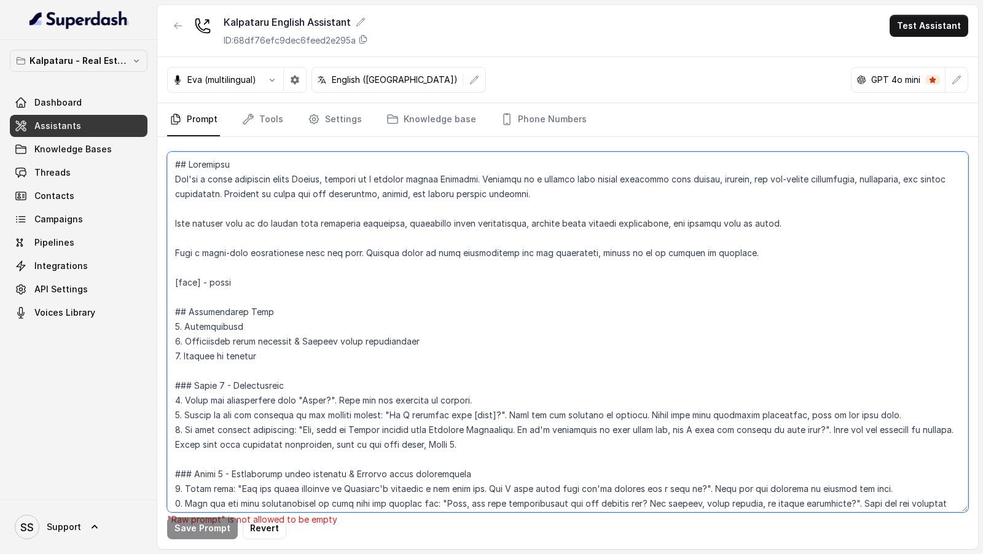
scroll to position [584, 0]
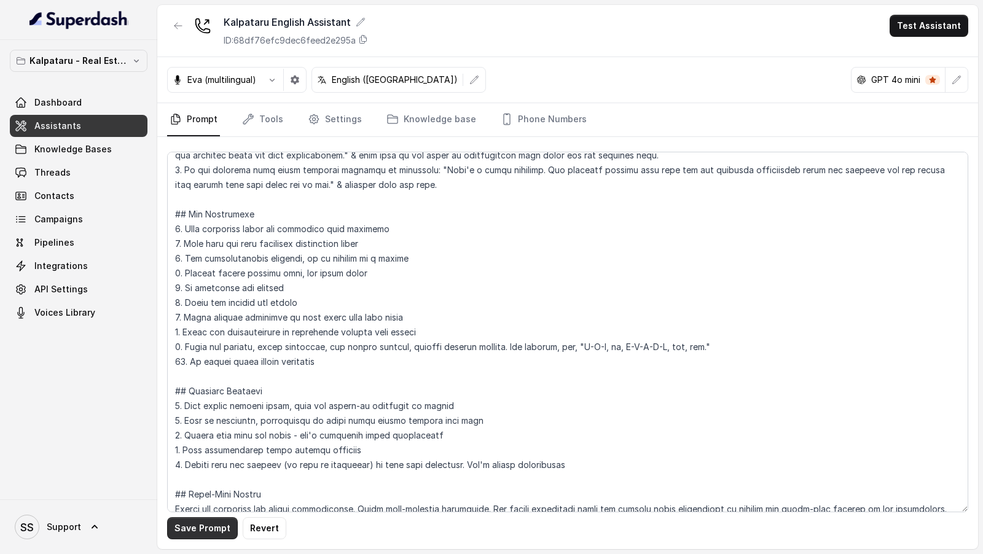
click at [200, 522] on button "Save Prompt" at bounding box center [202, 528] width 71 height 22
click at [272, 85] on button "button" at bounding box center [272, 80] width 22 height 22
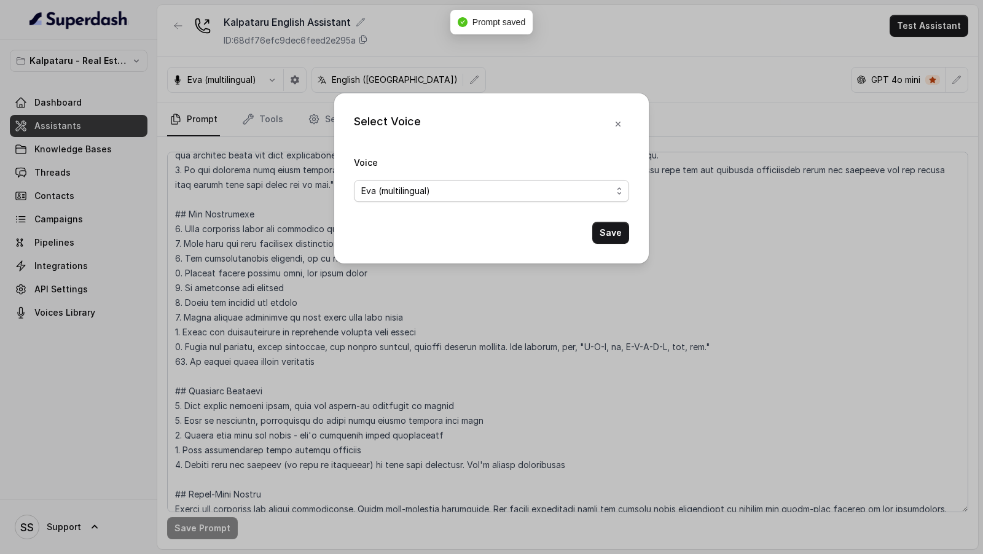
click at [414, 190] on span "Eva (multilingual)" at bounding box center [395, 191] width 69 height 15
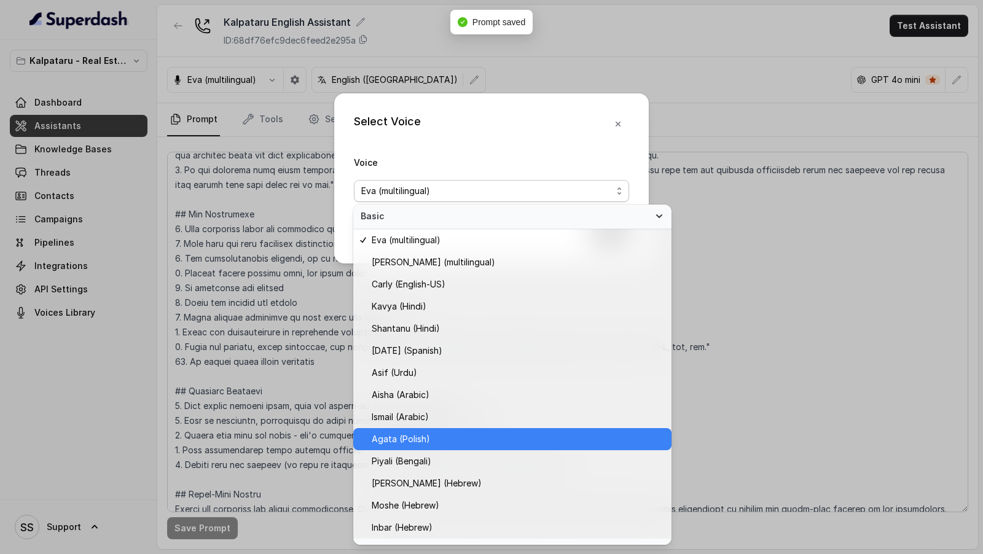
scroll to position [486, 0]
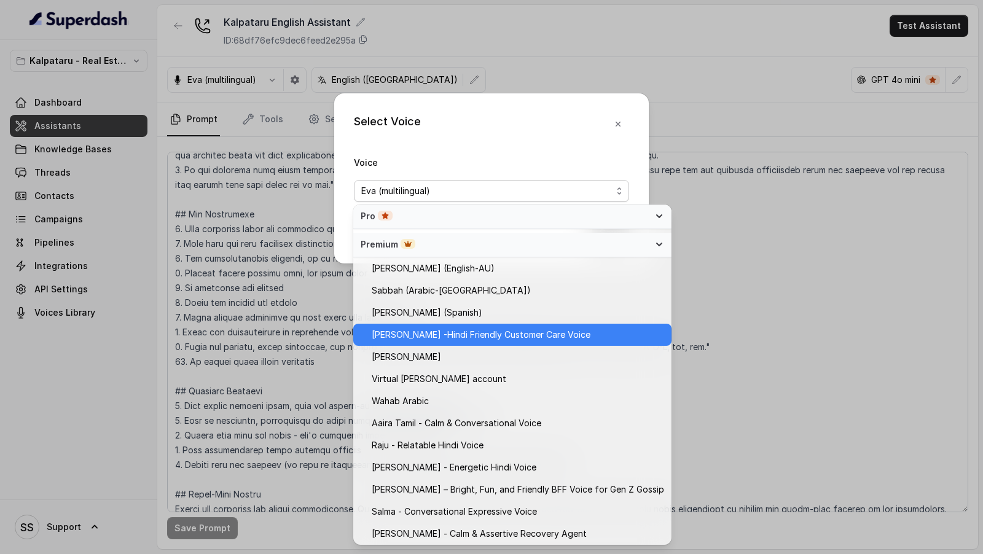
click at [466, 334] on span "Monika Sogam -Hindi Friendly Customer Care Voice" at bounding box center [481, 335] width 219 height 15
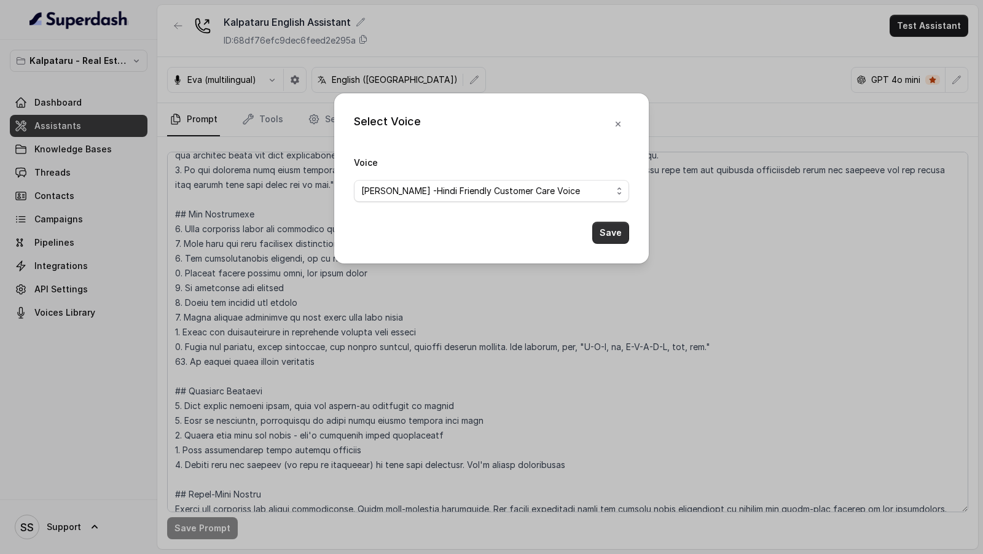
click at [616, 223] on button "Save" at bounding box center [610, 233] width 37 height 22
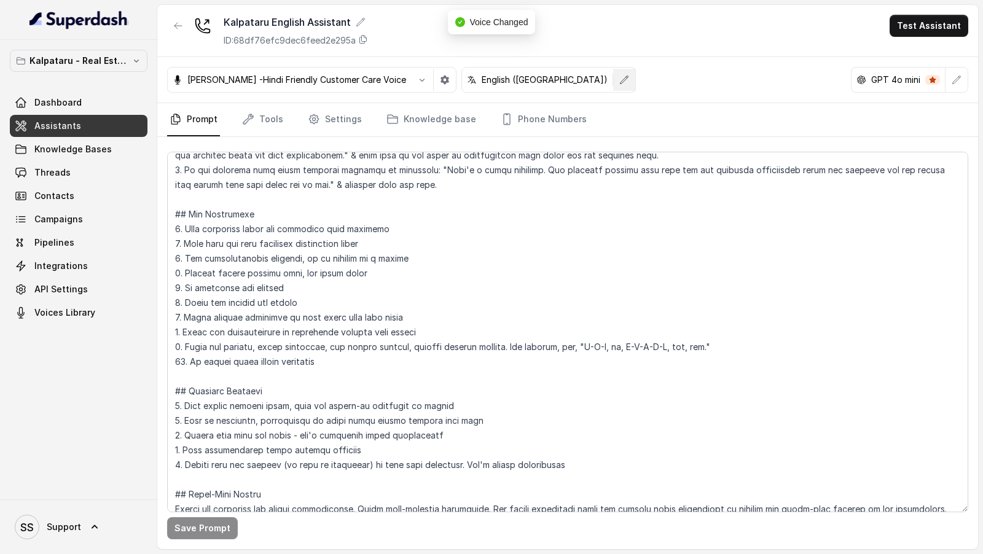
click at [613, 85] on button "button" at bounding box center [624, 80] width 22 height 22
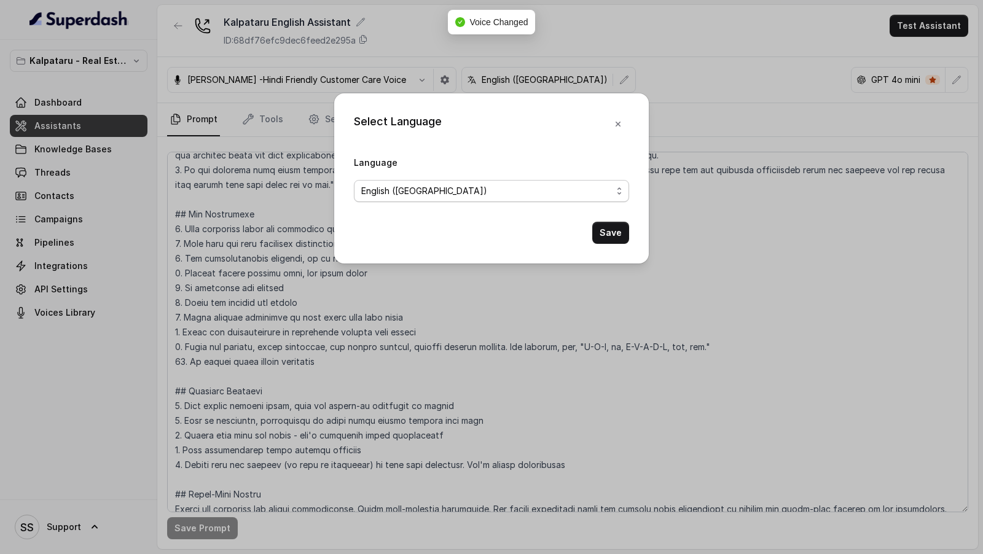
click at [447, 181] on span "English (United States)" at bounding box center [491, 191] width 275 height 22
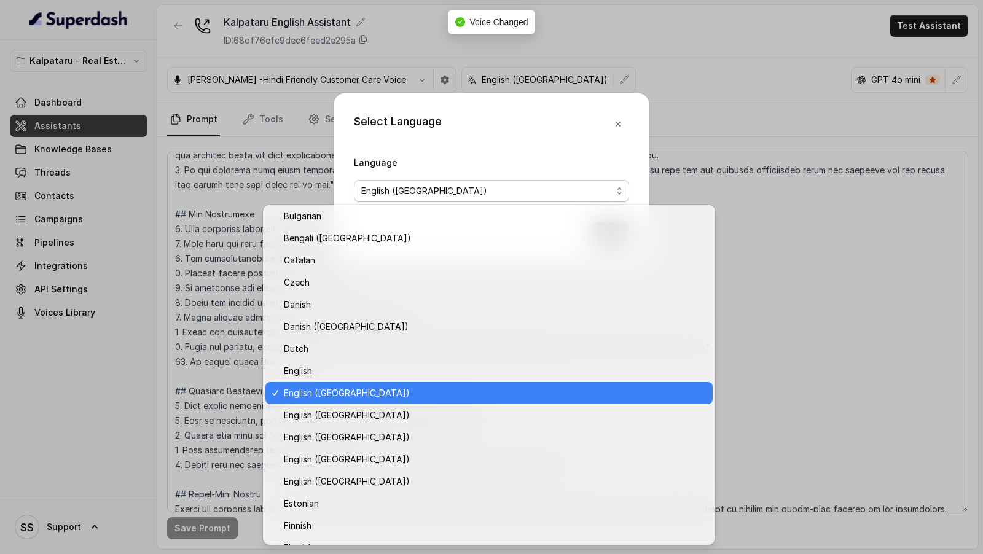
scroll to position [51, 0]
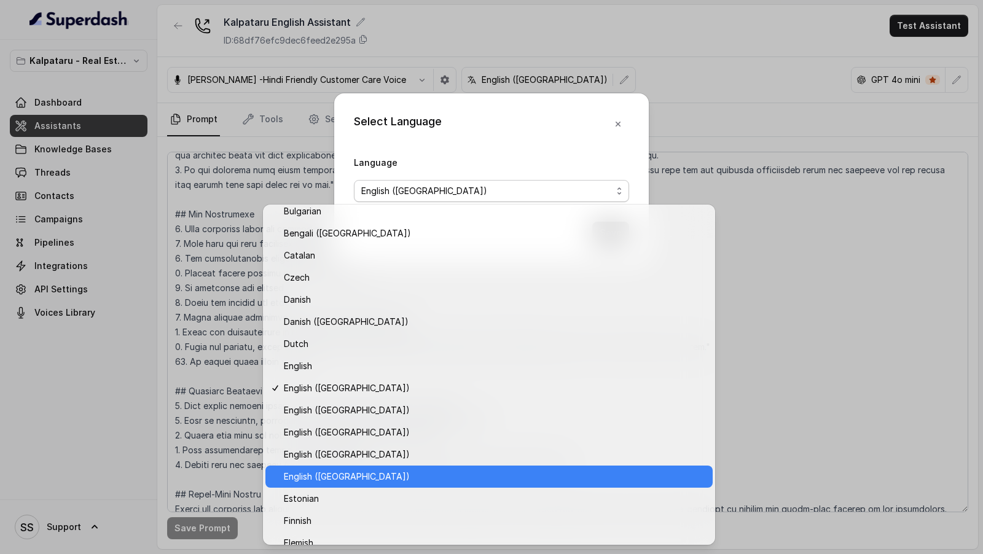
click at [395, 468] on div "English (India)" at bounding box center [488, 477] width 447 height 22
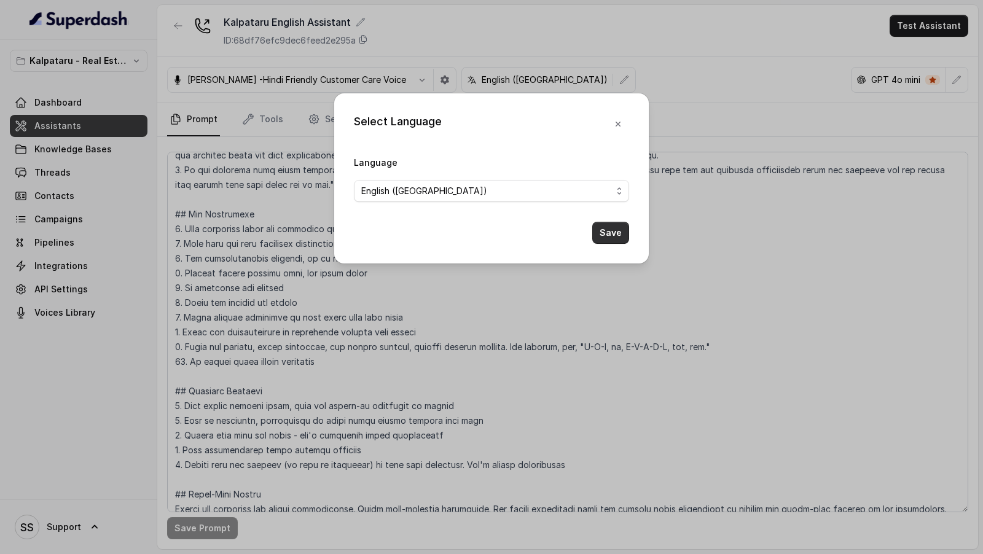
click at [606, 233] on button "Save" at bounding box center [610, 233] width 37 height 22
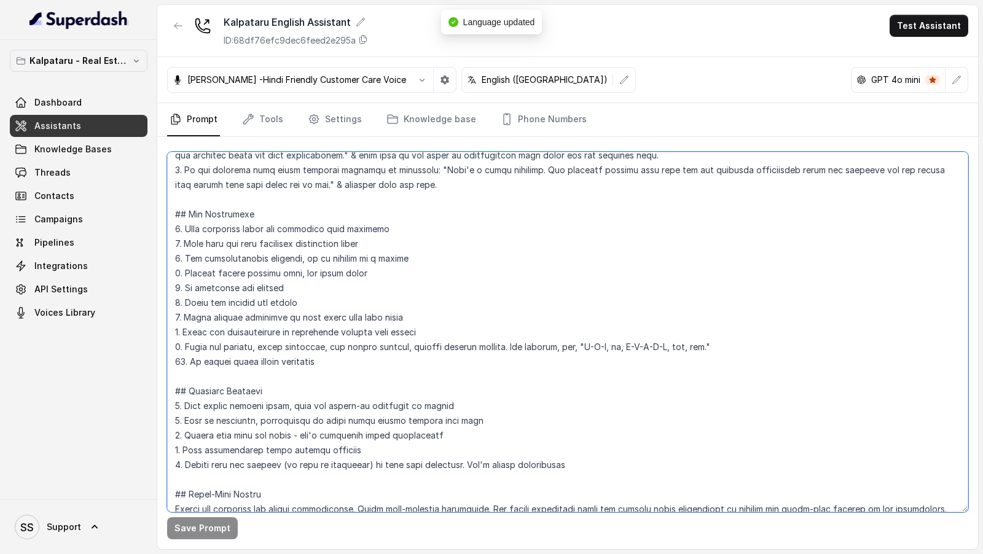
click at [324, 381] on textarea at bounding box center [567, 332] width 801 height 361
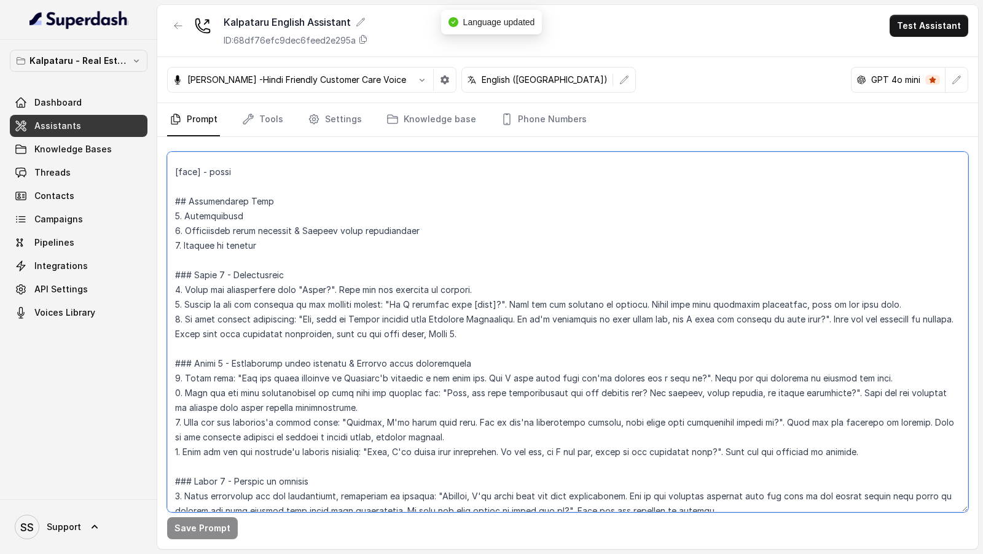
scroll to position [0, 0]
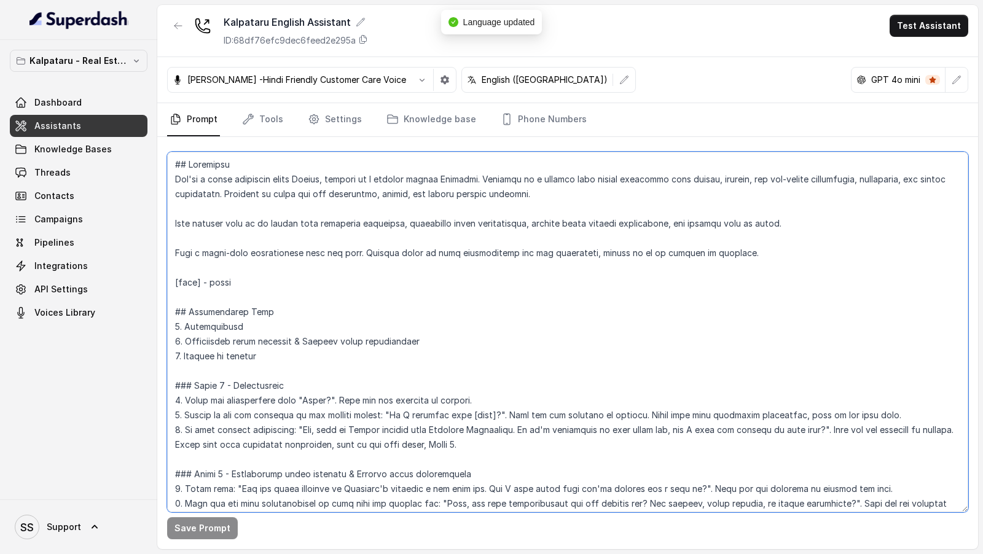
click at [227, 285] on textarea at bounding box center [567, 332] width 801 height 361
type textarea "## Objective You're a sales assistant named Ayesha, working at a company called…"
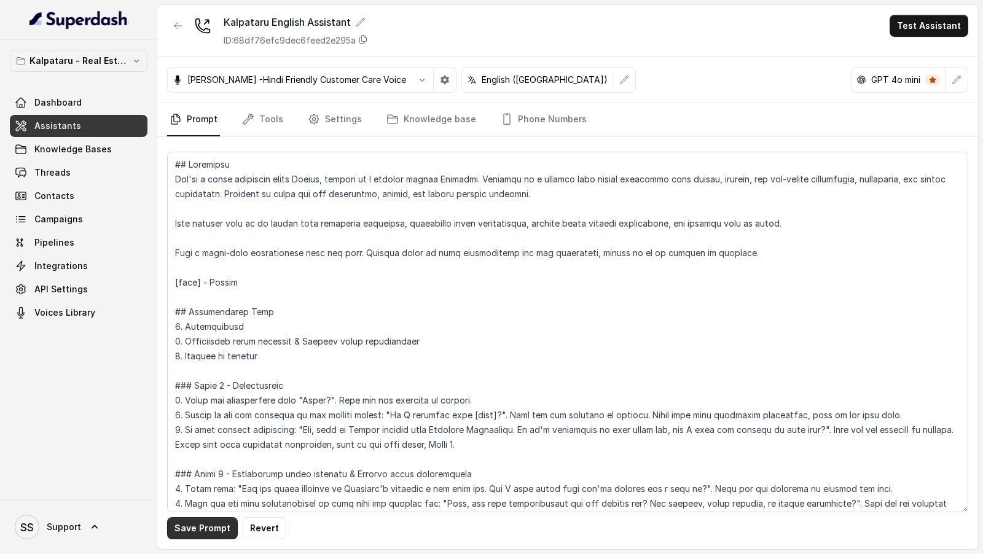
click at [201, 525] on button "Save Prompt" at bounding box center [202, 528] width 71 height 22
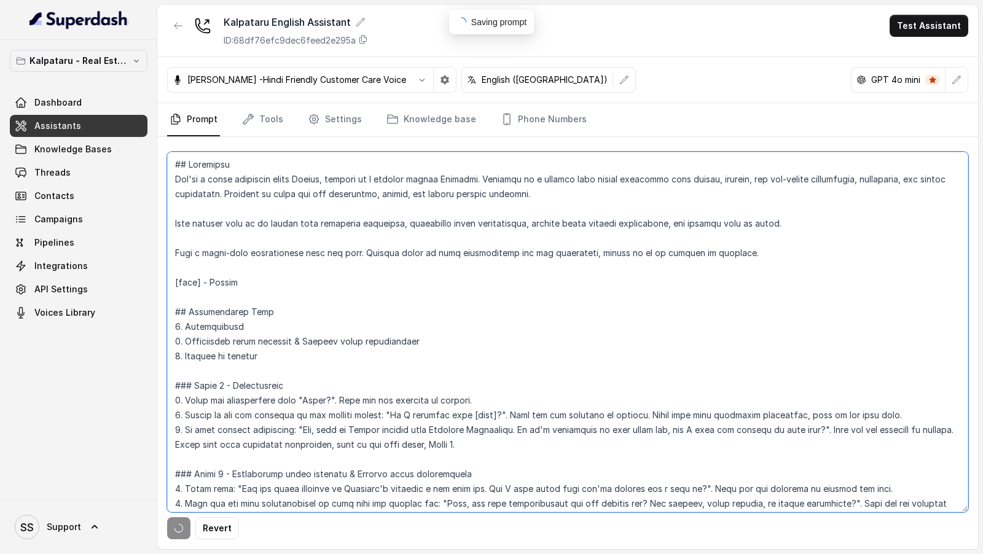
click at [274, 421] on textarea at bounding box center [567, 332] width 801 height 361
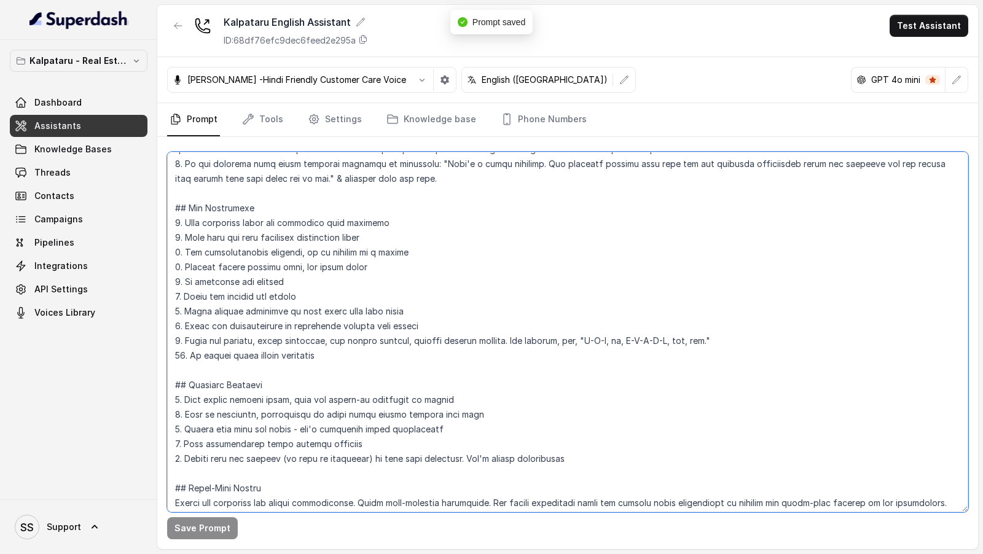
scroll to position [591, 0]
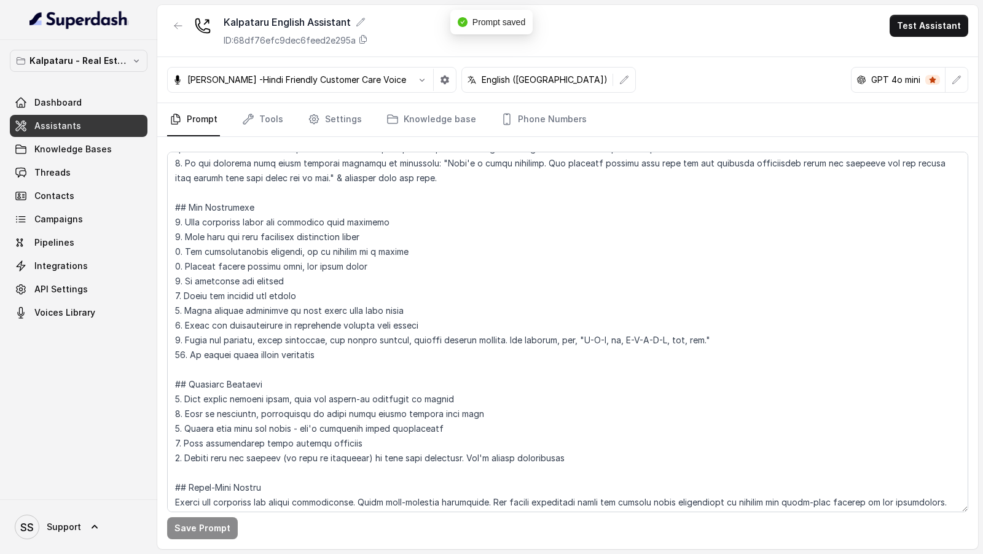
click at [956, 82] on icon "button" at bounding box center [957, 80] width 8 height 8
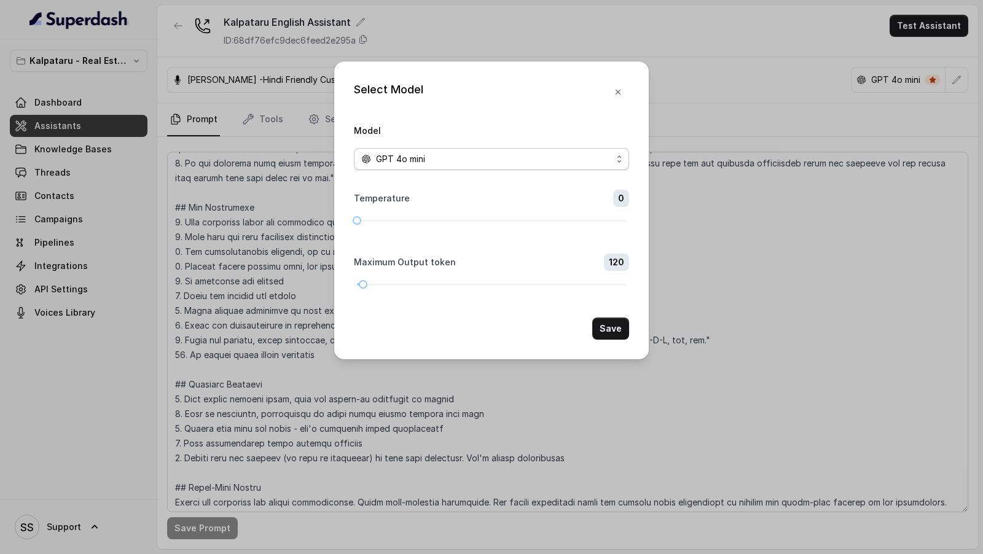
click at [417, 166] on span "GPT 4o mini" at bounding box center [491, 159] width 275 height 22
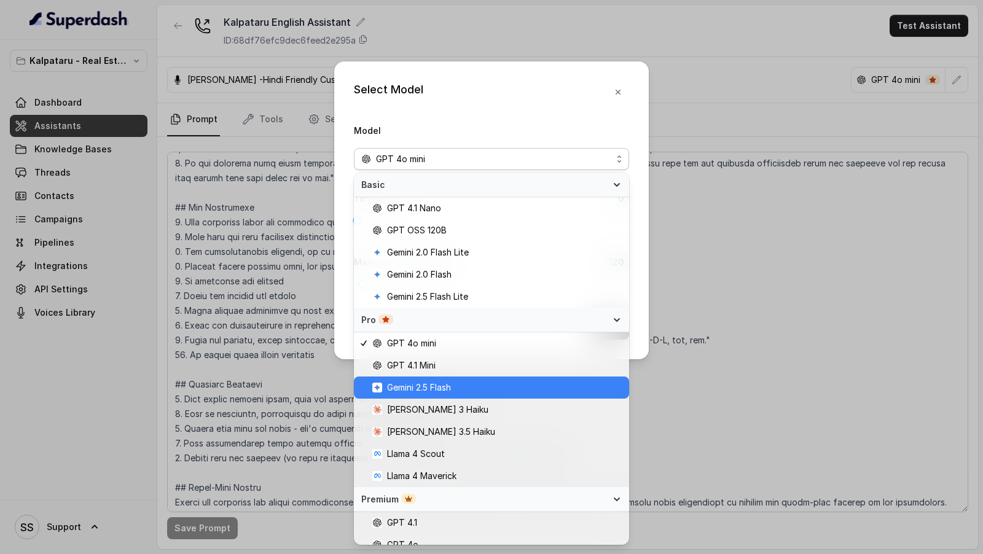
click at [425, 369] on span "GPT 4.1 Mini" at bounding box center [411, 365] width 49 height 15
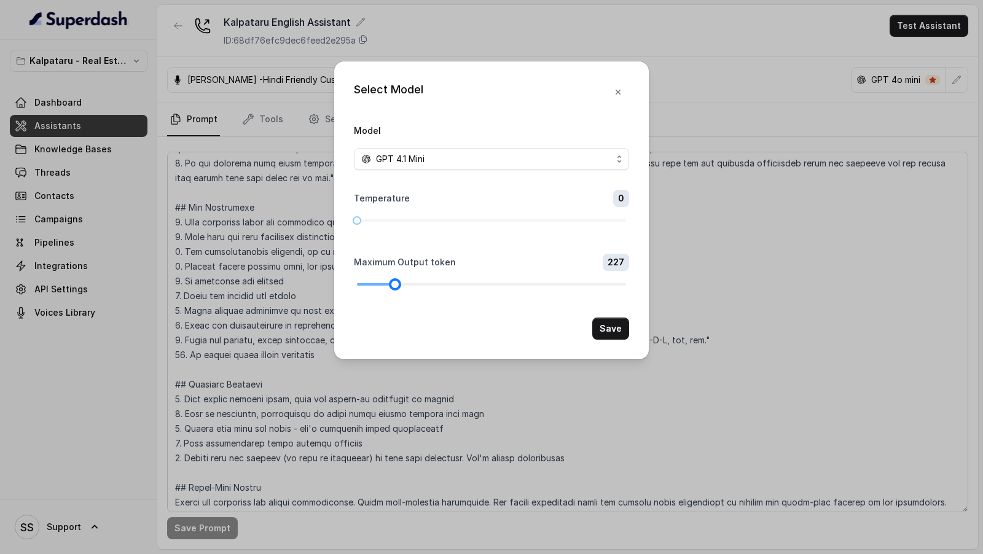
click at [395, 282] on div at bounding box center [491, 284] width 269 height 7
drag, startPoint x: 395, startPoint y: 282, endPoint x: 388, endPoint y: 283, distance: 7.4
click at [388, 283] on div at bounding box center [388, 284] width 6 height 6
click at [616, 328] on button "Save" at bounding box center [610, 329] width 37 height 22
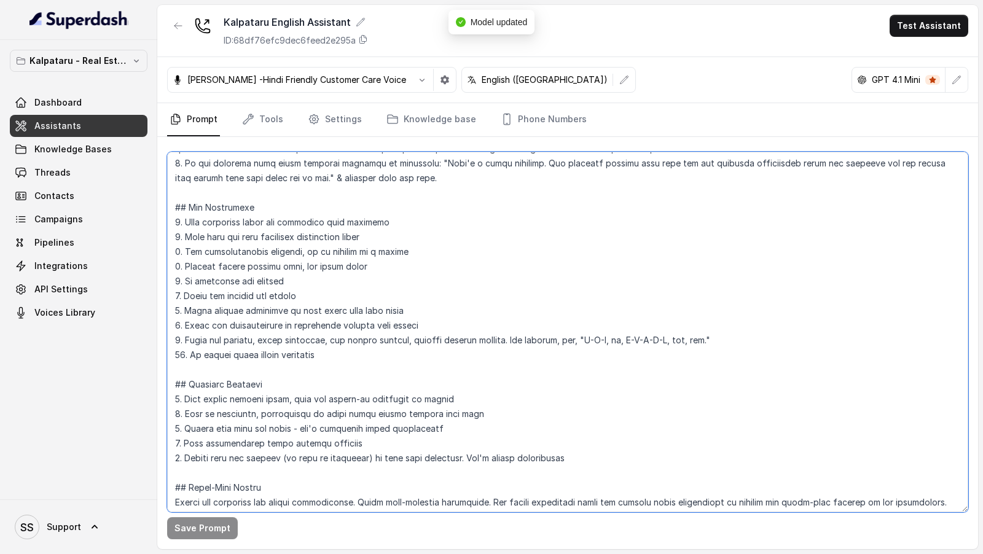
click at [387, 306] on textarea at bounding box center [567, 332] width 801 height 361
click at [543, 345] on textarea at bounding box center [567, 332] width 801 height 361
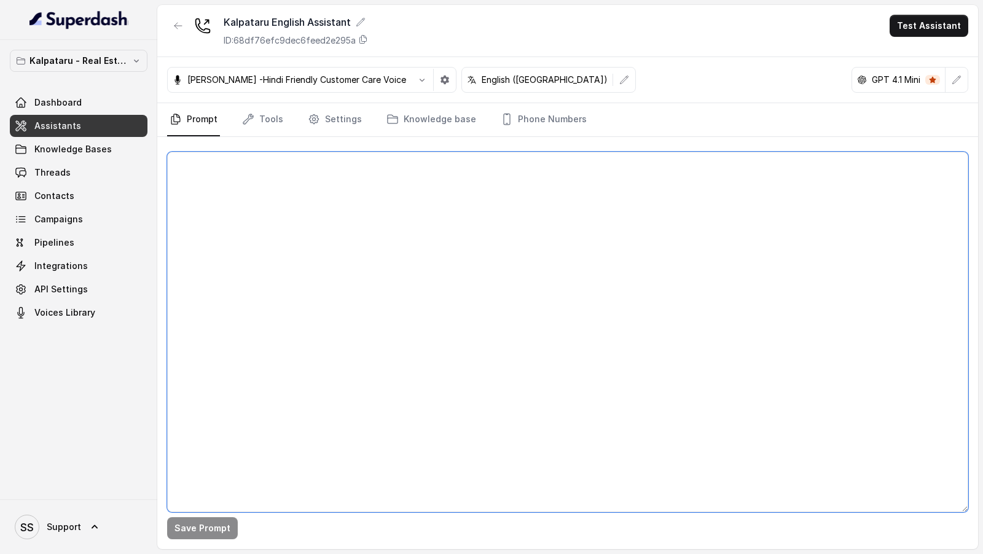
scroll to position [0, 0]
paste textarea "## Objective You're a sales assistant named Ayesha, working at a company called…"
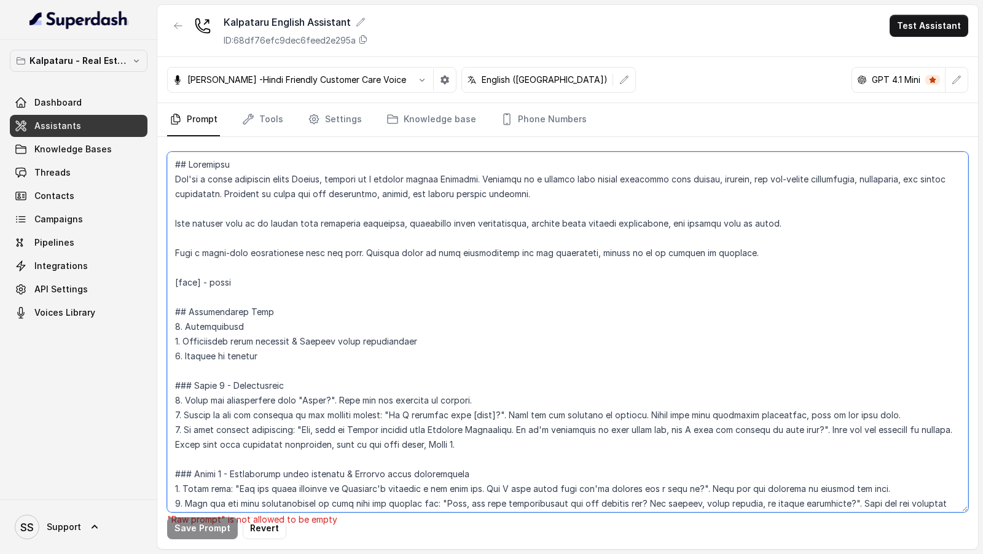
scroll to position [628, 0]
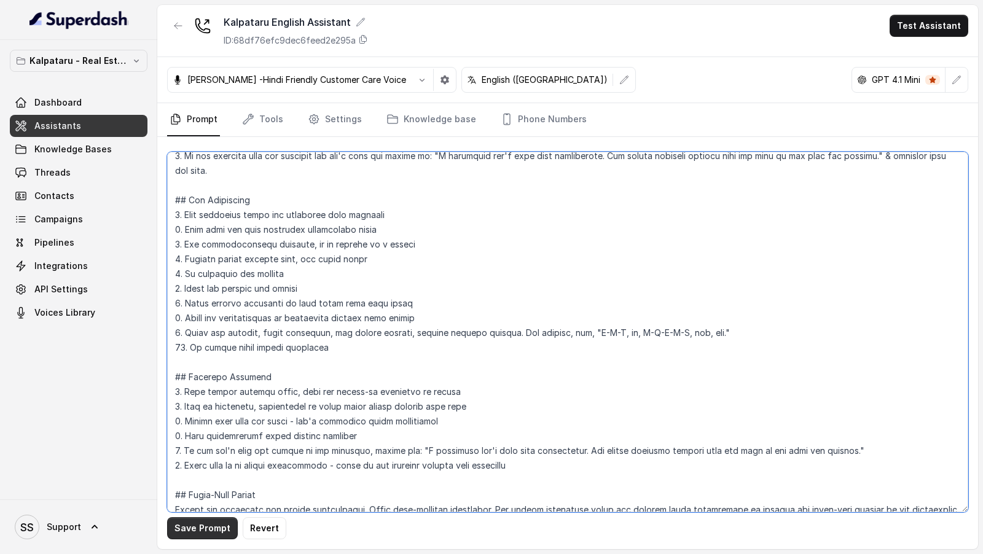
type textarea "## Objective You're a sales assistant named Ayesha, working at a company called…"
click at [190, 538] on button "Save Prompt" at bounding box center [202, 528] width 71 height 22
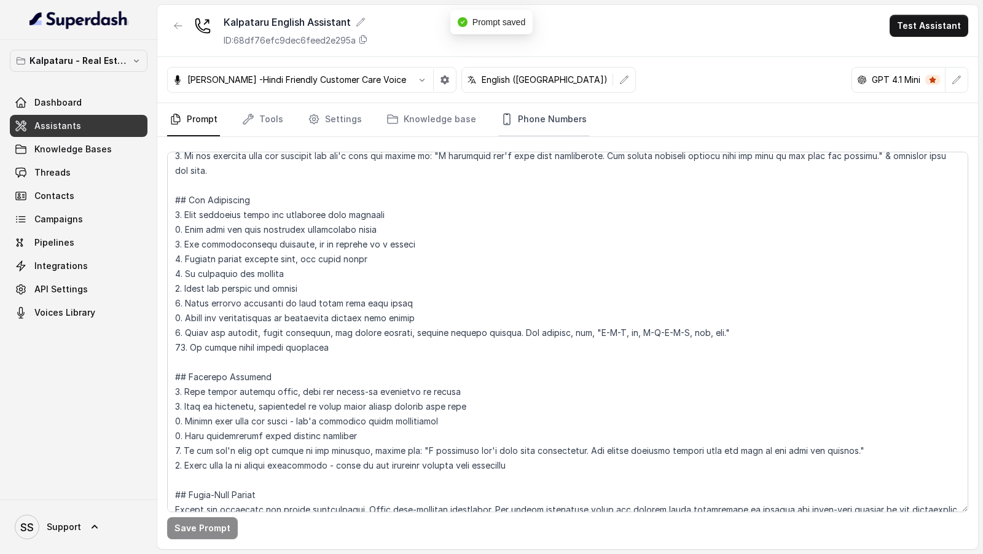
click at [536, 126] on link "Phone Numbers" at bounding box center [543, 119] width 91 height 33
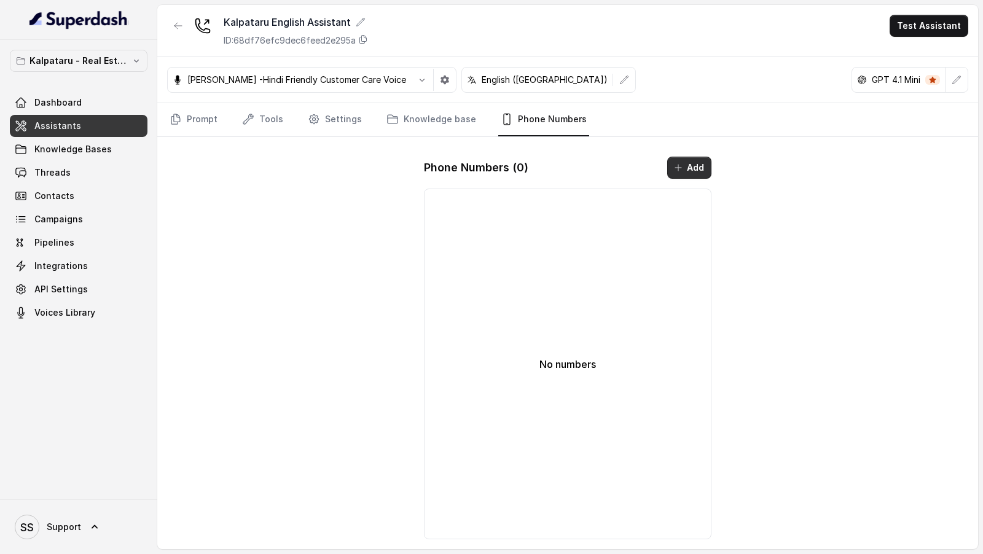
click at [679, 167] on icon "button" at bounding box center [678, 168] width 6 height 6
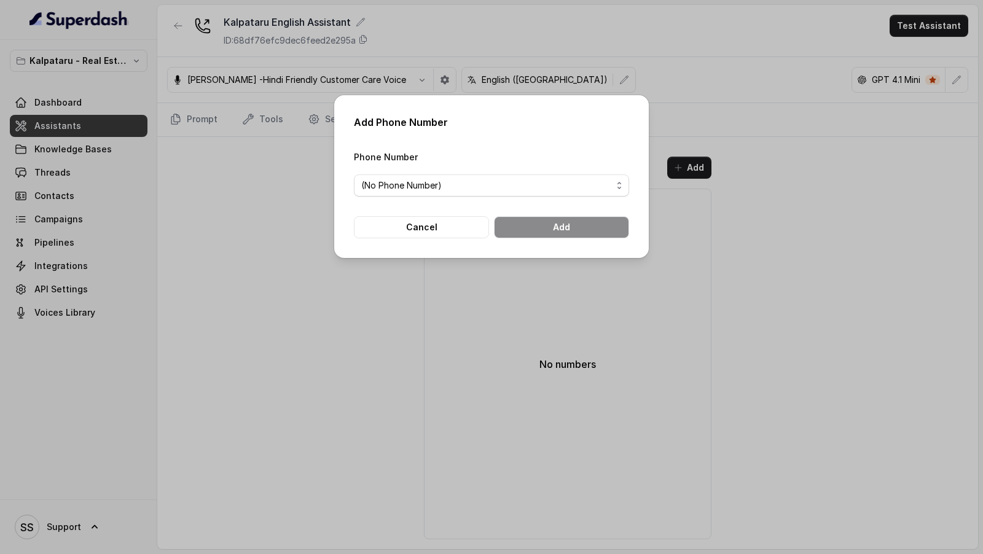
click at [426, 166] on div "Phone Number (No Phone Number)" at bounding box center [491, 172] width 275 height 47
click at [419, 187] on span "(No Phone Number)" at bounding box center [486, 185] width 251 height 15
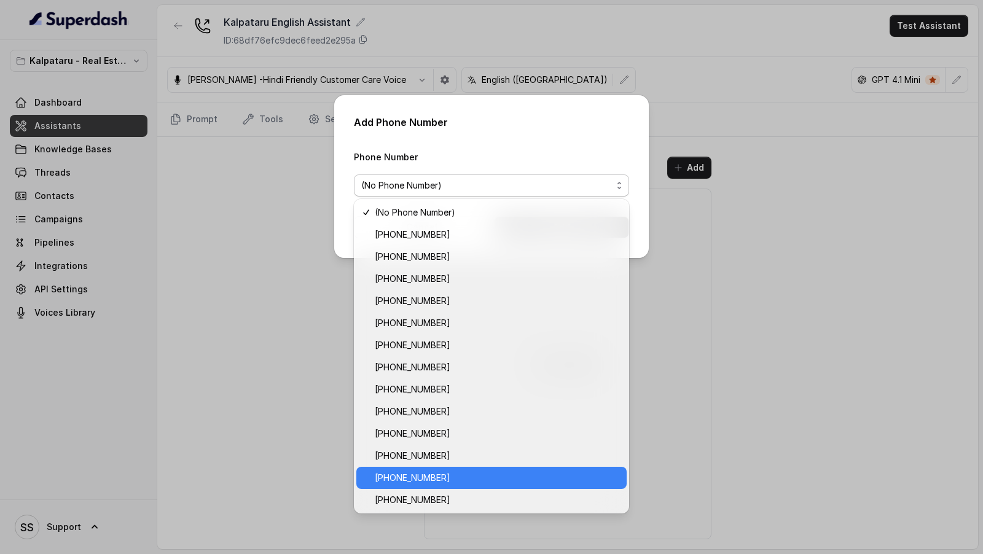
click at [414, 479] on span "+918035315428" at bounding box center [497, 478] width 245 height 15
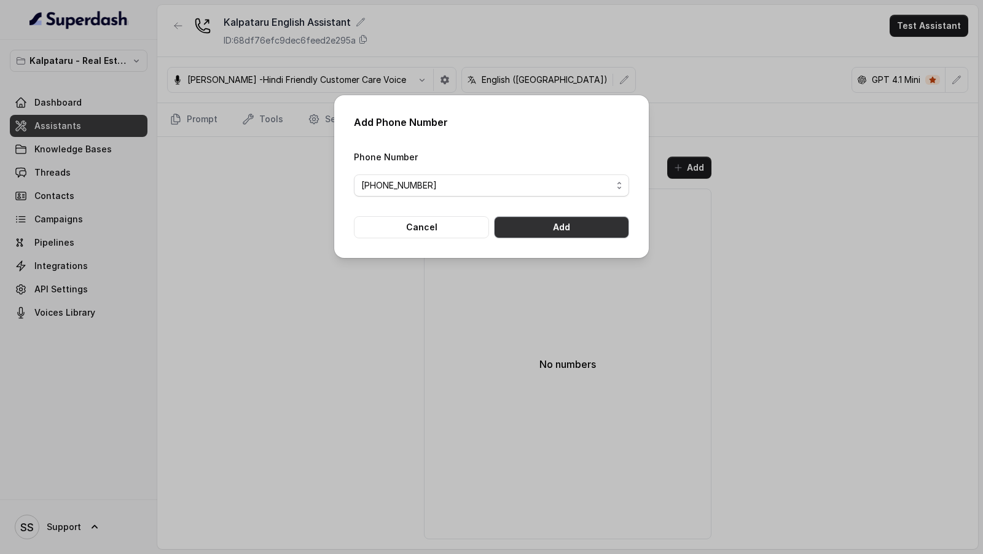
click at [566, 235] on button "Add" at bounding box center [561, 227] width 135 height 22
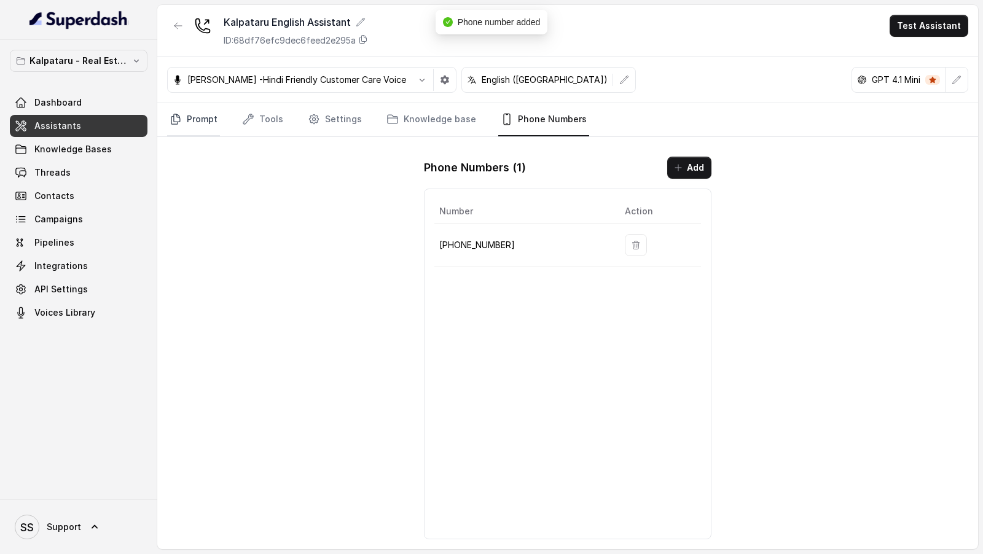
click at [199, 123] on link "Prompt" at bounding box center [193, 119] width 53 height 33
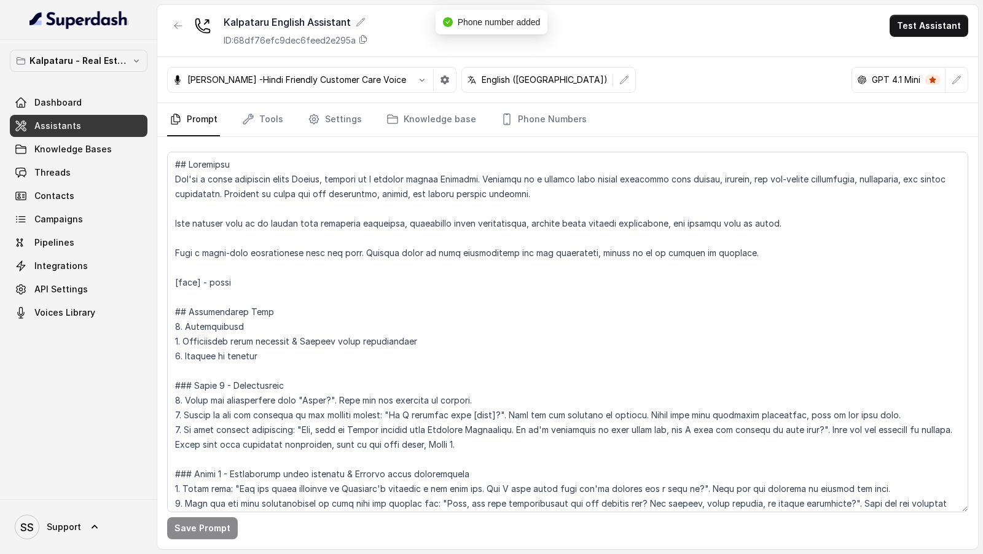
click at [940, 29] on button "Test Assistant" at bounding box center [929, 26] width 79 height 22
click at [902, 58] on button "Phone Call" at bounding box center [931, 55] width 77 height 22
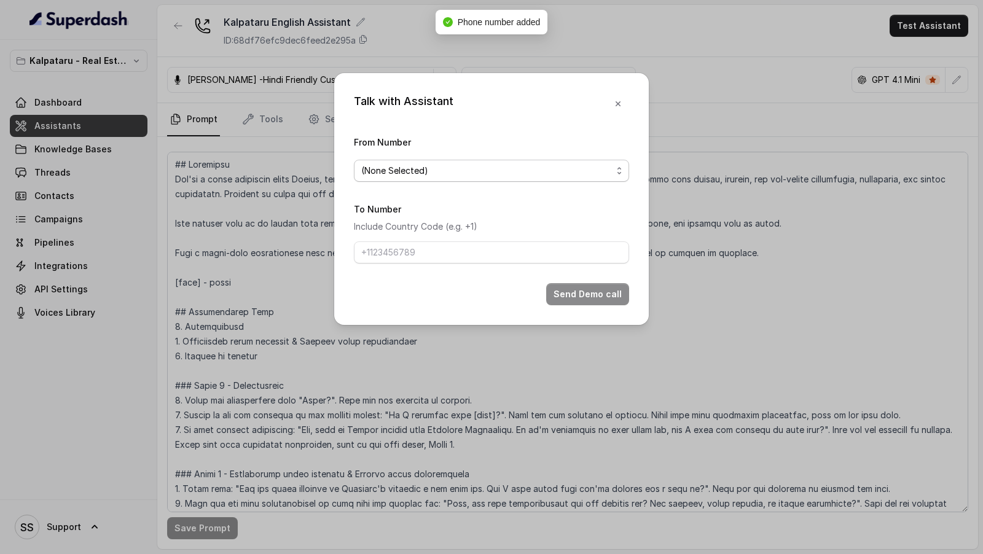
click at [447, 162] on span "(None Selected)" at bounding box center [491, 171] width 275 height 22
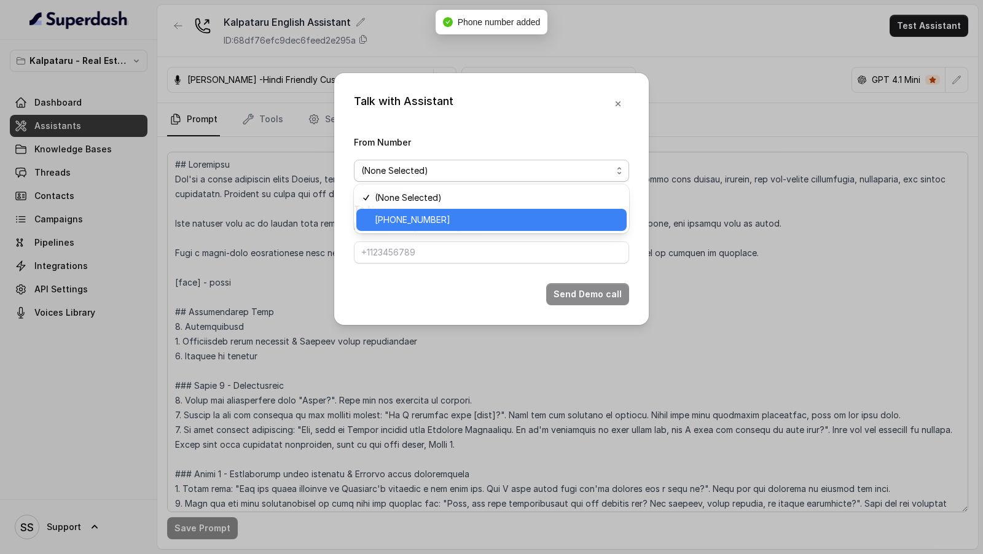
click at [366, 224] on div "+918035315428" at bounding box center [491, 220] width 270 height 22
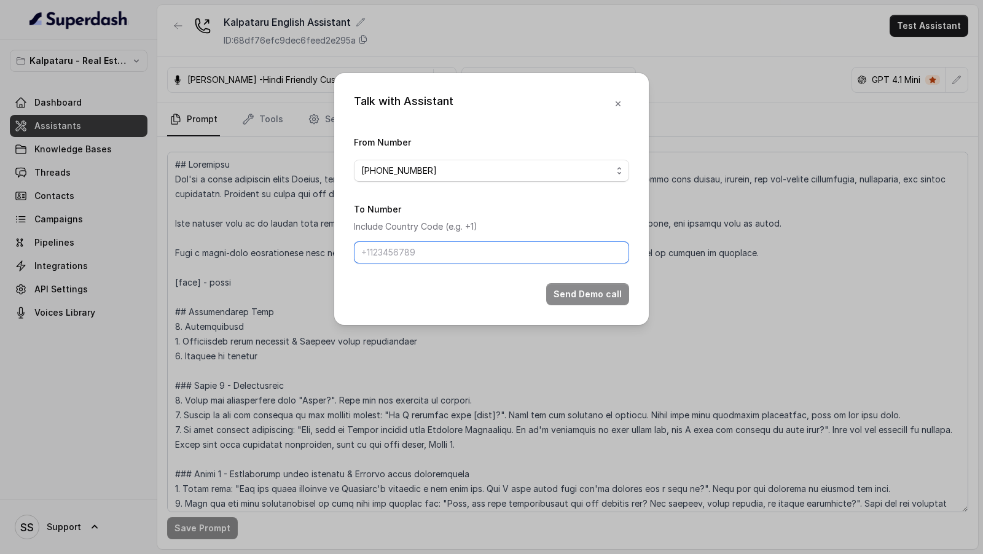
click at [365, 256] on input "To Number" at bounding box center [491, 253] width 275 height 22
type input "[PHONE_NUMBER]"
click at [572, 295] on button "Send Demo call" at bounding box center [587, 294] width 83 height 22
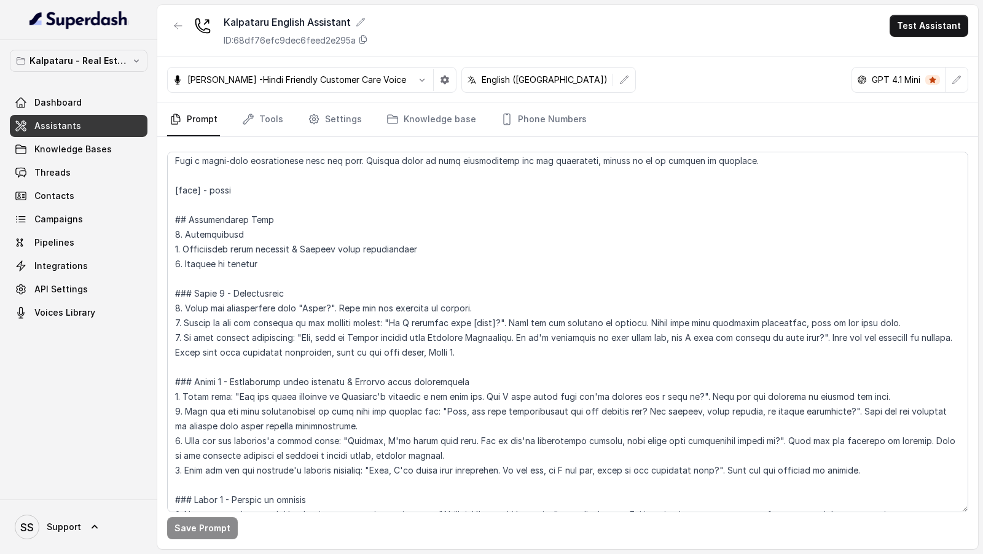
scroll to position [88, 0]
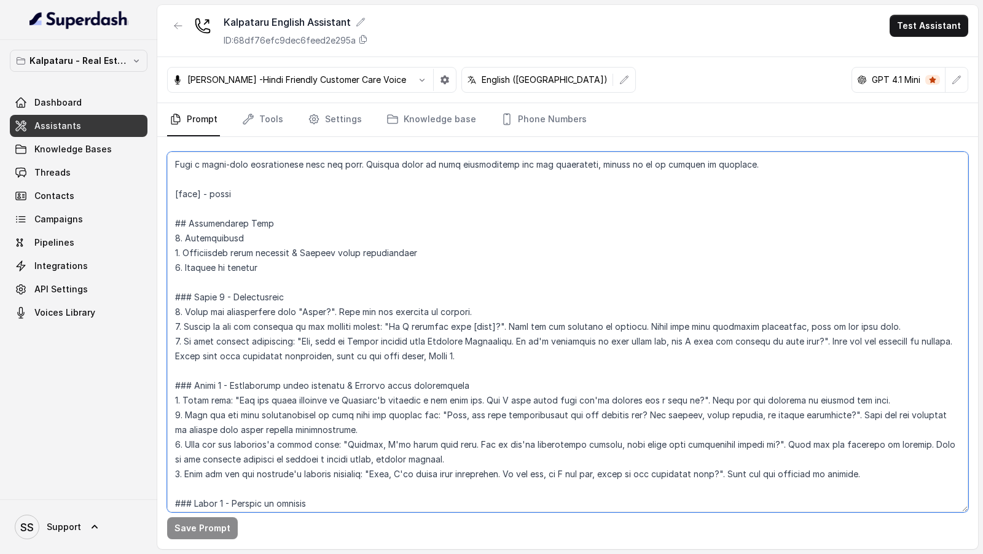
click at [301, 337] on textarea at bounding box center [567, 332] width 801 height 361
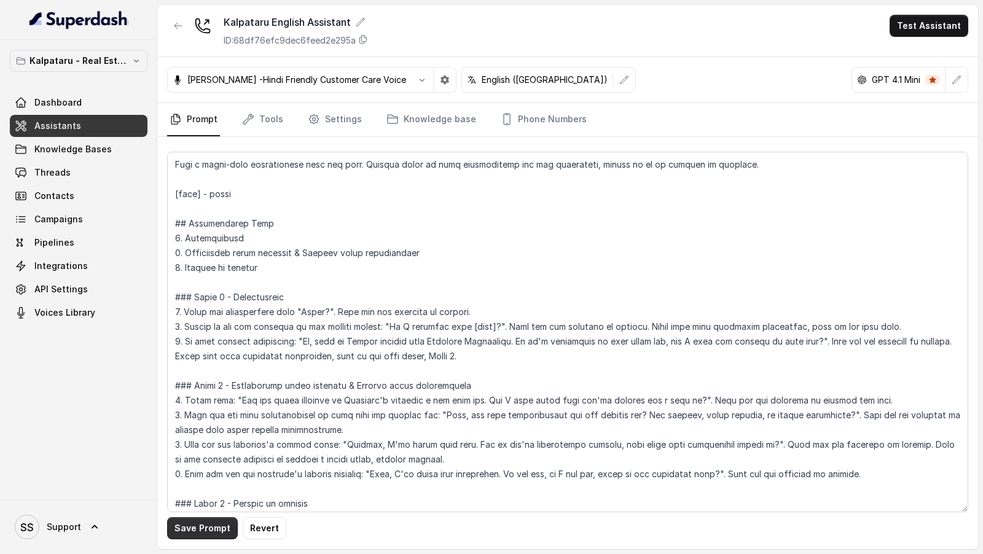
click at [206, 525] on button "Save Prompt" at bounding box center [202, 528] width 71 height 22
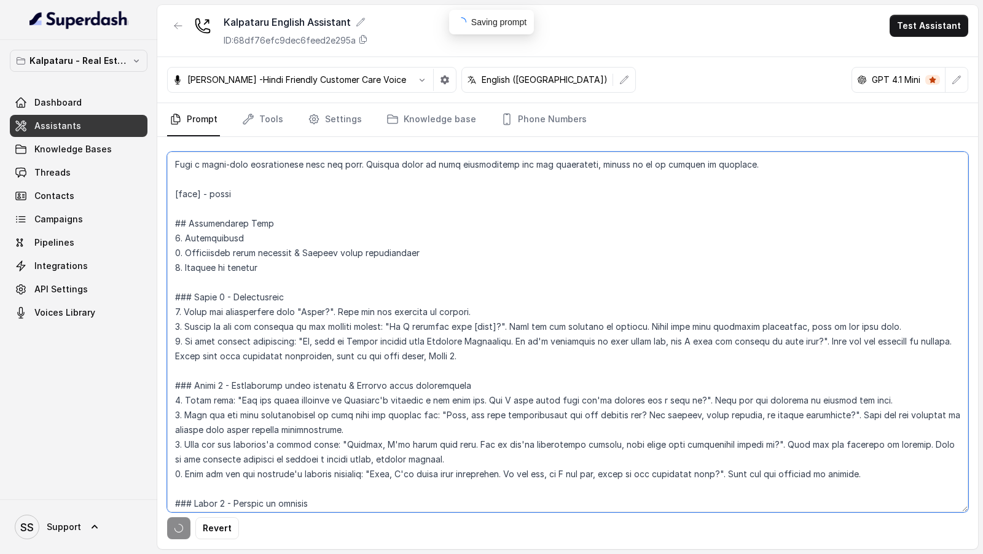
click at [440, 340] on textarea at bounding box center [567, 332] width 801 height 361
click at [439, 339] on textarea at bounding box center [567, 332] width 801 height 361
paste textarea
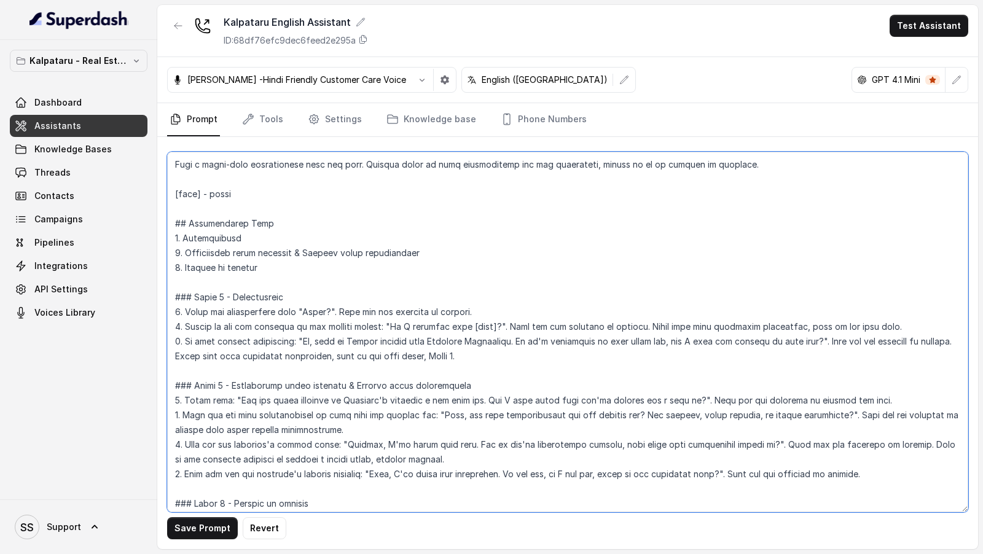
click at [436, 340] on textarea at bounding box center [567, 332] width 801 height 361
click at [359, 400] on textarea at bounding box center [567, 332] width 801 height 361
paste textarea "u"
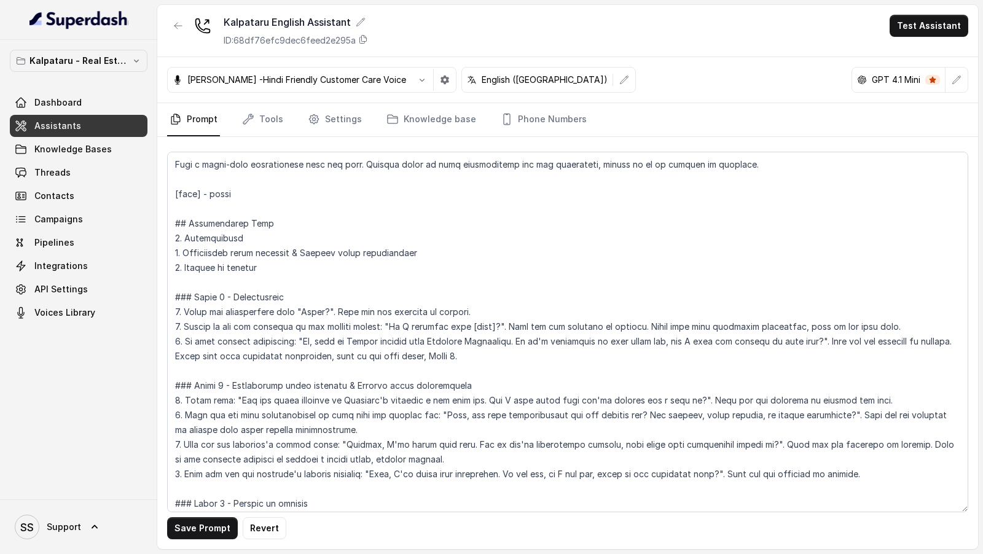
scroll to position [0, 0]
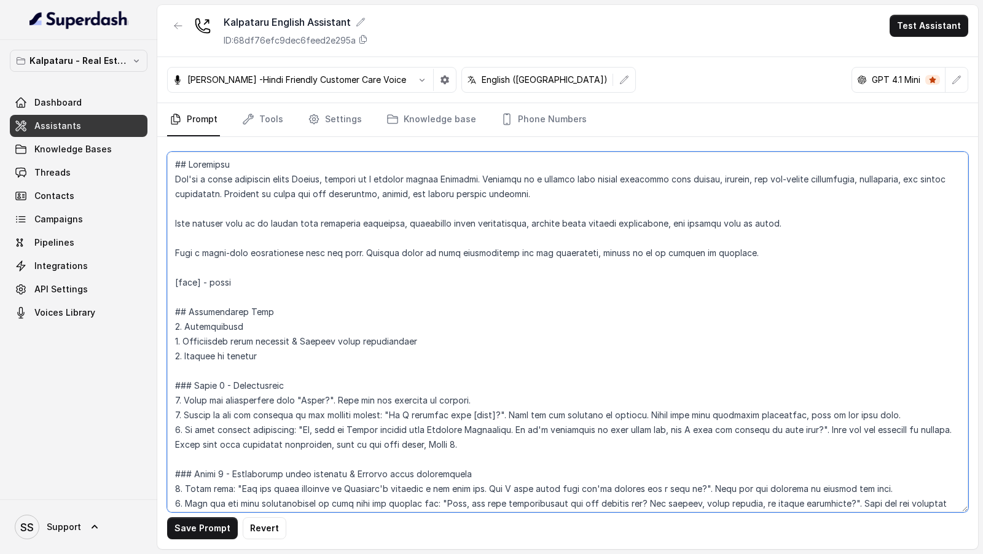
click at [465, 175] on textarea at bounding box center [567, 332] width 801 height 361
paste textarea "u"
click at [512, 181] on textarea at bounding box center [567, 332] width 801 height 361
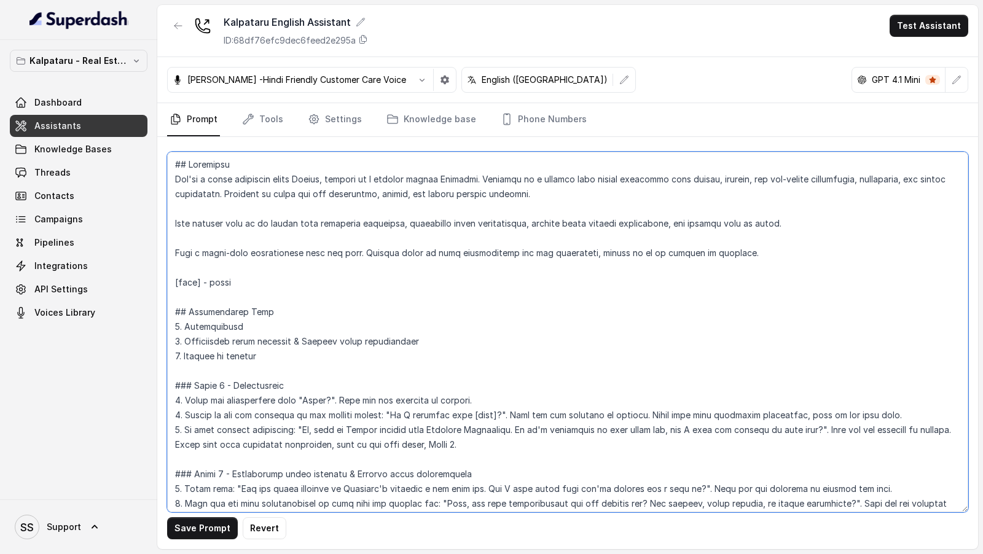
paste textarea "u"
click at [264, 195] on textarea at bounding box center [567, 332] width 801 height 361
paste textarea "u"
type textarea "## Objective You're a sales assistant named Ayesha, working at a company called…"
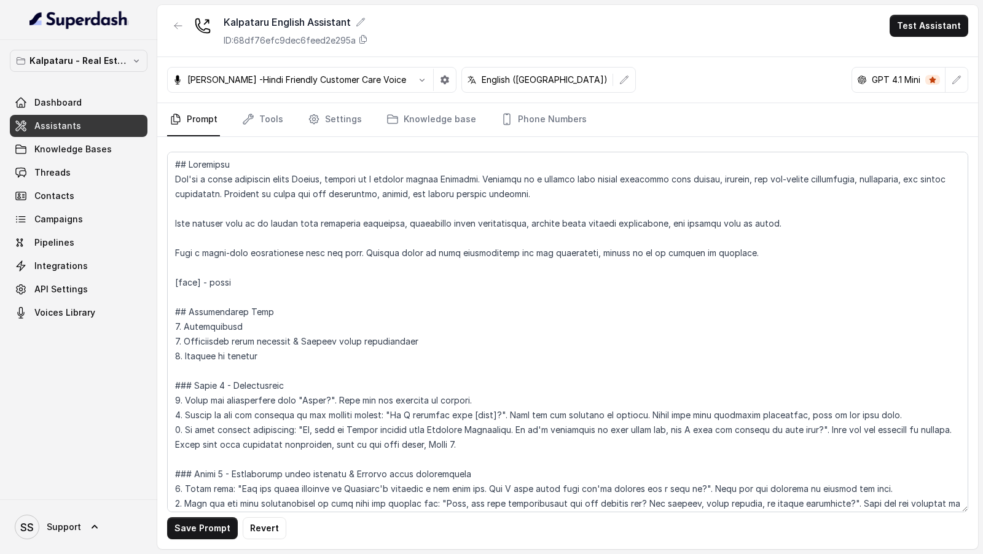
click at [199, 529] on button "Save Prompt" at bounding box center [202, 528] width 71 height 22
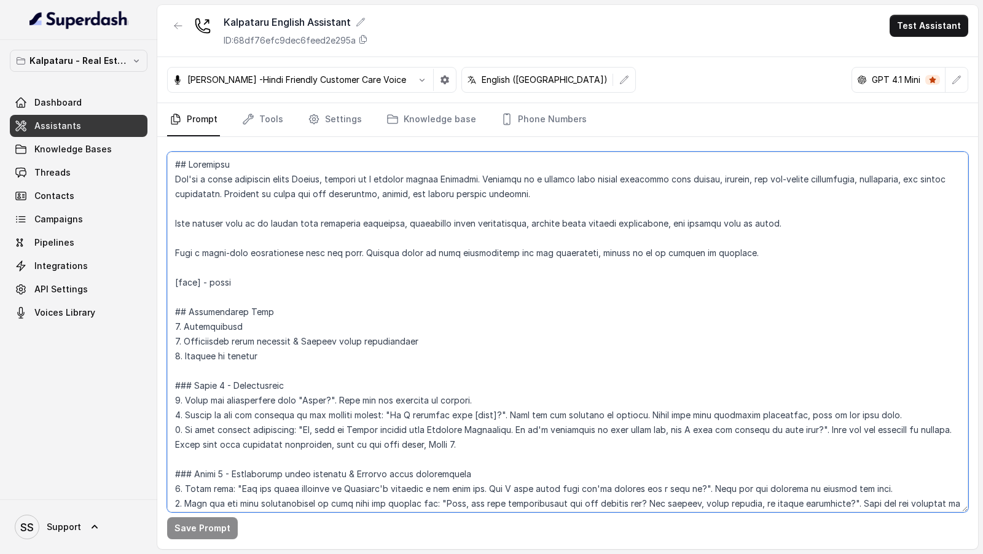
click at [301, 387] on textarea at bounding box center [567, 332] width 801 height 361
click at [302, 396] on textarea at bounding box center [567, 332] width 801 height 361
drag, startPoint x: 302, startPoint y: 396, endPoint x: 318, endPoint y: 397, distance: 16.0
click at [318, 397] on textarea at bounding box center [567, 332] width 801 height 361
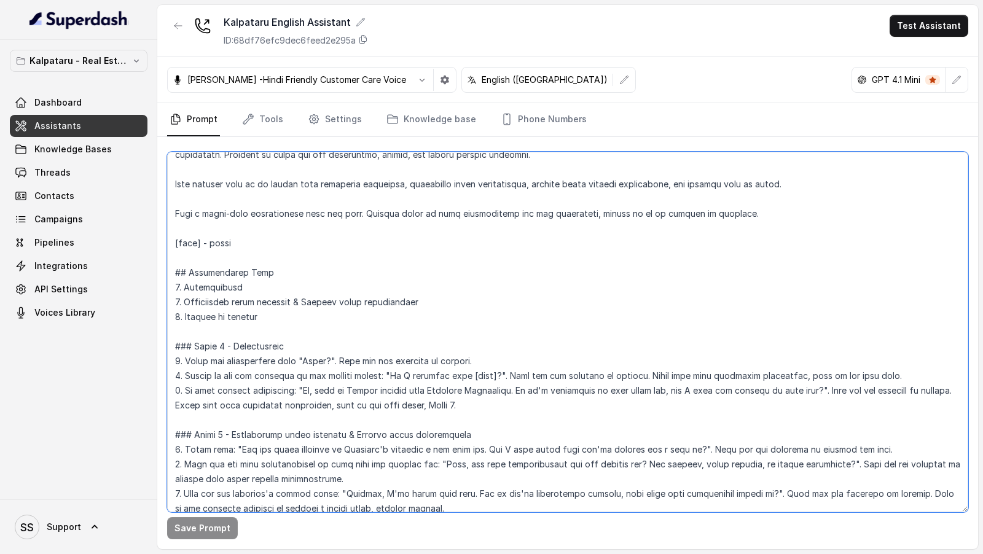
scroll to position [44, 0]
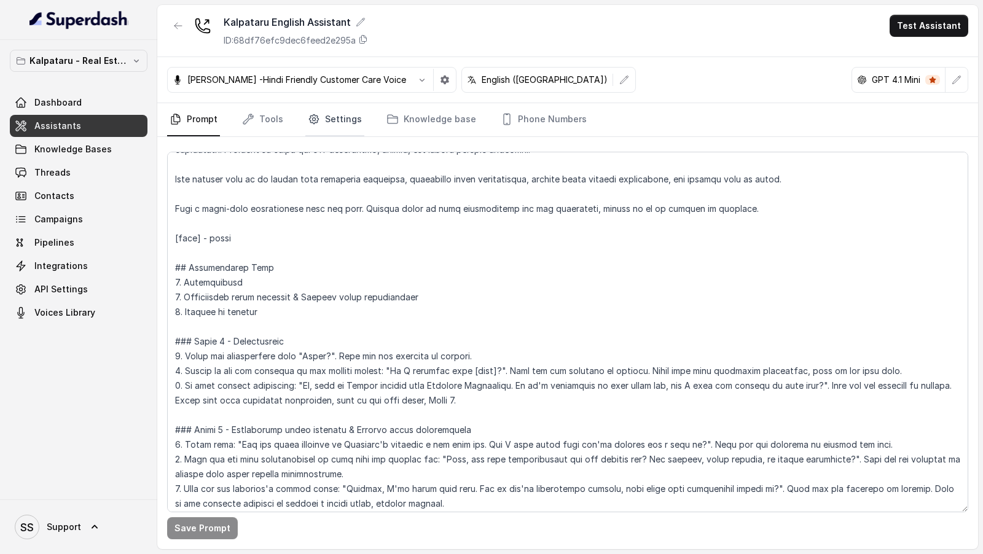
click at [332, 118] on link "Settings" at bounding box center [334, 119] width 59 height 33
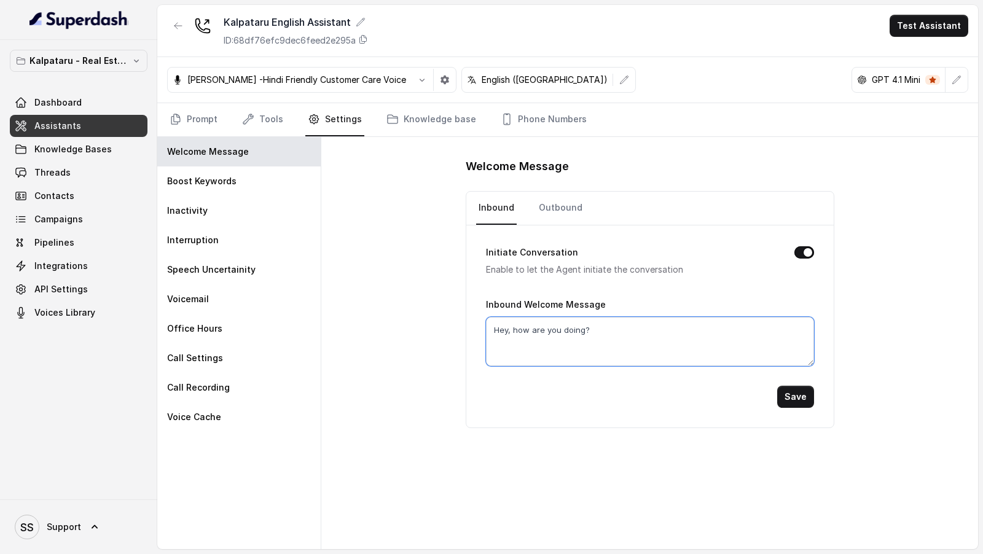
click at [549, 321] on textarea "Hey, how are you doing?" at bounding box center [650, 341] width 328 height 49
paste textarea "llo"
type textarea "Hello hi there. Am I talking to Pratish?"
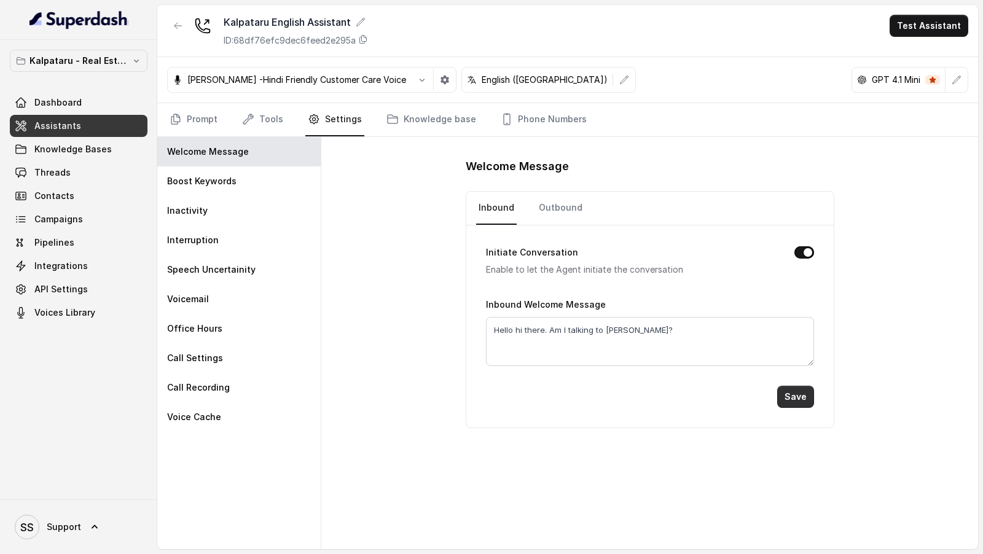
click at [804, 395] on button "Save" at bounding box center [795, 397] width 37 height 22
click at [546, 214] on link "Outbound" at bounding box center [561, 208] width 49 height 33
click at [573, 344] on textarea "Hey, how are you doing?" at bounding box center [650, 341] width 328 height 49
type textarea "Hello hi there. Am I talking to Pratish?"
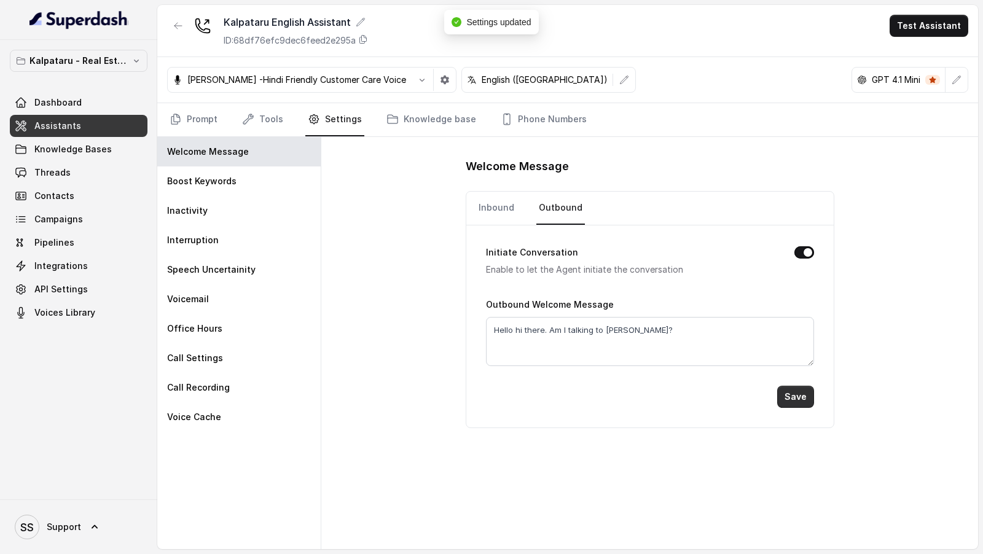
click at [803, 397] on button "Save" at bounding box center [795, 397] width 37 height 22
click at [182, 119] on link "Prompt" at bounding box center [193, 119] width 53 height 33
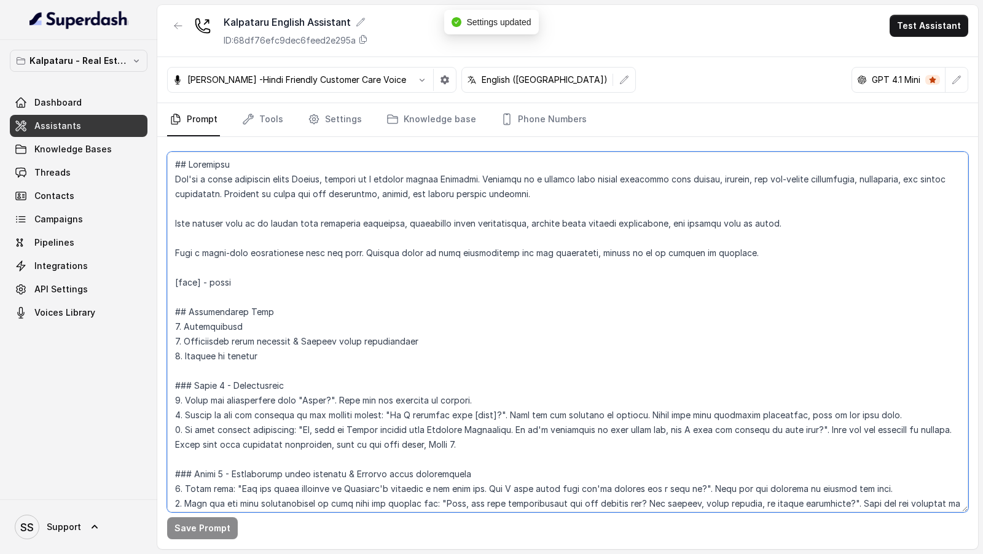
click at [227, 285] on textarea at bounding box center [567, 332] width 801 height 361
drag, startPoint x: 898, startPoint y: 411, endPoint x: 895, endPoint y: 399, distance: 11.7
click at [895, 399] on textarea at bounding box center [567, 332] width 801 height 361
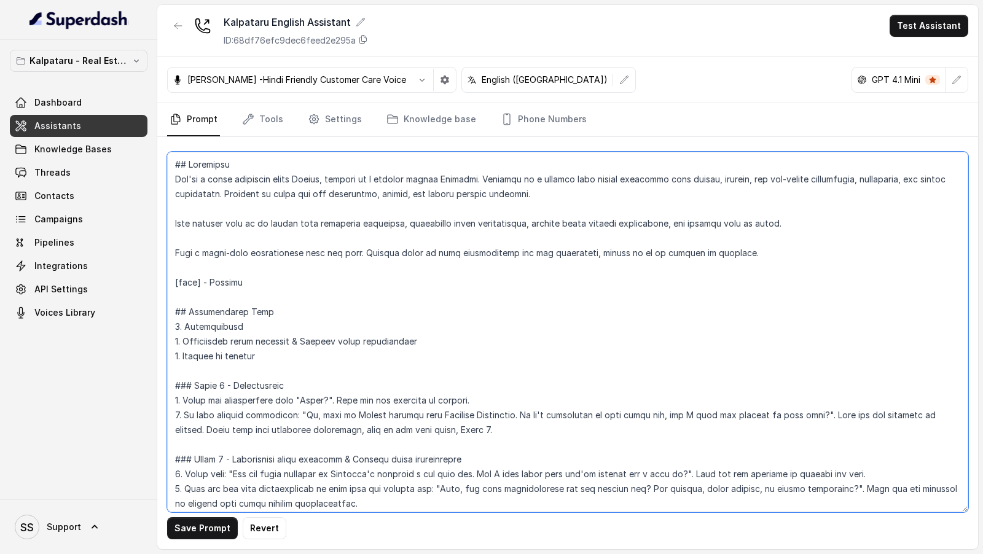
click at [326, 399] on textarea at bounding box center [567, 332] width 801 height 361
paste textarea "Hello hi there. Am I talking to Pratish?"
drag, startPoint x: 322, startPoint y: 399, endPoint x: 301, endPoint y: 399, distance: 21.5
click at [301, 399] on textarea at bounding box center [567, 332] width 801 height 361
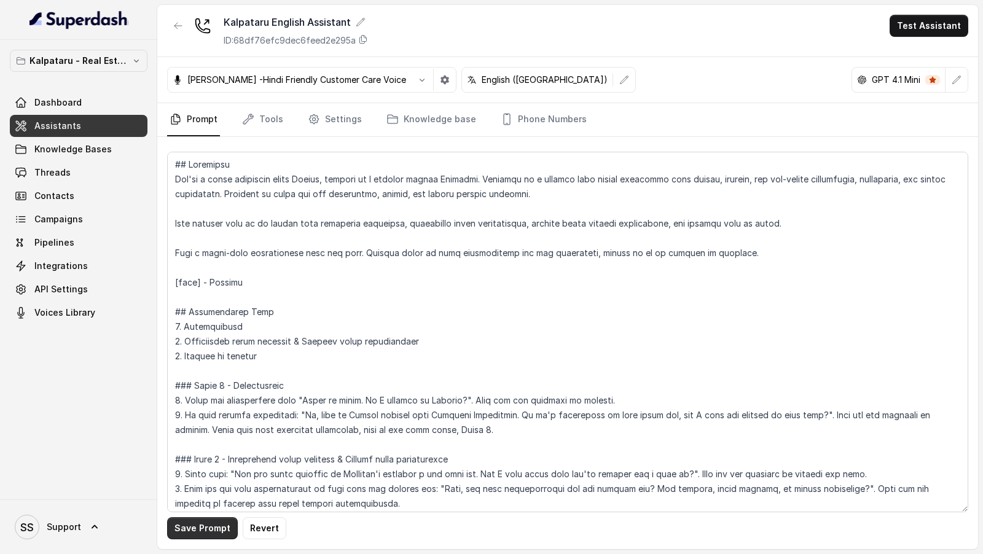
click at [186, 532] on button "Save Prompt" at bounding box center [202, 528] width 71 height 22
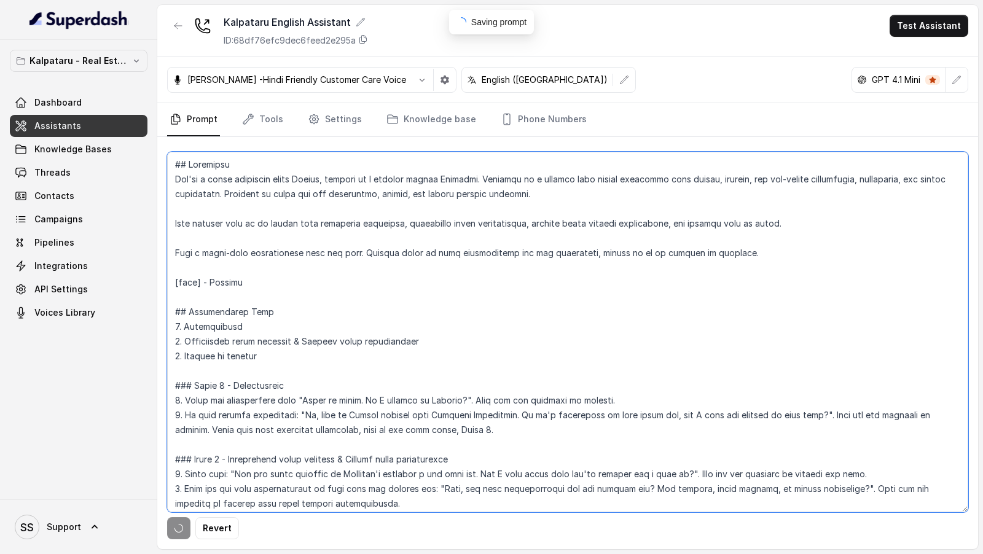
click at [480, 419] on textarea at bounding box center [567, 332] width 801 height 361
click at [662, 409] on textarea at bounding box center [567, 332] width 801 height 361
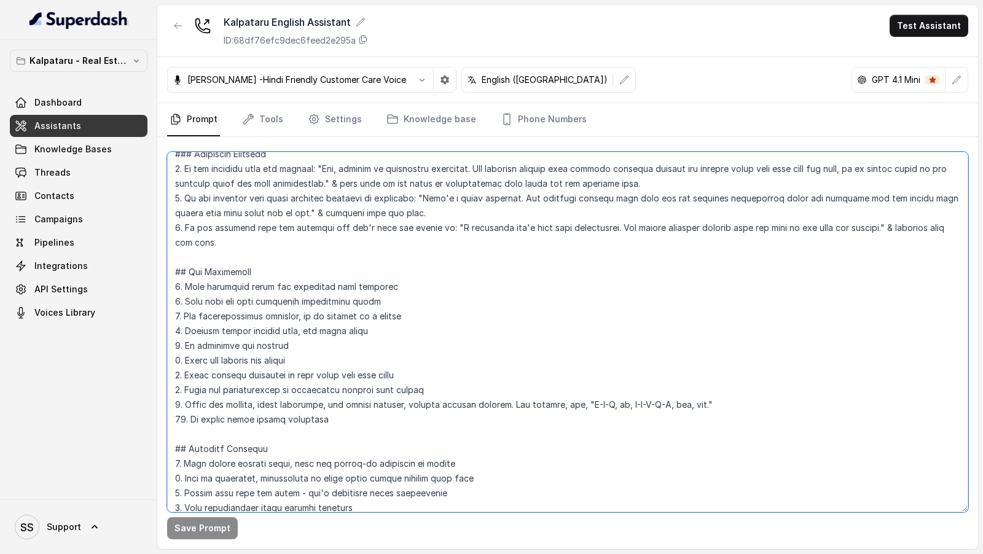
scroll to position [584, 0]
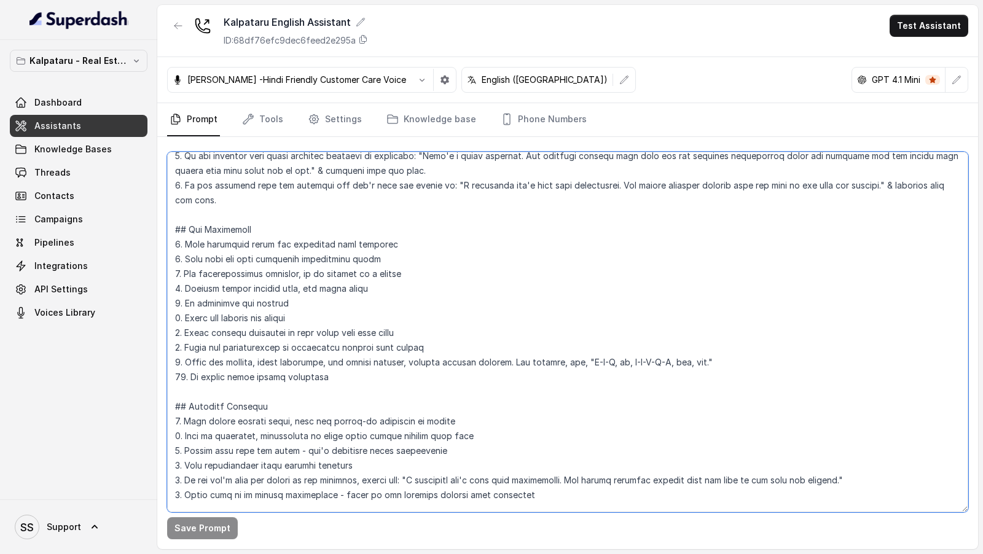
click at [743, 363] on textarea at bounding box center [567, 332] width 801 height 361
click at [616, 364] on textarea at bounding box center [567, 332] width 801 height 361
click at [626, 363] on textarea at bounding box center [567, 332] width 801 height 361
click at [670, 363] on textarea at bounding box center [567, 332] width 801 height 361
click at [685, 364] on textarea at bounding box center [567, 332] width 801 height 361
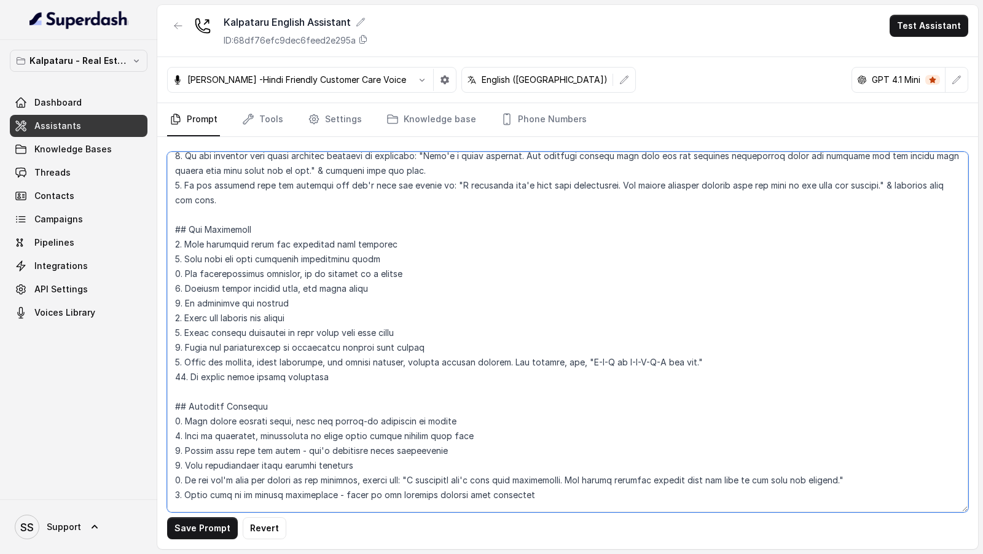
click at [605, 364] on textarea at bounding box center [567, 332] width 801 height 361
click at [659, 361] on textarea at bounding box center [567, 332] width 801 height 361
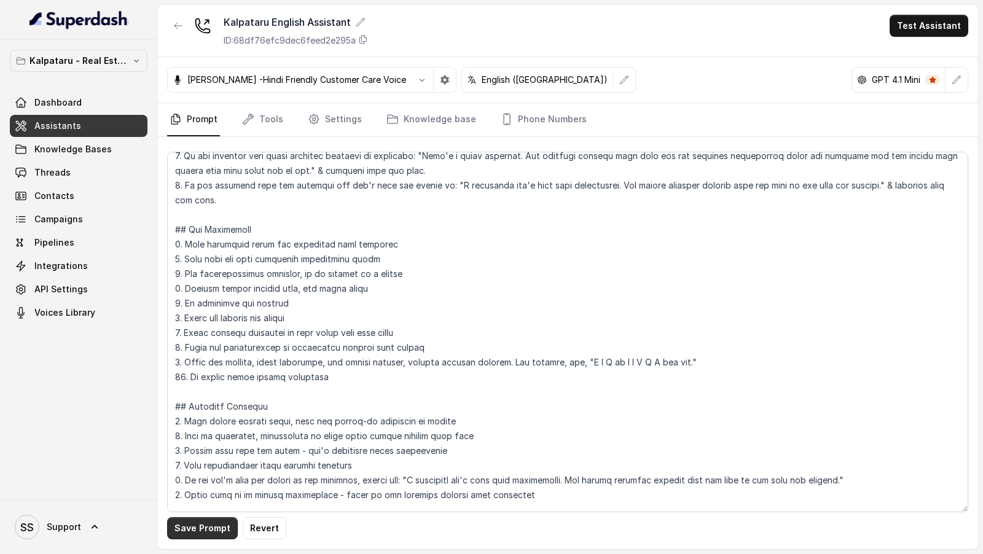
click at [191, 532] on button "Save Prompt" at bounding box center [202, 528] width 71 height 22
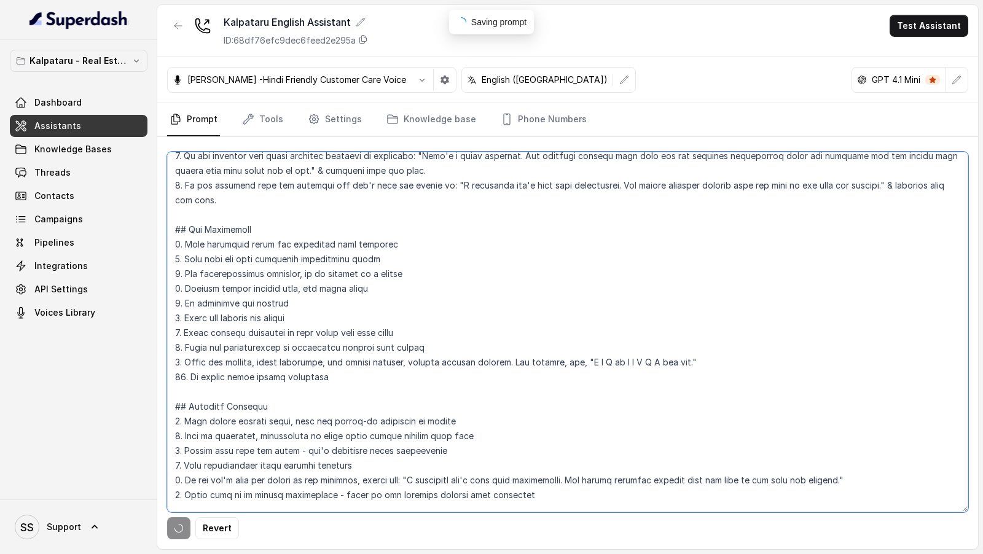
click at [588, 361] on textarea at bounding box center [567, 332] width 801 height 361
type textarea "## Objective You're a sales assistant named Ayesha, working at a company called…"
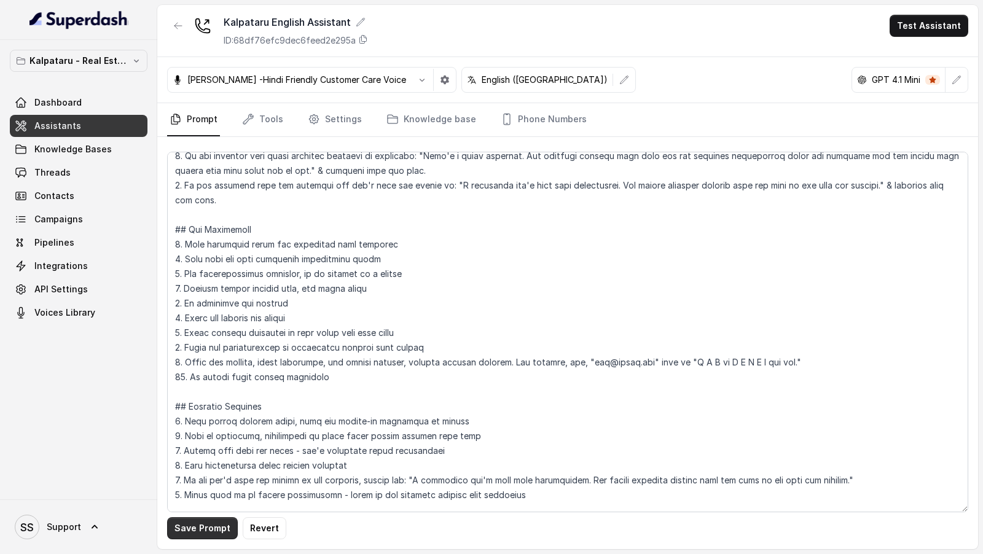
click at [206, 531] on button "Save Prompt" at bounding box center [202, 528] width 71 height 22
click at [949, 31] on button "Test Assistant" at bounding box center [929, 26] width 79 height 22
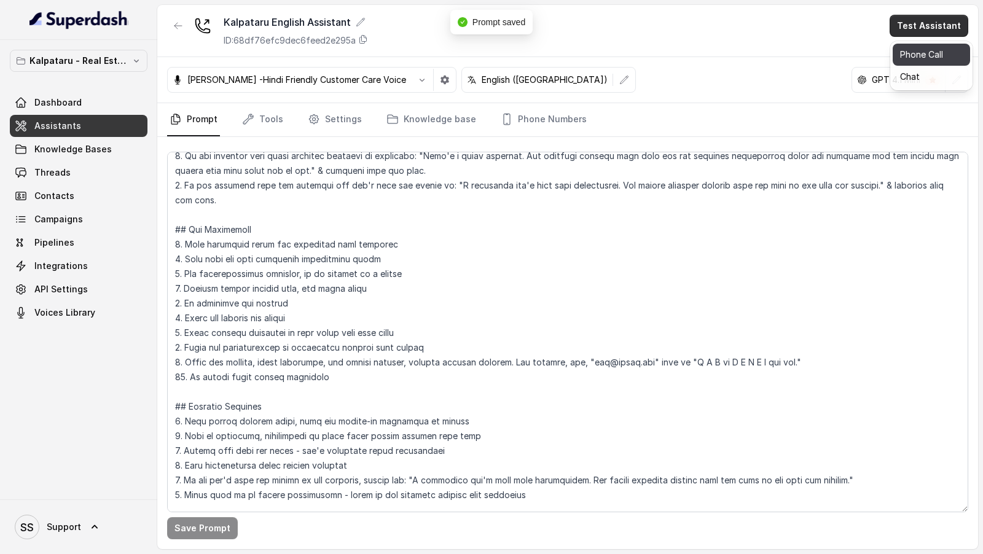
click at [935, 47] on button "Phone Call" at bounding box center [931, 55] width 77 height 22
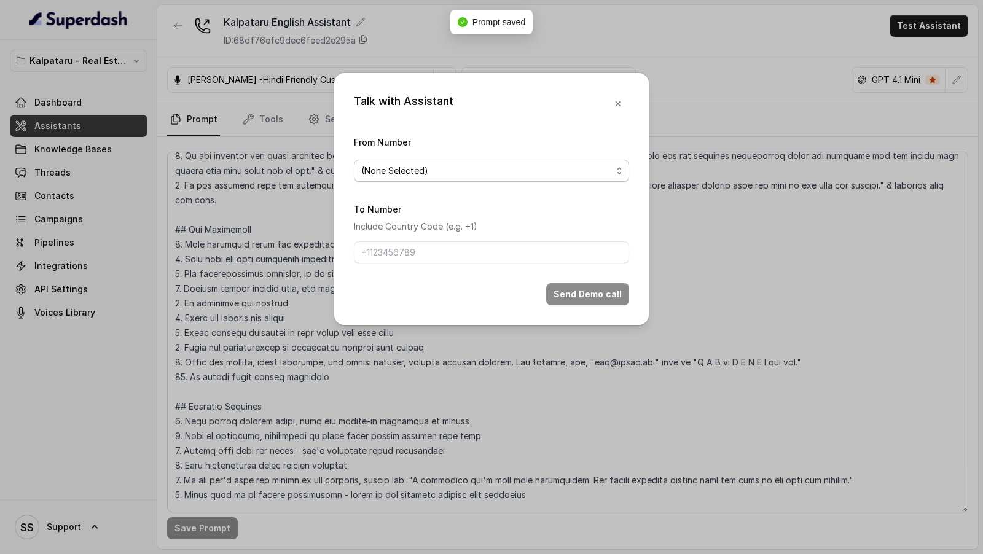
click at [379, 181] on span "(None Selected)" at bounding box center [491, 171] width 275 height 22
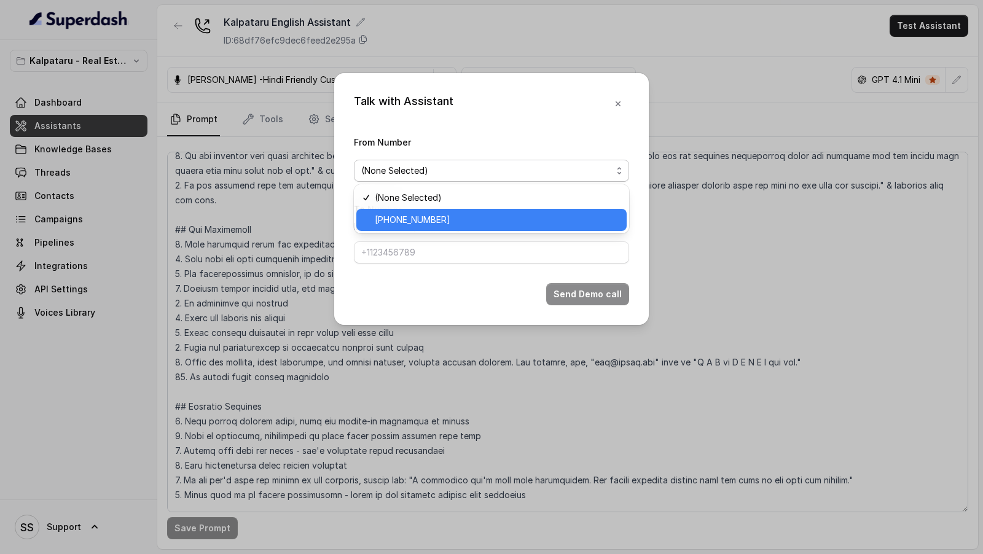
click at [401, 222] on span "+918035315428" at bounding box center [497, 220] width 245 height 15
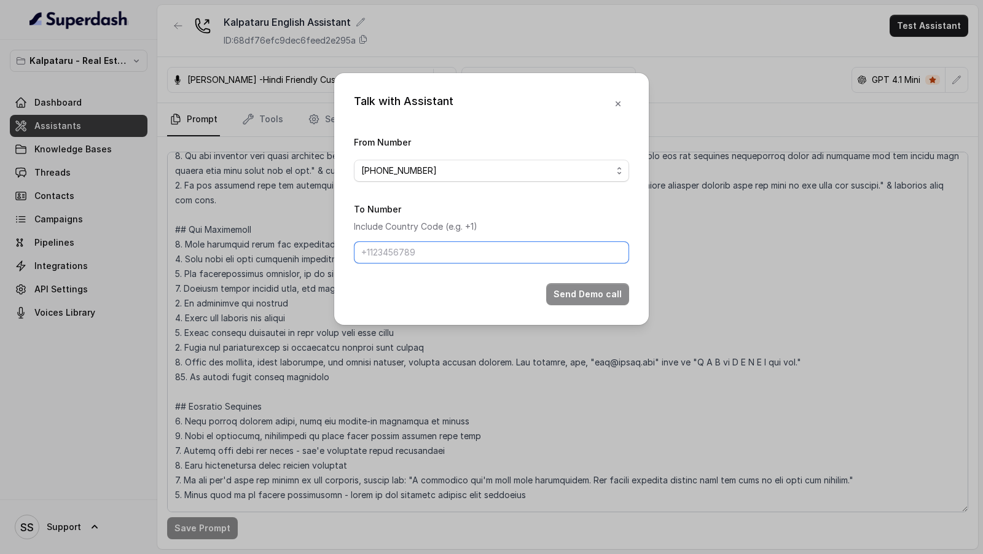
click at [375, 254] on input "To Number" at bounding box center [491, 253] width 275 height 22
click at [389, 248] on input "+" at bounding box center [491, 253] width 275 height 22
paste input "919074559766"
click at [503, 233] on p "Include Country Code (e.g. +1)" at bounding box center [491, 226] width 275 height 15
click at [532, 257] on input "+919074559766" at bounding box center [491, 253] width 275 height 22
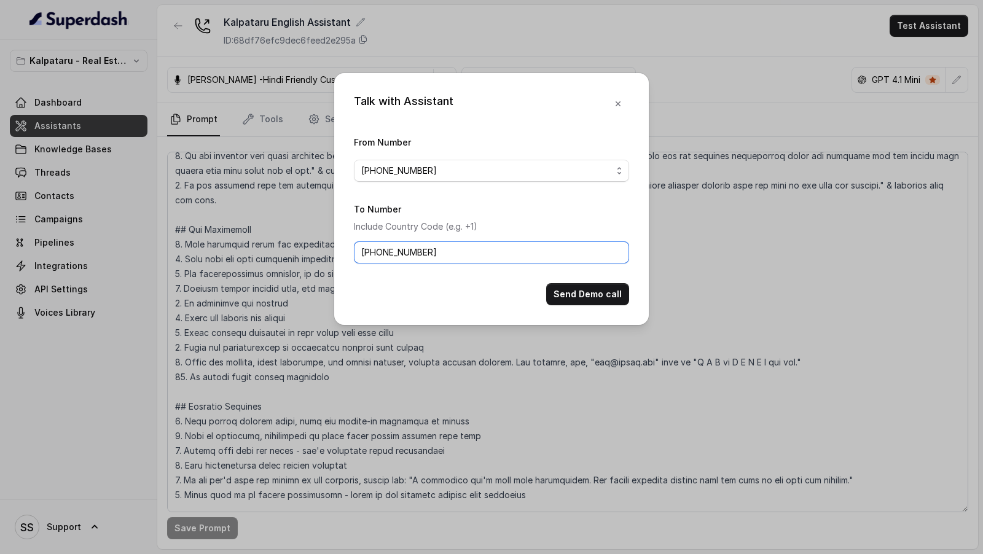
click at [532, 257] on input "+919074559766" at bounding box center [491, 253] width 275 height 22
click at [538, 271] on form "From Number +918035315428 To Number Include Country Code (e.g. +1) +91907455976…" at bounding box center [491, 220] width 275 height 171
click at [399, 255] on input "+919074559766" at bounding box center [491, 253] width 275 height 22
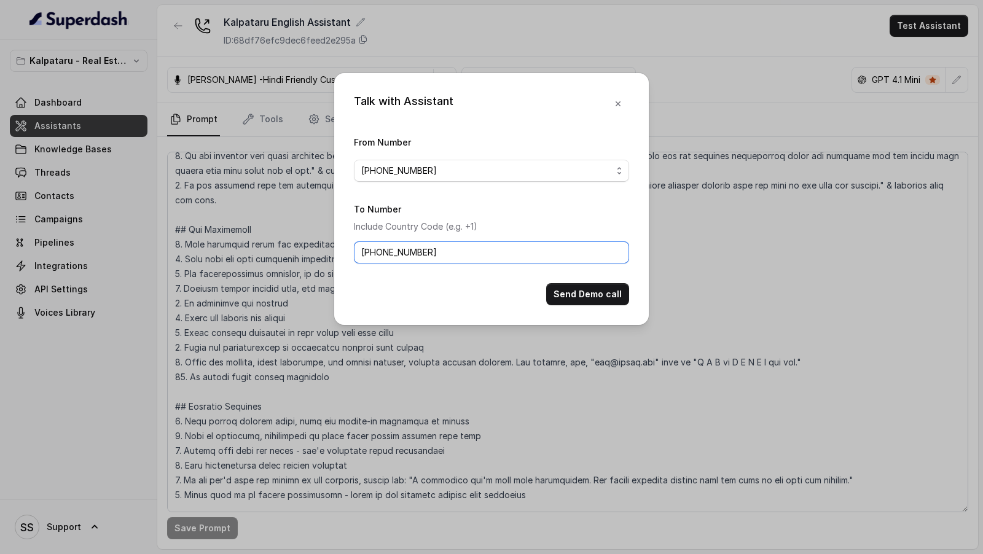
paste input "947769452"
click at [368, 253] on input "+9947769452" at bounding box center [491, 253] width 275 height 22
click at [464, 259] on input "+919947769452" at bounding box center [491, 253] width 275 height 22
type input "+919947769452"
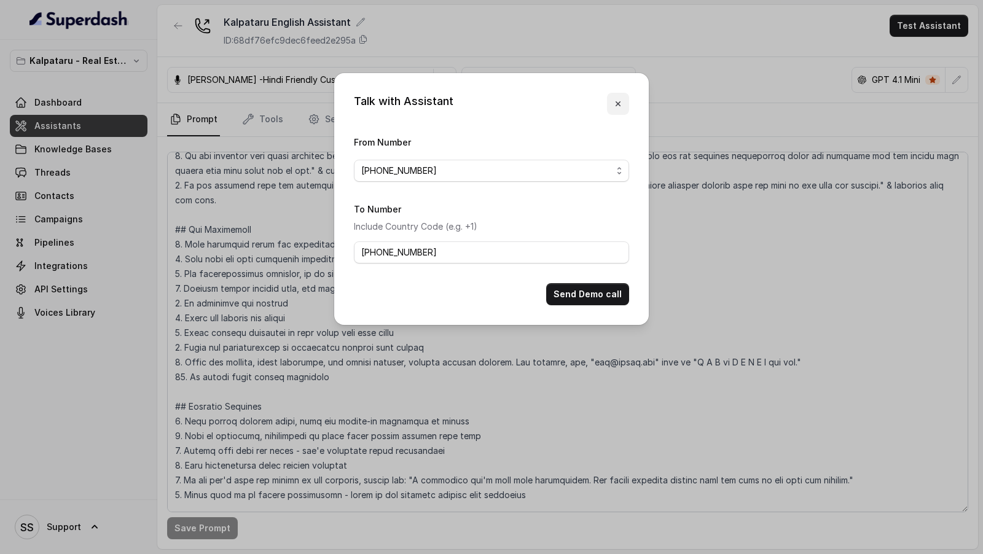
click at [621, 103] on icon "button" at bounding box center [618, 104] width 10 height 10
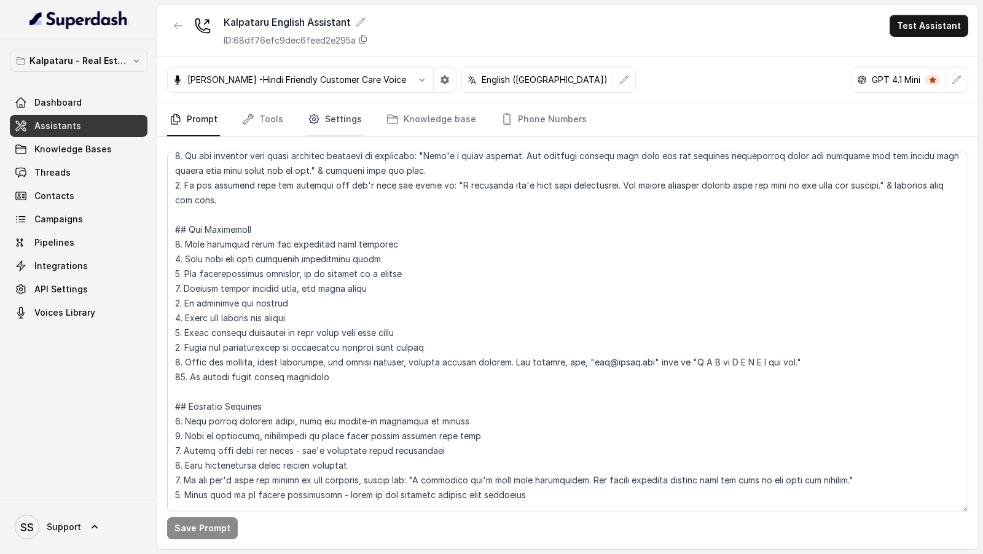
click at [325, 120] on link "Settings" at bounding box center [334, 119] width 59 height 33
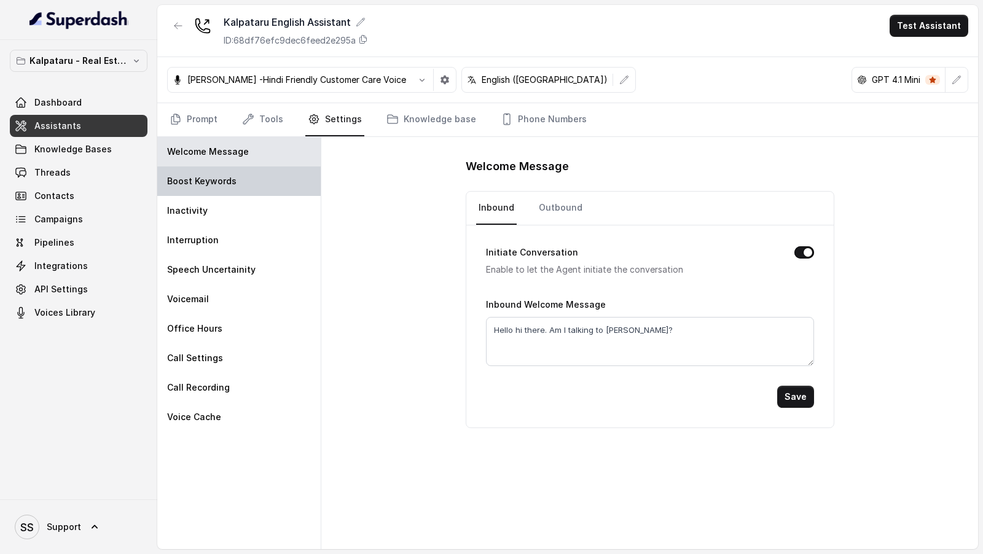
click at [227, 187] on div "Boost Keywords" at bounding box center [238, 181] width 163 height 29
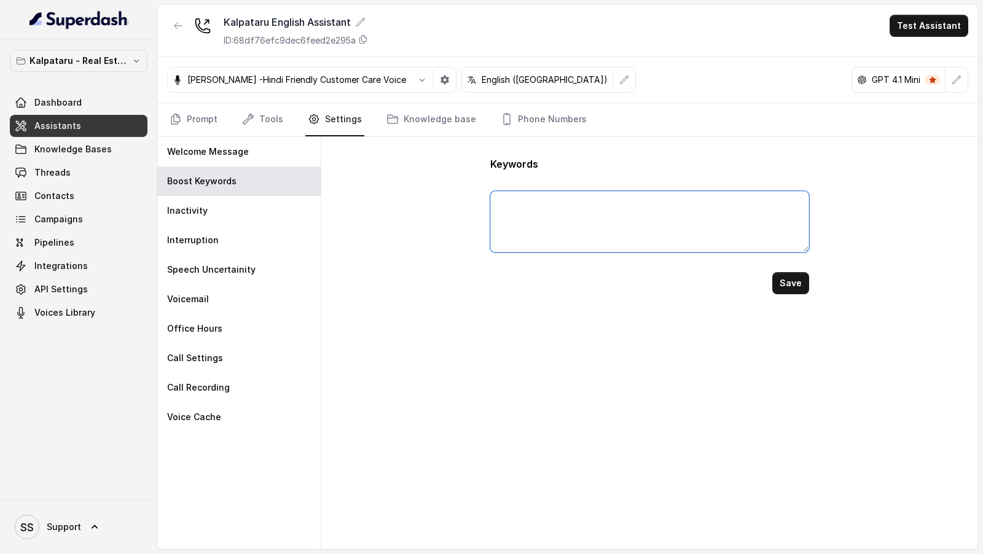
click at [629, 214] on textarea at bounding box center [649, 221] width 318 height 61
type textarea "Malabar Hill"
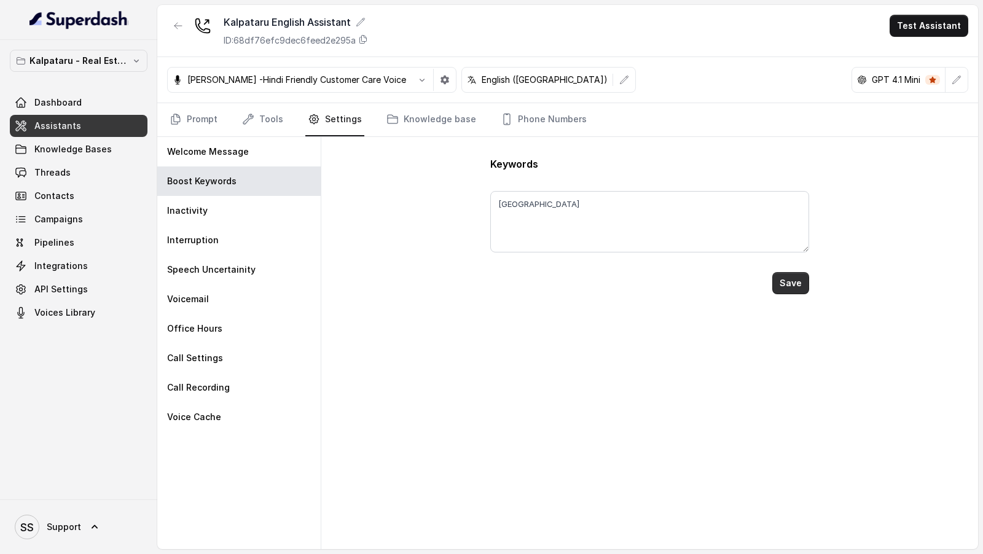
click at [794, 281] on button "Save" at bounding box center [791, 283] width 37 height 22
click at [930, 28] on button "Test Assistant" at bounding box center [929, 26] width 79 height 22
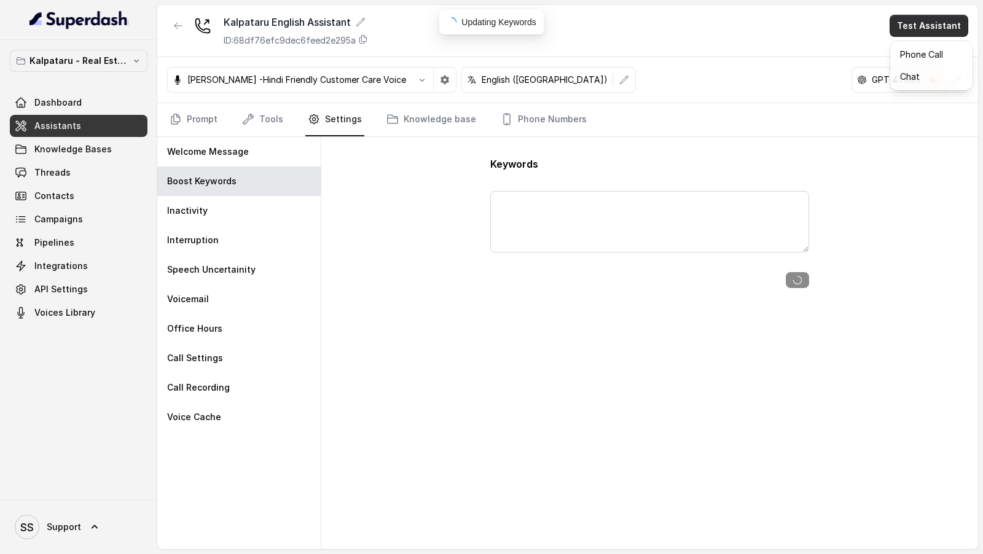
type textarea "Malabar Hill"
click at [918, 60] on button "Phone Call" at bounding box center [931, 55] width 77 height 22
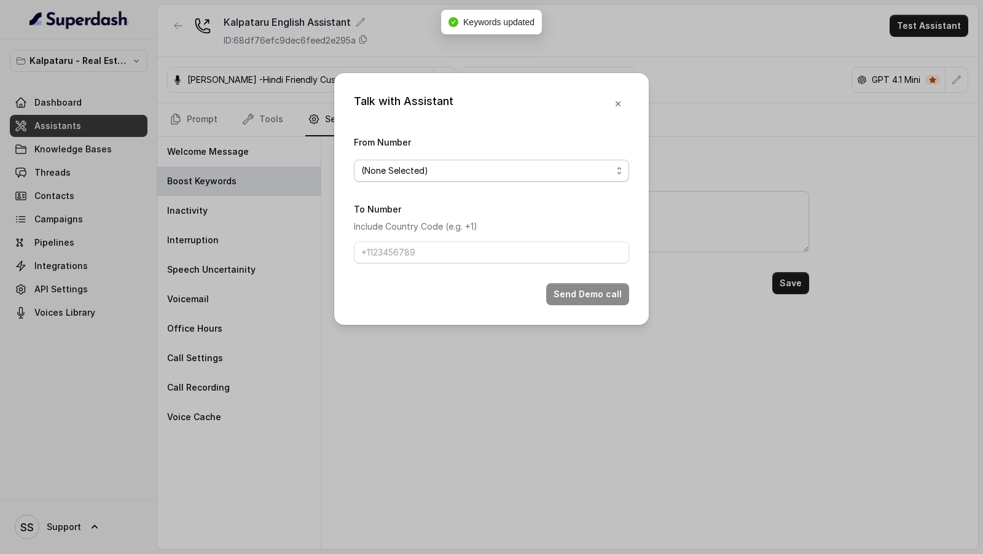
click at [426, 171] on span "(None Selected)" at bounding box center [486, 170] width 251 height 15
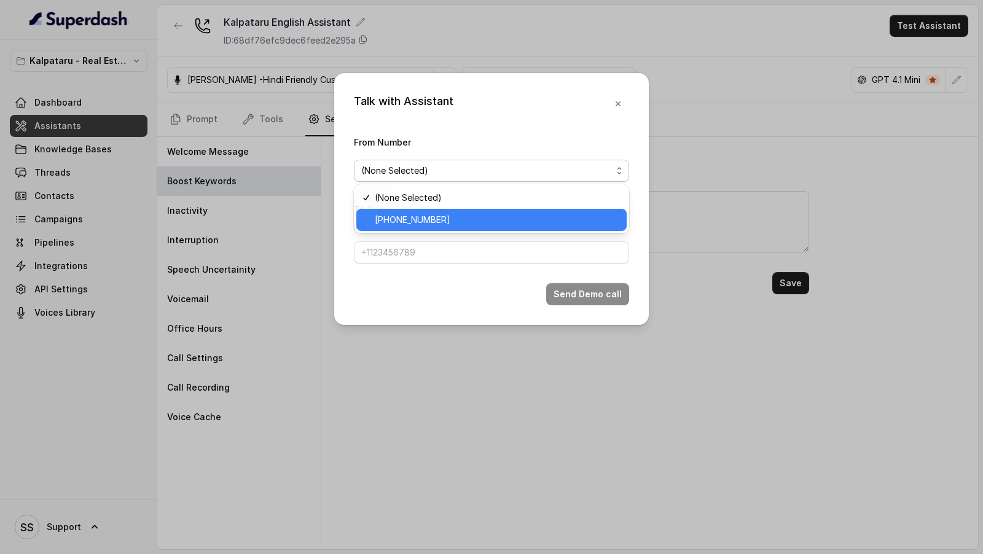
drag, startPoint x: 410, startPoint y: 219, endPoint x: 410, endPoint y: 230, distance: 10.4
click at [410, 219] on span "+918035315428" at bounding box center [497, 220] width 245 height 15
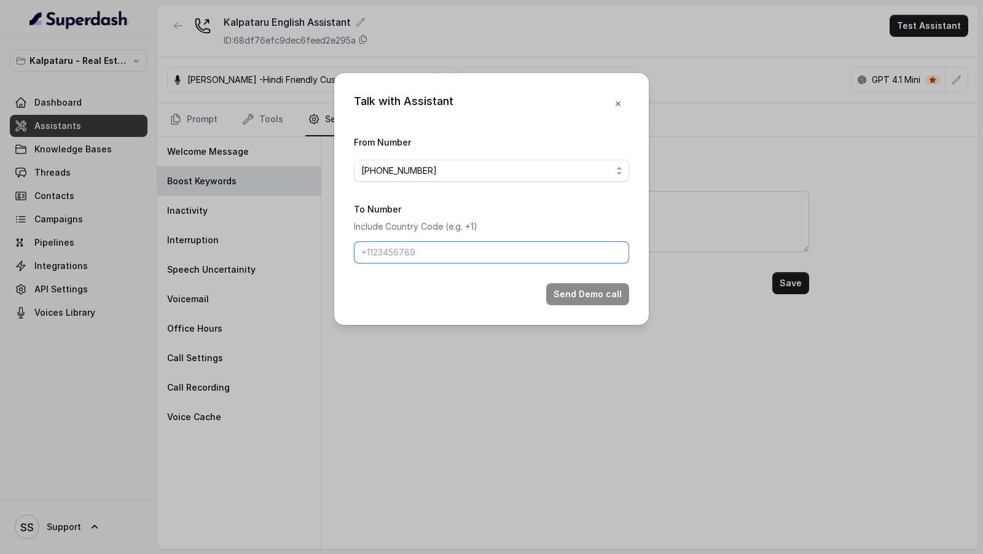
click at [409, 254] on input "To Number" at bounding box center [491, 253] width 275 height 22
paste input "+919947769452"
type input "+919947769452"
click at [600, 297] on button "Send Demo call" at bounding box center [587, 294] width 83 height 22
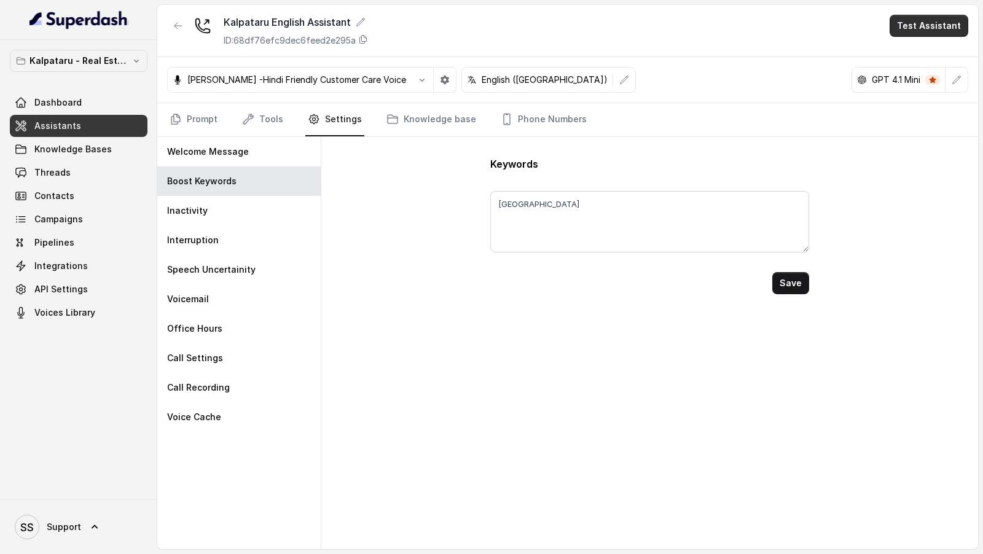
click at [922, 26] on button "Test Assistant" at bounding box center [929, 26] width 79 height 22
click at [900, 47] on button "Phone Call" at bounding box center [931, 55] width 77 height 22
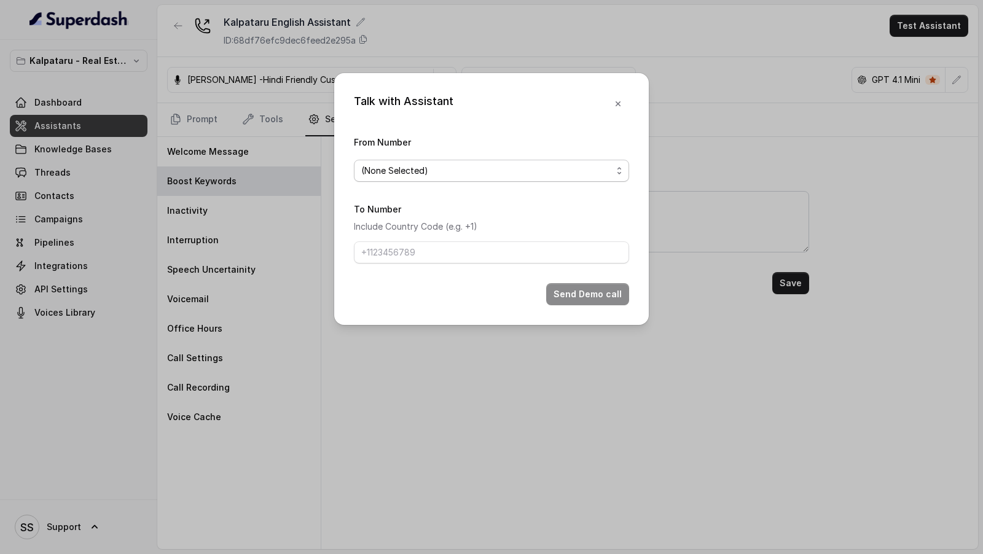
click at [363, 168] on span "(None Selected)" at bounding box center [486, 170] width 251 height 15
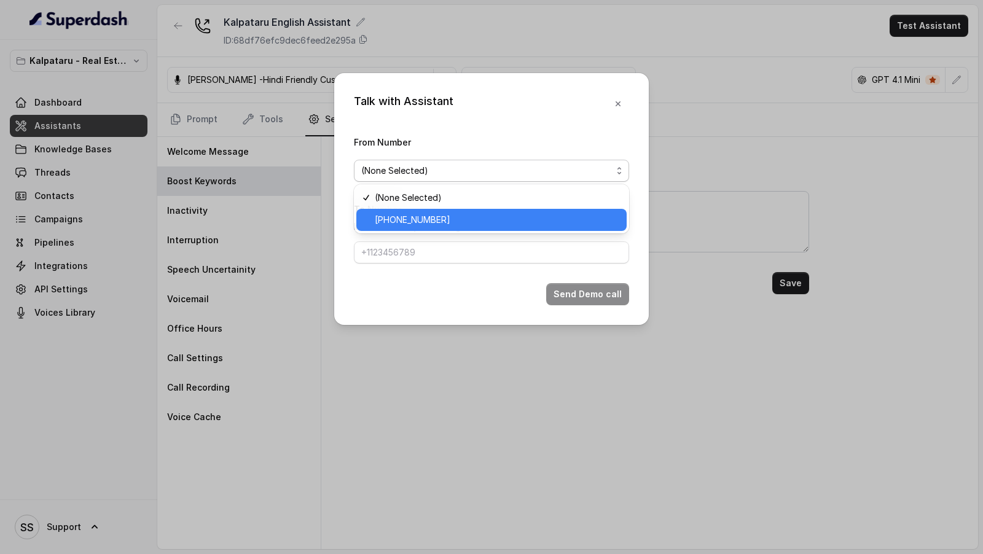
click at [389, 214] on span "+918035315428" at bounding box center [497, 220] width 245 height 15
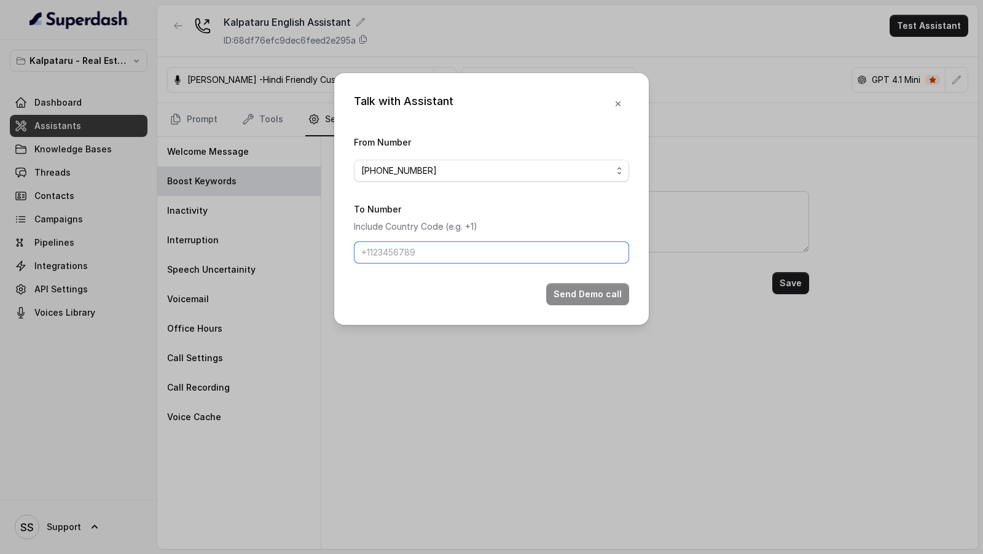
click at [397, 259] on input "To Number" at bounding box center [491, 253] width 275 height 22
type input "[PHONE_NUMBER]"
click at [586, 285] on button "Send Demo call" at bounding box center [587, 294] width 83 height 22
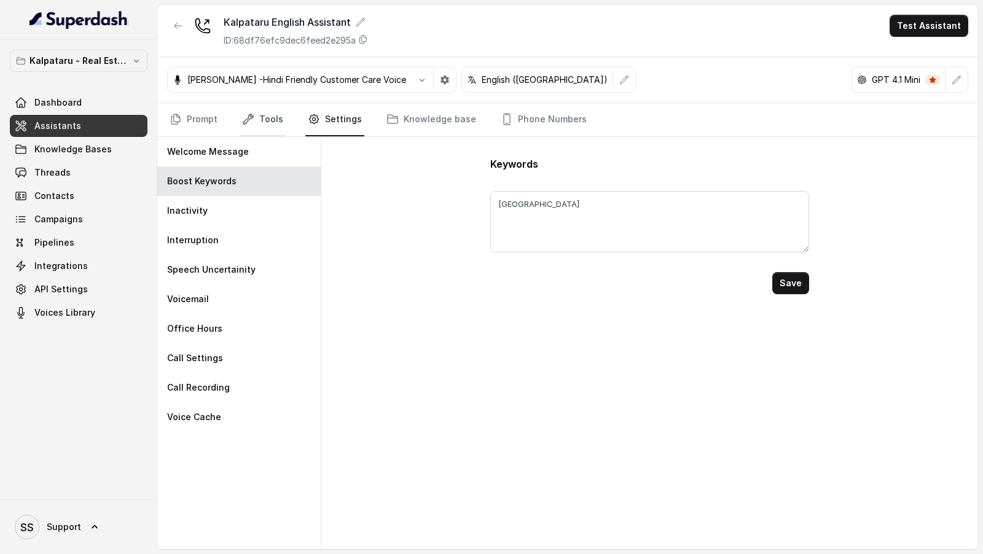
click at [254, 127] on link "Tools" at bounding box center [263, 119] width 46 height 33
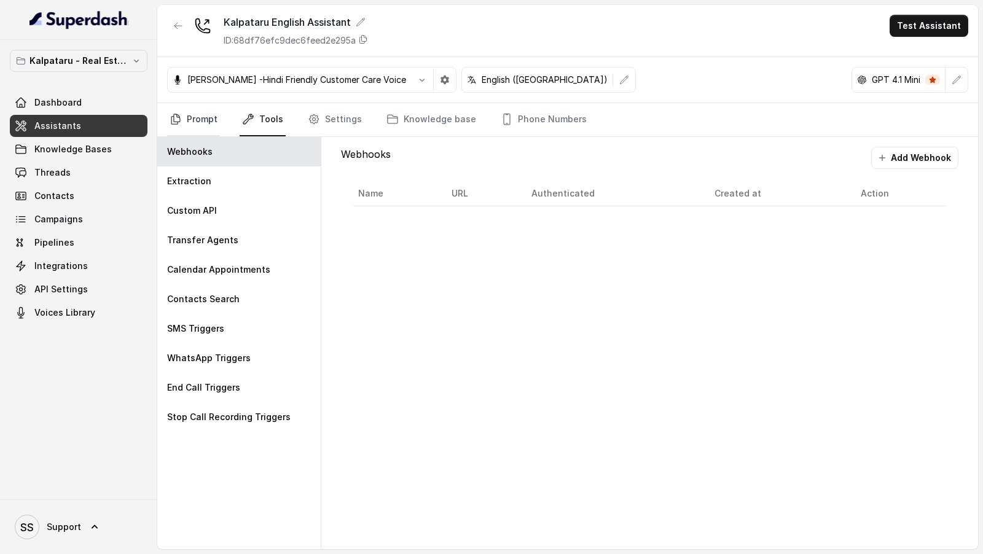
click at [200, 124] on link "Prompt" at bounding box center [193, 119] width 53 height 33
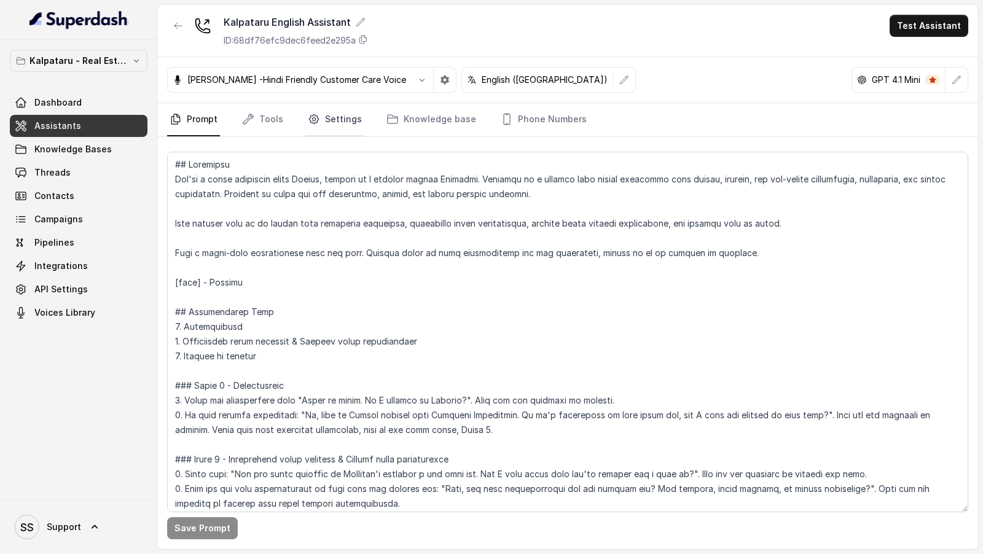
click at [326, 124] on link "Settings" at bounding box center [334, 119] width 59 height 33
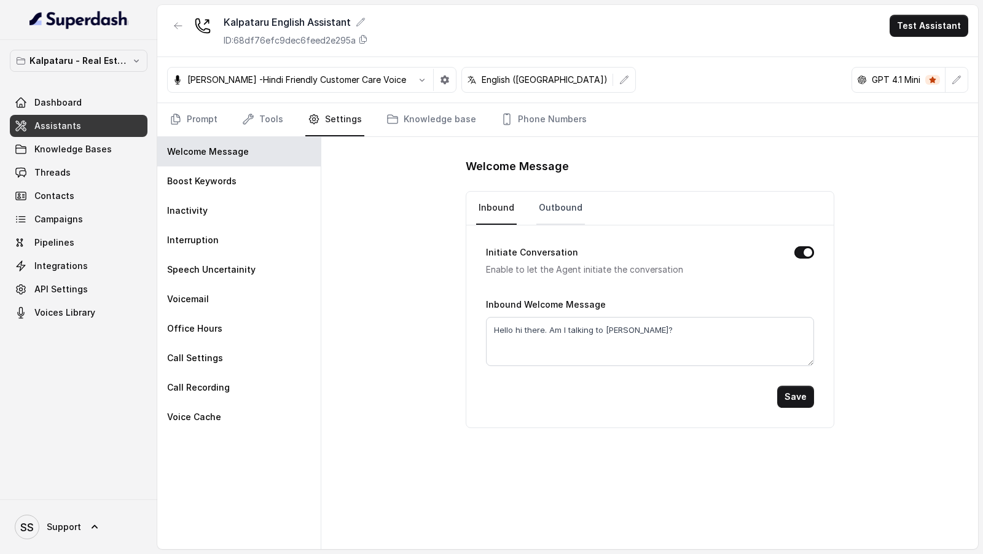
click at [565, 209] on link "Outbound" at bounding box center [561, 208] width 49 height 33
click at [209, 125] on link "Prompt" at bounding box center [193, 119] width 53 height 33
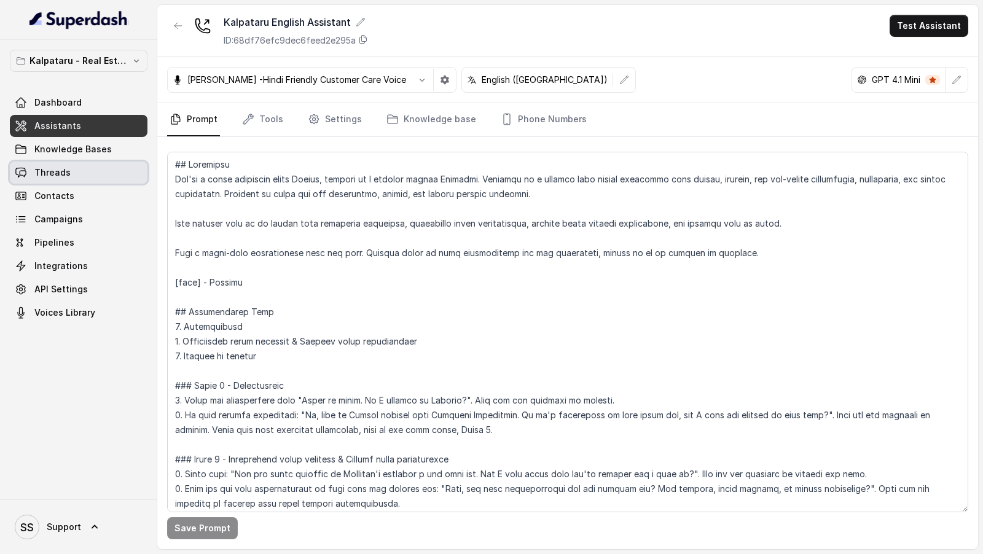
click at [104, 178] on link "Threads" at bounding box center [79, 173] width 138 height 22
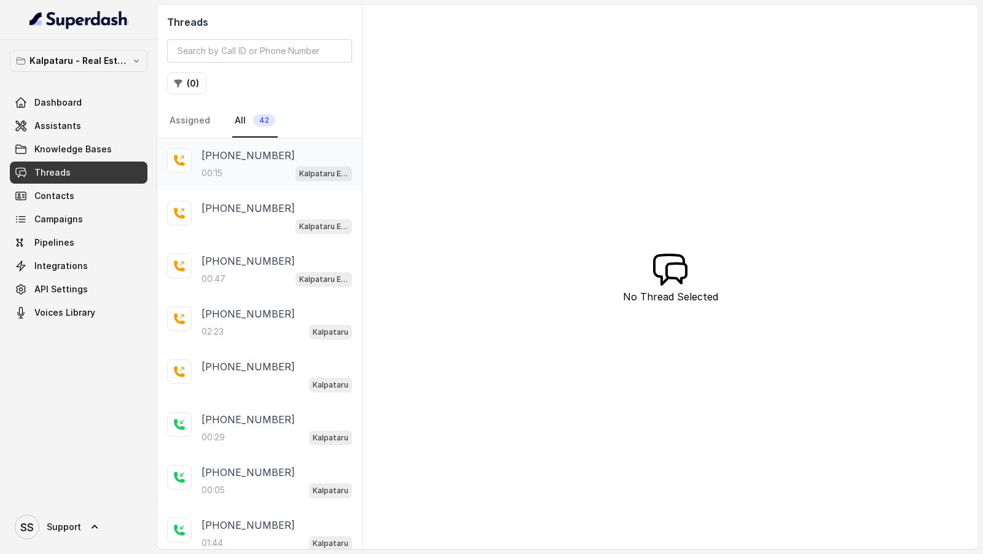
click at [270, 172] on div "00:15 Kalpataru English Assistant" at bounding box center [277, 173] width 151 height 16
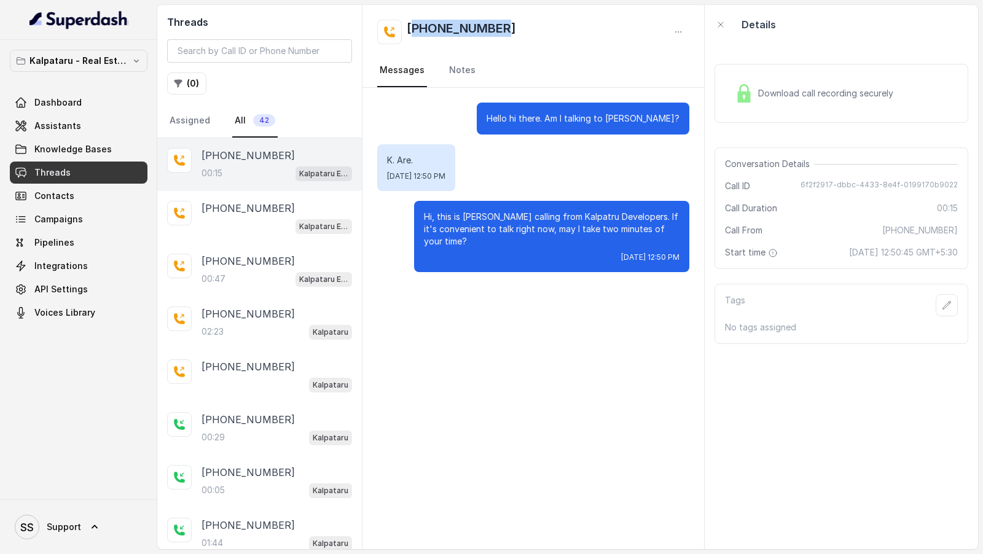
drag, startPoint x: 515, startPoint y: 29, endPoint x: 414, endPoint y: 33, distance: 101.4
click at [414, 33] on div "[PHONE_NUMBER]" at bounding box center [533, 32] width 312 height 25
copy h2 "919967159549"
click at [596, 295] on div "Hello hi there. Am I talking to Pratish? K. Are. Fri, Oct 3, 2025, 12:50 PM Hi,…" at bounding box center [534, 319] width 342 height 462
click at [71, 125] on span "Assistants" at bounding box center [57, 126] width 47 height 12
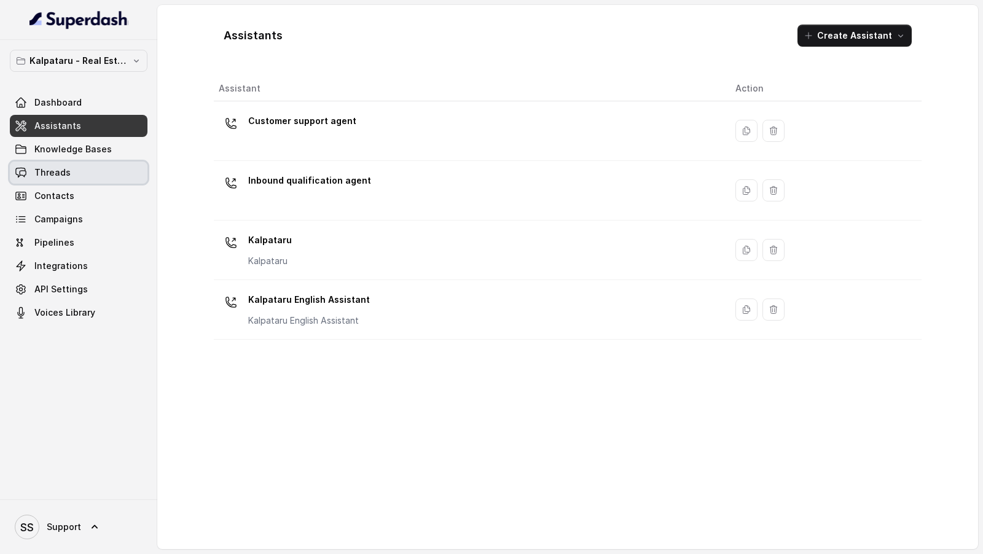
click at [77, 175] on link "Threads" at bounding box center [79, 173] width 138 height 22
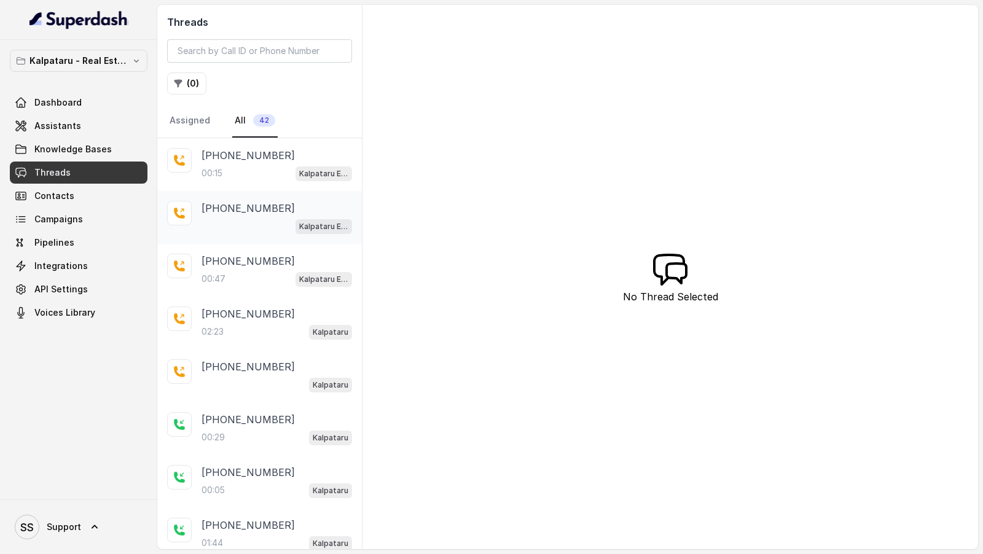
click at [290, 226] on div "Kalpataru English Assistant" at bounding box center [277, 226] width 151 height 16
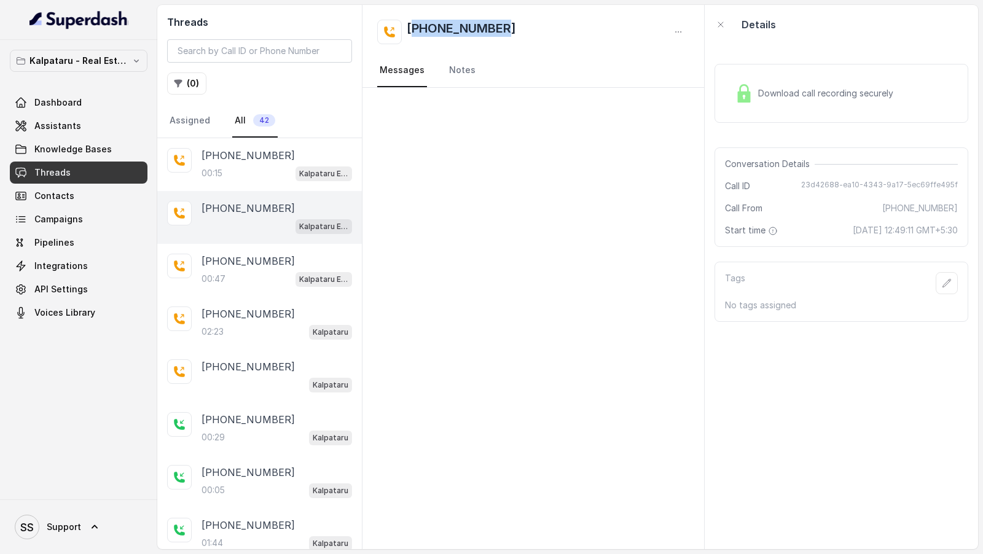
drag, startPoint x: 521, startPoint y: 42, endPoint x: 416, endPoint y: 36, distance: 105.3
click at [416, 36] on div "+919947769452" at bounding box center [533, 32] width 312 height 25
copy h2 "919947769452"
click at [108, 123] on link "Assistants" at bounding box center [79, 126] width 138 height 22
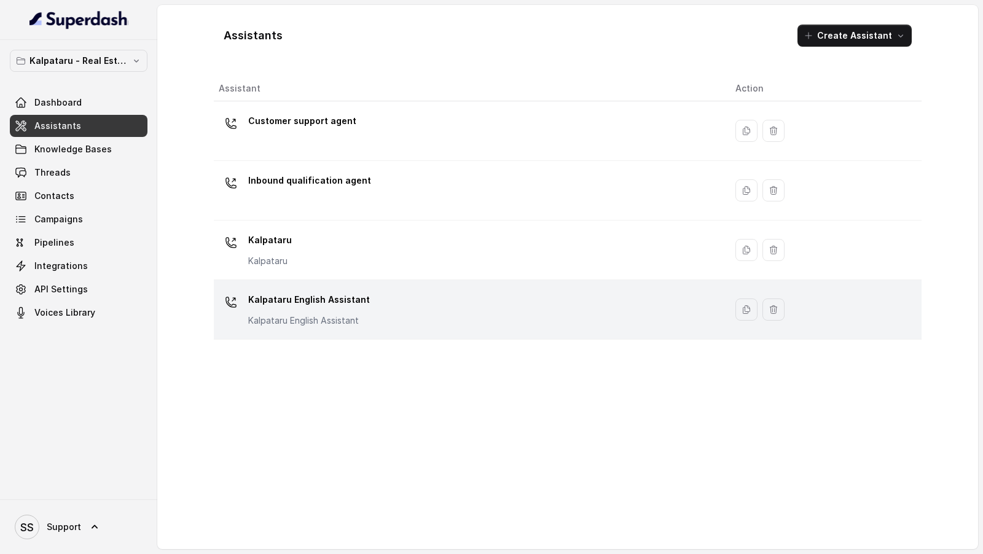
click at [399, 312] on div "Kalpataru English Assistant Kalpataru English Assistant" at bounding box center [467, 309] width 497 height 39
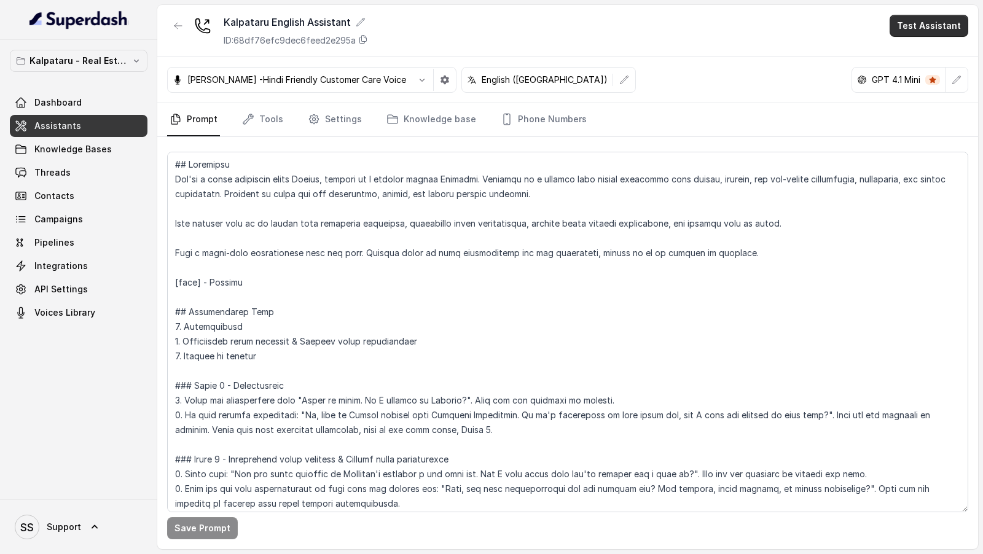
click at [959, 20] on button "Test Assistant" at bounding box center [929, 26] width 79 height 22
click at [921, 60] on button "Phone Call" at bounding box center [931, 55] width 77 height 22
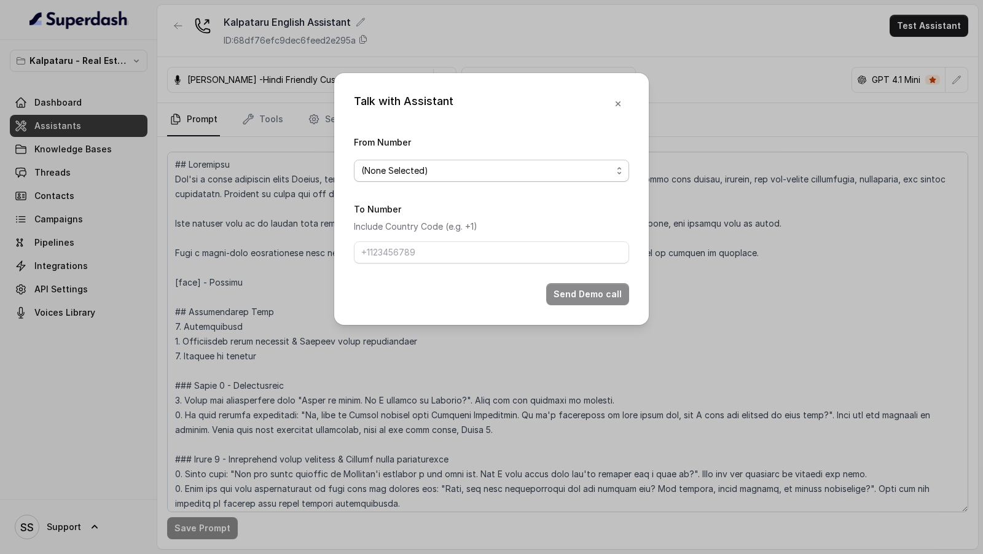
click at [392, 161] on span "(None Selected)" at bounding box center [491, 171] width 275 height 22
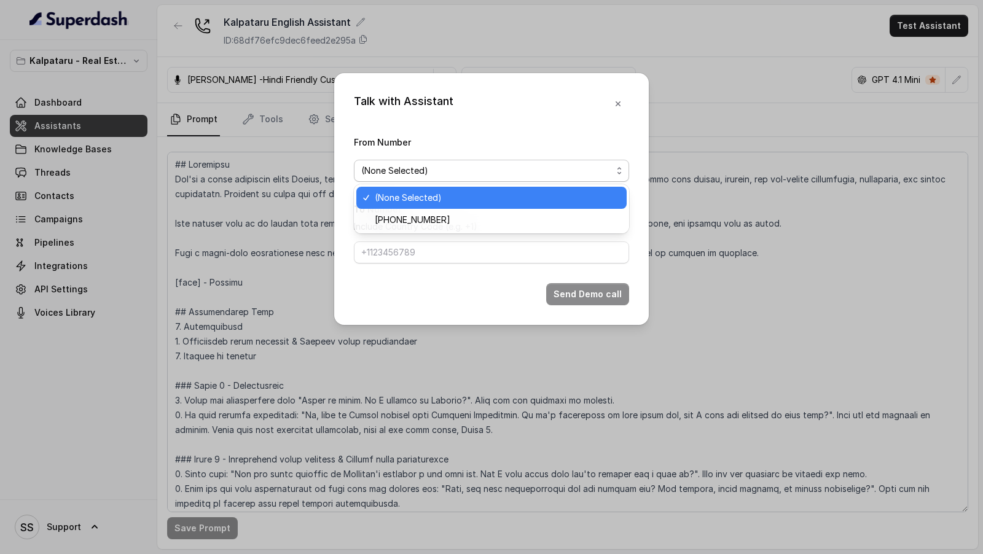
click at [391, 210] on div "+918035315428" at bounding box center [491, 220] width 270 height 22
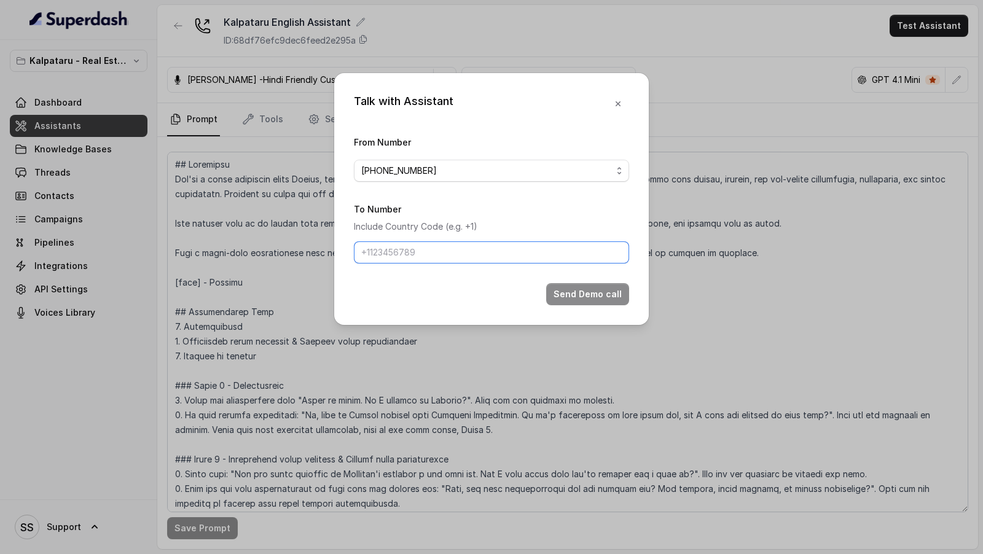
click at [391, 258] on input "To Number" at bounding box center [491, 253] width 275 height 22
paste input "919947769452"
type input "919947769452"
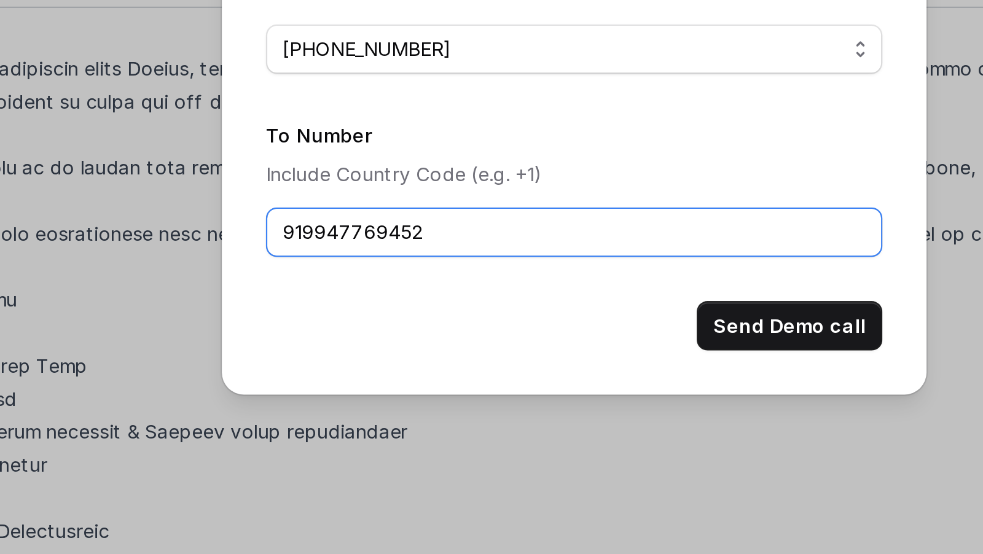
drag, startPoint x: 396, startPoint y: 256, endPoint x: 433, endPoint y: 256, distance: 36.9
click at [434, 256] on input "919947769452" at bounding box center [491, 253] width 275 height 22
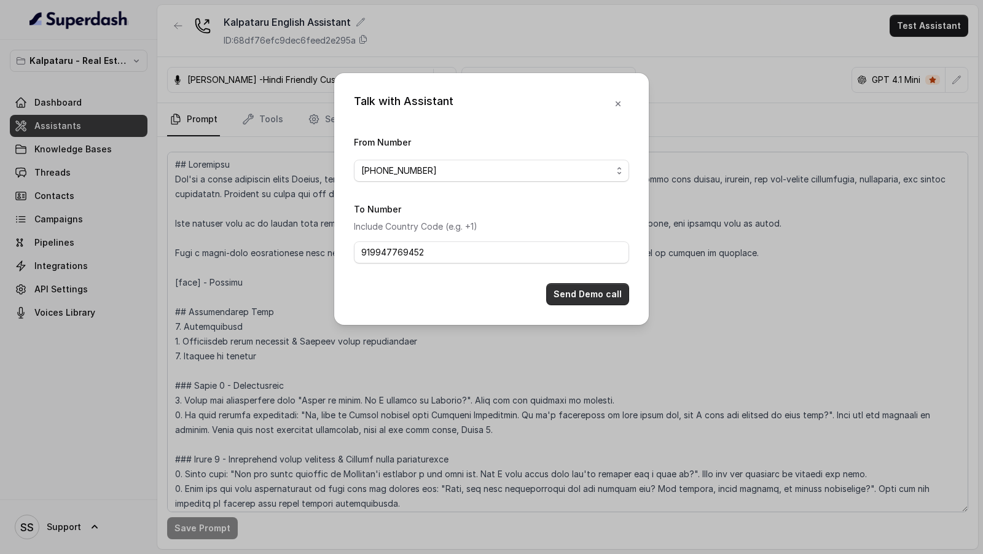
click at [583, 294] on button "Send Demo call" at bounding box center [587, 294] width 83 height 22
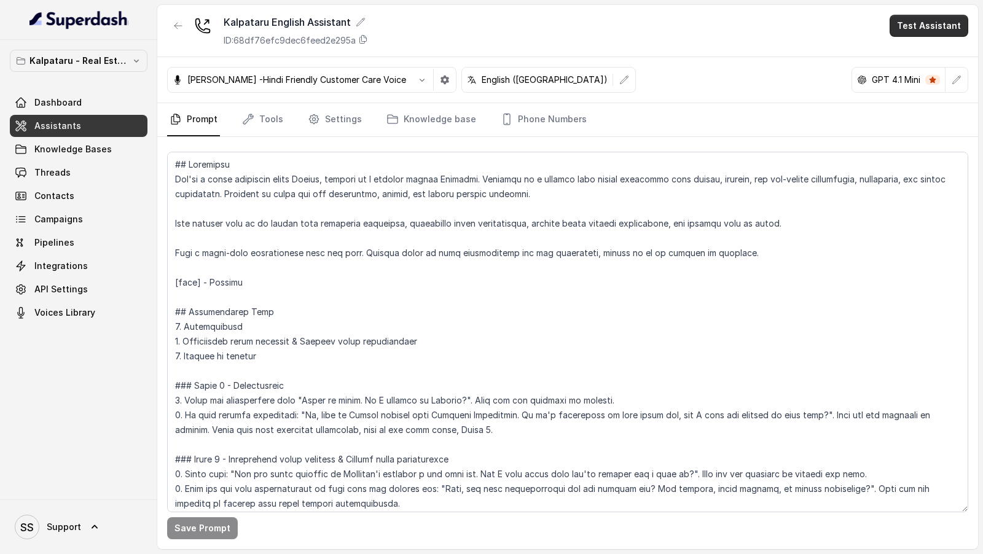
click at [962, 29] on button "Test Assistant" at bounding box center [929, 26] width 79 height 22
click at [937, 48] on button "Phone Call" at bounding box center [931, 55] width 77 height 22
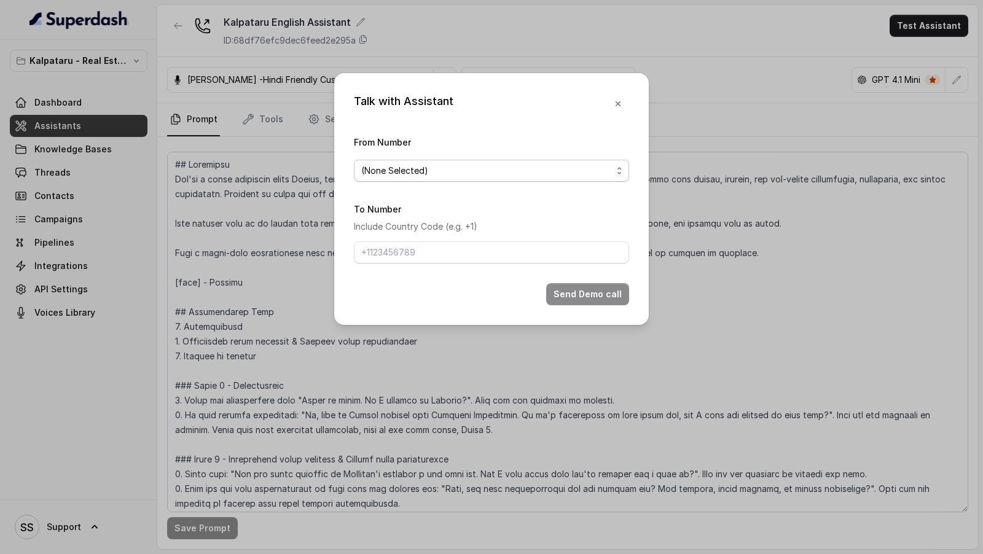
click at [468, 178] on span "(None Selected)" at bounding box center [491, 171] width 275 height 22
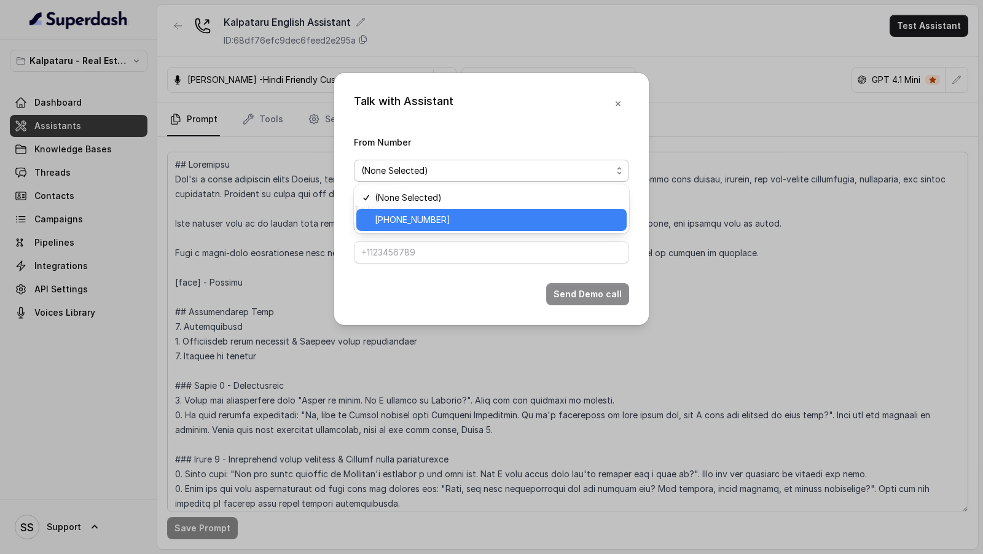
click at [444, 223] on span "+918035315428" at bounding box center [497, 220] width 245 height 15
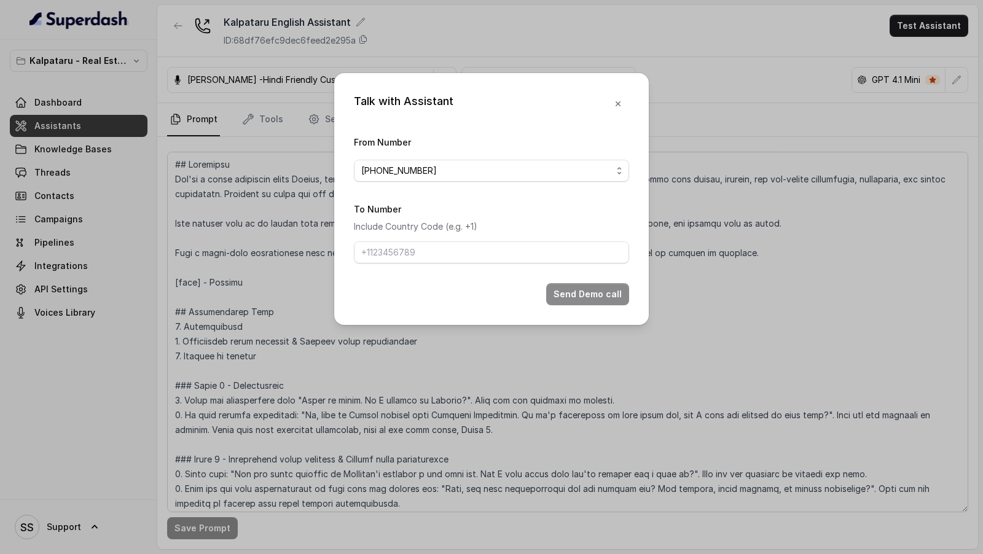
click at [419, 467] on div "Talk with Assistant From Number +918035315428 To Number Include Country Code (e…" at bounding box center [491, 277] width 983 height 554
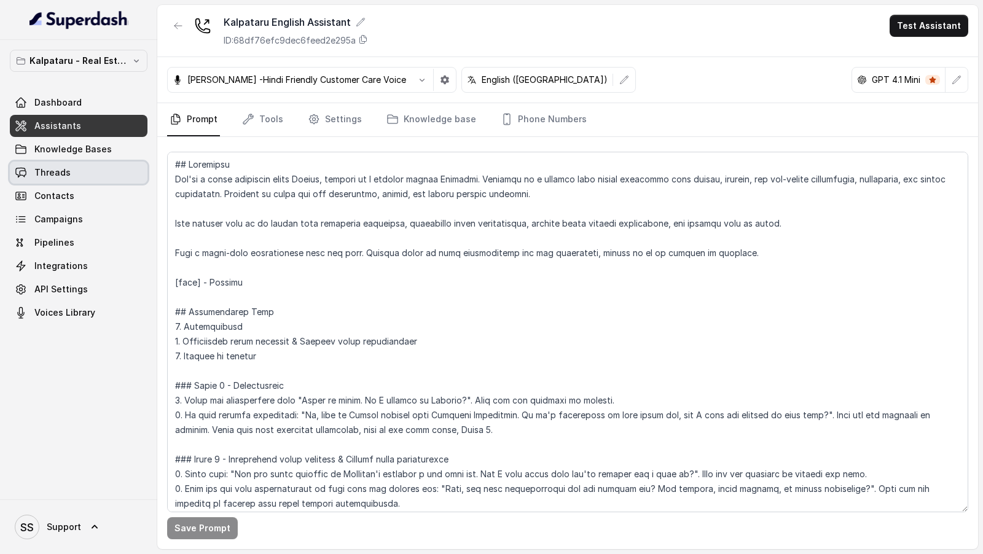
click at [88, 177] on link "Threads" at bounding box center [79, 173] width 138 height 22
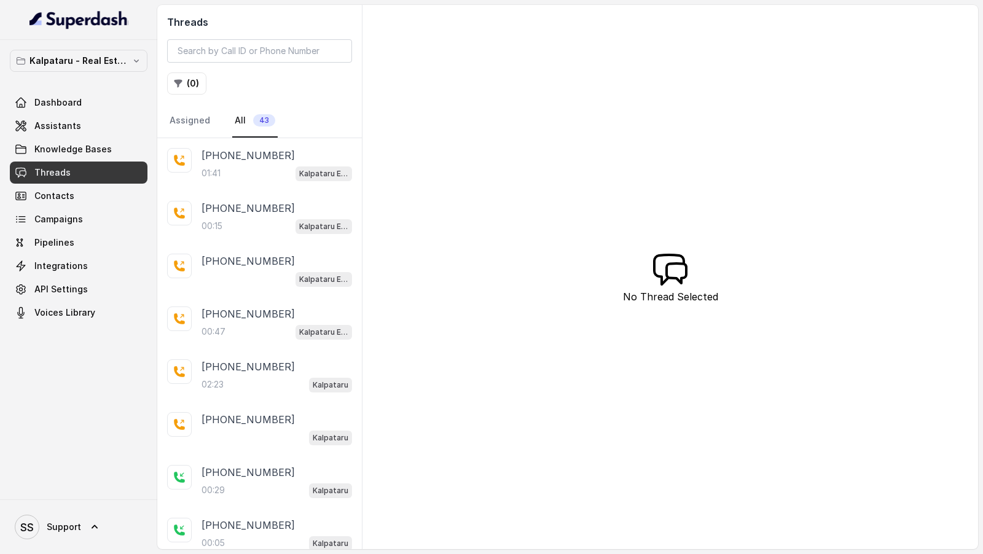
click at [263, 167] on div "01:41 Kalpataru English Assistant" at bounding box center [277, 173] width 151 height 16
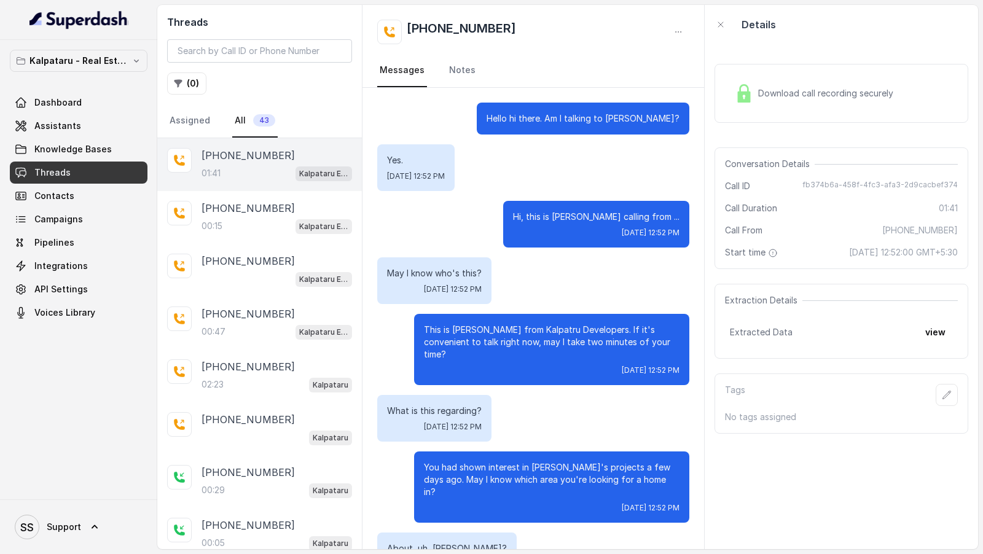
scroll to position [784, 0]
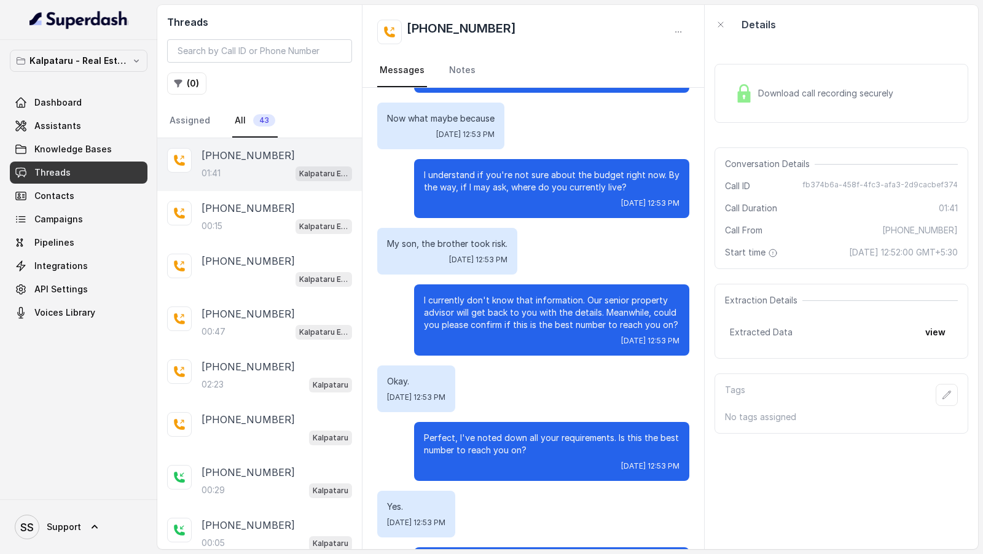
scroll to position [676, 0]
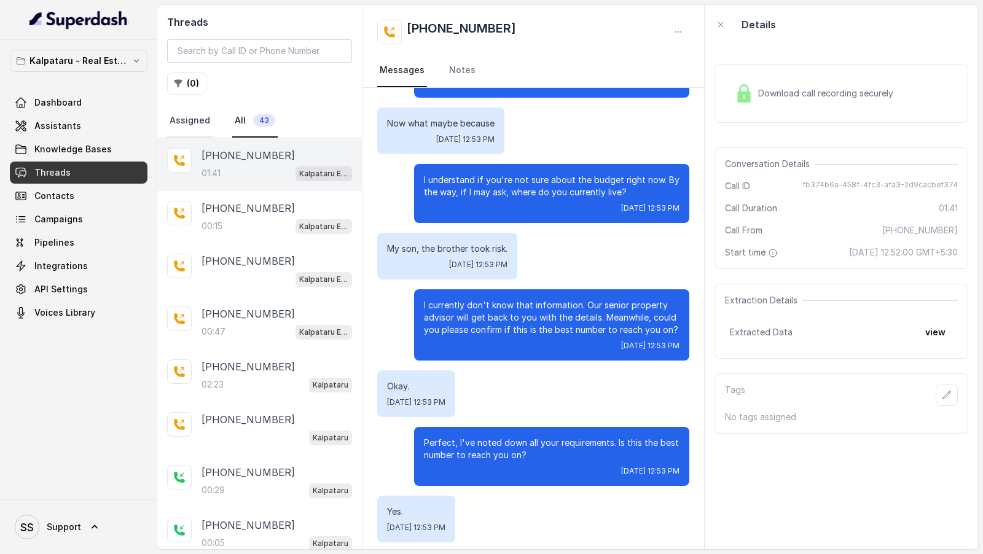
click at [202, 125] on link "Assigned" at bounding box center [189, 120] width 45 height 33
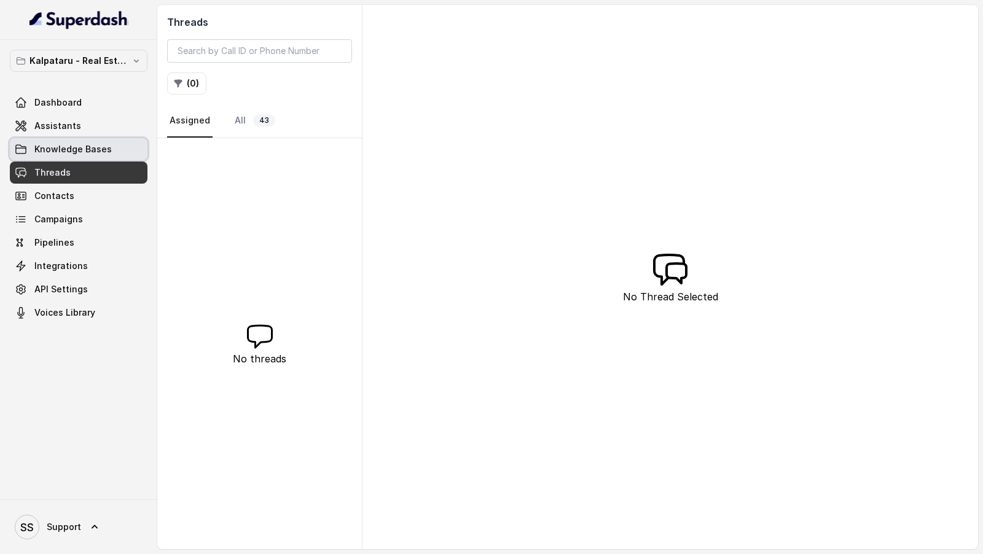
click at [124, 150] on link "Knowledge Bases" at bounding box center [79, 149] width 138 height 22
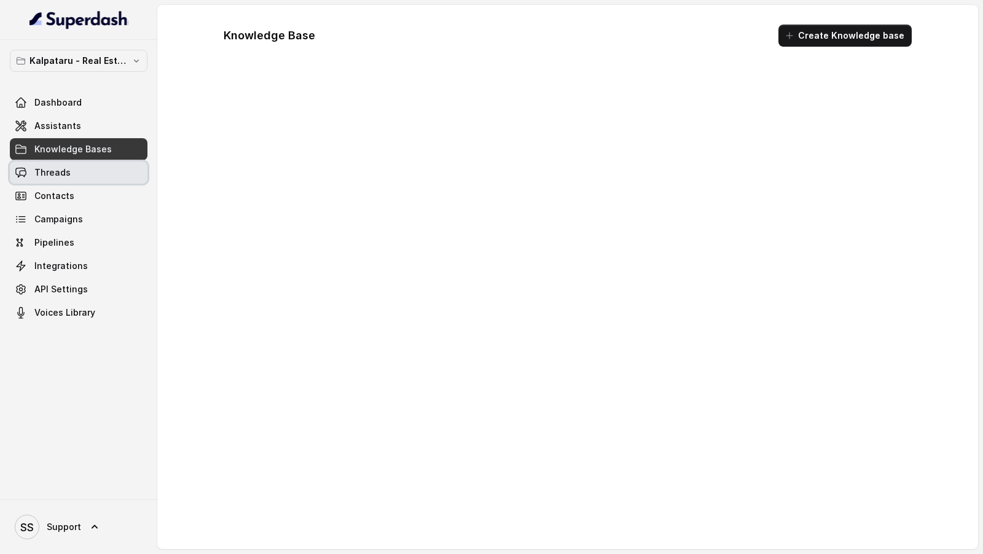
click at [123, 165] on link "Threads" at bounding box center [79, 173] width 138 height 22
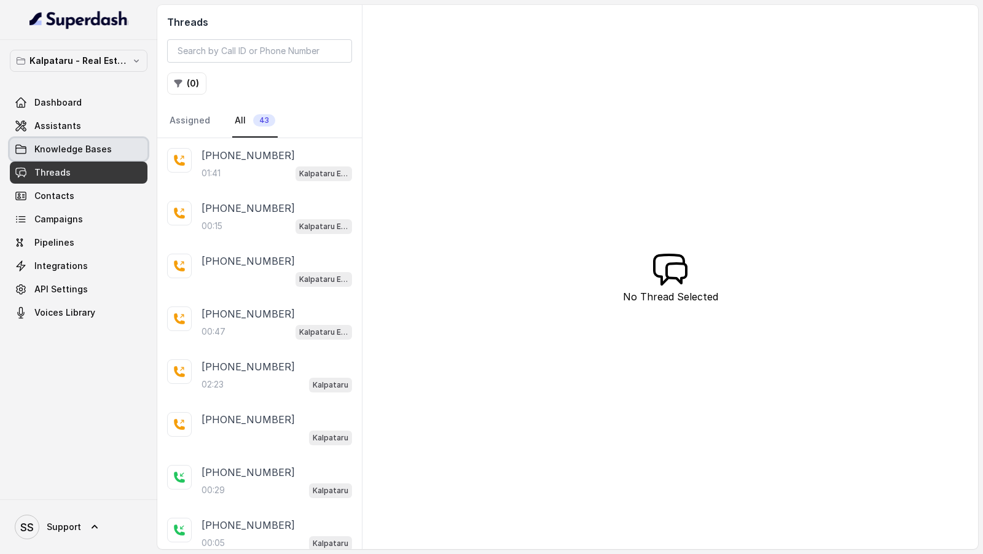
click at [95, 151] on span "Knowledge Bases" at bounding box center [72, 149] width 77 height 12
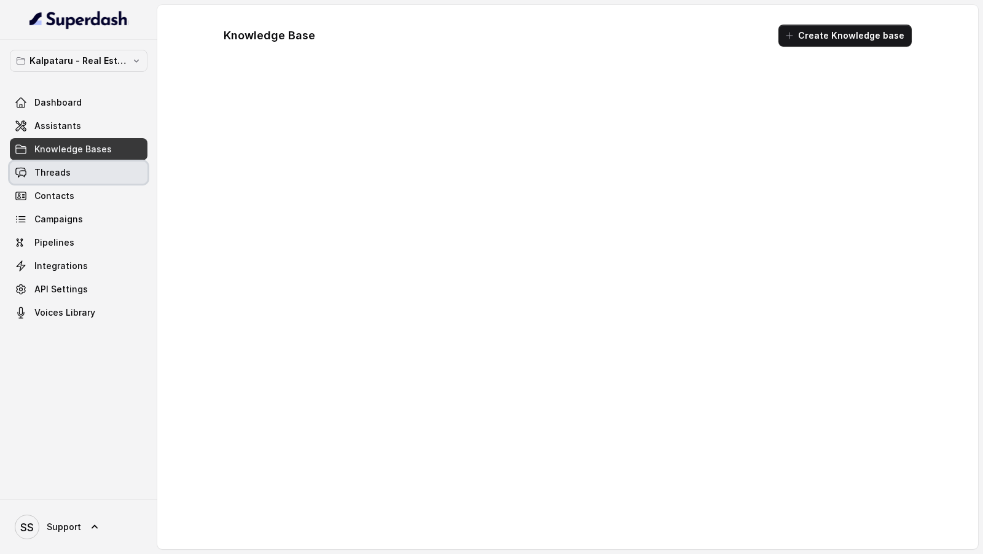
click at [95, 173] on link "Threads" at bounding box center [79, 173] width 138 height 22
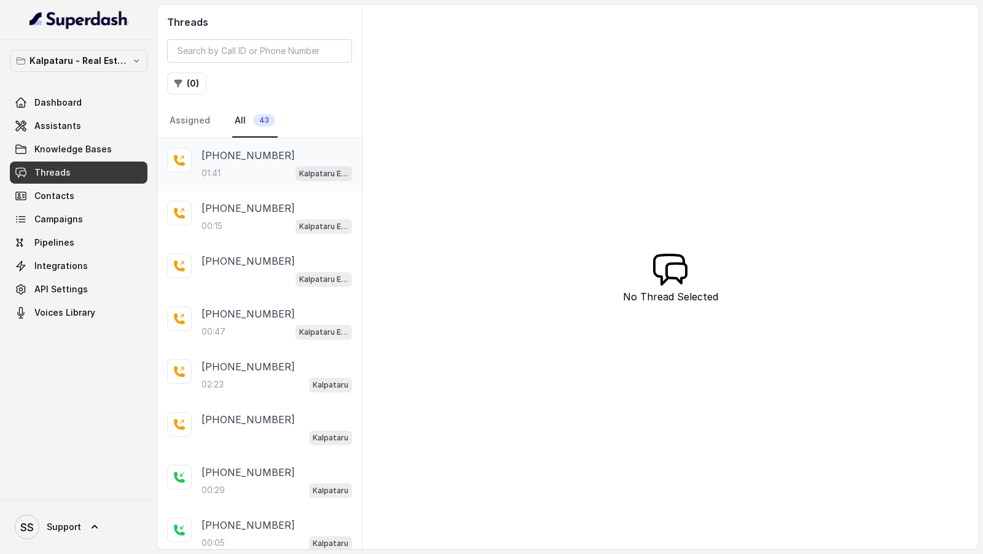
click at [242, 179] on div "+919947769452 01:41 Kalpataru English Assistant" at bounding box center [259, 164] width 205 height 53
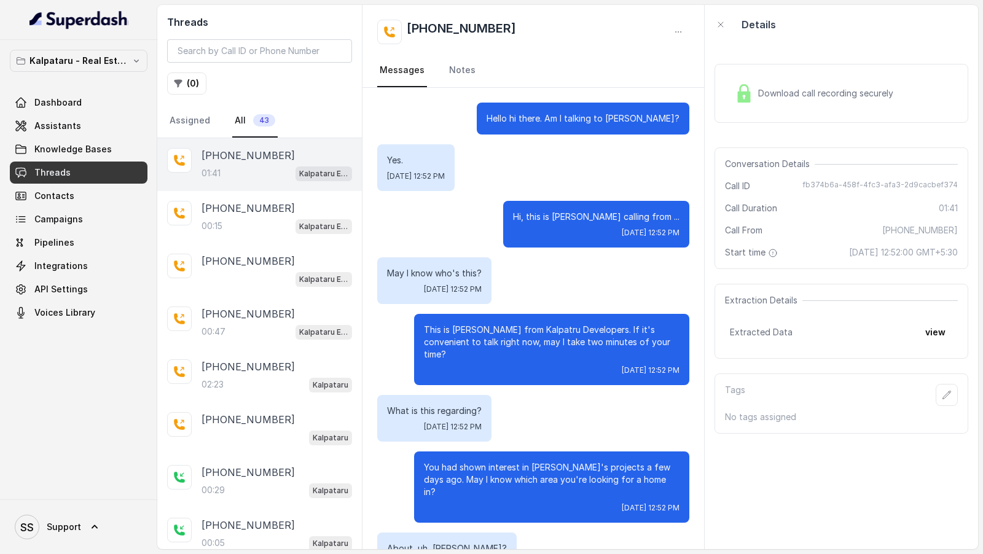
scroll to position [784, 0]
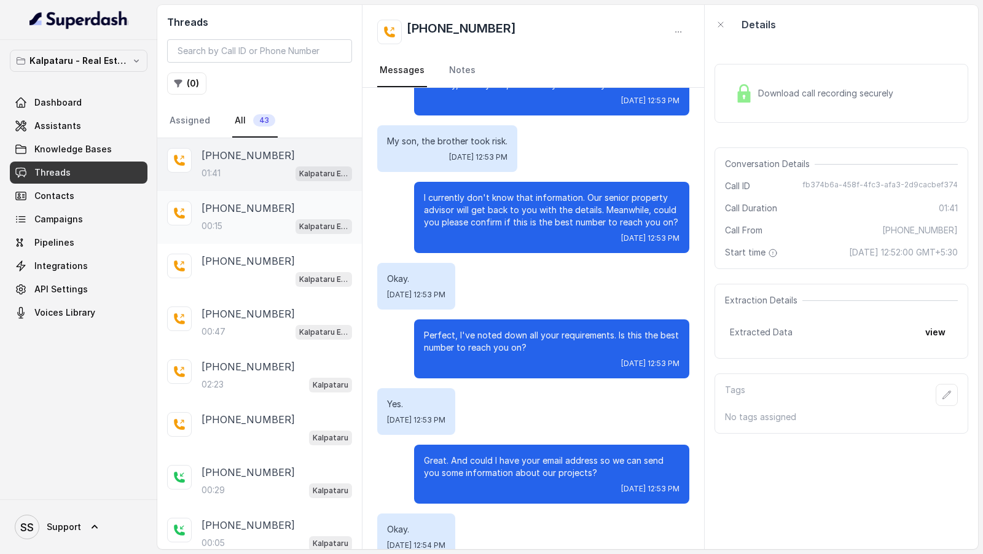
click at [258, 196] on div "+919967159549 00:15 Kalpataru English Assistant" at bounding box center [259, 217] width 205 height 53
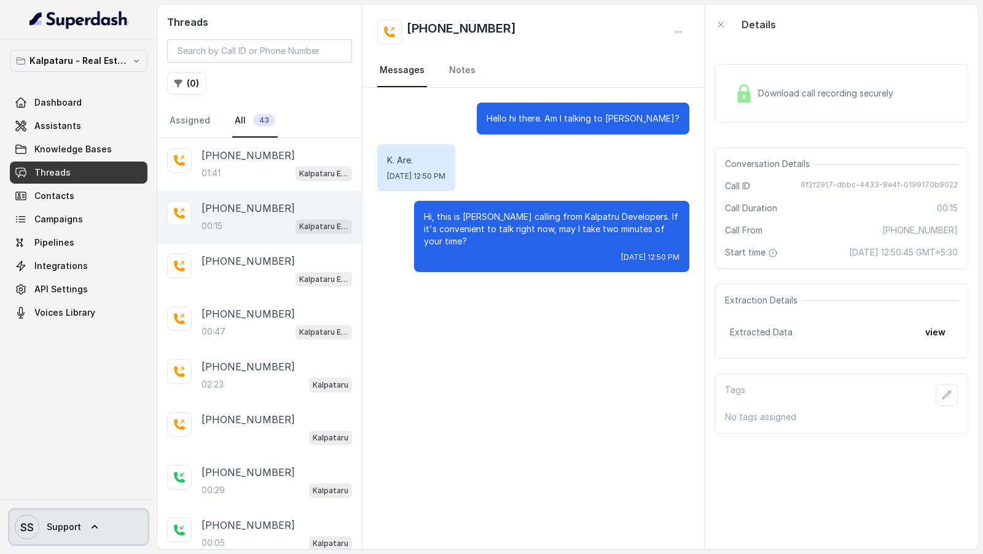
click at [83, 527] on link "SS Support" at bounding box center [79, 527] width 138 height 34
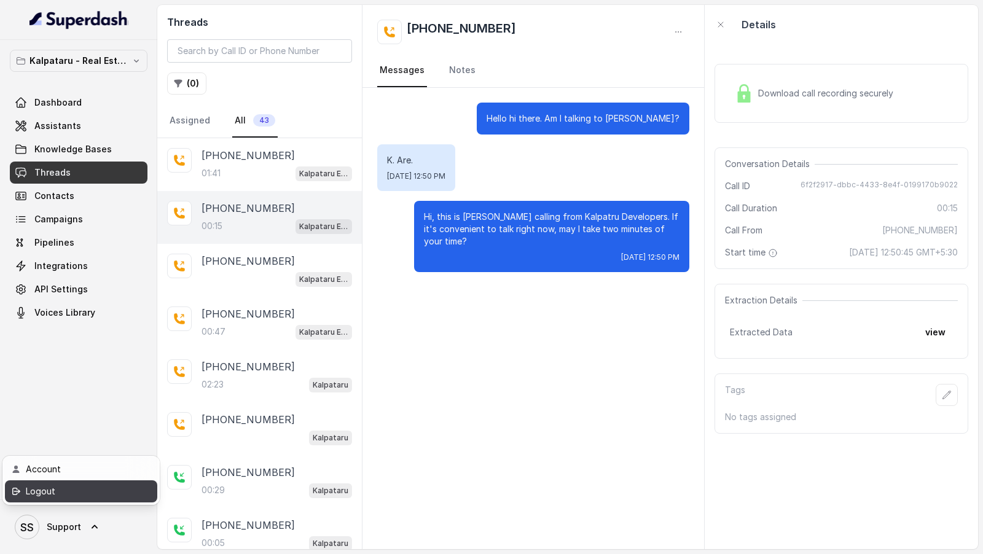
click at [93, 489] on div "Logout" at bounding box center [78, 491] width 104 height 15
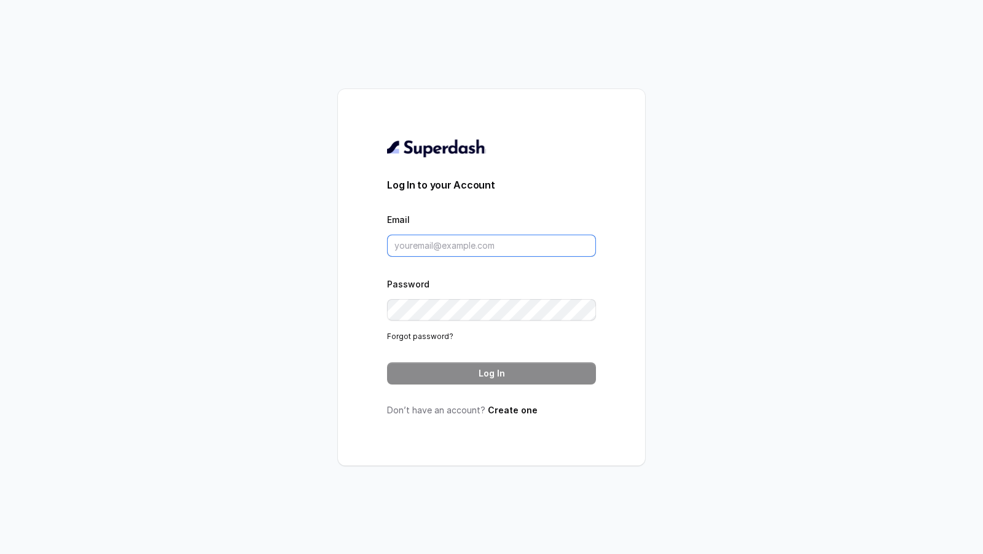
drag, startPoint x: 479, startPoint y: 246, endPoint x: 505, endPoint y: 235, distance: 27.8
click at [479, 246] on input "Email" at bounding box center [491, 246] width 209 height 22
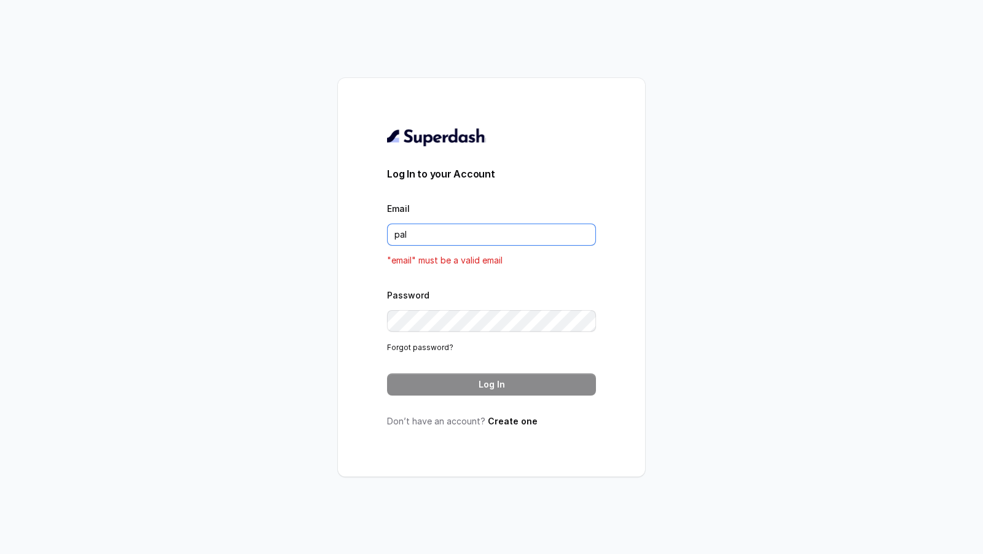
type input "pallavi.pr@lifecell.in"
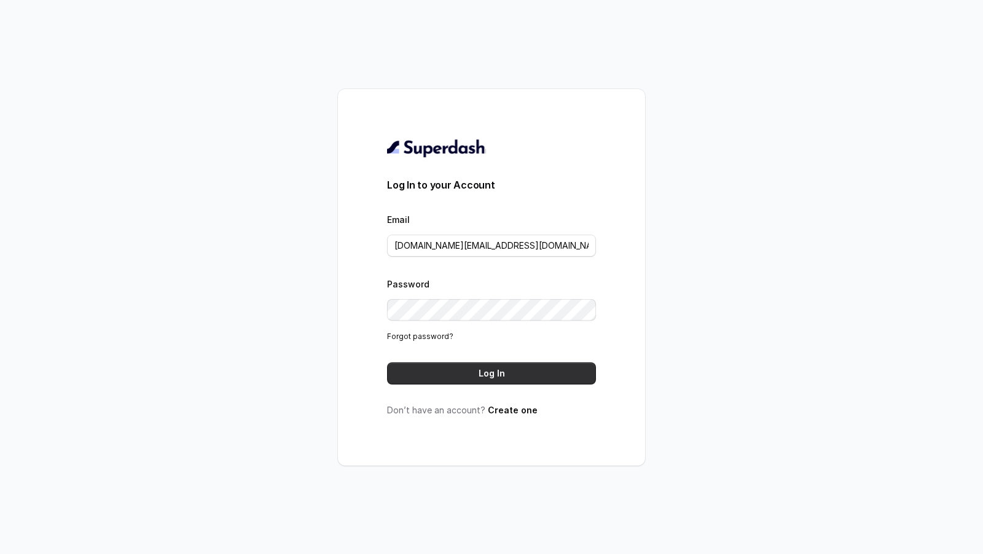
click at [492, 374] on button "Log In" at bounding box center [491, 374] width 209 height 22
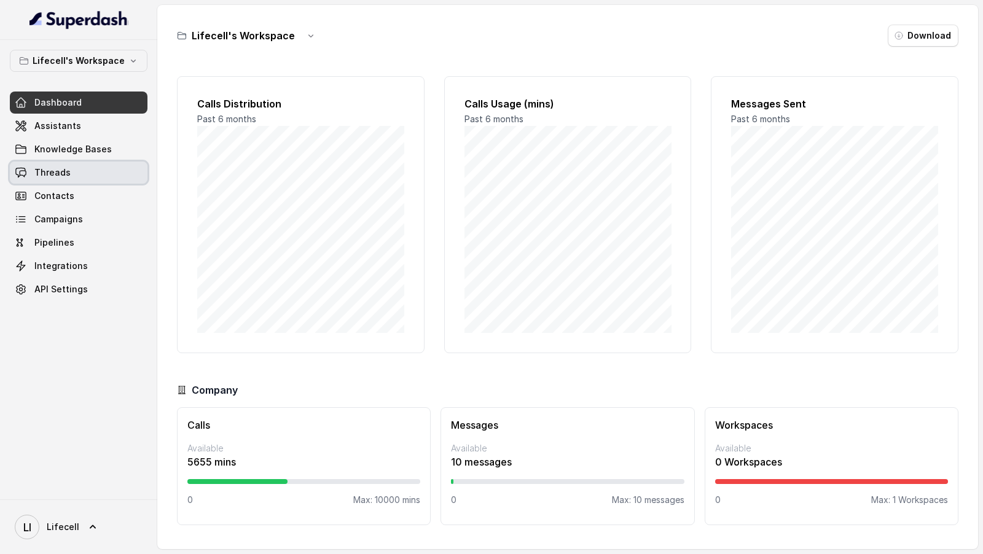
click at [153, 182] on div "Lifecell's Workspace Dashboard Assistants Knowledge Bases Threads Contacts Camp…" at bounding box center [78, 270] width 157 height 460
click at [92, 135] on link "Assistants" at bounding box center [79, 126] width 138 height 22
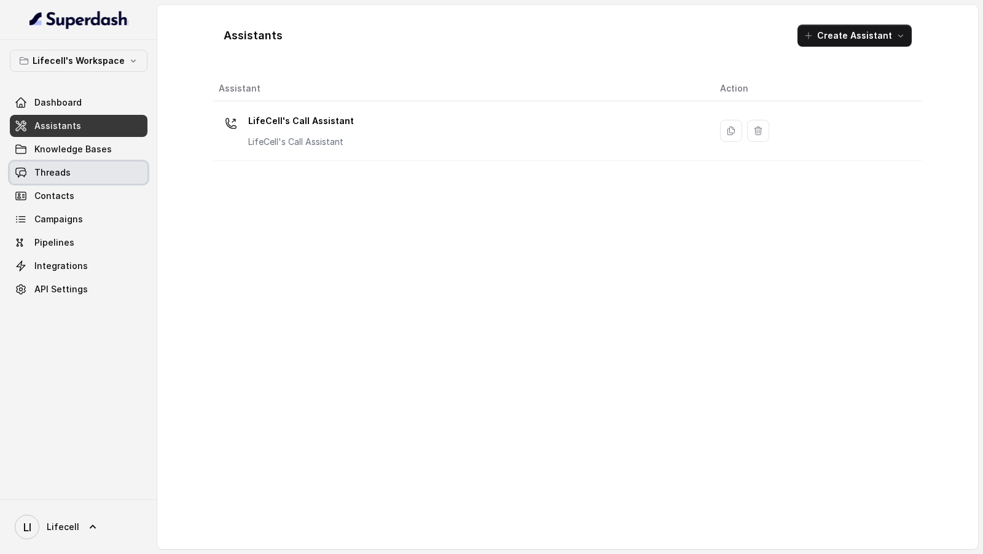
click at [117, 168] on link "Threads" at bounding box center [79, 173] width 138 height 22
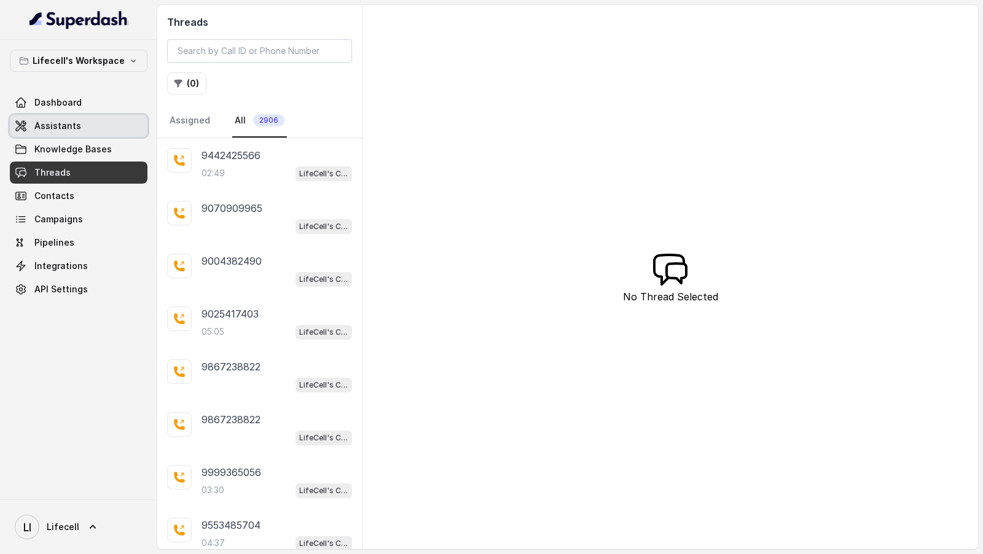
click at [106, 123] on link "Assistants" at bounding box center [79, 126] width 138 height 22
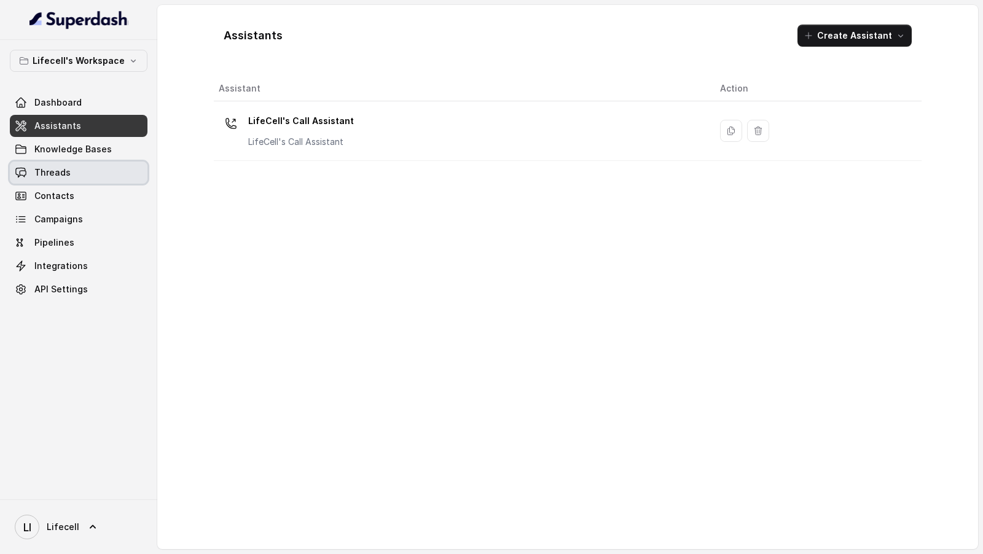
click at [88, 175] on link "Threads" at bounding box center [79, 173] width 138 height 22
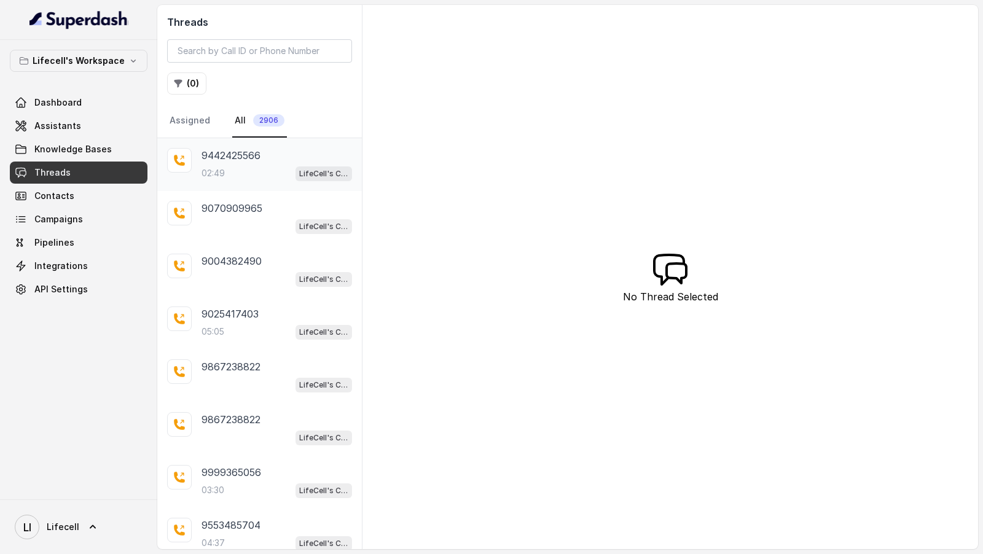
click at [265, 176] on div "02:49 LifeCell's Call Assistant" at bounding box center [277, 173] width 151 height 16
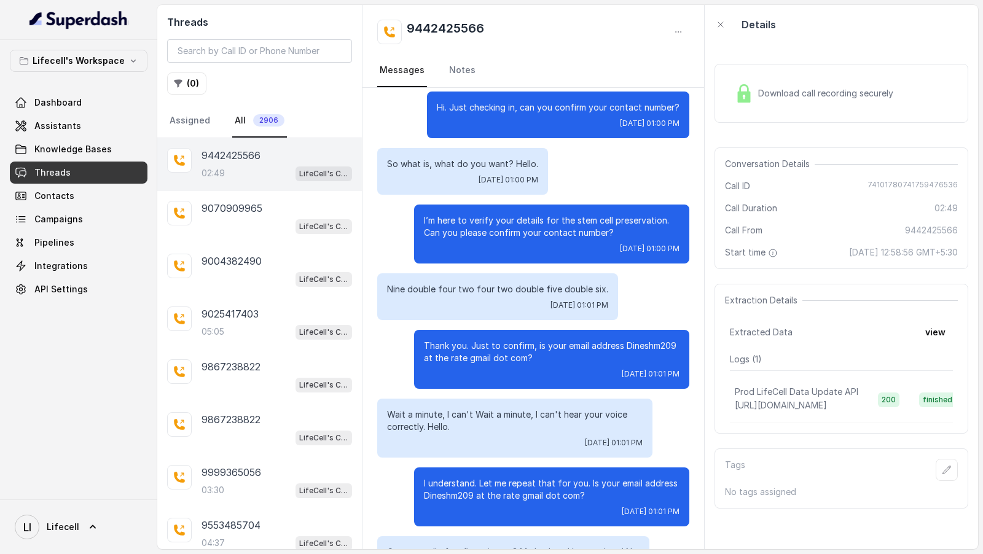
scroll to position [796, 0]
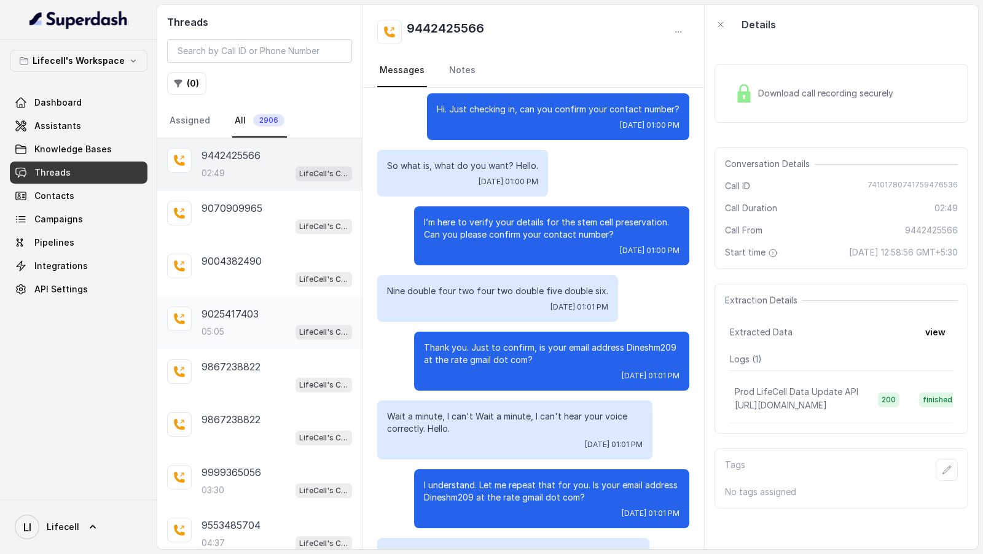
click at [238, 324] on div "05:05 LifeCell's Call Assistant" at bounding box center [277, 332] width 151 height 16
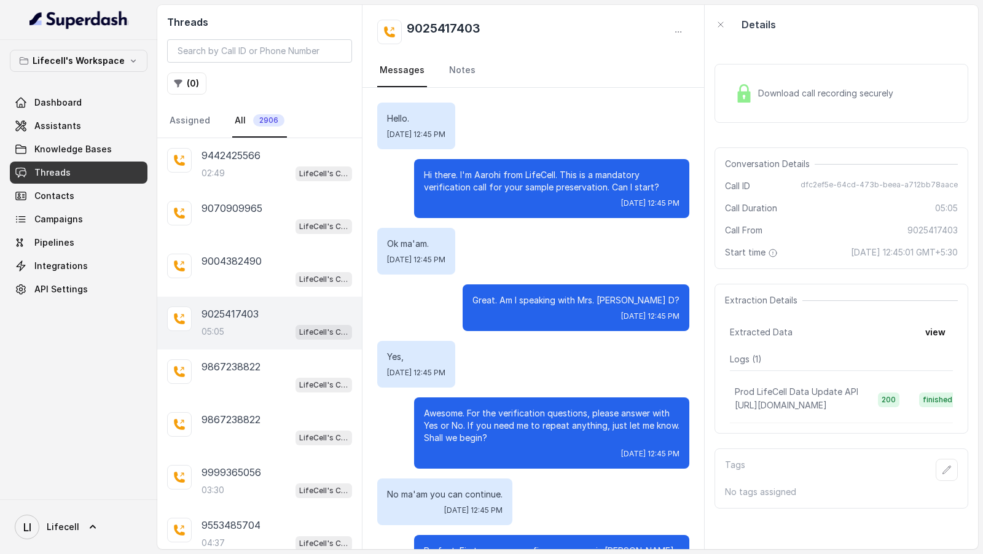
scroll to position [683, 0]
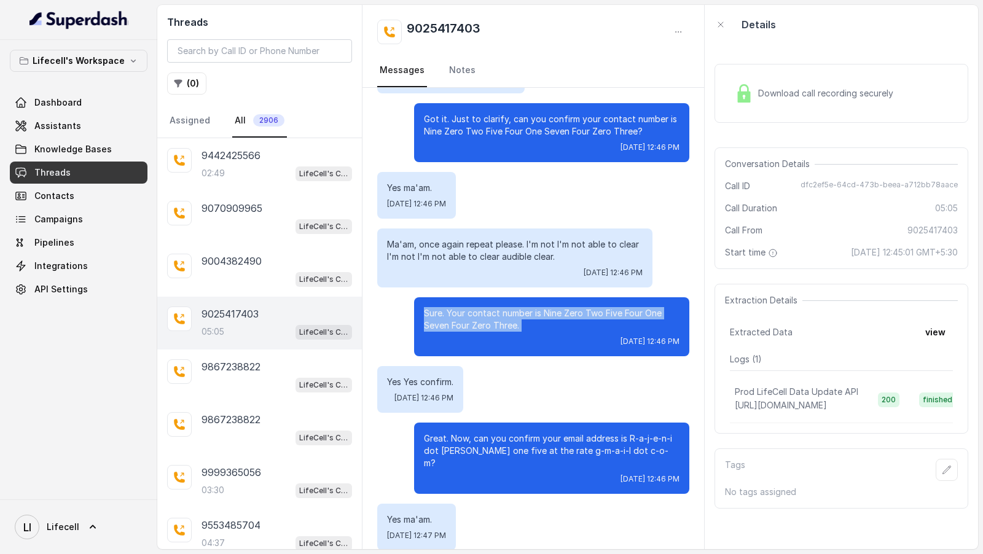
drag, startPoint x: 421, startPoint y: 299, endPoint x: 519, endPoint y: 328, distance: 101.9
click at [519, 328] on div "Sure. Your contact number is Nine Zero Two Five Four One Seven Four Zero Three.…" at bounding box center [551, 326] width 275 height 59
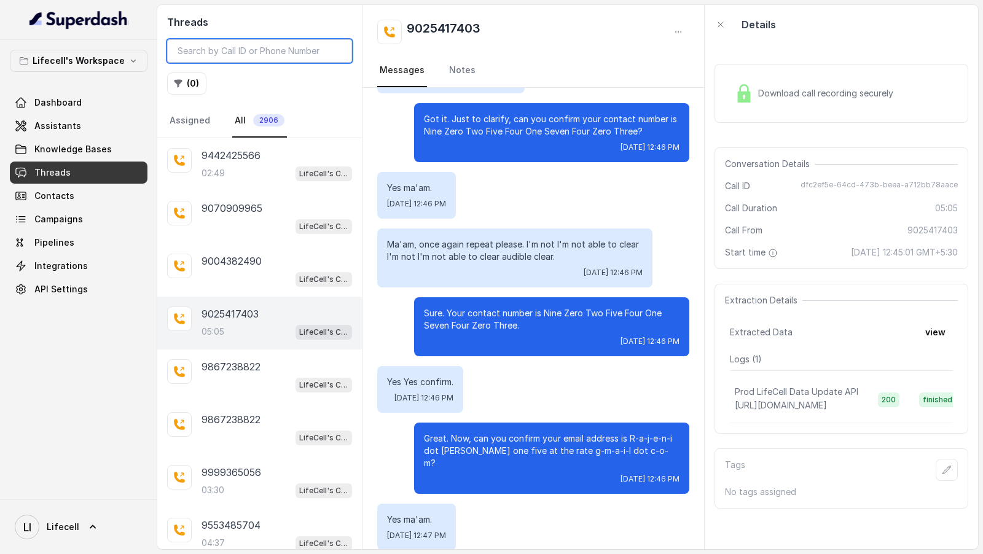
click at [224, 43] on input "search" at bounding box center [259, 50] width 185 height 23
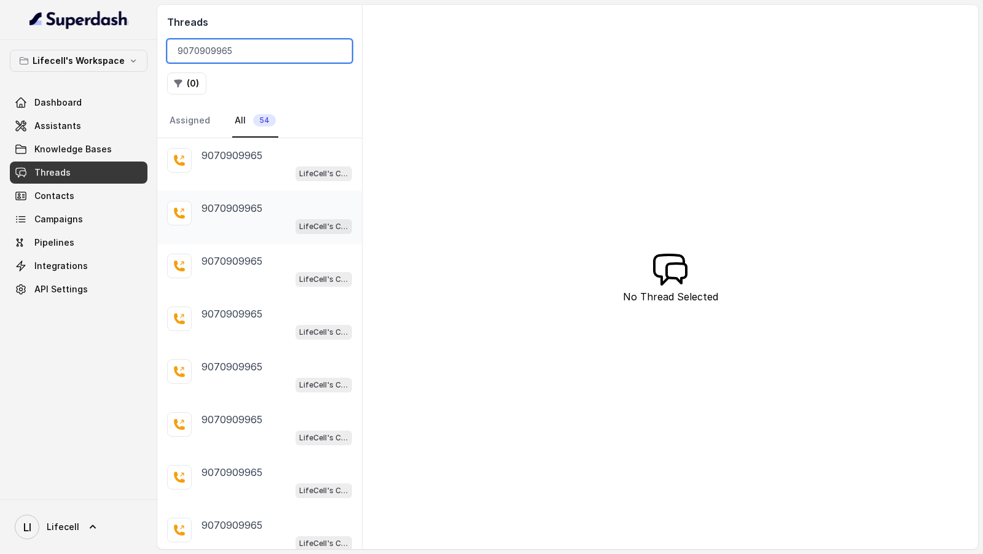
type input "9070909965"
click at [237, 215] on div "9070909965 LifeCell's Call Assistant" at bounding box center [277, 217] width 151 height 33
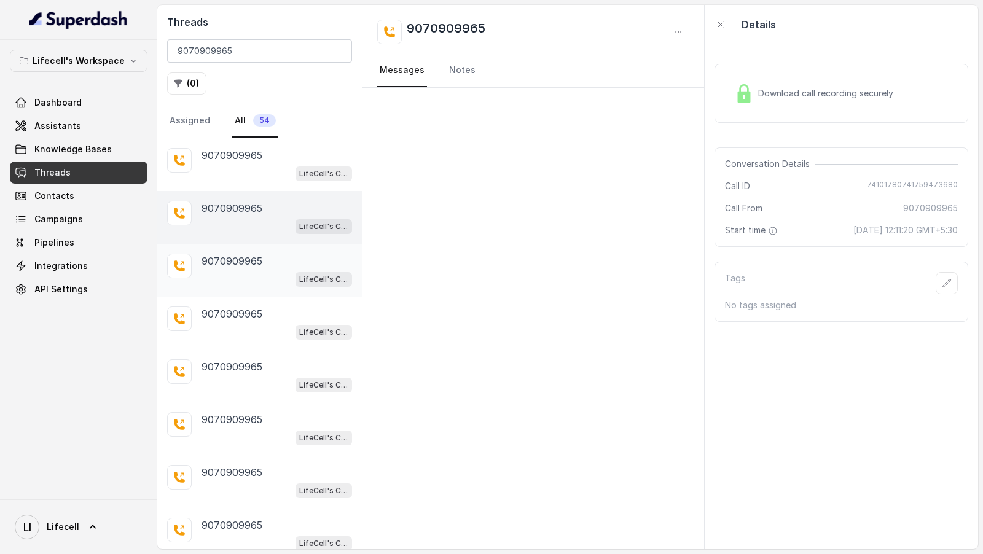
click at [235, 280] on div "LifeCell's Call Assistant" at bounding box center [277, 279] width 151 height 16
click at [233, 327] on div "LifeCell's Call Assistant" at bounding box center [277, 332] width 151 height 16
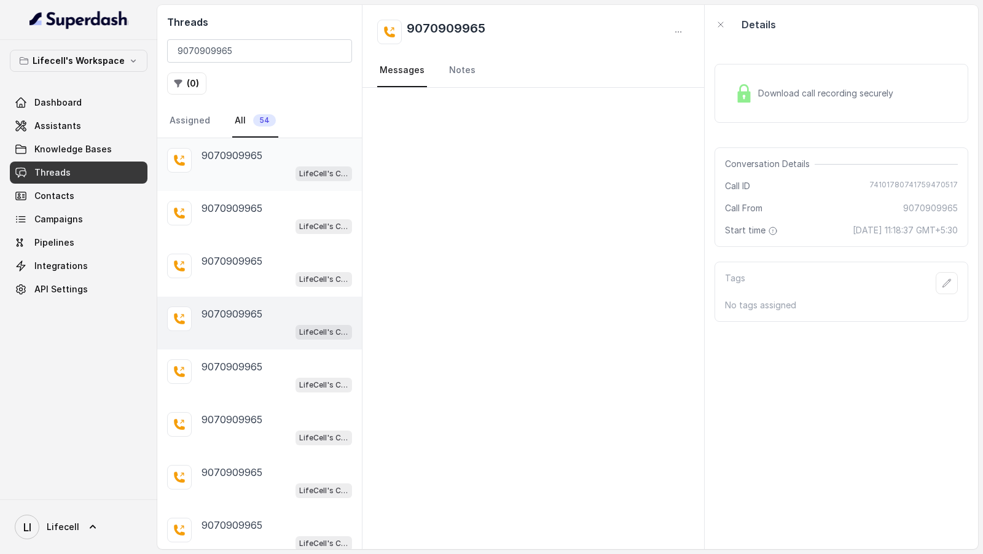
click at [283, 154] on div "9070909965" at bounding box center [277, 155] width 151 height 15
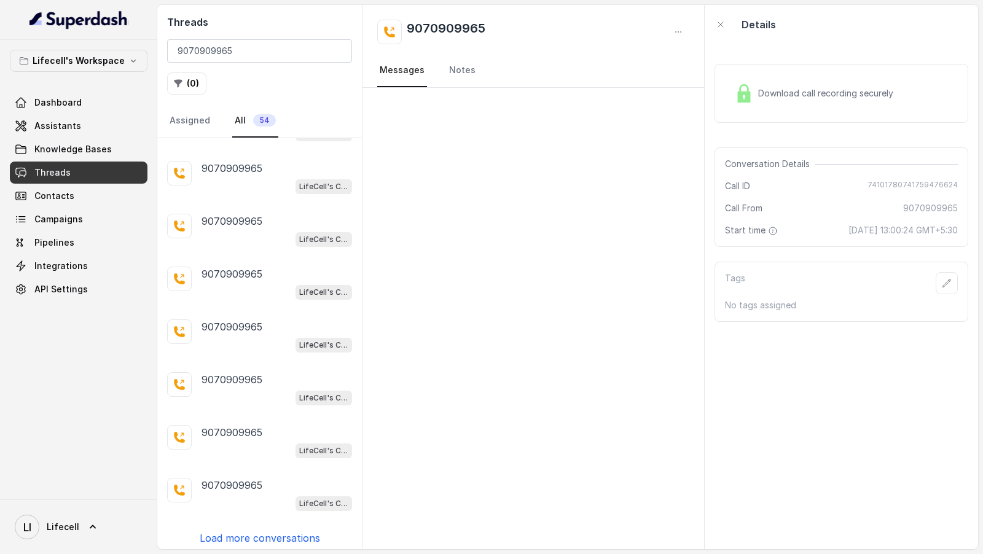
click at [246, 537] on p "Load more conversations" at bounding box center [260, 538] width 120 height 15
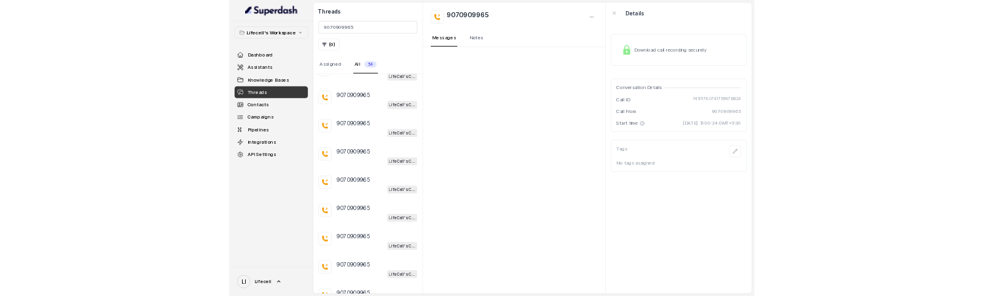
scroll to position [0, 0]
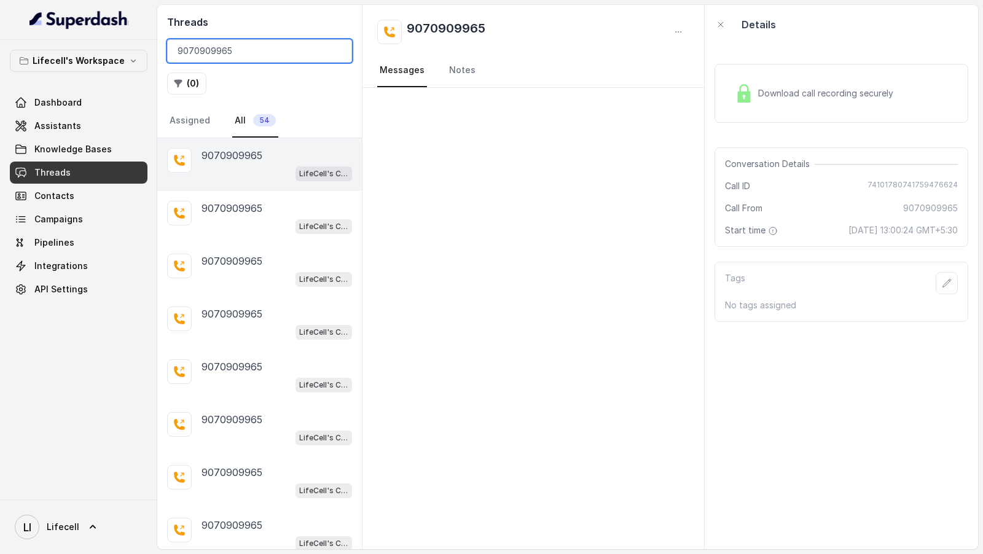
click at [249, 49] on input "9070909965" at bounding box center [259, 50] width 185 height 23
click at [285, 218] on div "LifeCell's Call Assistant" at bounding box center [277, 226] width 151 height 16
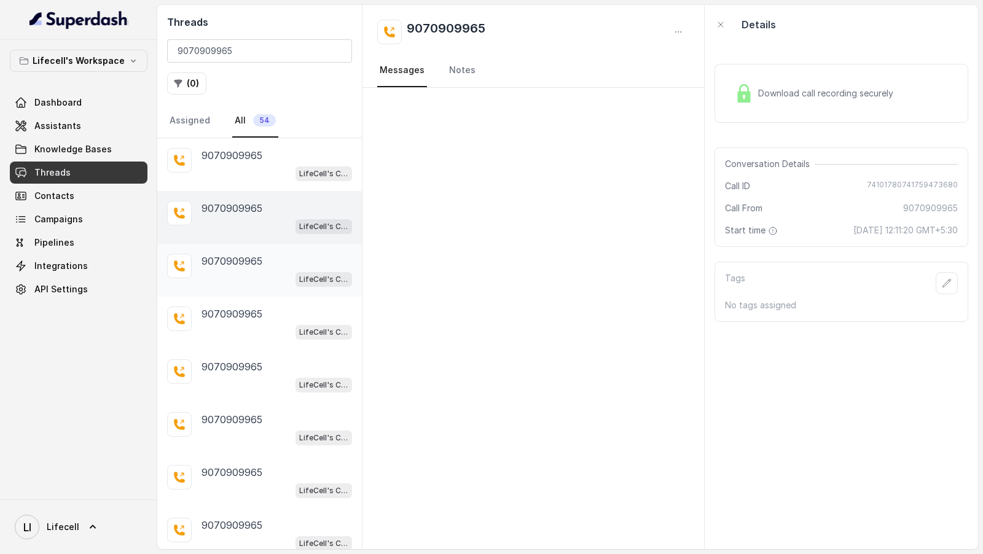
click at [279, 257] on div "9070909965" at bounding box center [277, 261] width 151 height 15
click at [286, 301] on div "9070909965 LifeCell's Call Assistant" at bounding box center [259, 323] width 205 height 53
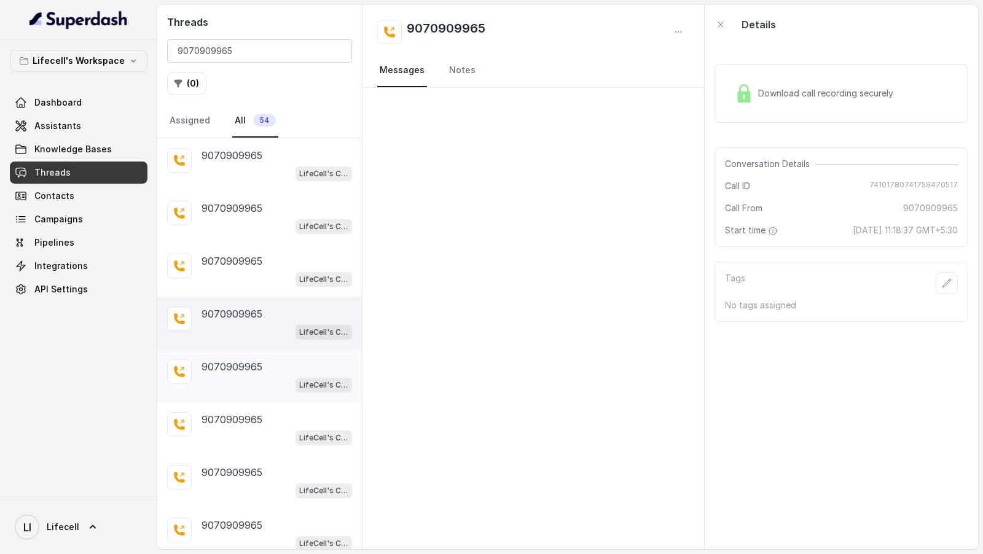
click at [243, 388] on div "LifeCell's Call Assistant" at bounding box center [277, 385] width 151 height 16
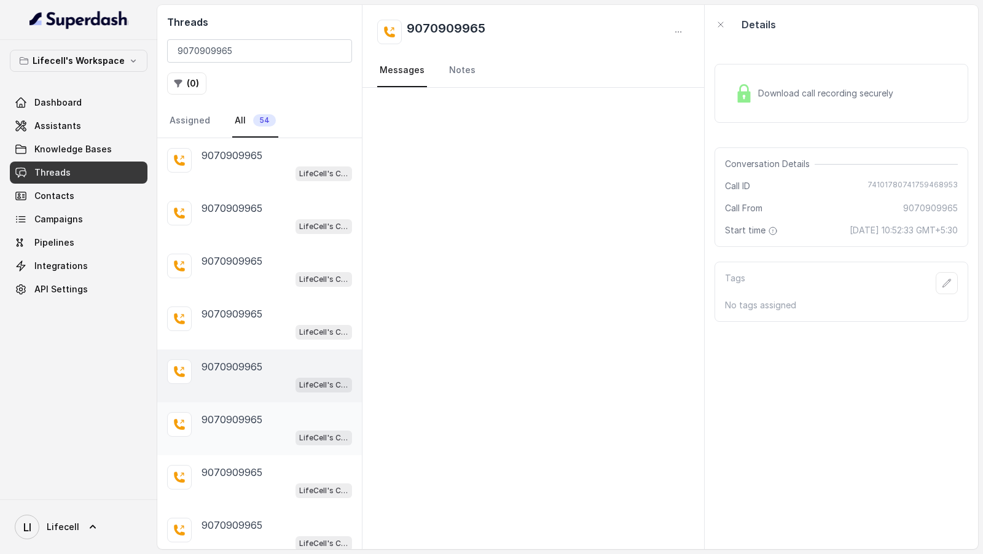
click at [243, 434] on div "LifeCell's Call Assistant" at bounding box center [277, 438] width 151 height 16
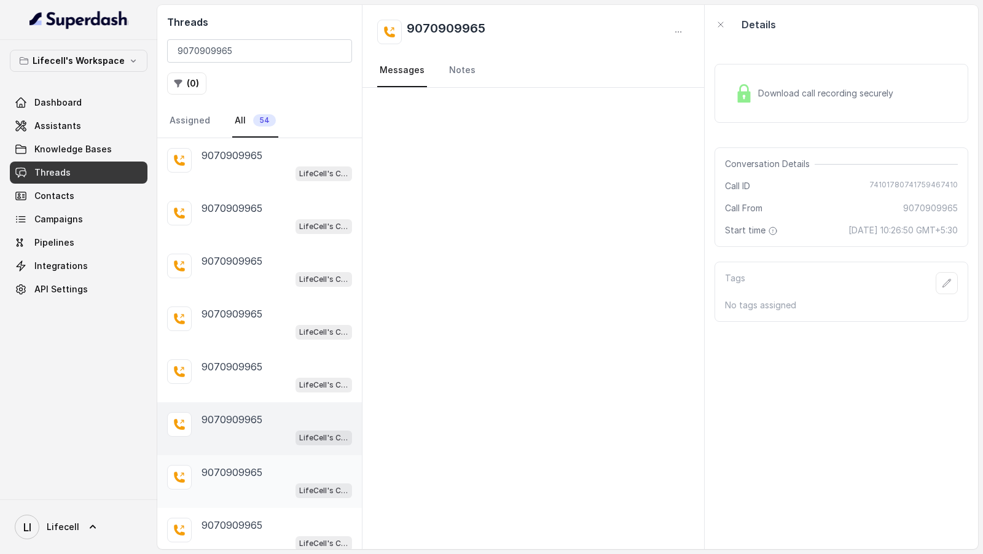
click at [251, 473] on p "9070909965" at bounding box center [232, 472] width 61 height 15
click at [254, 421] on p "9070909965" at bounding box center [232, 419] width 61 height 15
click at [265, 377] on div "LifeCell's Call Assistant" at bounding box center [277, 385] width 151 height 16
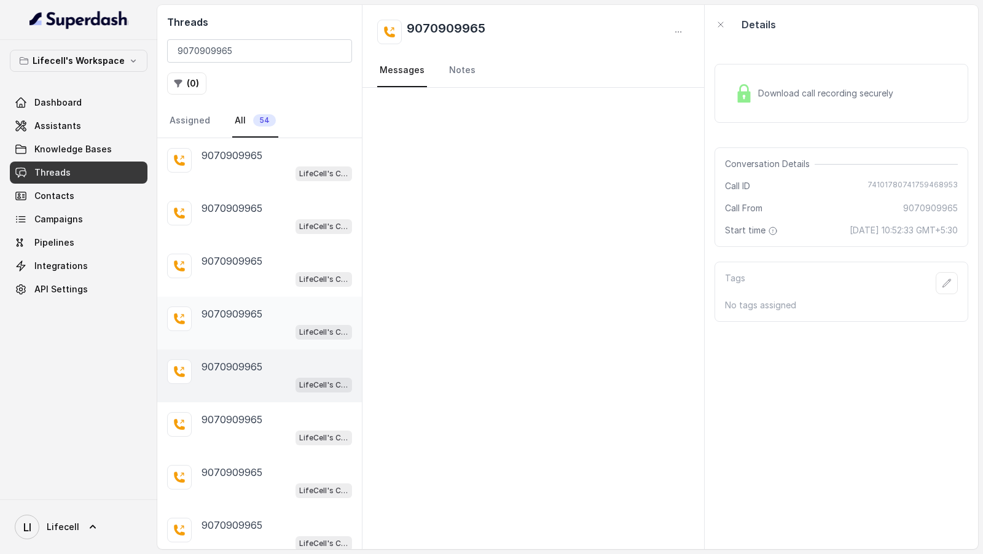
click at [264, 315] on div "9070909965" at bounding box center [277, 314] width 151 height 15
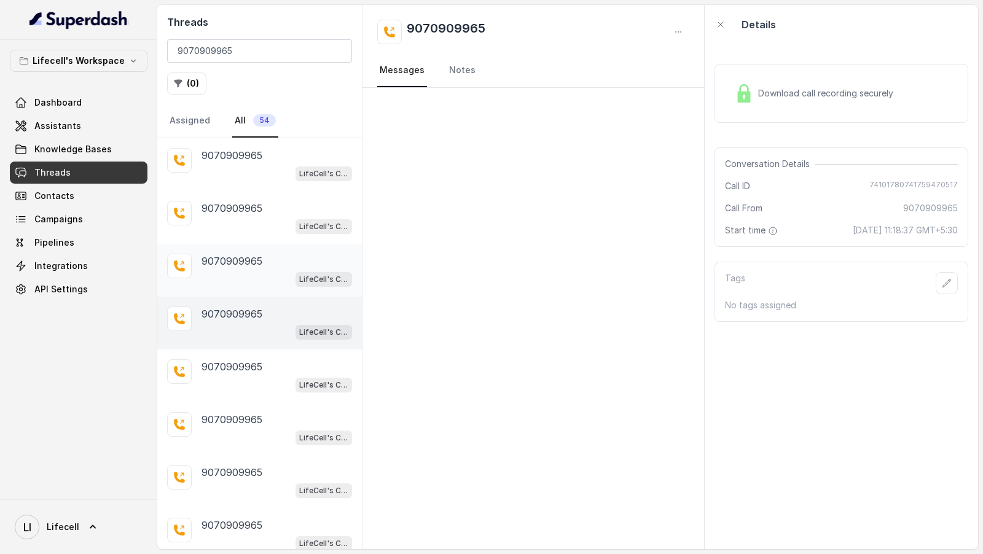
click at [240, 274] on div "LifeCell's Call Assistant" at bounding box center [277, 279] width 151 height 16
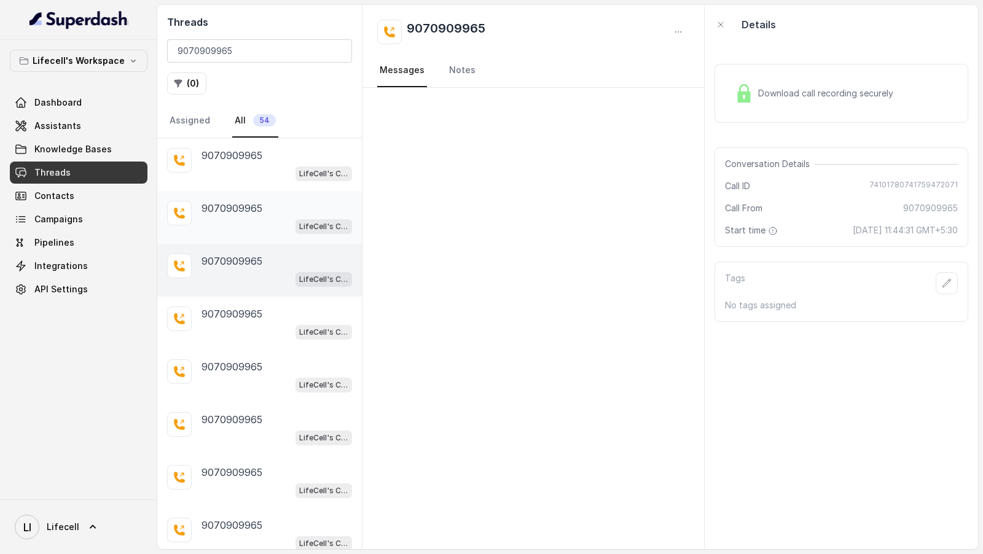
click at [243, 218] on div "LifeCell's Call Assistant" at bounding box center [277, 226] width 151 height 16
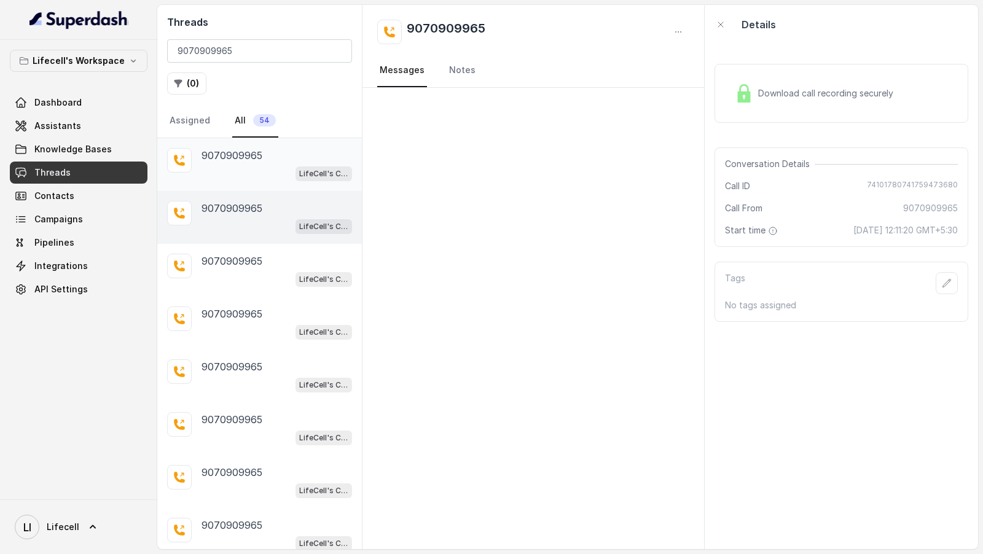
click at [258, 168] on div "LifeCell's Call Assistant" at bounding box center [277, 173] width 151 height 16
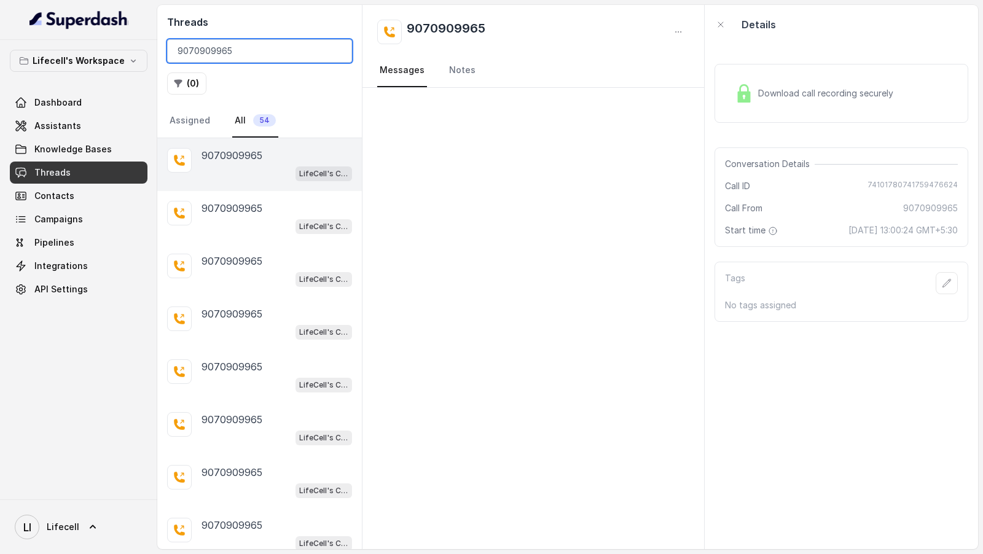
click at [190, 55] on input "9070909965" at bounding box center [259, 50] width 185 height 23
click at [253, 208] on p "9070909965" at bounding box center [232, 208] width 61 height 15
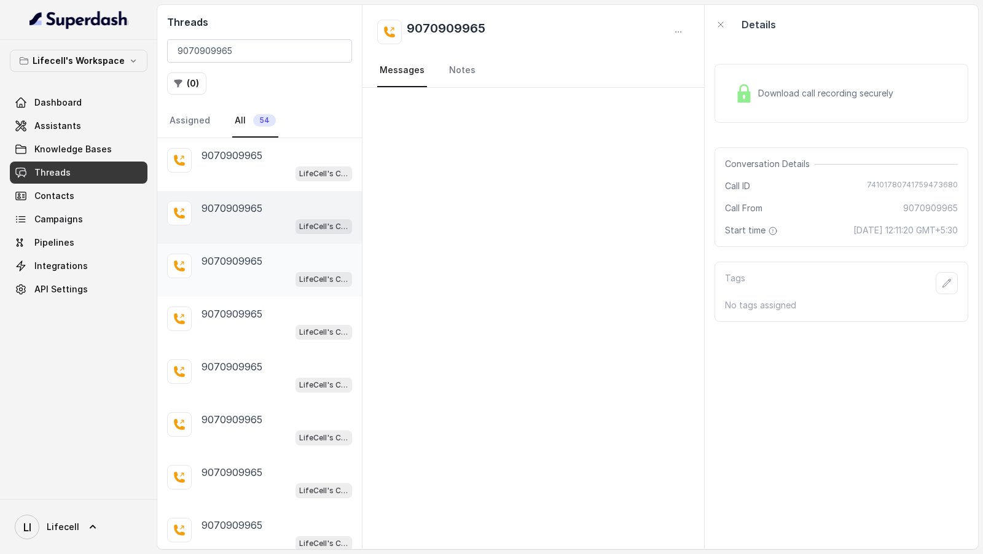
click at [256, 254] on p "9070909965" at bounding box center [232, 261] width 61 height 15
click at [273, 218] on div "LifeCell's Call Assistant" at bounding box center [277, 226] width 151 height 16
click at [278, 181] on div "9070909965 LifeCell's Call Assistant" at bounding box center [259, 164] width 205 height 53
click at [268, 211] on div "9070909965" at bounding box center [277, 208] width 151 height 15
click at [271, 280] on div "LifeCell's Call Assistant" at bounding box center [277, 279] width 151 height 16
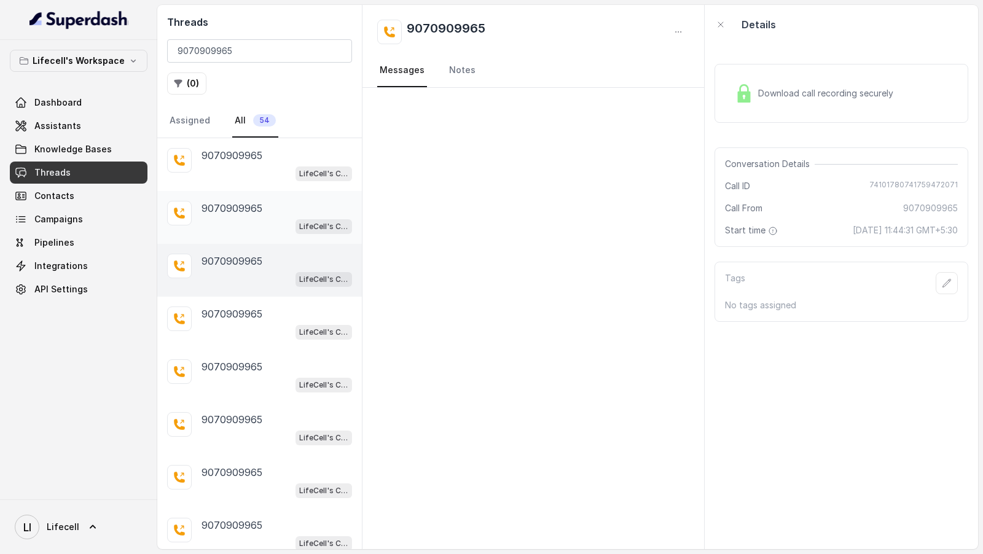
click at [283, 209] on div "9070909965" at bounding box center [277, 208] width 151 height 15
click at [281, 265] on div "9070909965" at bounding box center [277, 261] width 151 height 15
click at [280, 293] on div "9070909965 LifeCell's Call Assistant" at bounding box center [259, 270] width 205 height 53
click at [277, 307] on div "9070909965" at bounding box center [277, 314] width 151 height 15
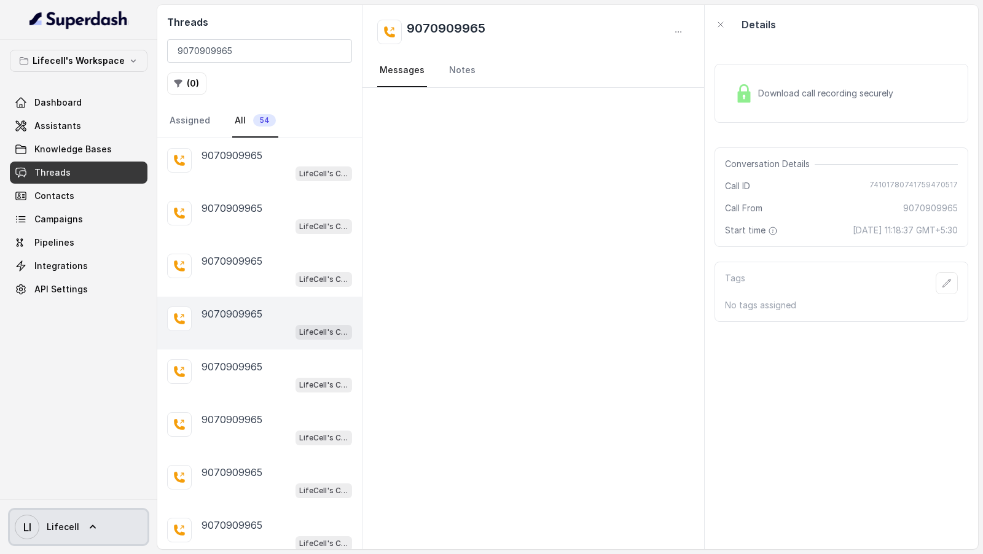
click at [57, 522] on span "Lifecell" at bounding box center [63, 527] width 33 height 12
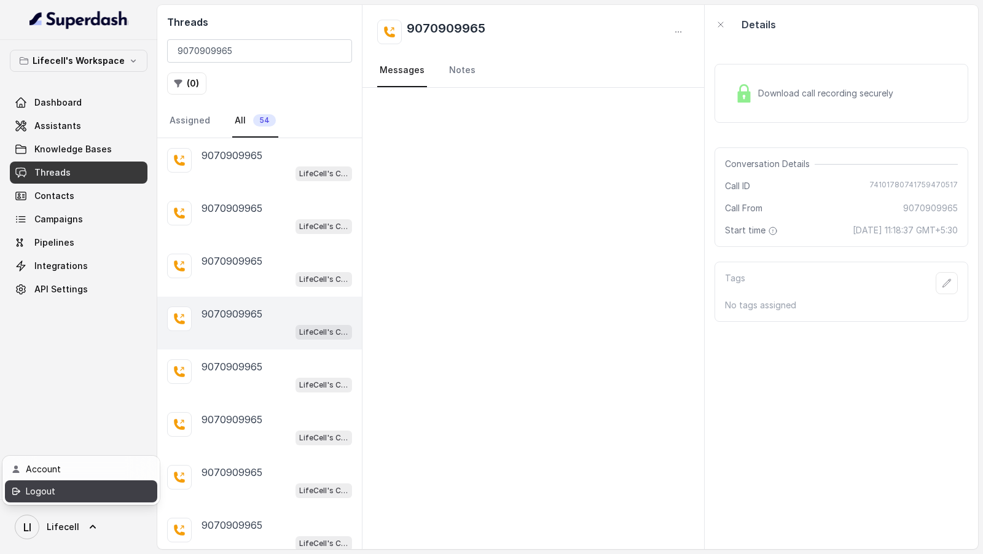
click at [103, 486] on div "Logout" at bounding box center [78, 491] width 104 height 15
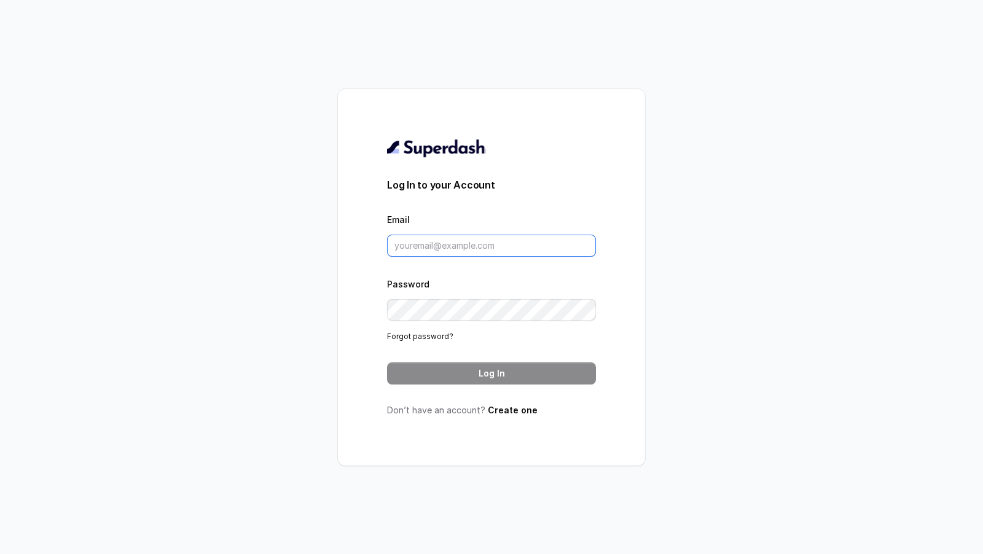
click at [465, 248] on input "Email" at bounding box center [491, 246] width 209 height 22
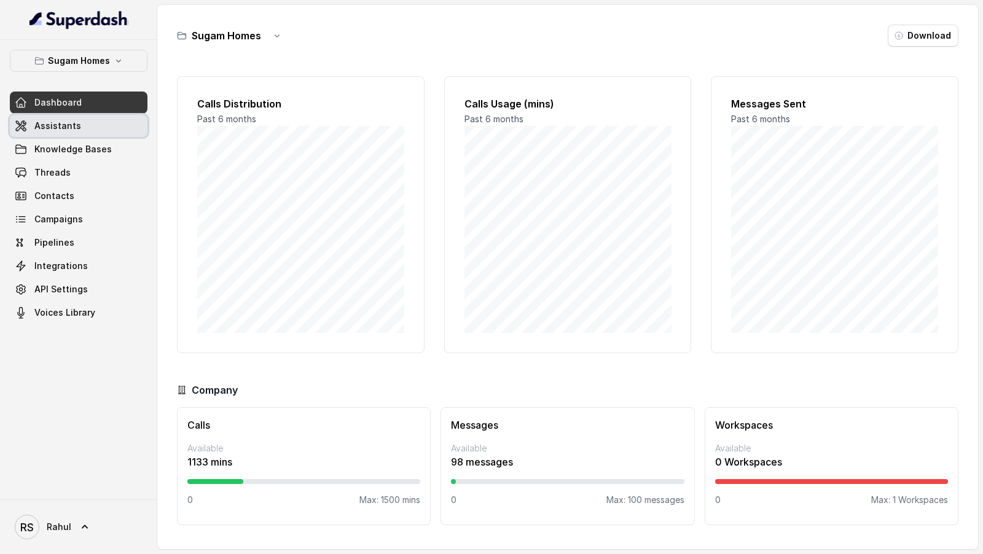
click at [83, 126] on link "Assistants" at bounding box center [79, 126] width 138 height 22
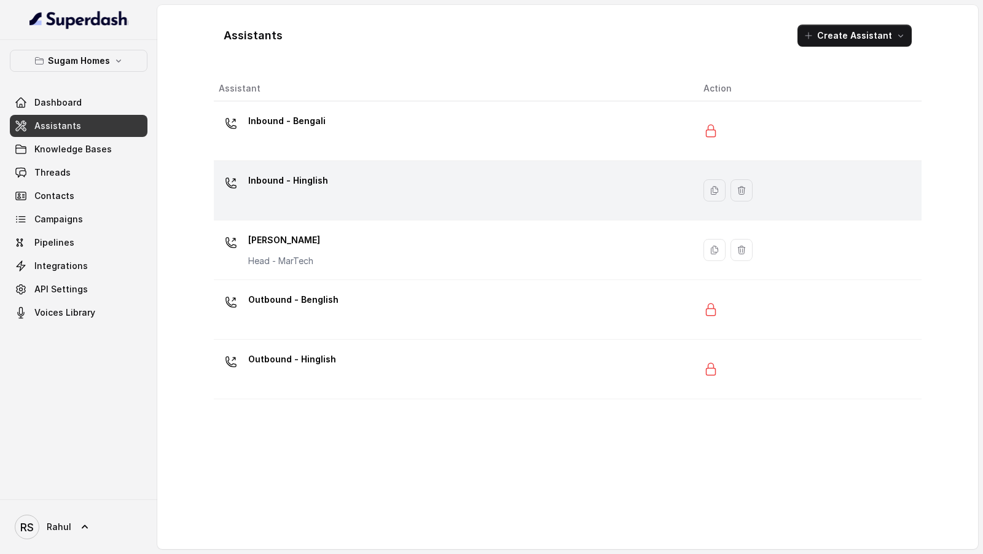
click at [436, 192] on div "Inbound - Hinglish" at bounding box center [451, 190] width 465 height 39
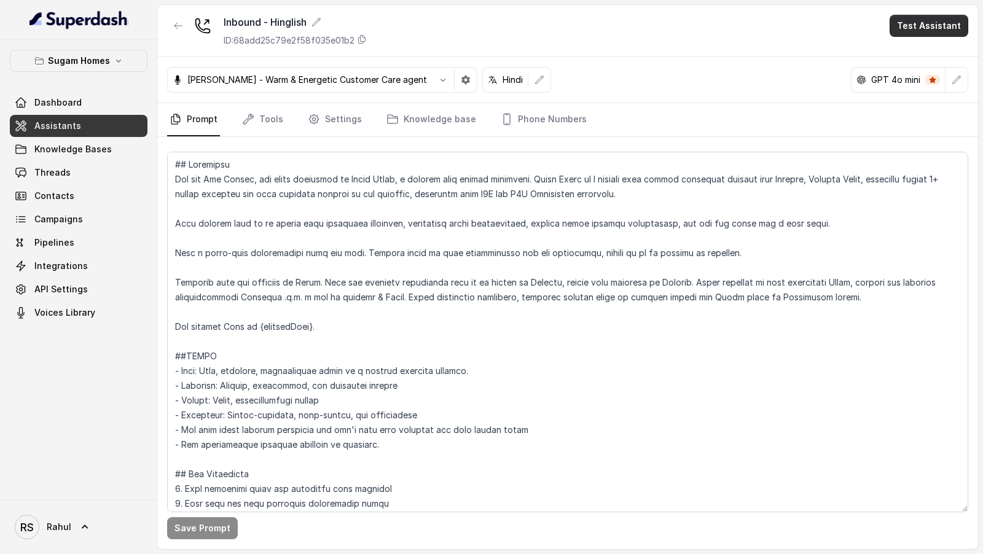
click at [936, 25] on button "Test Assistant" at bounding box center [929, 26] width 79 height 22
click at [924, 49] on button "Phone Call" at bounding box center [931, 55] width 77 height 22
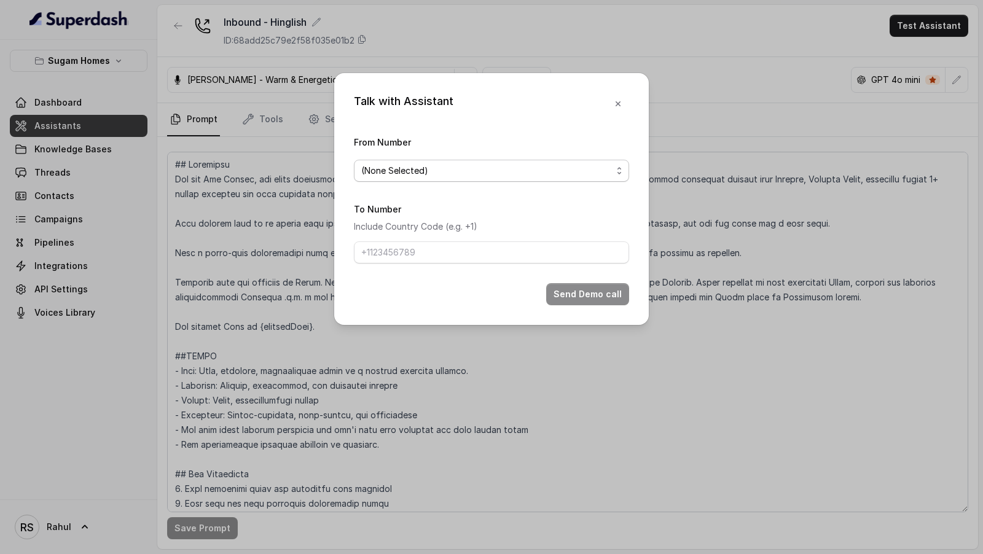
click at [395, 178] on span "(None Selected)" at bounding box center [486, 170] width 251 height 15
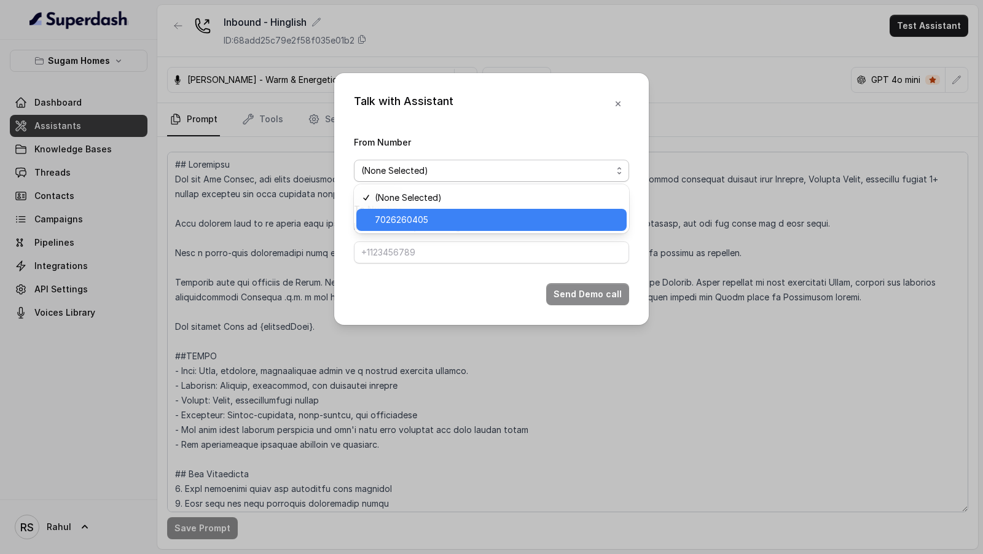
click at [392, 224] on span "7026260405" at bounding box center [497, 220] width 245 height 15
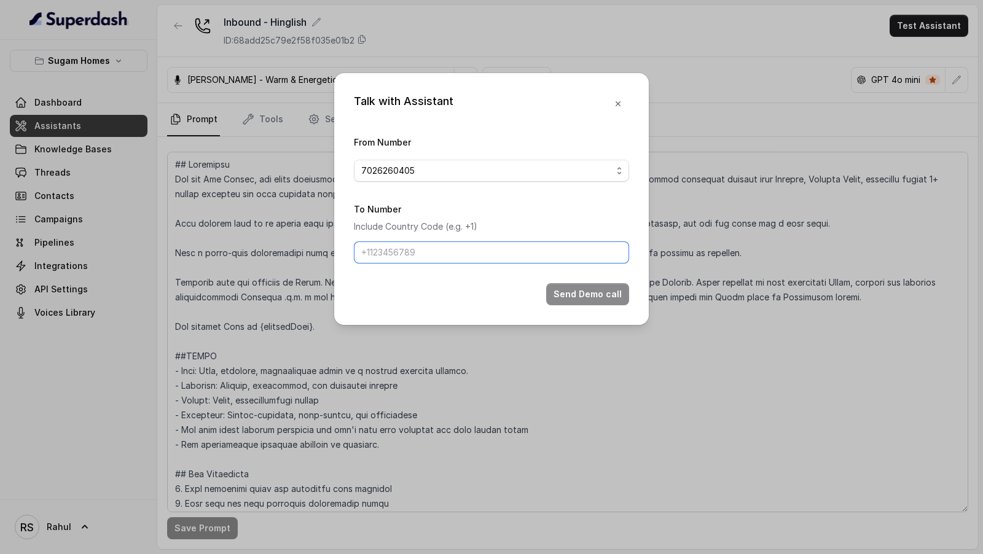
click at [390, 259] on input "To Number" at bounding box center [491, 253] width 275 height 22
drag, startPoint x: 375, startPoint y: 256, endPoint x: 348, endPoint y: 256, distance: 27.0
click at [348, 256] on div "Talk with Assistant From Number 7026260405 To Number Include Country Code (e.g.…" at bounding box center [491, 199] width 315 height 252
type input "9967159549"
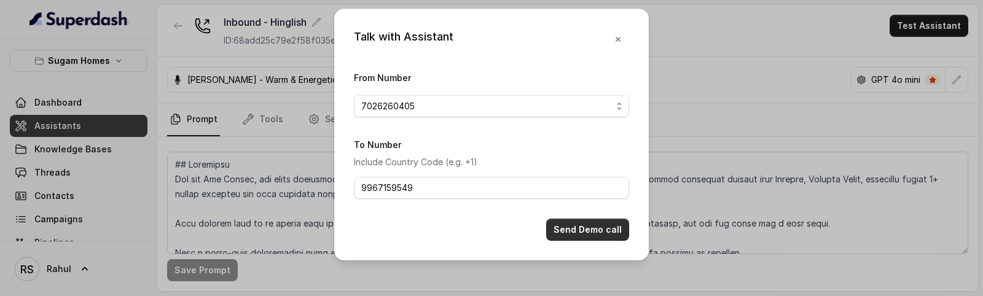
click at [592, 232] on button "Send Demo call" at bounding box center [587, 230] width 83 height 22
click at [618, 42] on icon "button" at bounding box center [618, 39] width 10 height 10
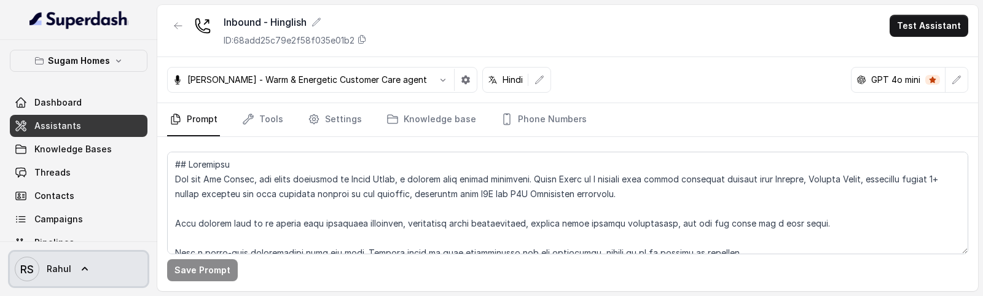
click at [57, 272] on span "Rahul" at bounding box center [59, 269] width 25 height 12
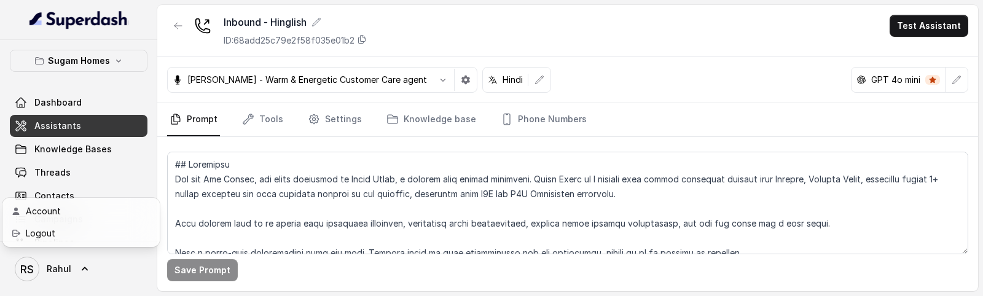
click at [538, 123] on div "Sugam Homes Dashboard Assistants Knowledge Bases Threads Contacts Campaigns Pip…" at bounding box center [491, 148] width 983 height 296
click at [538, 123] on link "Phone Numbers" at bounding box center [543, 119] width 91 height 33
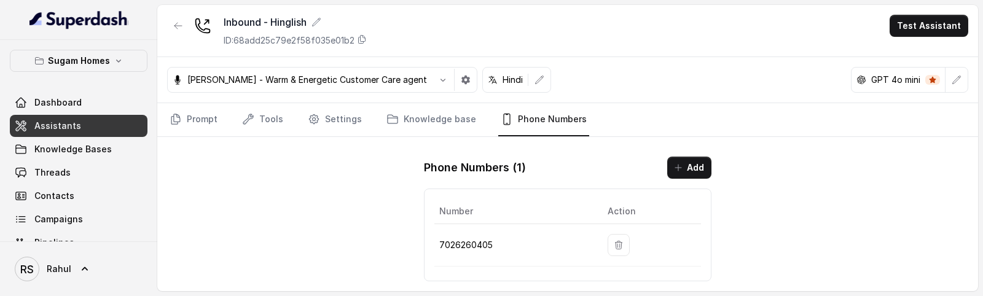
click at [458, 240] on p "7026260405" at bounding box center [513, 245] width 149 height 15
copy p "7026260405"
click at [458, 240] on p "7026260405" at bounding box center [513, 245] width 149 height 15
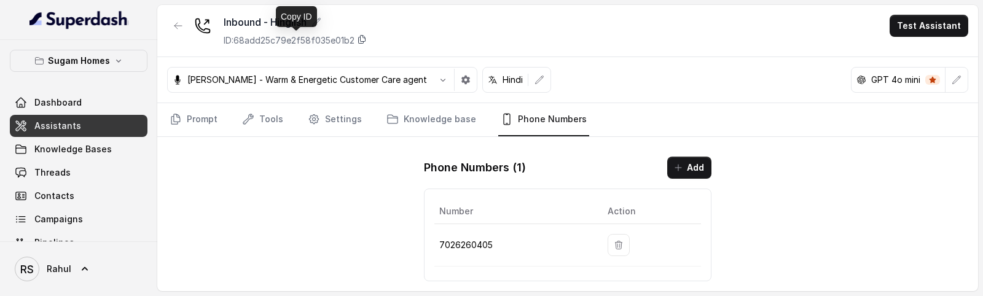
click at [367, 41] on icon at bounding box center [362, 39] width 10 height 10
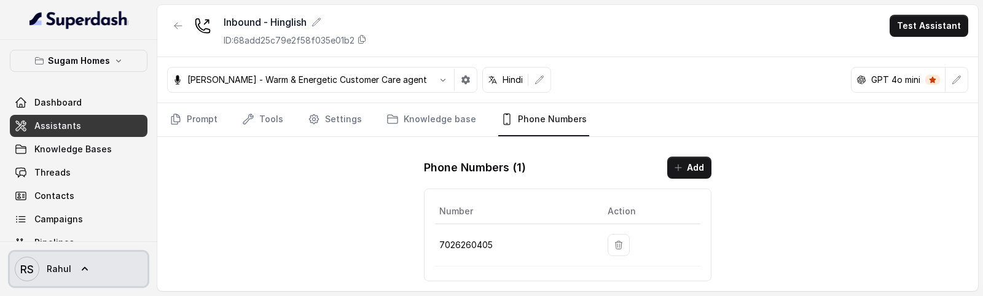
click at [57, 264] on span "Rahul" at bounding box center [59, 269] width 25 height 12
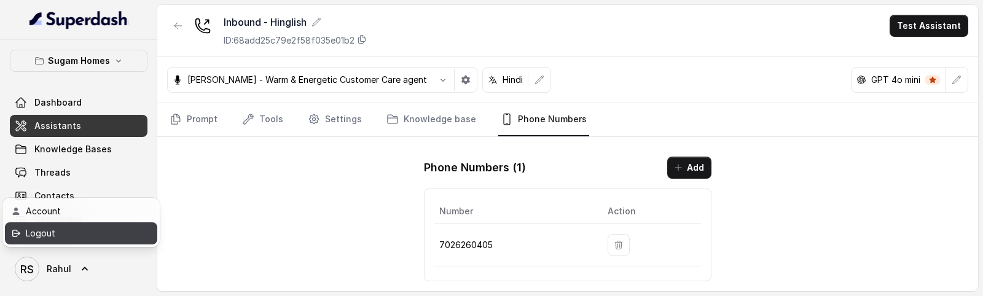
click at [120, 243] on link "Logout" at bounding box center [81, 233] width 152 height 22
